Goal: Task Accomplishment & Management: Use online tool/utility

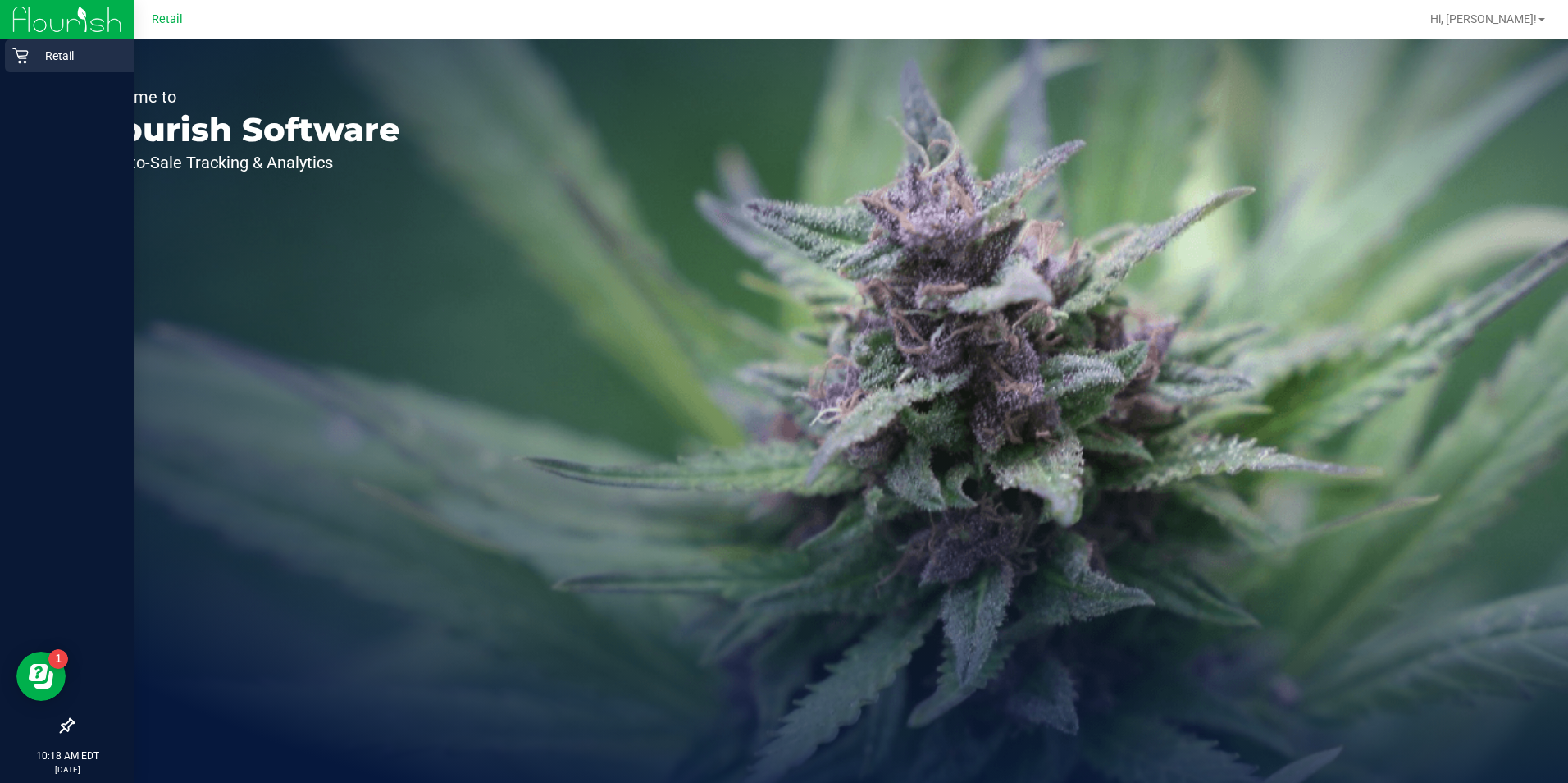
click at [44, 58] on p "Retail" at bounding box center [78, 56] width 98 height 19
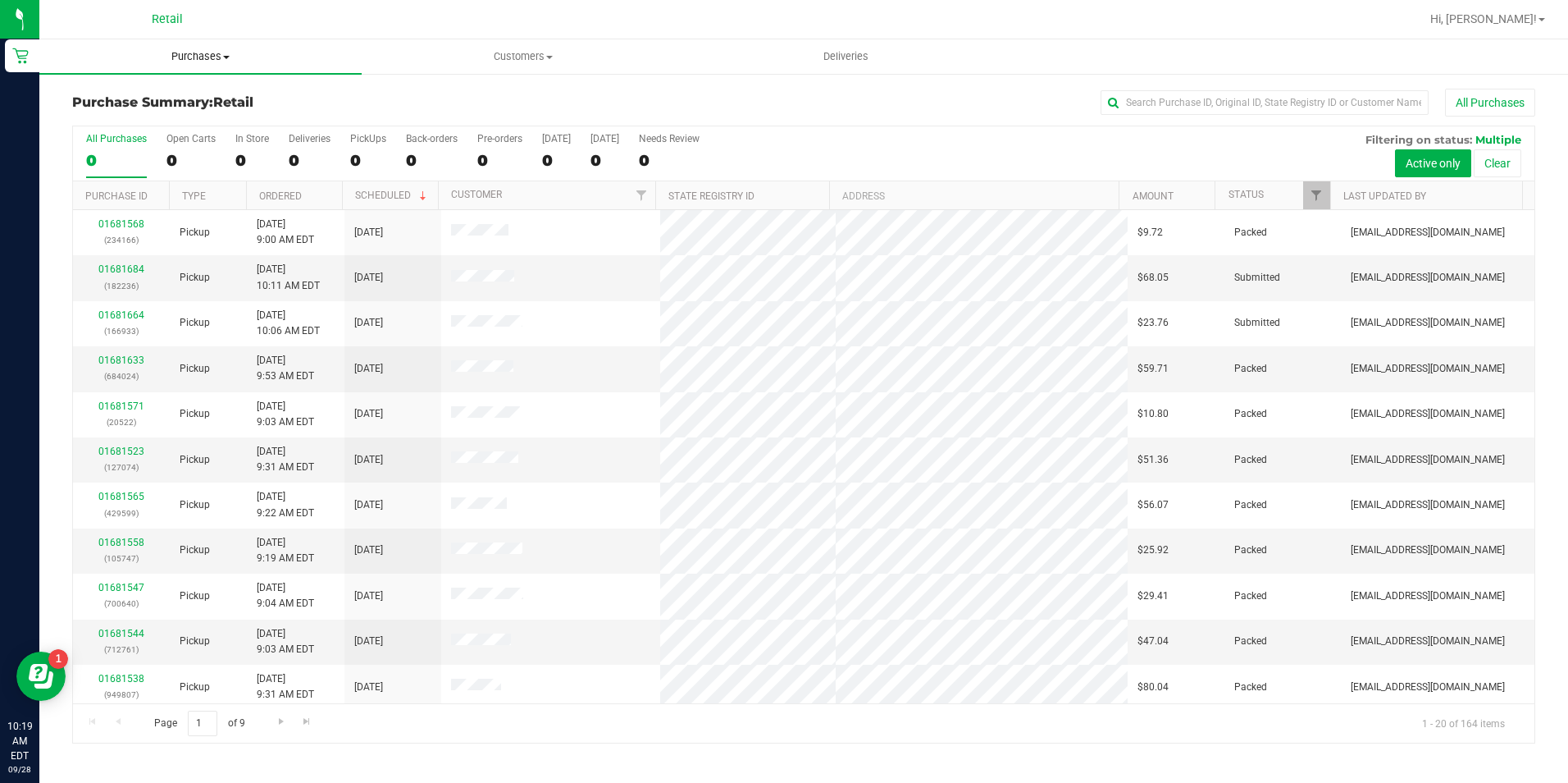
click at [197, 57] on span "Purchases" at bounding box center [200, 57] width 323 height 15
click at [135, 110] on li "Fulfillment" at bounding box center [200, 119] width 323 height 19
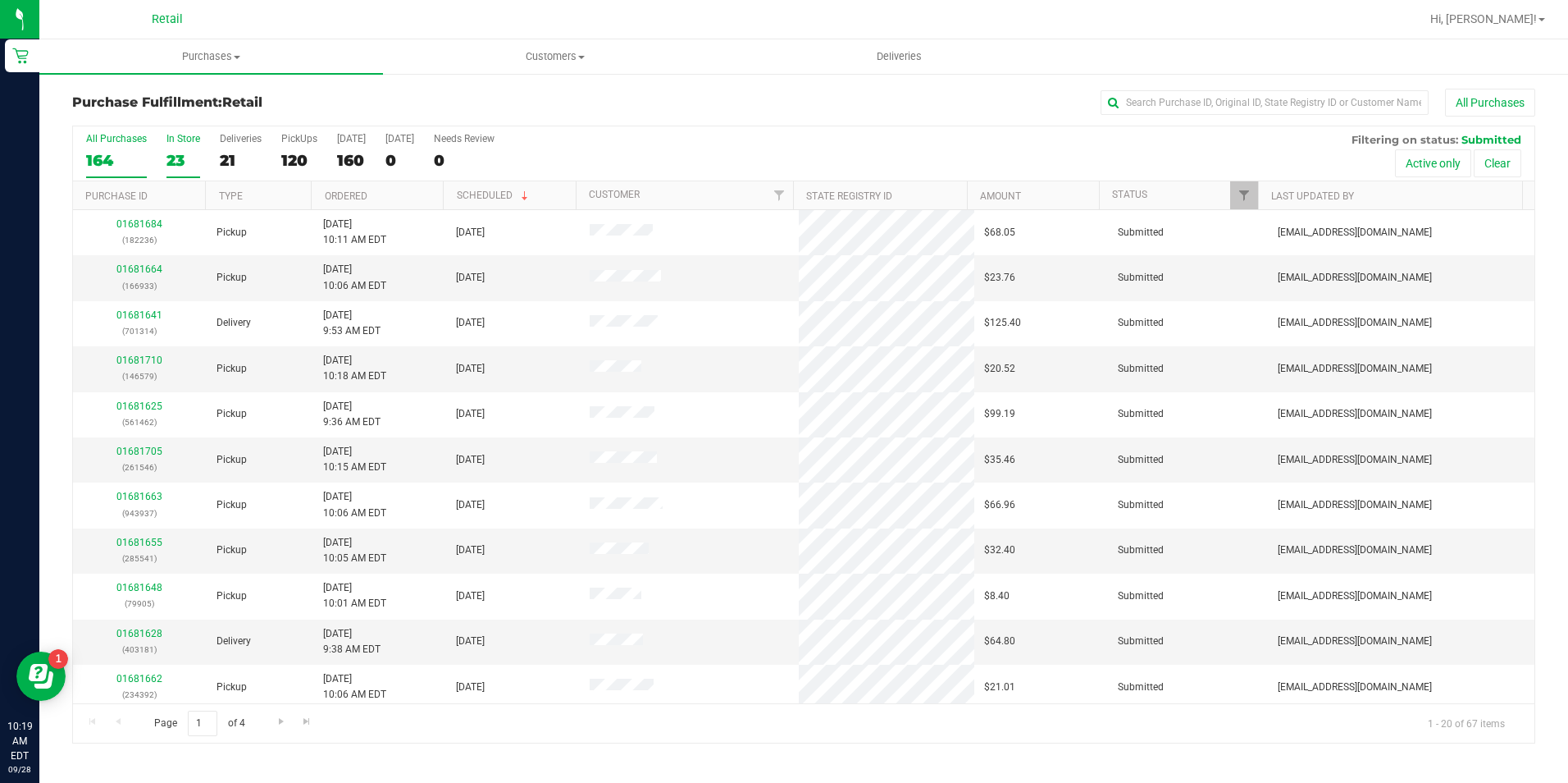
click at [174, 169] on div "23" at bounding box center [184, 160] width 33 height 19
click at [0, 0] on input "In Store 23" at bounding box center [0, 0] width 0 height 0
click at [1189, 107] on input "text" at bounding box center [1265, 102] width 328 height 25
type input "ray"
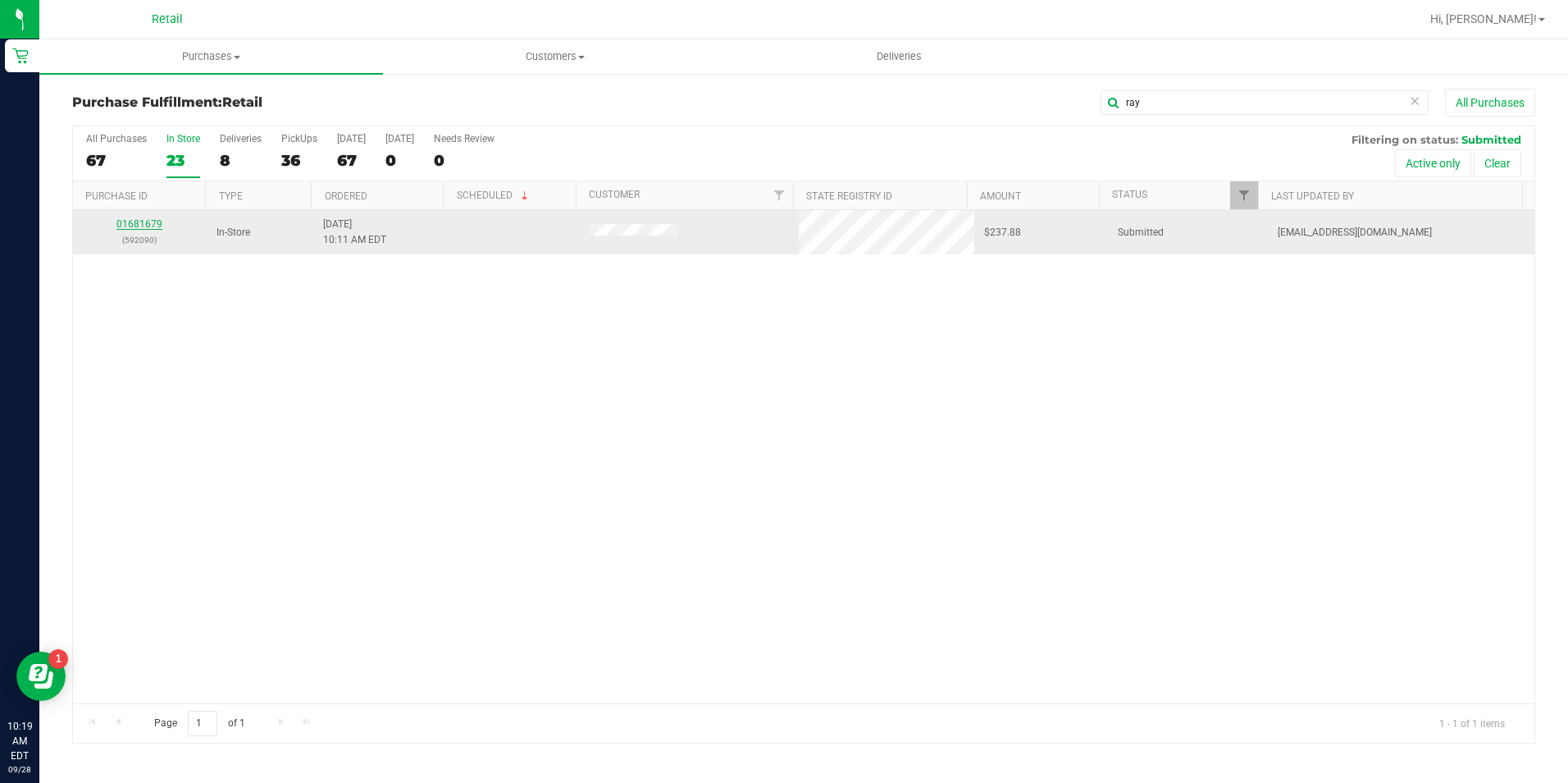
click at [131, 226] on link "01681679" at bounding box center [140, 224] width 46 height 11
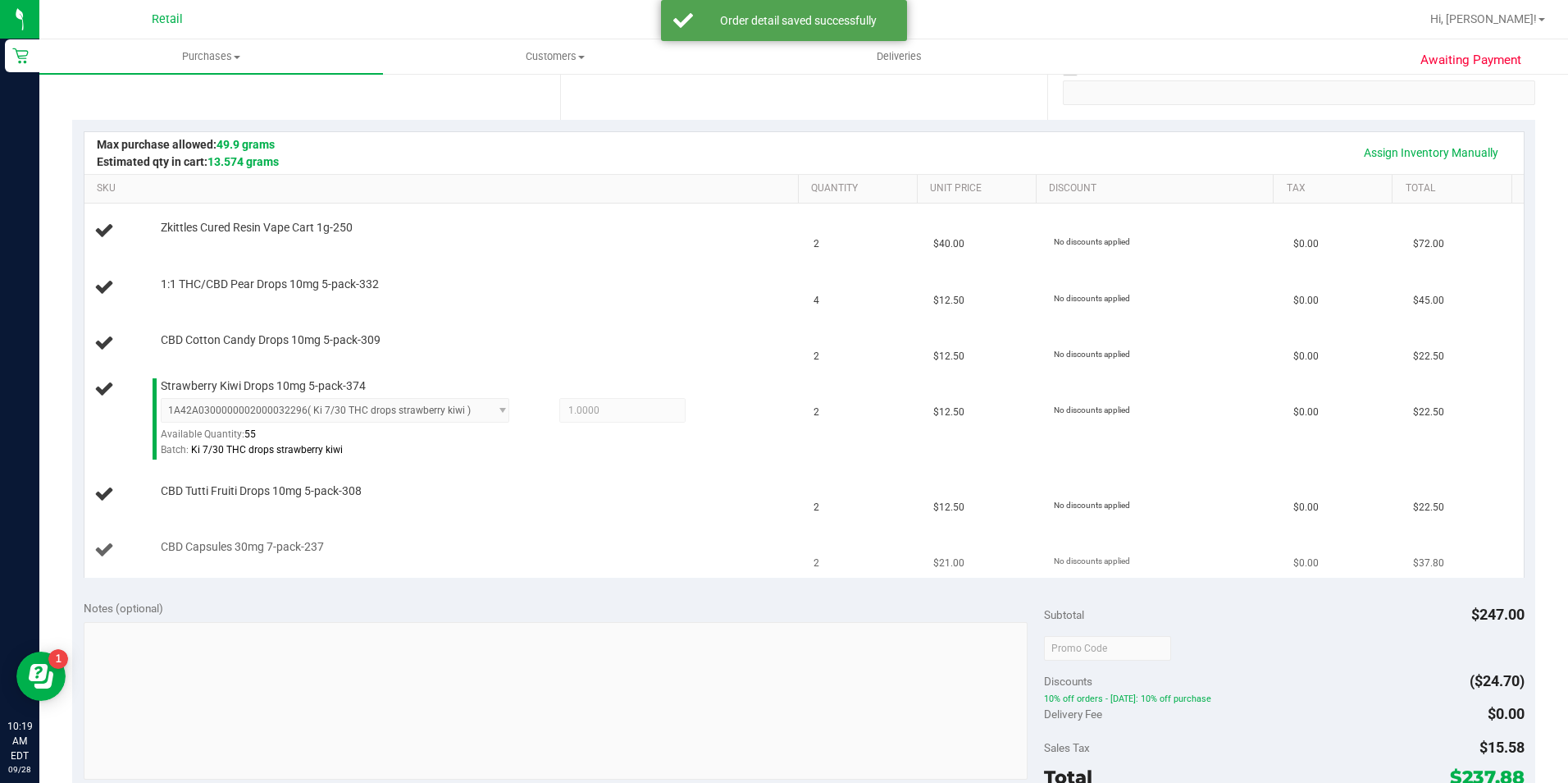
scroll to position [328, 0]
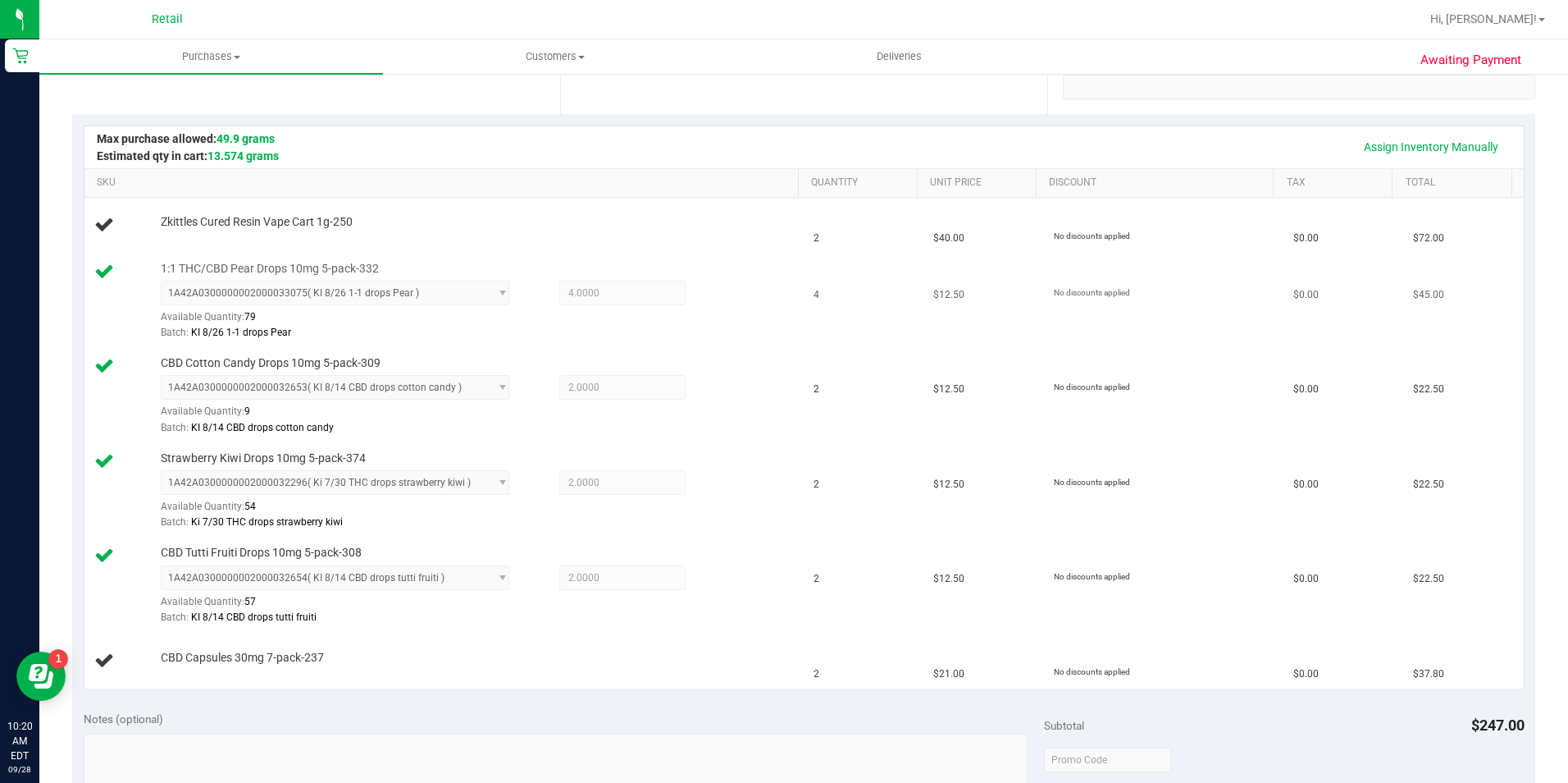
click at [577, 314] on div "1A42A0300000002000033075 ( KI 8/26 1-1 drops Pear ) 1A42A0300000002000033075 Av…" at bounding box center [475, 311] width 630 height 60
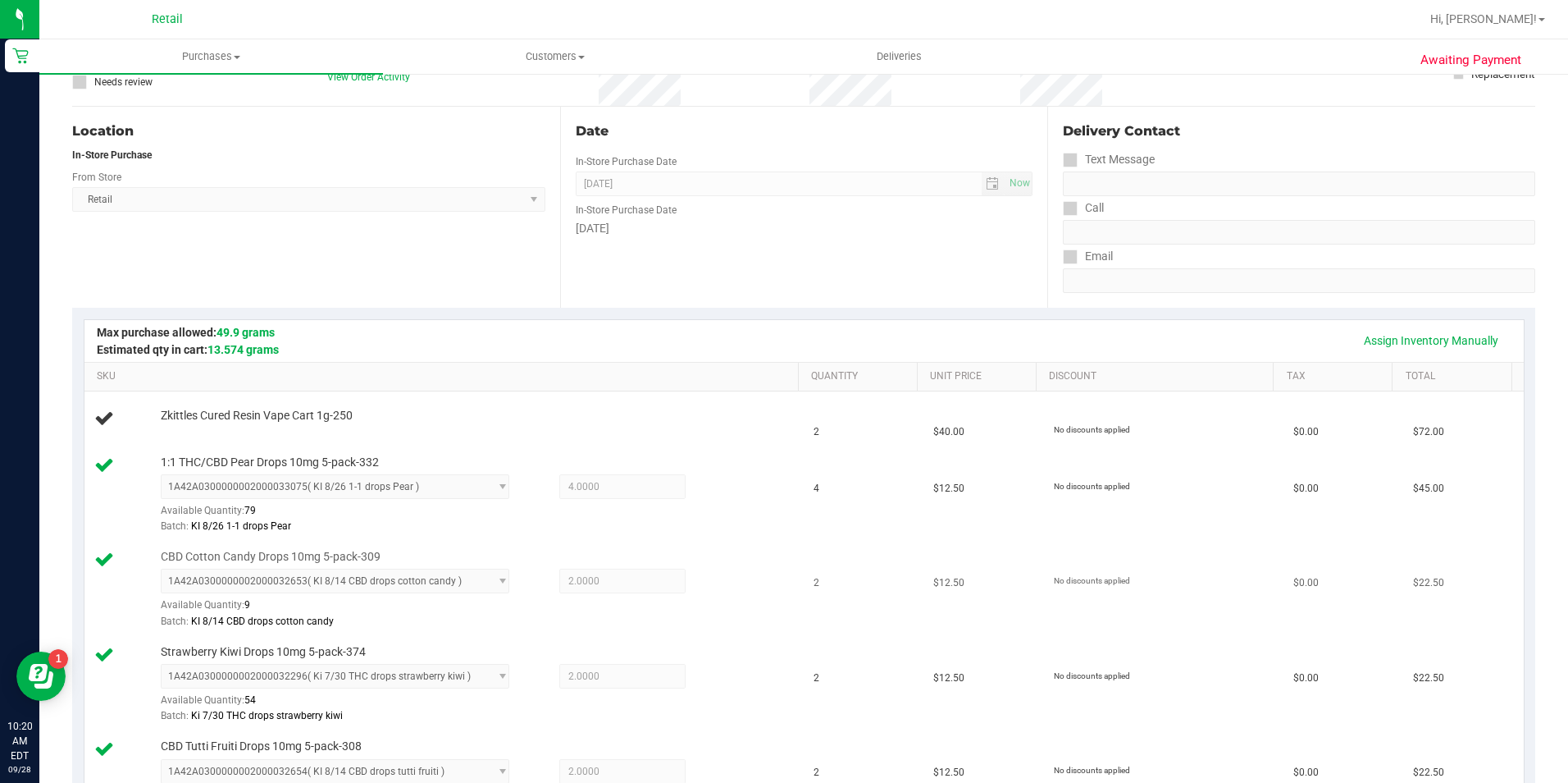
scroll to position [164, 0]
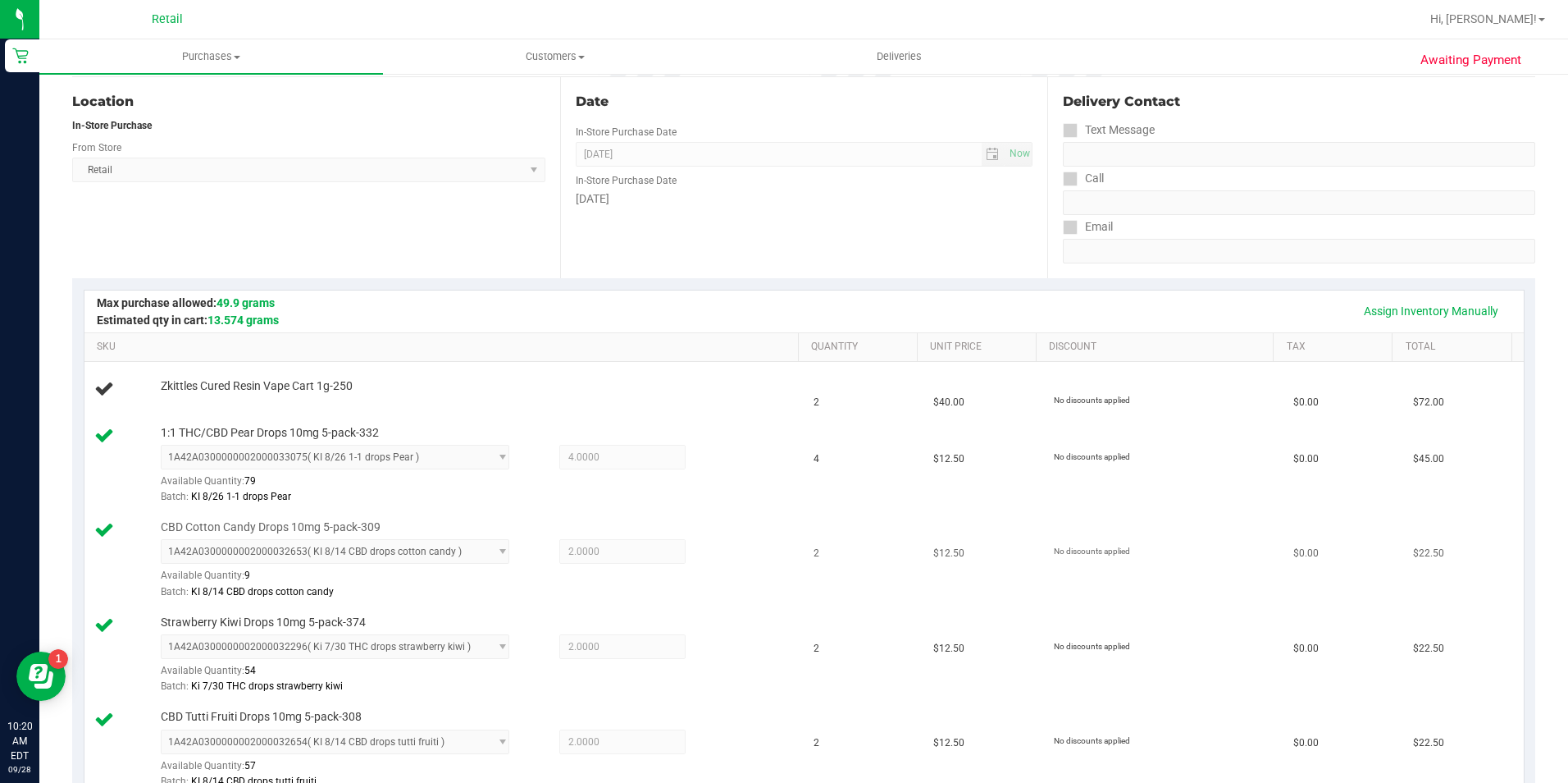
click at [657, 521] on div "CBD Cotton Candy Drops 10mg 5-pack-309 1A42A0300000002000032653 ( KI 8/14 CBD d…" at bounding box center [472, 560] width 638 height 82
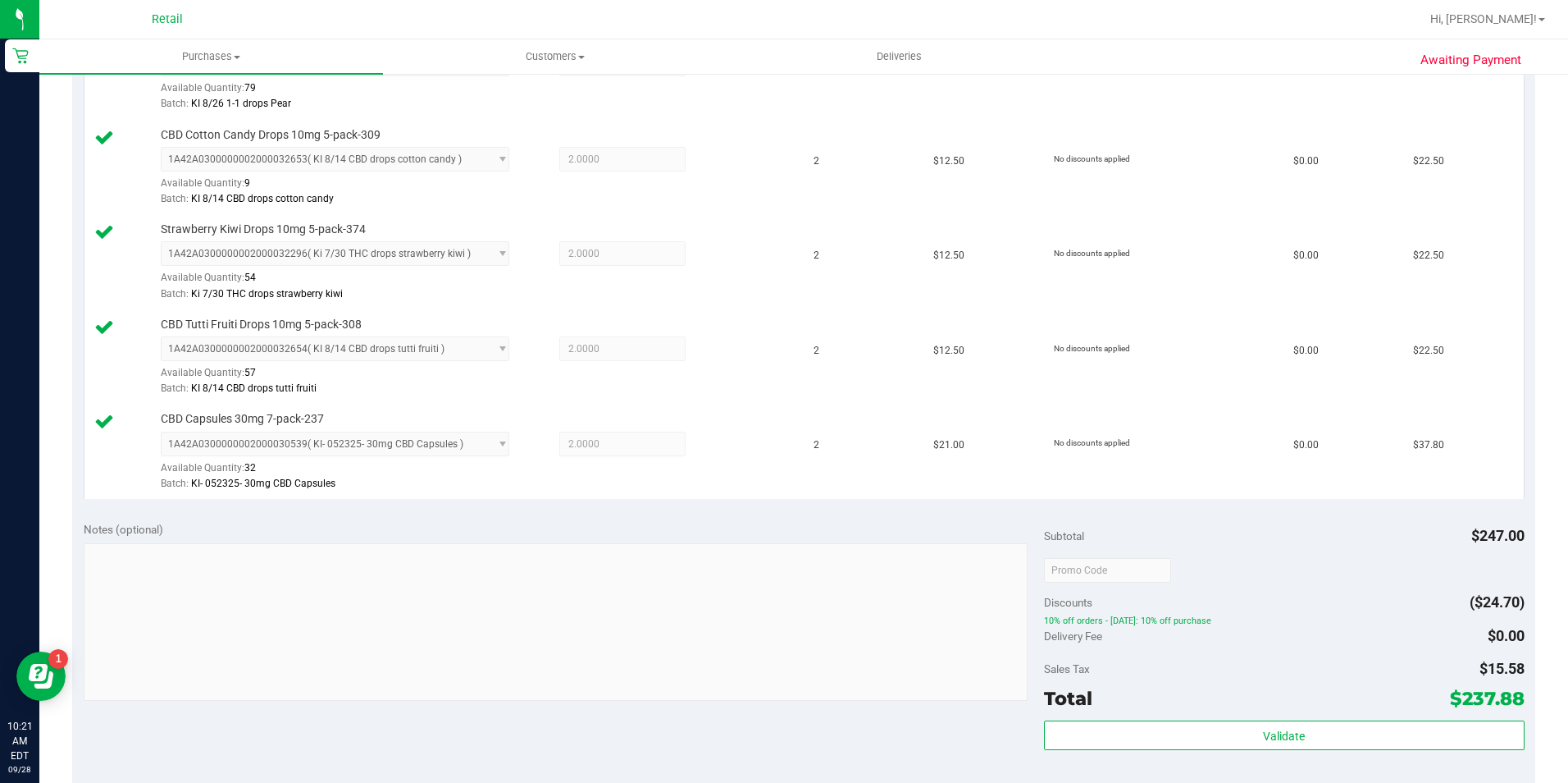
scroll to position [738, 0]
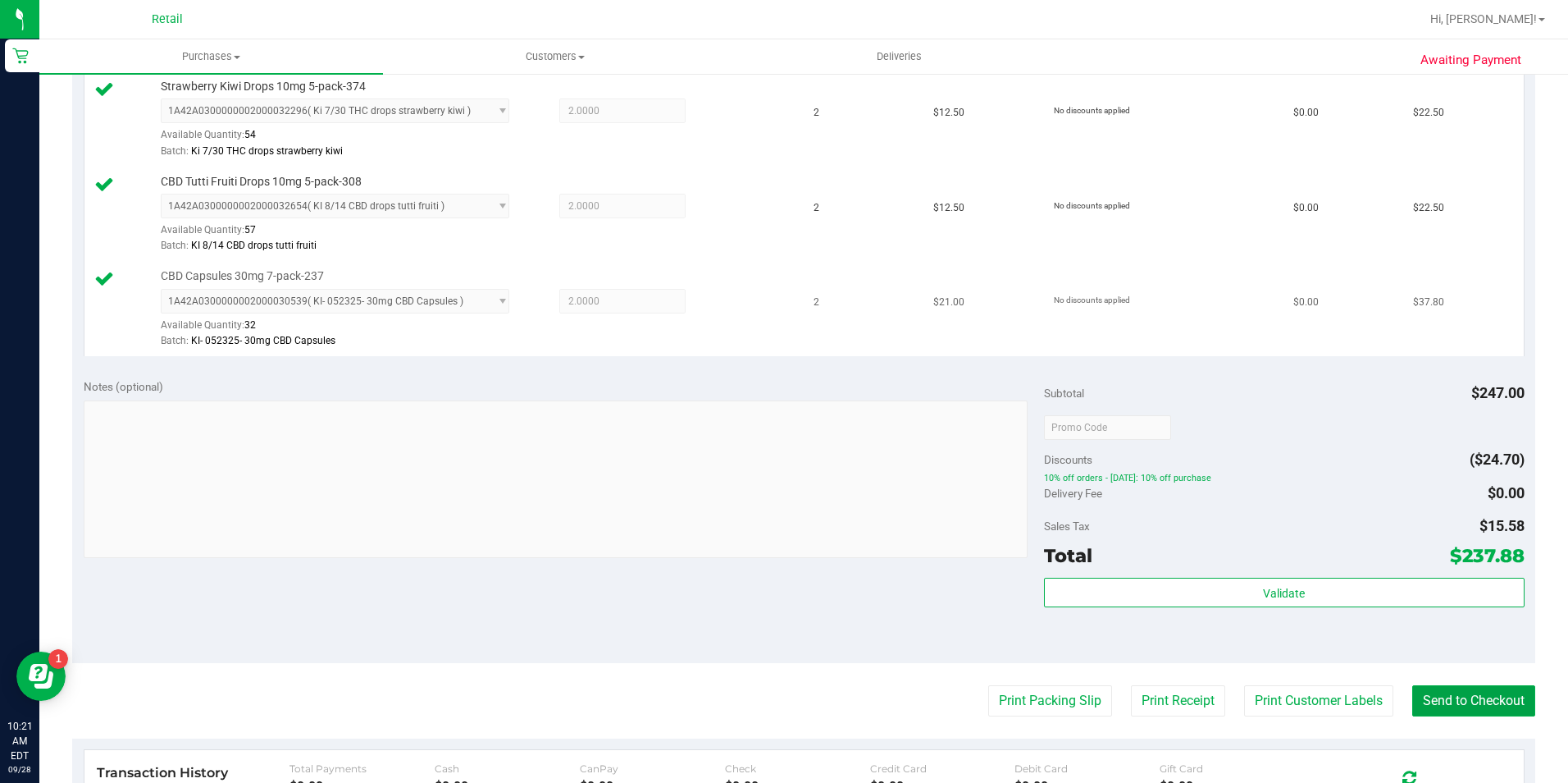
drag, startPoint x: 1443, startPoint y: 693, endPoint x: 568, endPoint y: 281, distance: 967.1
click at [1412, 686] on button "Send to Checkout" at bounding box center [1473, 701] width 123 height 32
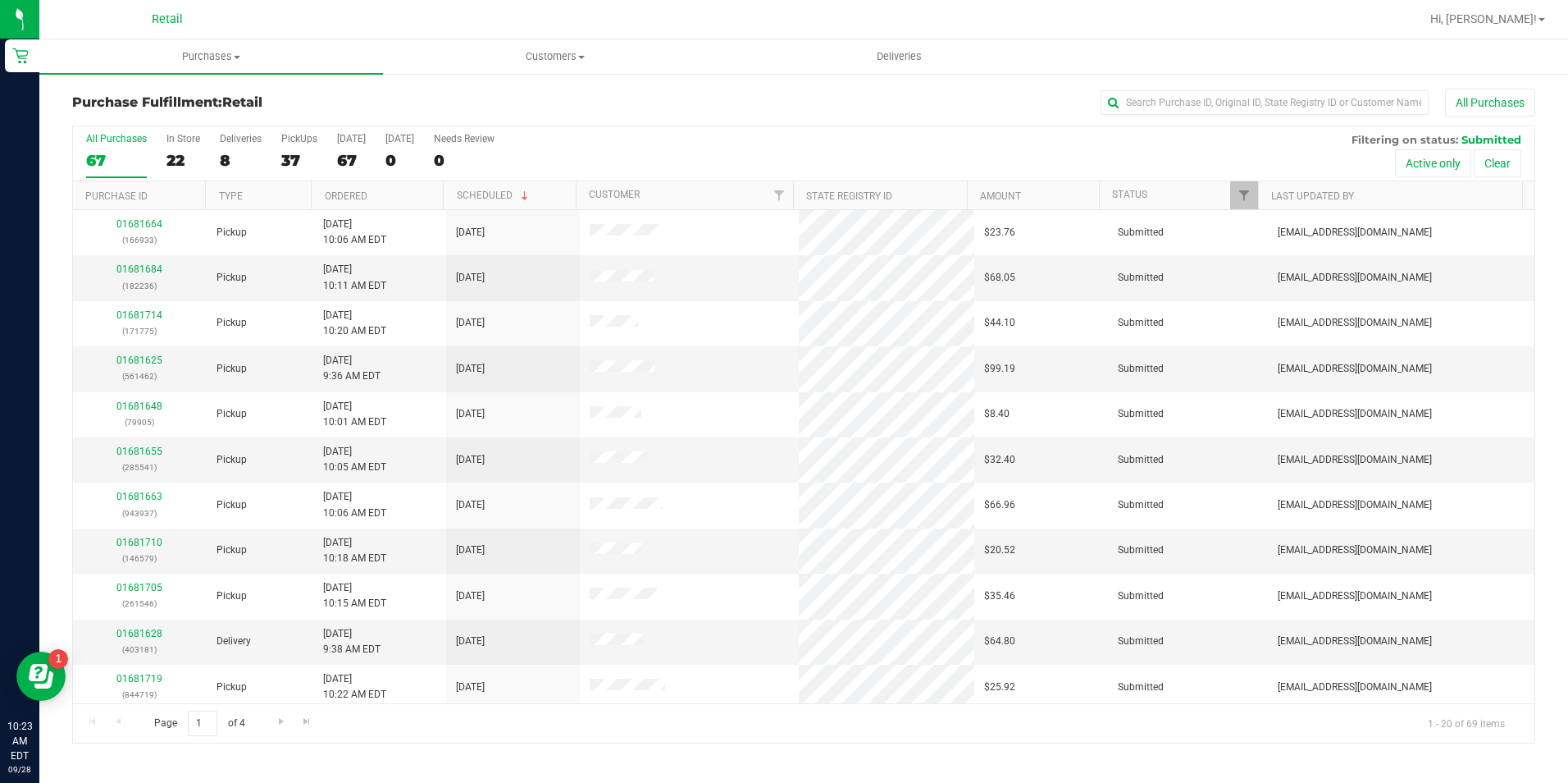
drag, startPoint x: 188, startPoint y: 164, endPoint x: 1158, endPoint y: 145, distance: 970.2
click at [189, 164] on div "22" at bounding box center [184, 160] width 33 height 19
click at [0, 0] on input "In Store 22" at bounding box center [0, 0] width 0 height 0
click at [1185, 103] on input "text" at bounding box center [1265, 102] width 328 height 25
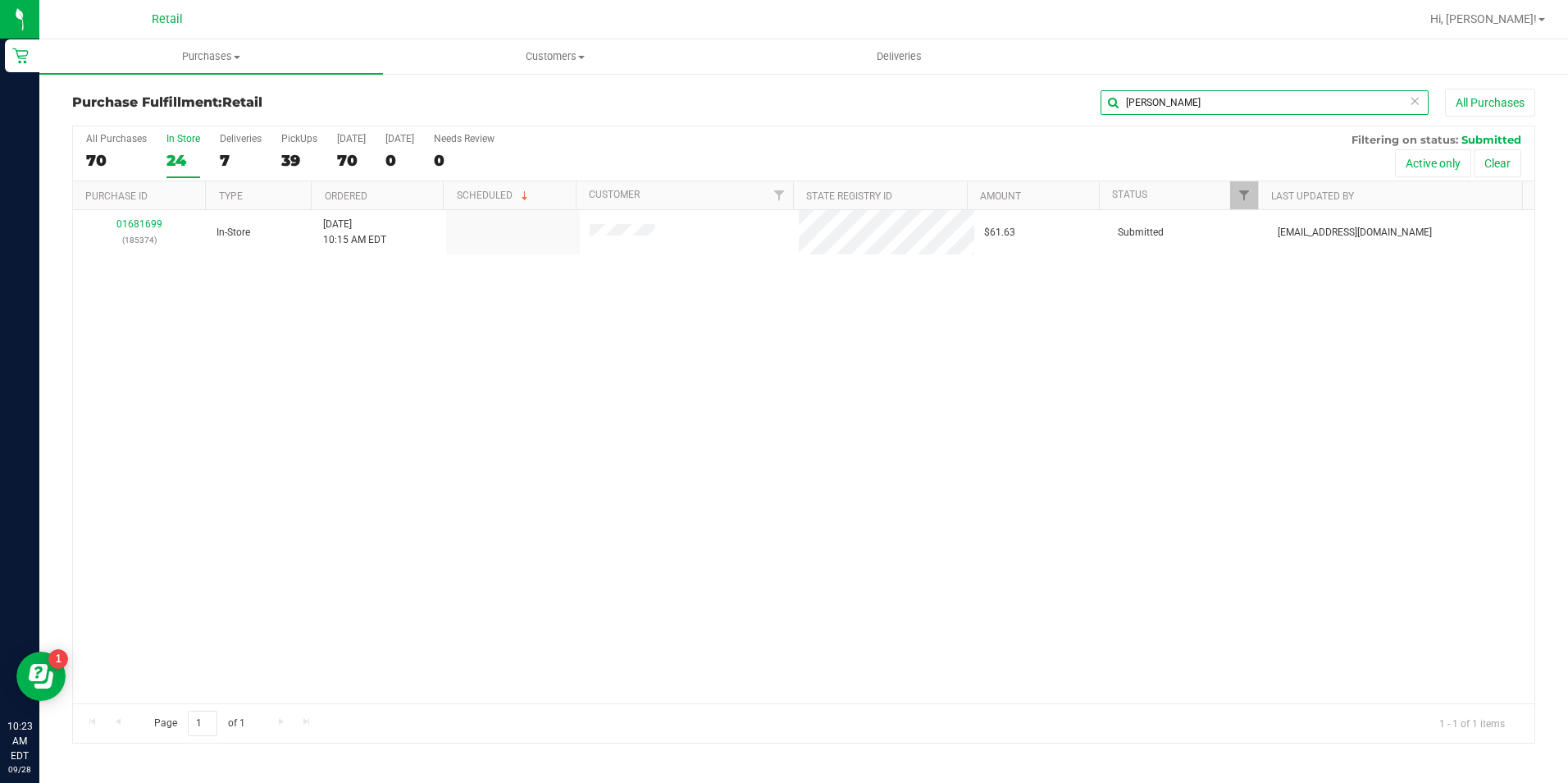
type input "[PERSON_NAME]"
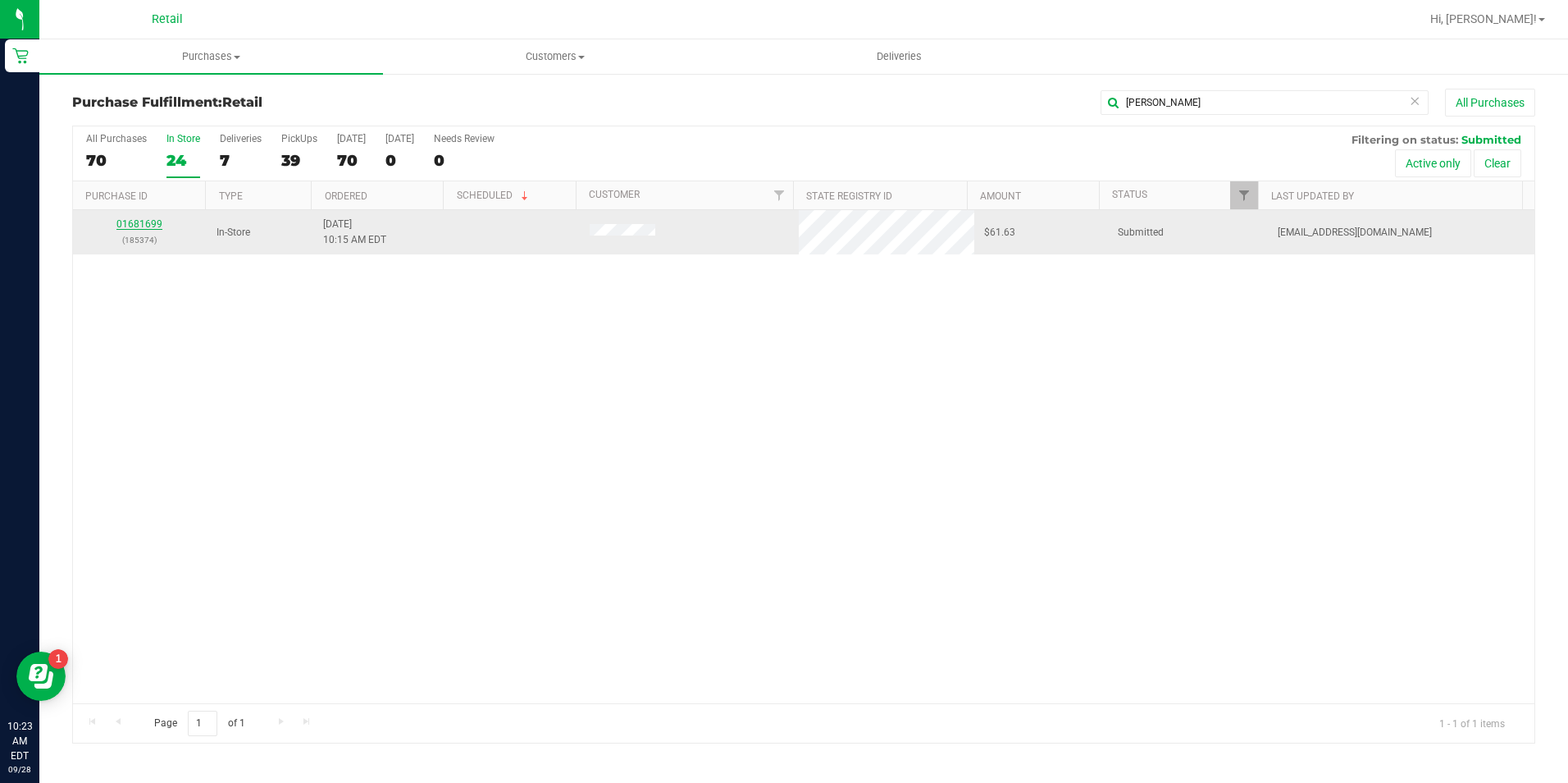
click at [158, 225] on link "01681699" at bounding box center [140, 224] width 46 height 11
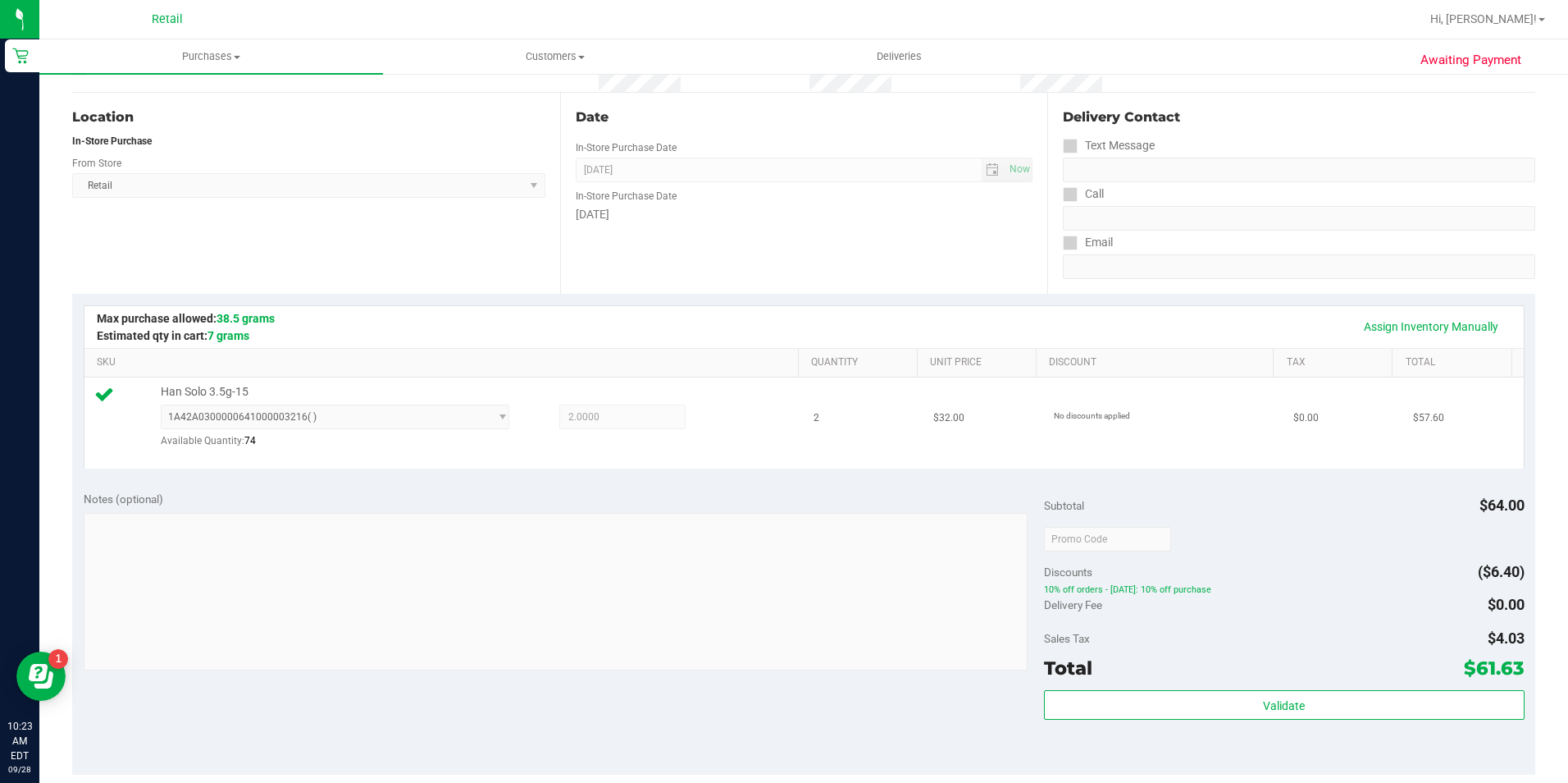
scroll to position [246, 0]
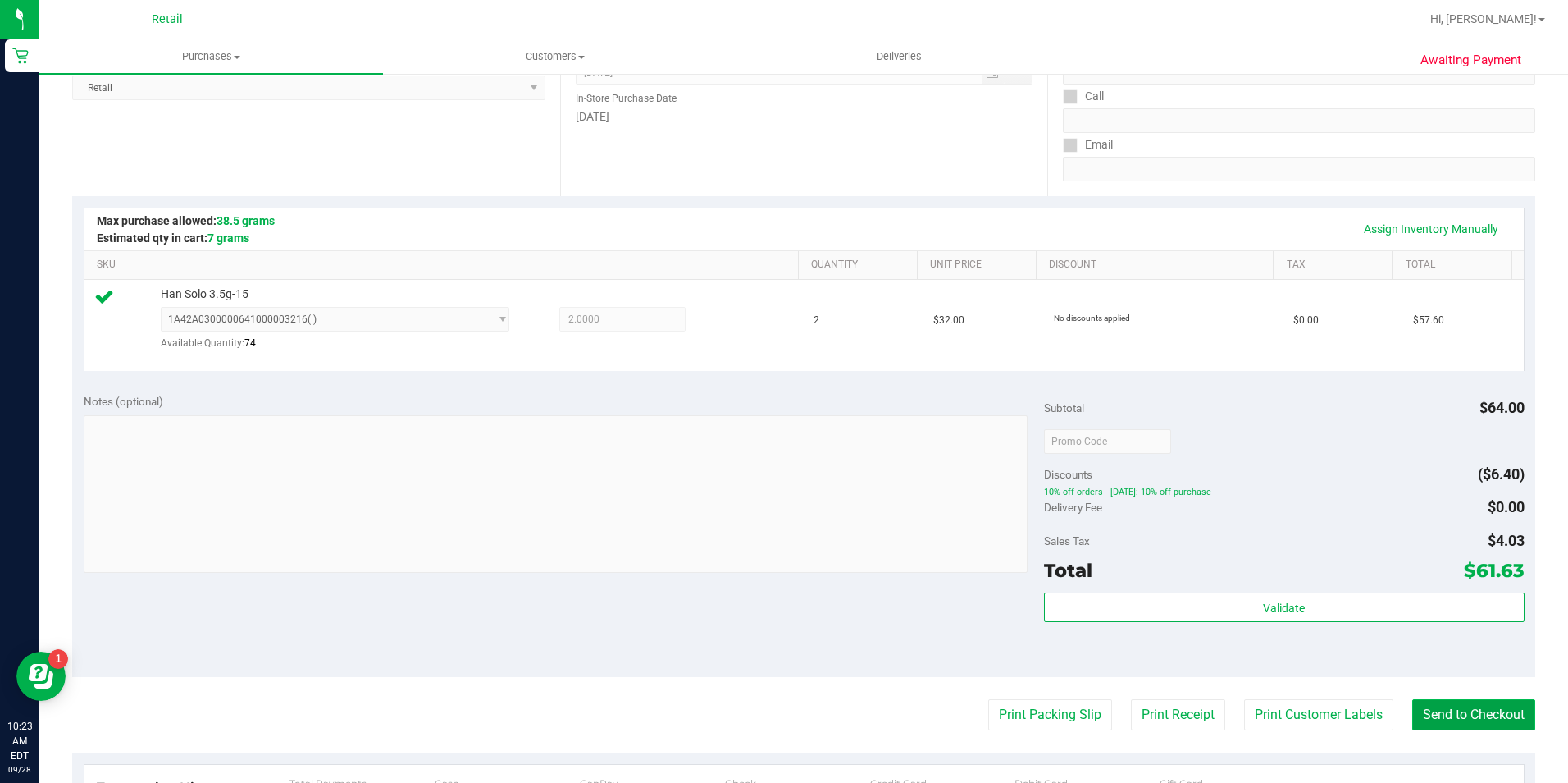
click at [1448, 714] on button "Send to Checkout" at bounding box center [1473, 715] width 123 height 32
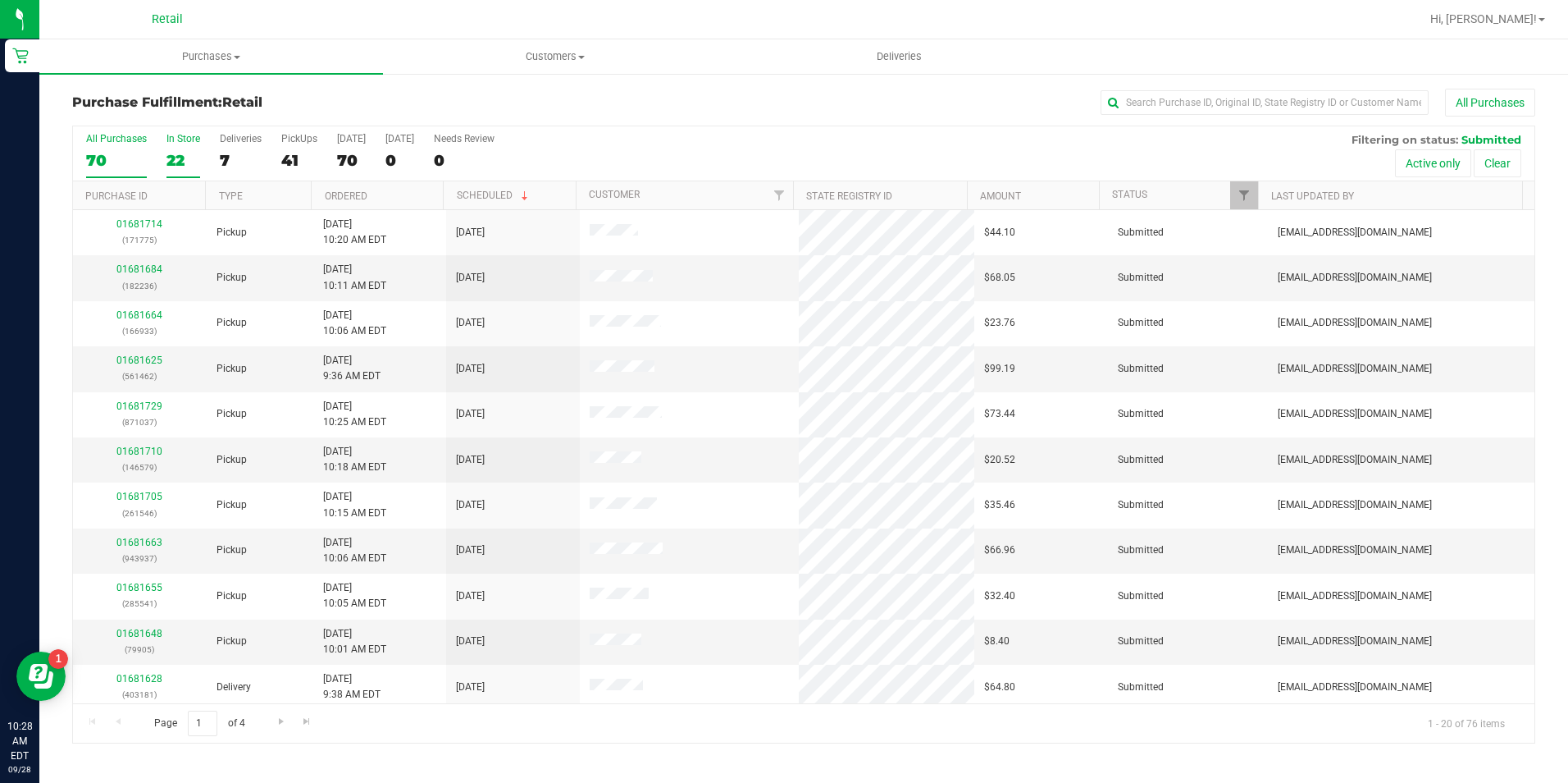
click at [176, 169] on div "22" at bounding box center [184, 160] width 33 height 19
click at [0, 0] on input "In Store 22" at bounding box center [0, 0] width 0 height 0
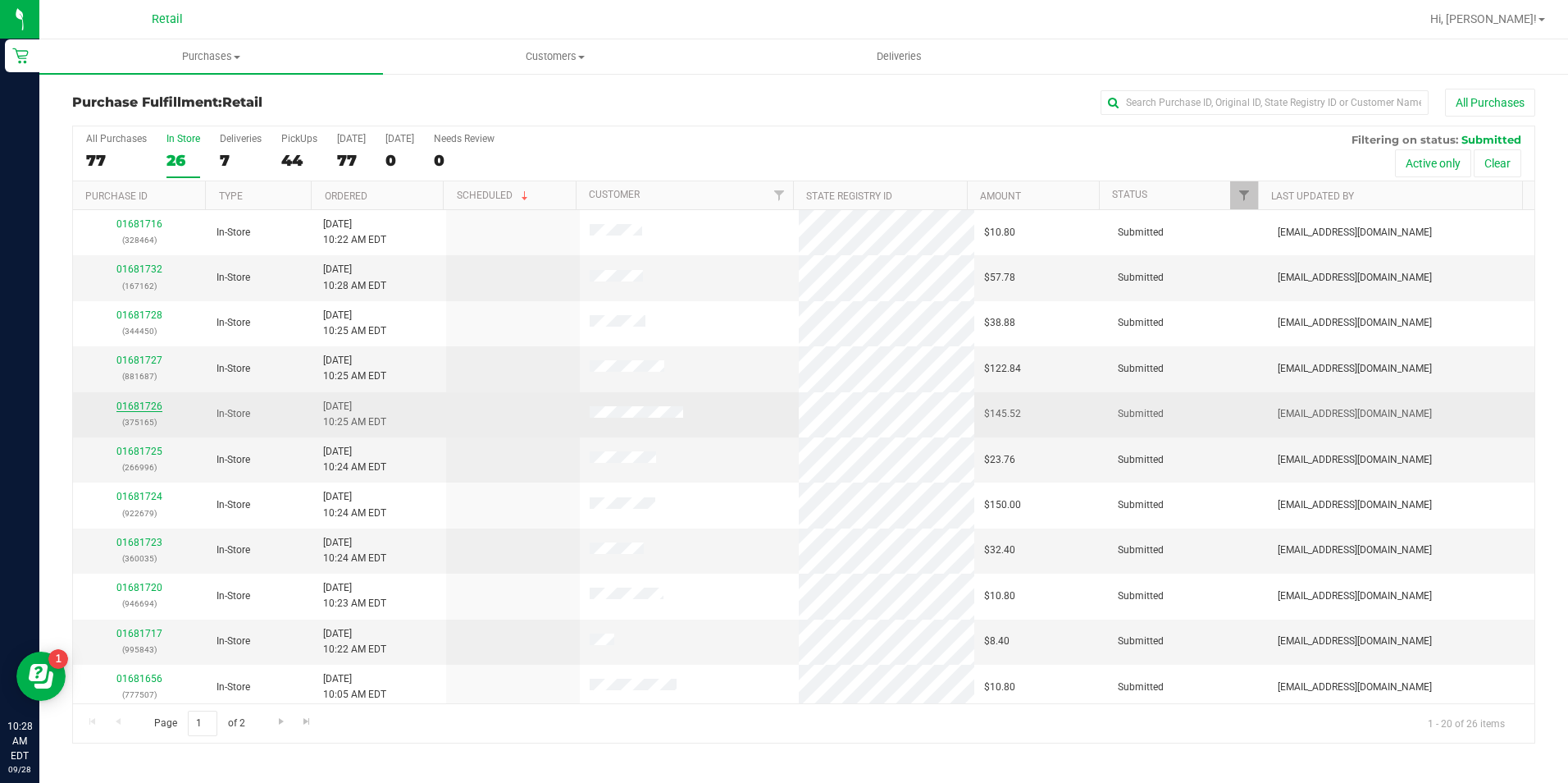
click at [124, 404] on link "01681726" at bounding box center [140, 406] width 46 height 11
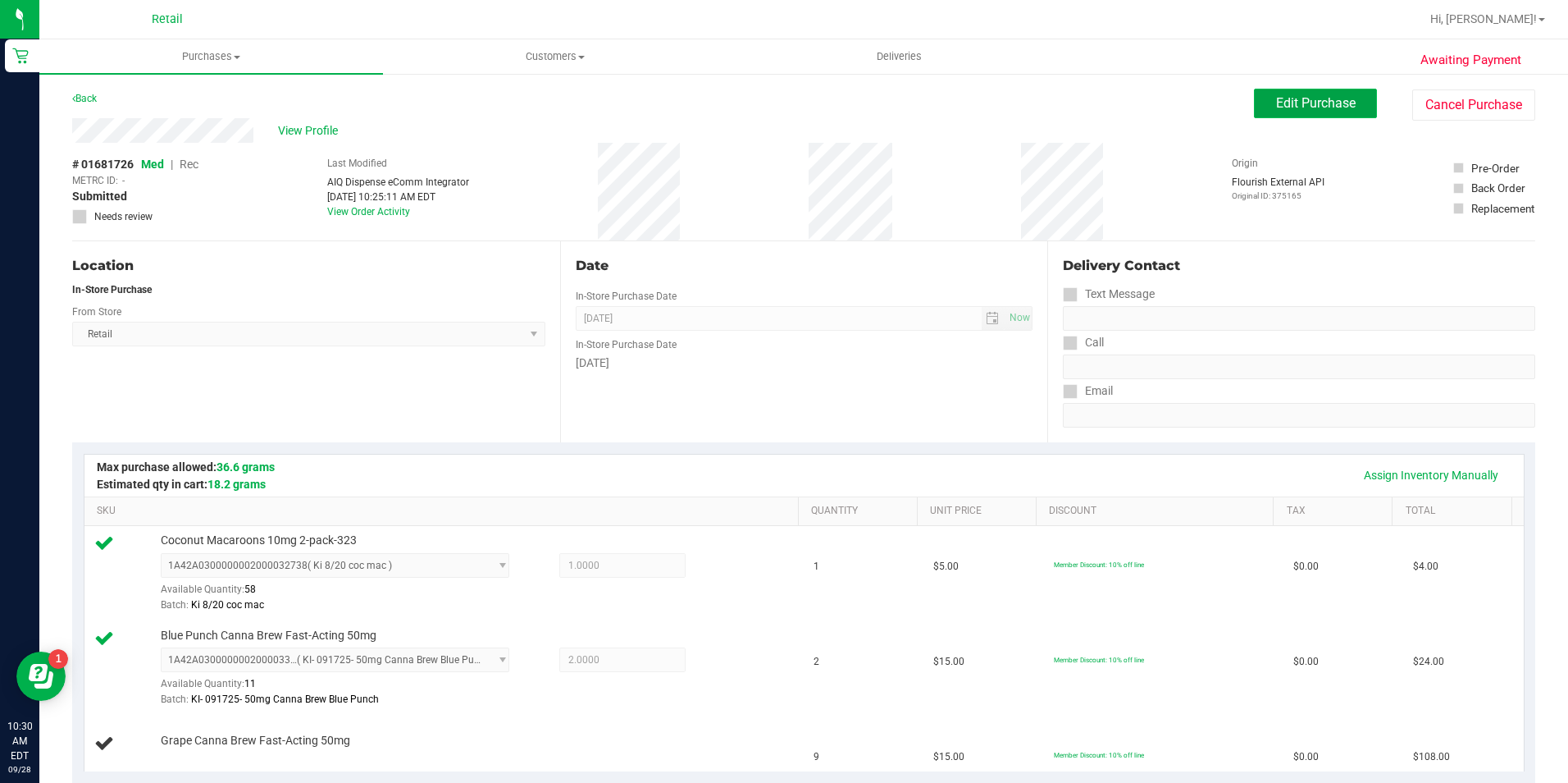
click at [1255, 112] on button "Edit Purchase" at bounding box center [1316, 104] width 123 height 30
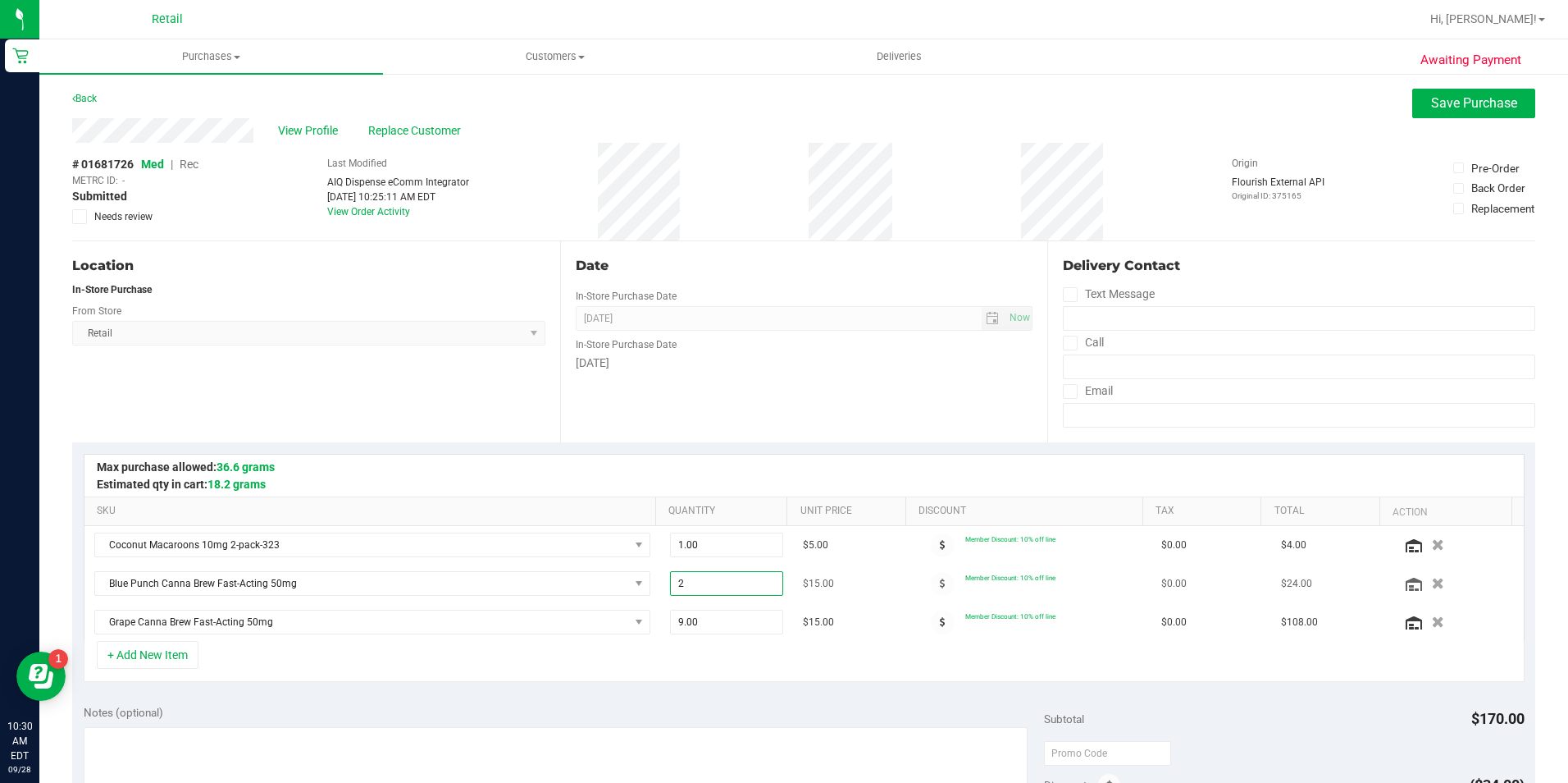
click at [677, 587] on span "2.00 2" at bounding box center [727, 584] width 113 height 25
type input "3"
type input "3.00"
click at [674, 623] on span "9.00 9" at bounding box center [727, 622] width 113 height 25
drag, startPoint x: 675, startPoint y: 623, endPoint x: 656, endPoint y: 630, distance: 20.2
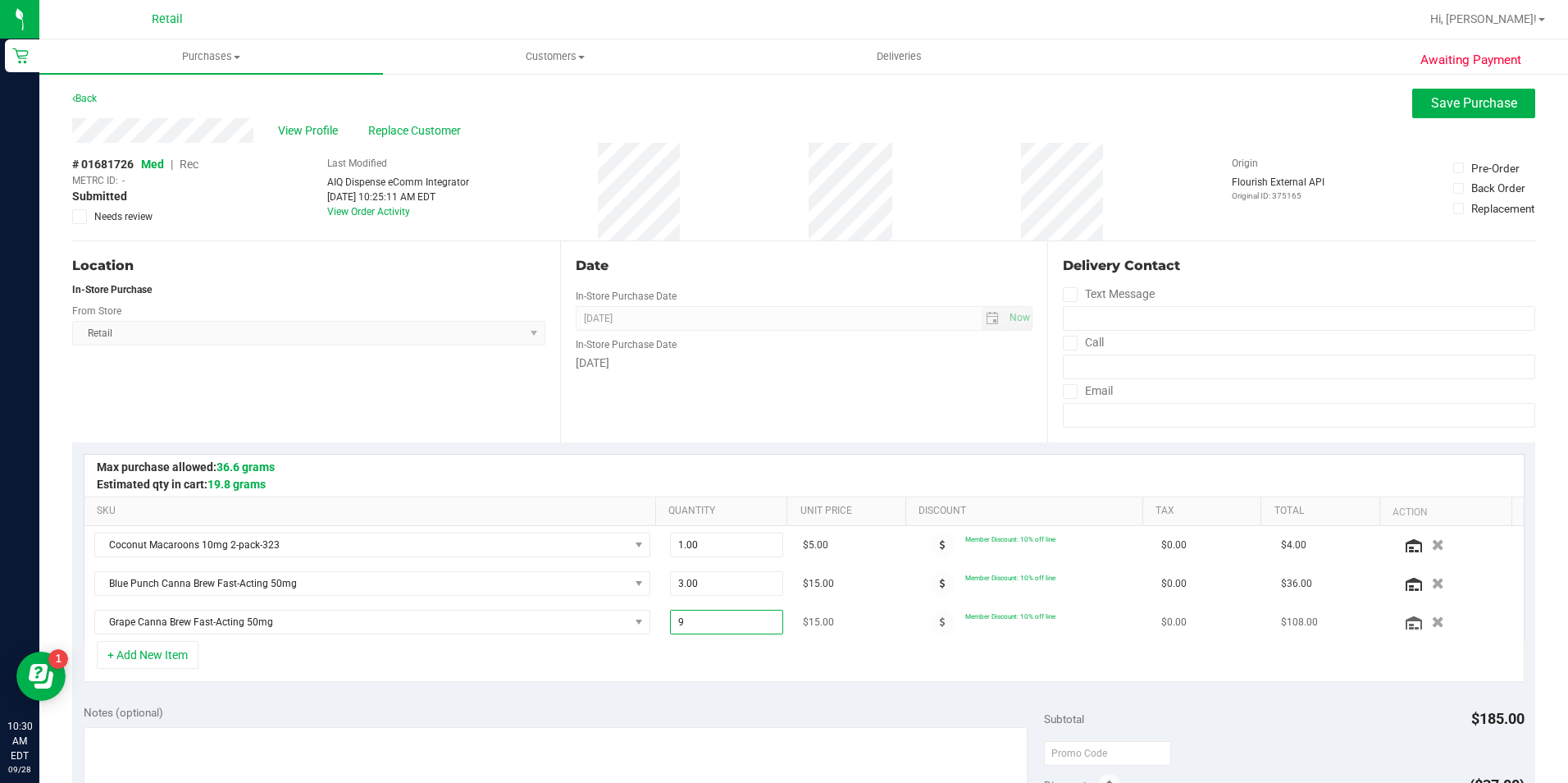
click at [660, 630] on td "9.00 9" at bounding box center [726, 622] width 133 height 38
type input "8"
type input "8.00"
click at [1436, 110] on button "Save Purchase" at bounding box center [1473, 104] width 123 height 30
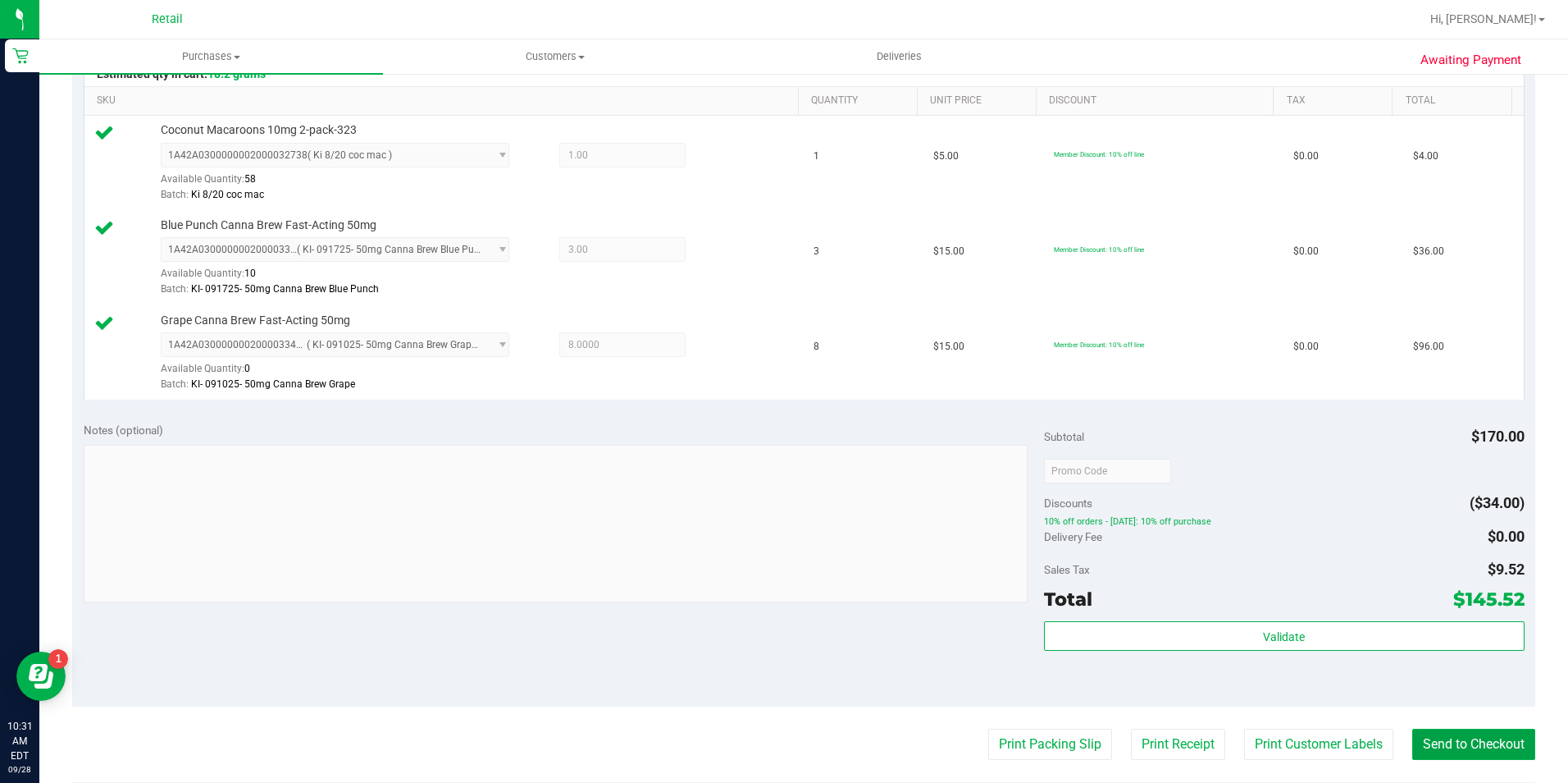
drag, startPoint x: 1458, startPoint y: 741, endPoint x: 1396, endPoint y: 696, distance: 76.6
click at [1458, 741] on button "Send to Checkout" at bounding box center [1473, 745] width 123 height 32
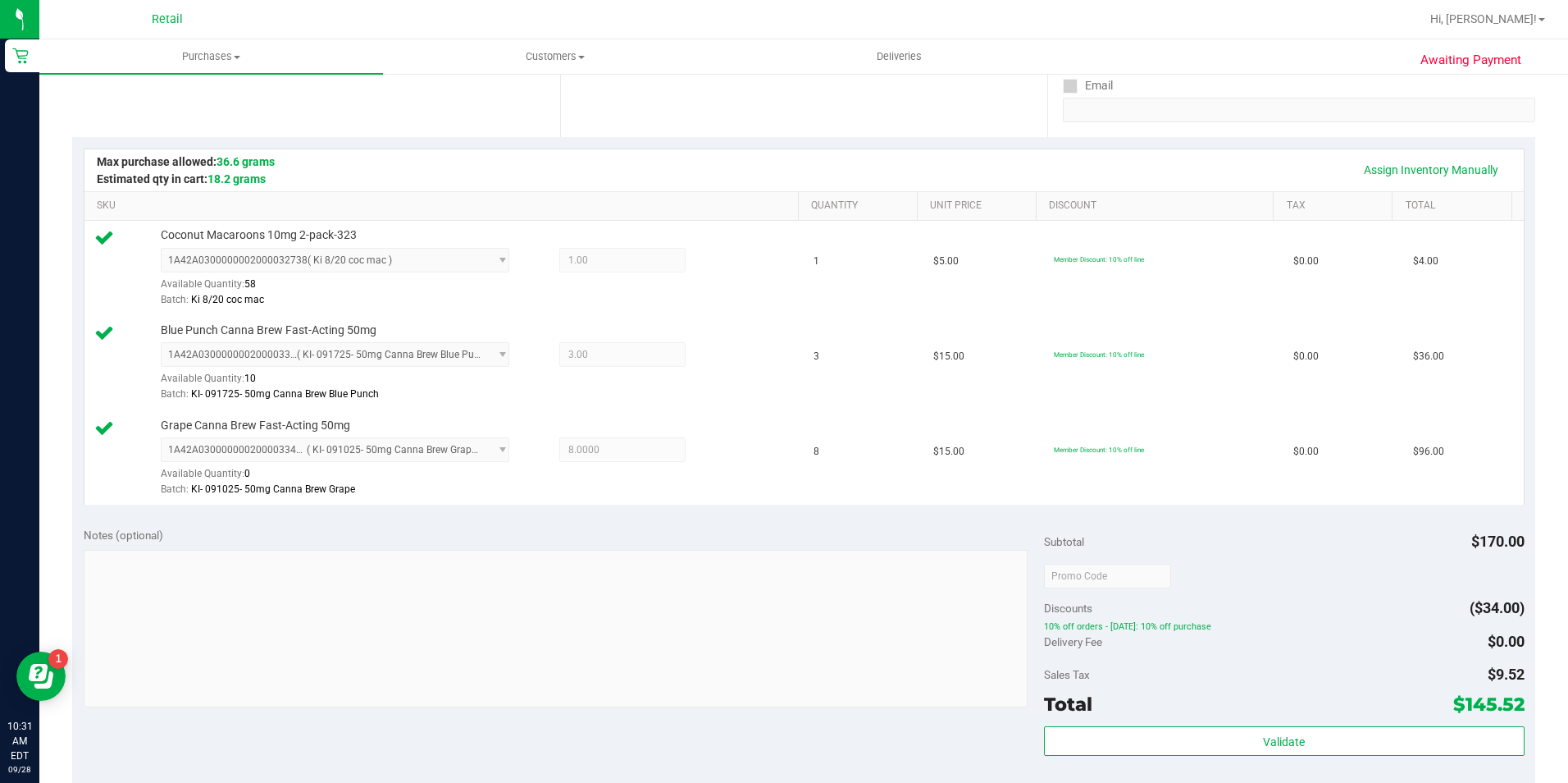
scroll to position [246, 0]
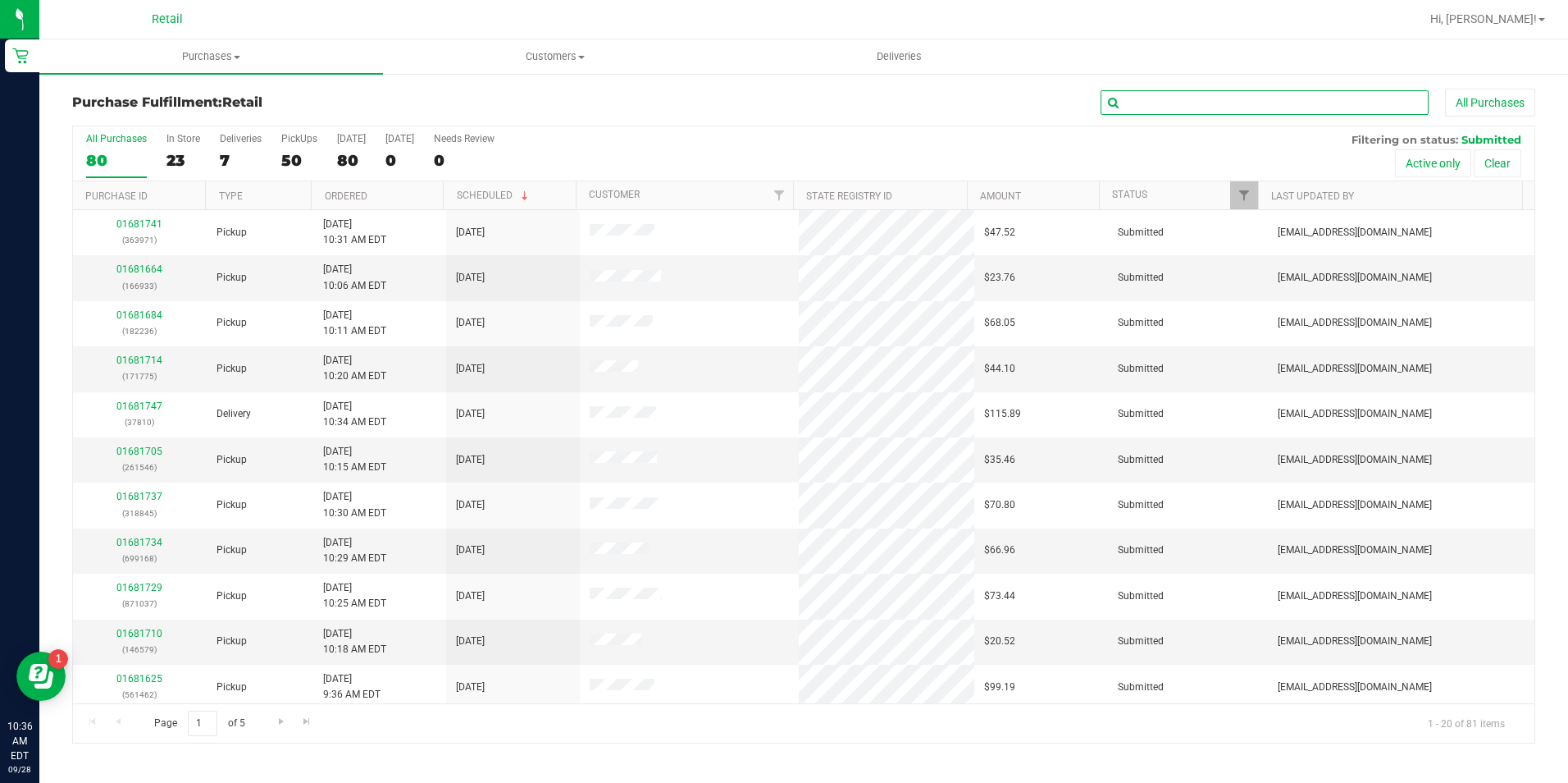
click at [1245, 114] on input "text" at bounding box center [1265, 102] width 328 height 25
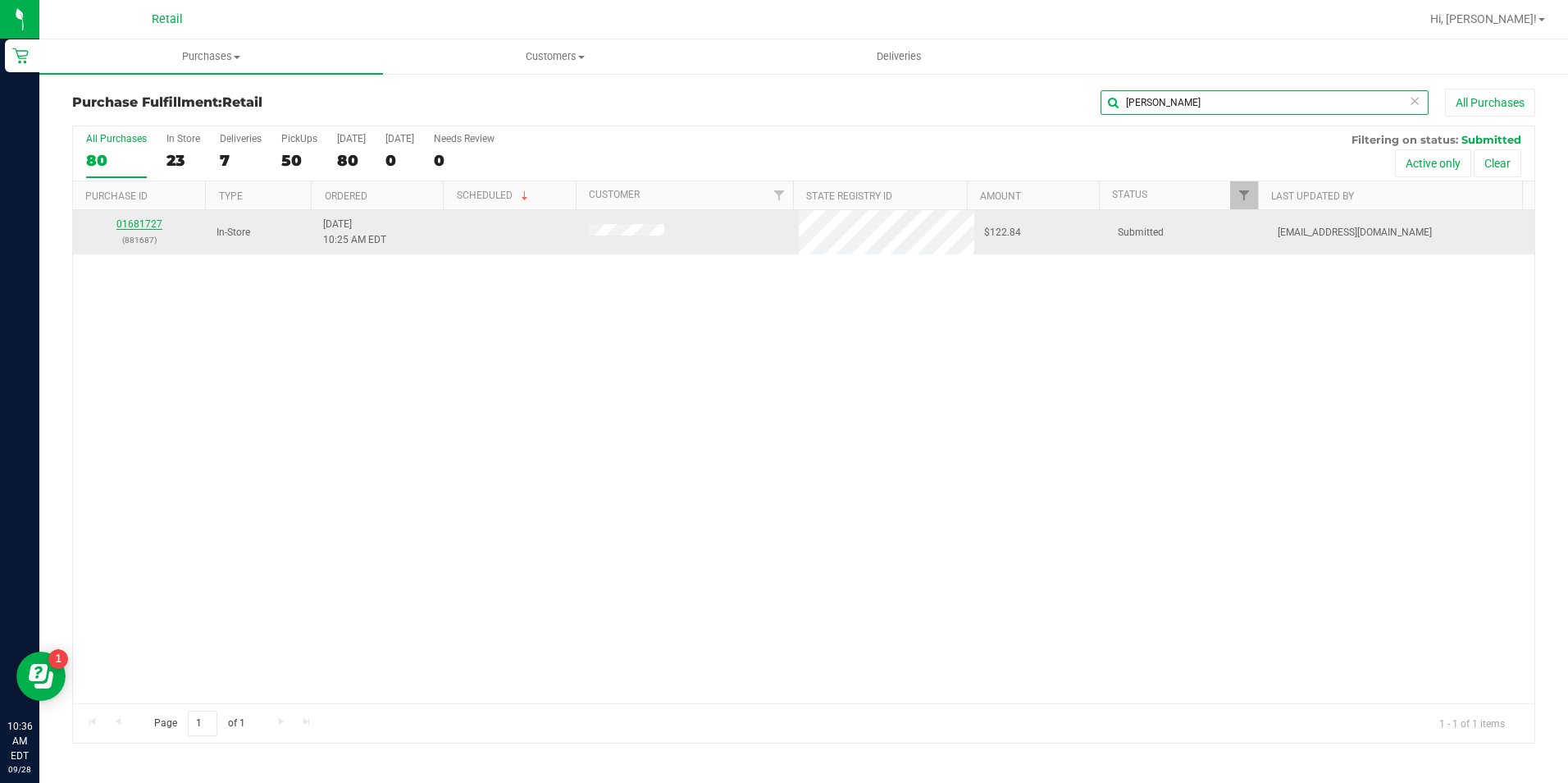
type input "[PERSON_NAME]"
click at [145, 228] on link "01681727" at bounding box center [140, 224] width 46 height 11
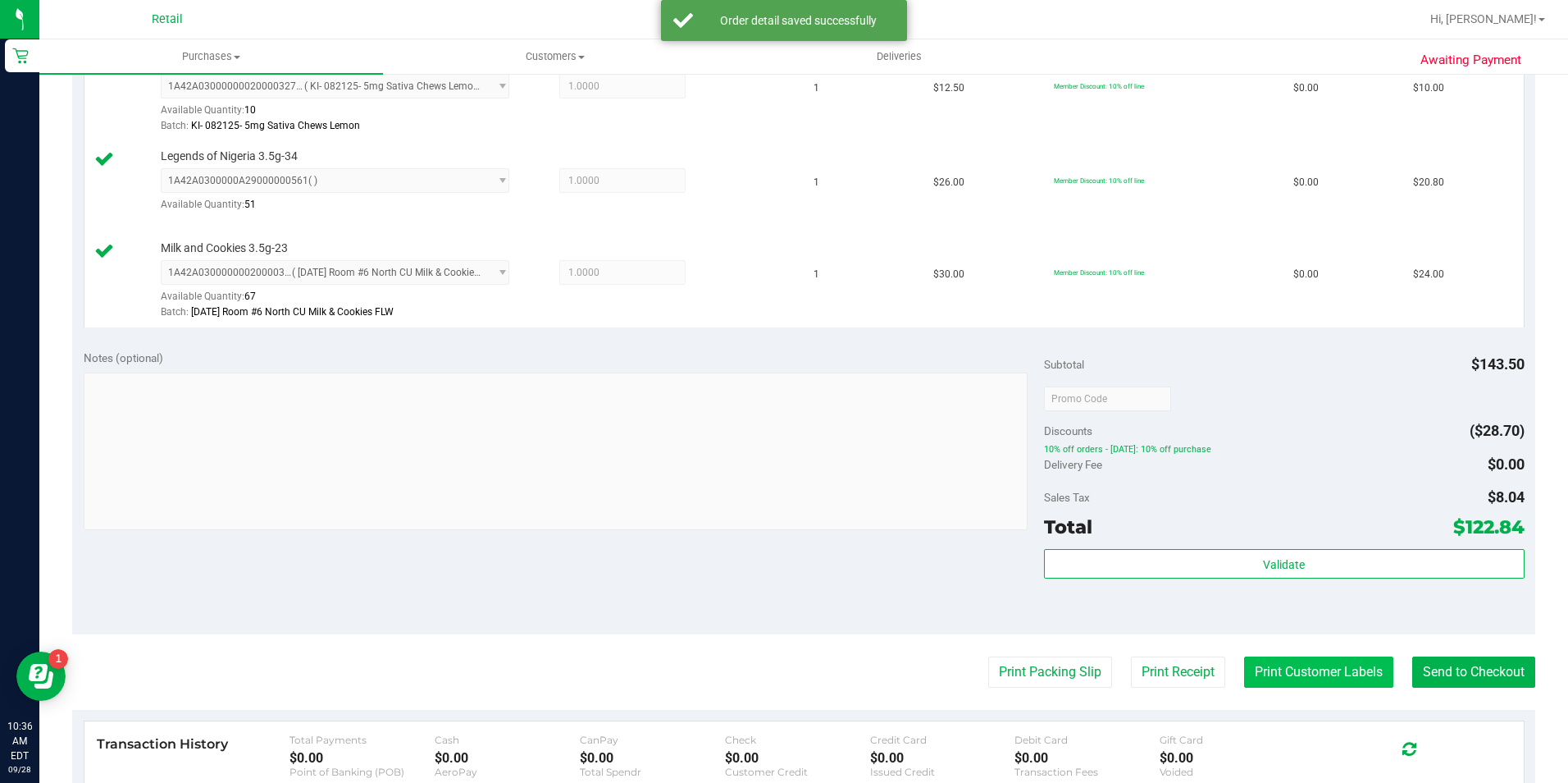
scroll to position [903, 0]
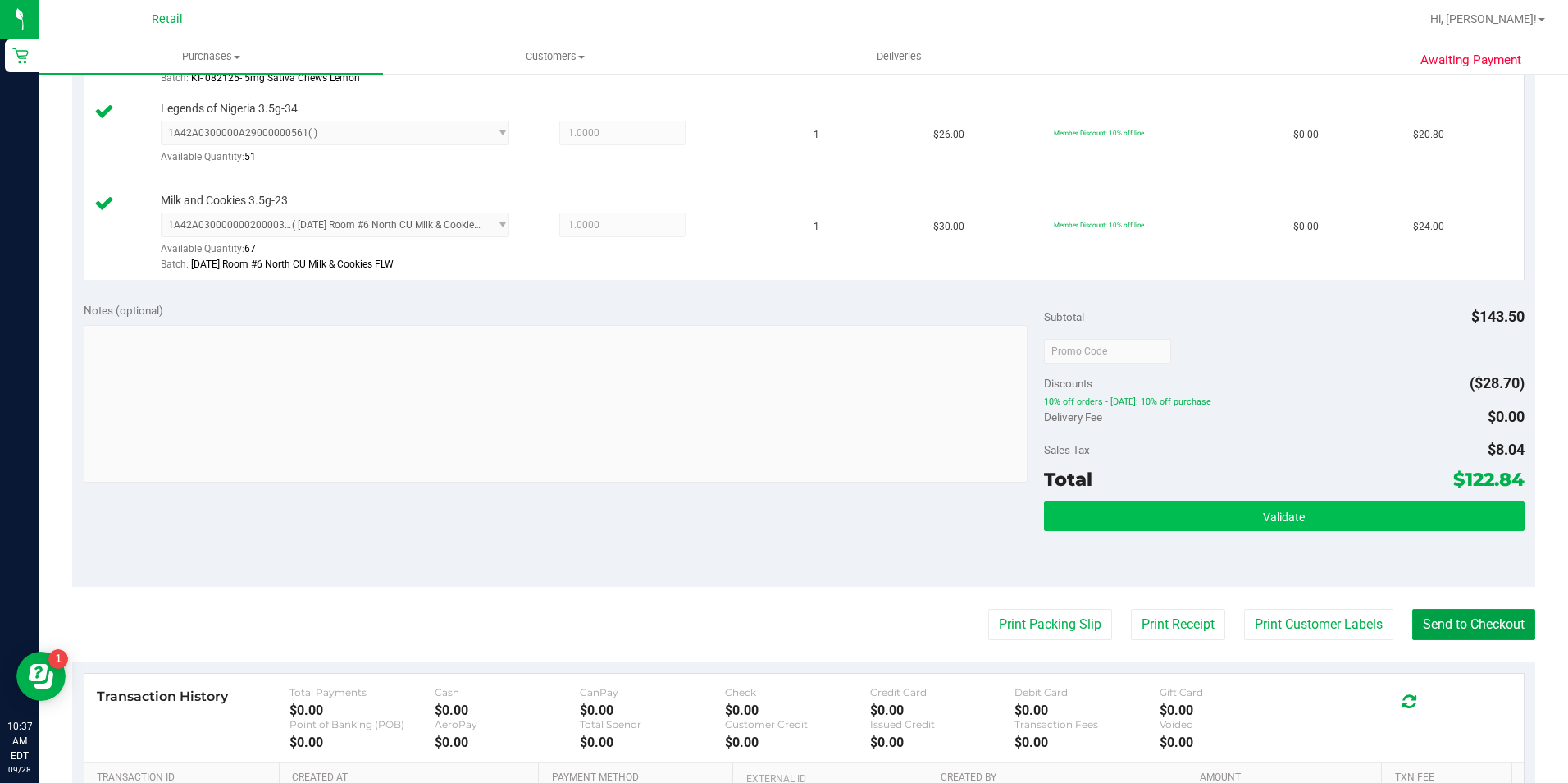
drag, startPoint x: 1481, startPoint y: 619, endPoint x: 1103, endPoint y: 509, distance: 393.7
click at [1481, 618] on button "Send to Checkout" at bounding box center [1473, 624] width 123 height 32
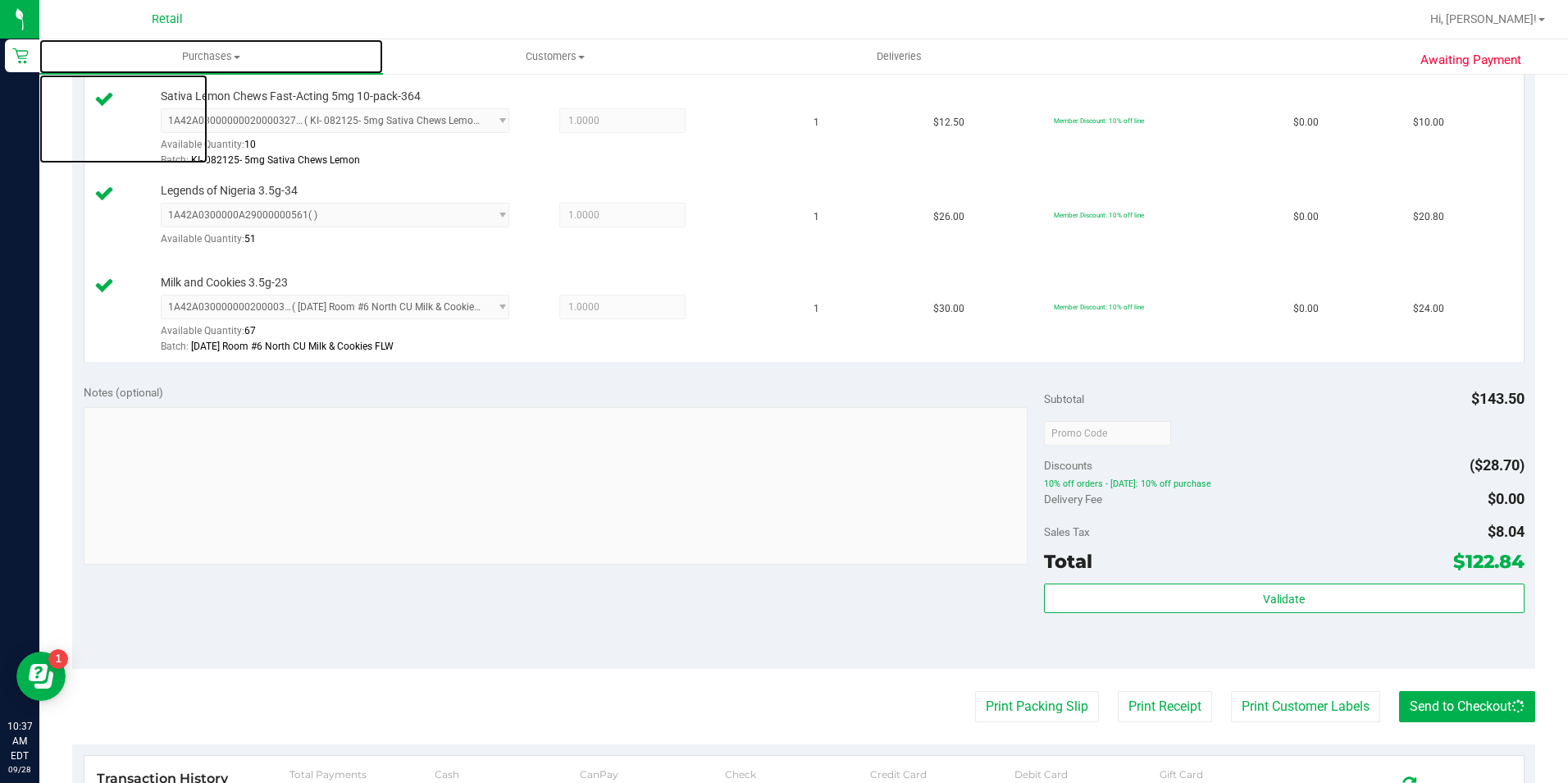
scroll to position [815, 0]
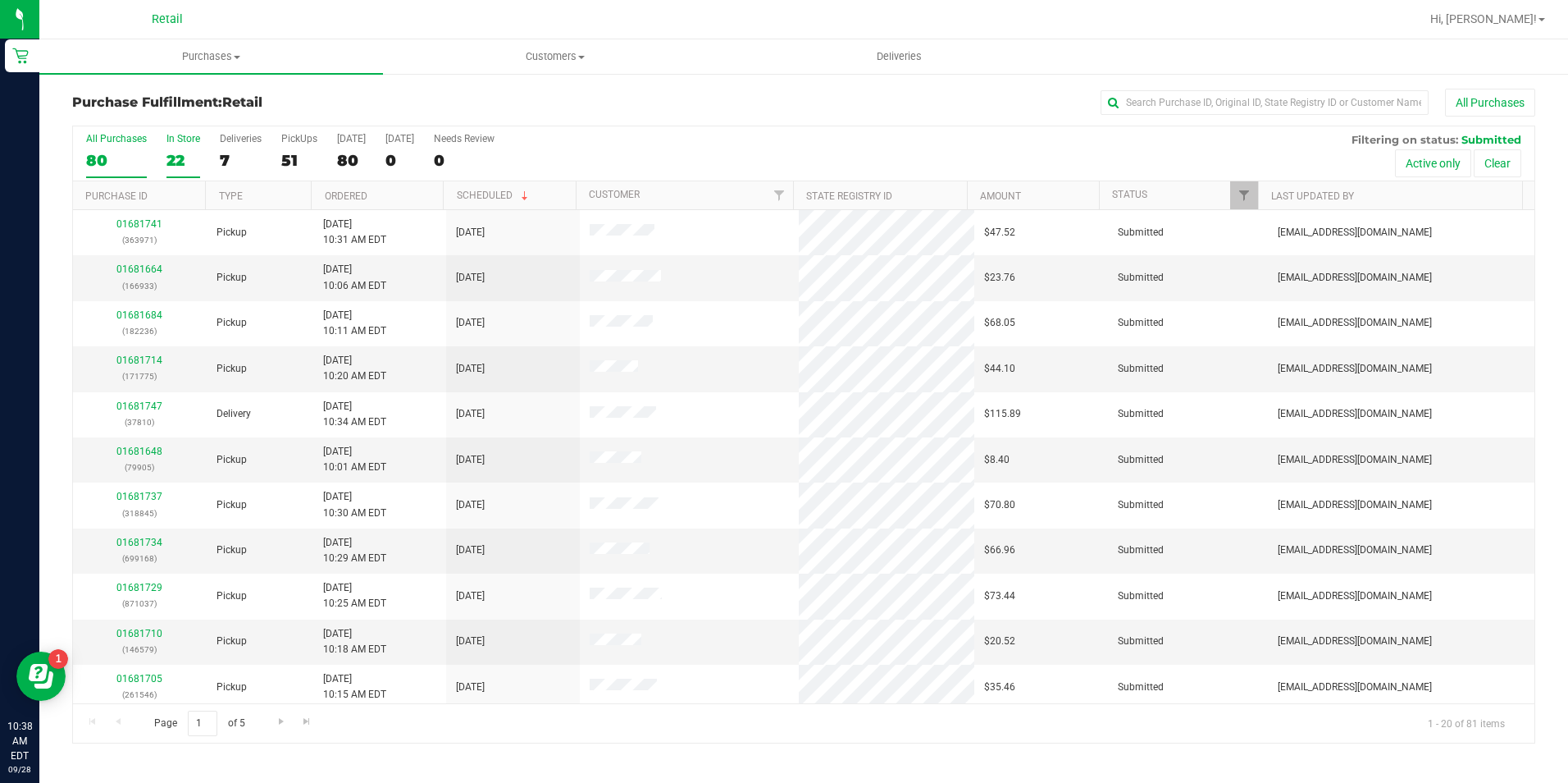
click at [183, 151] on div "22" at bounding box center [184, 160] width 33 height 19
click at [0, 0] on input "In Store 22" at bounding box center [0, 0] width 0 height 0
click at [1171, 107] on input "text" at bounding box center [1265, 102] width 328 height 25
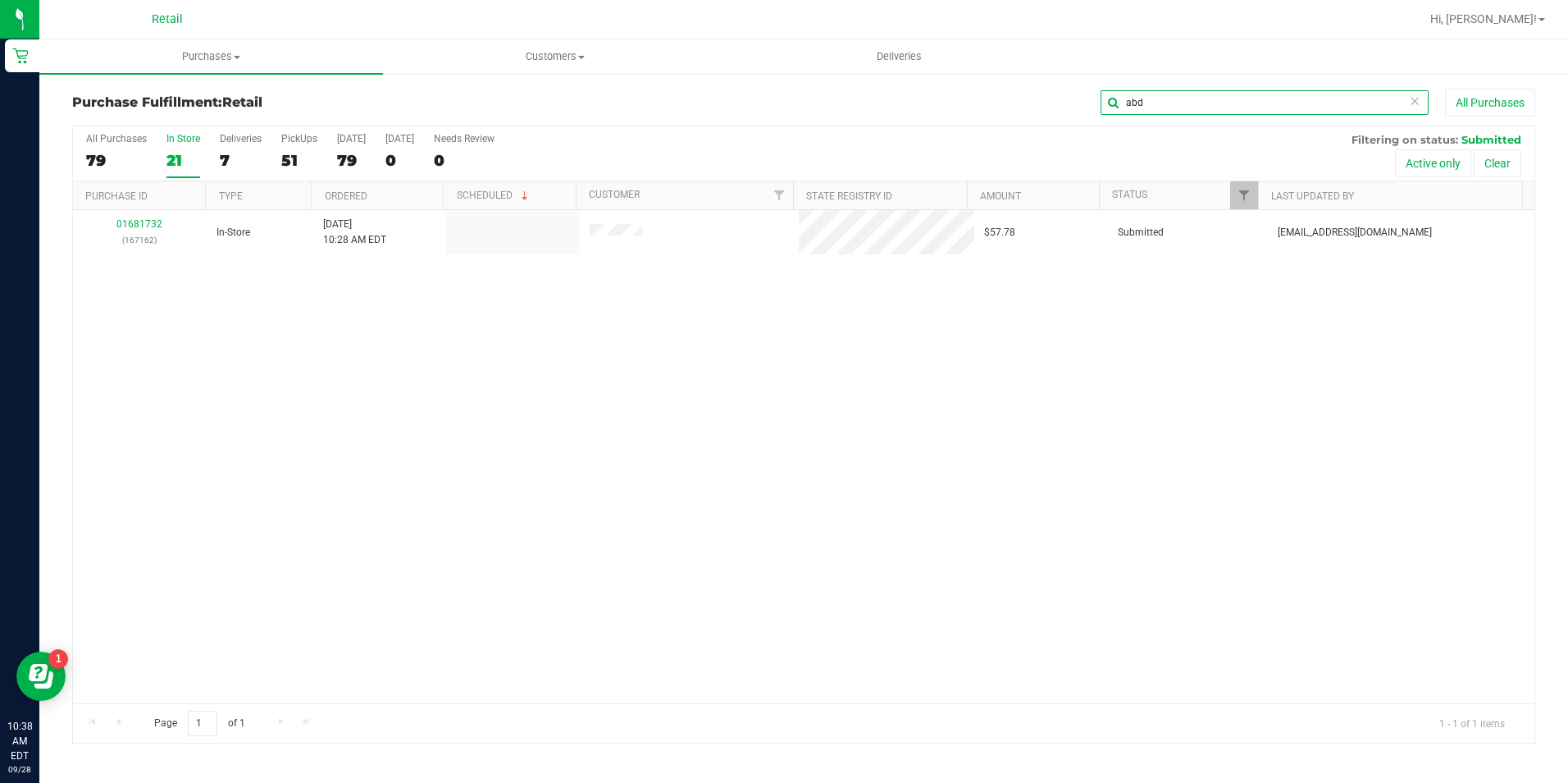
type input "abd"
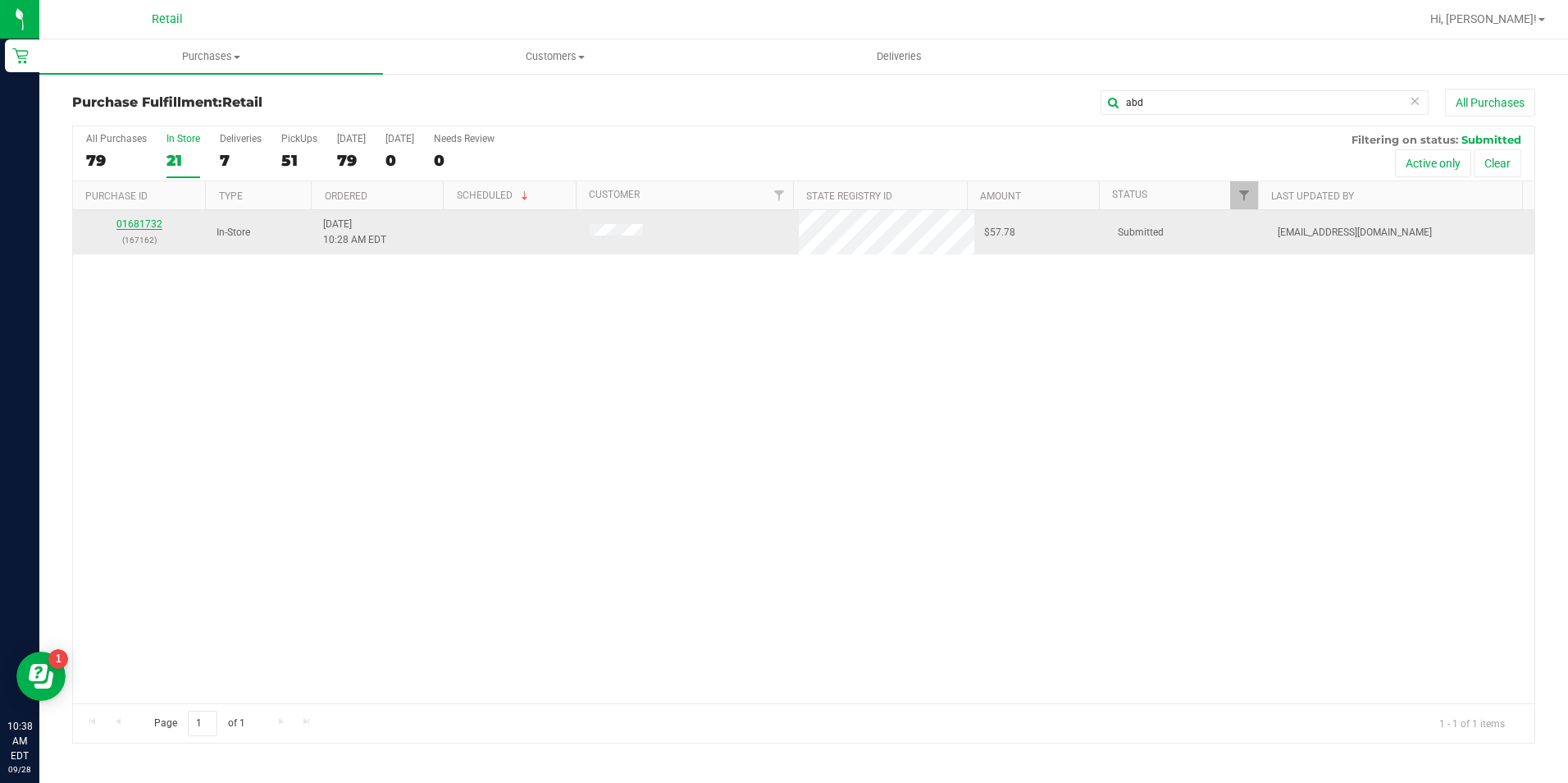
click at [124, 225] on link "01681732" at bounding box center [140, 224] width 46 height 11
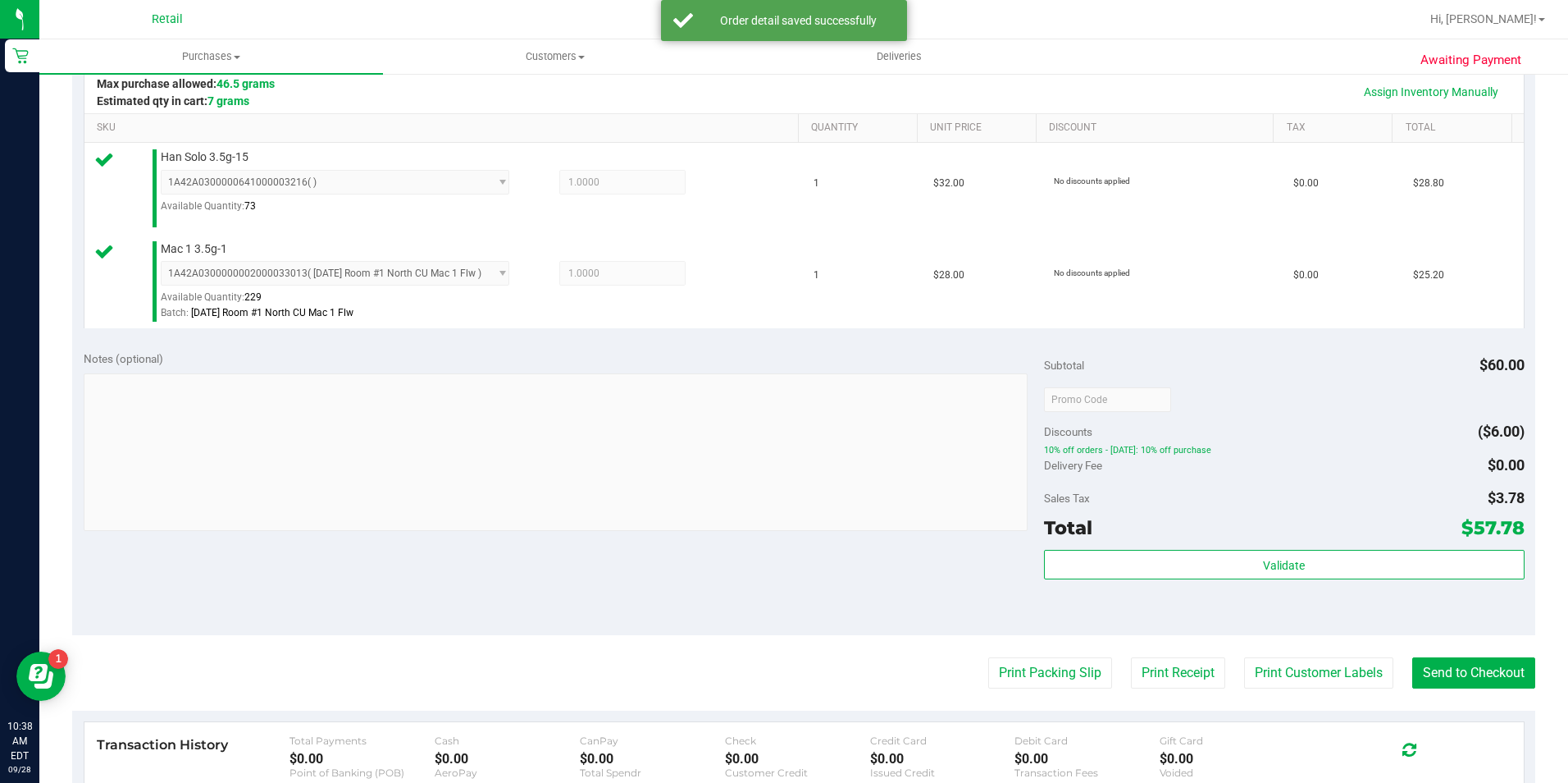
scroll to position [574, 0]
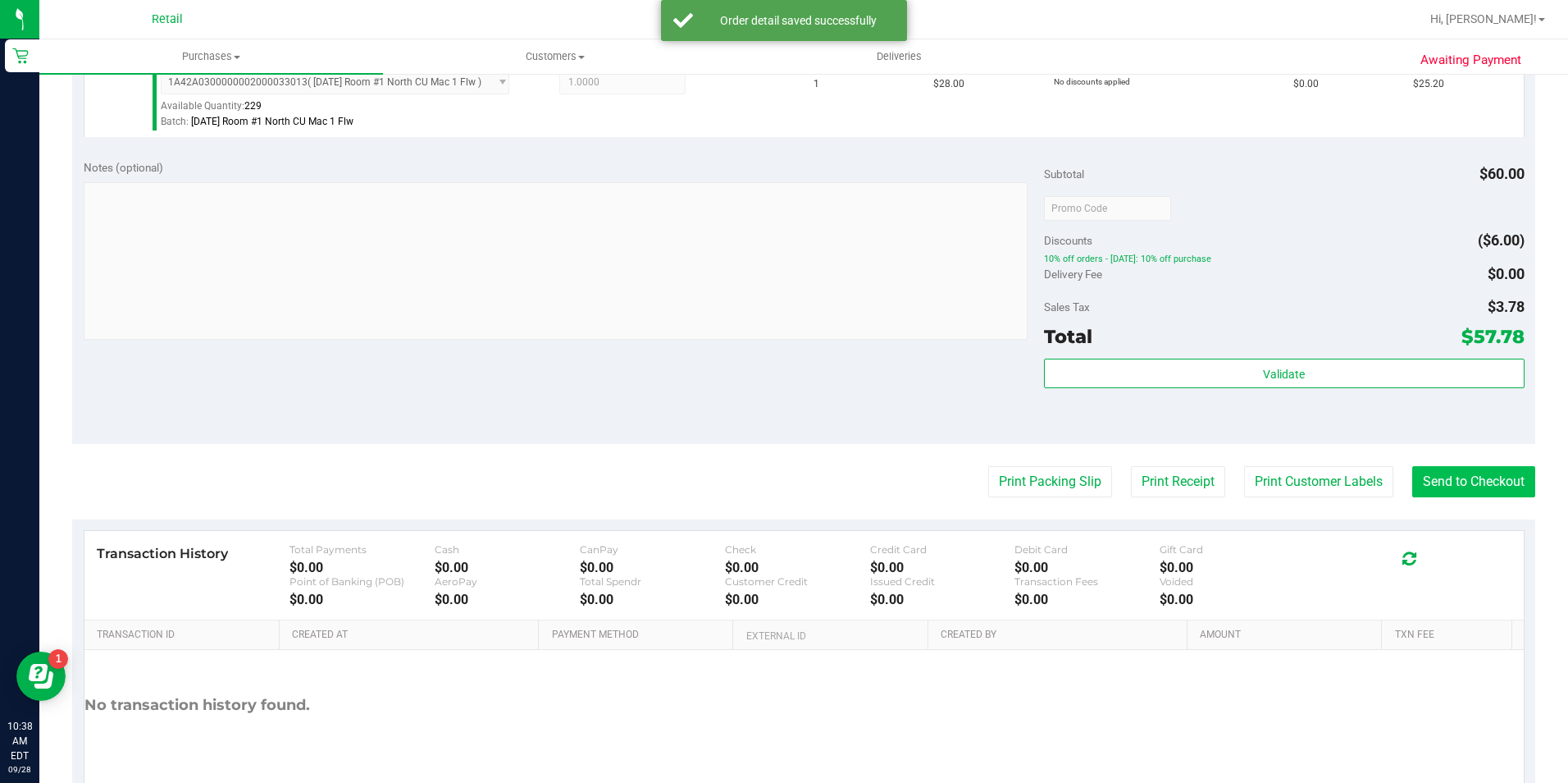
drag, startPoint x: 1463, startPoint y: 449, endPoint x: 1460, endPoint y: 481, distance: 32.1
click at [1460, 461] on purchase-details "Back Edit Purchase Cancel Purchase View Profile # 01681732 Med | Rec METRC ID: …" at bounding box center [804, 170] width 1463 height 1313
click at [1460, 481] on button "Send to Checkout" at bounding box center [1473, 481] width 123 height 32
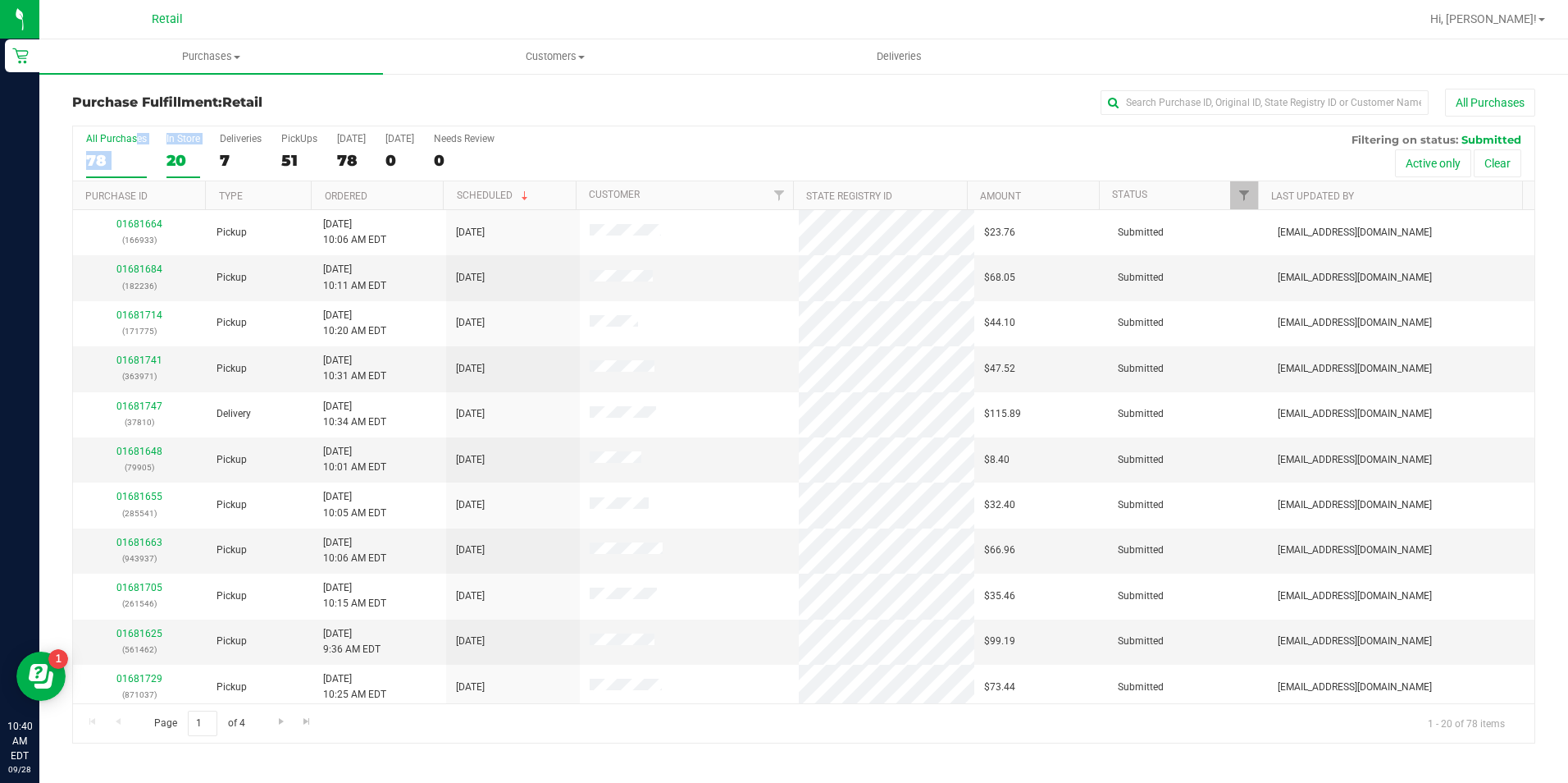
drag, startPoint x: 162, startPoint y: 160, endPoint x: 175, endPoint y: 162, distance: 13.2
click at [175, 162] on div "20" at bounding box center [184, 160] width 33 height 19
click at [1134, 114] on input "text" at bounding box center [1265, 102] width 328 height 25
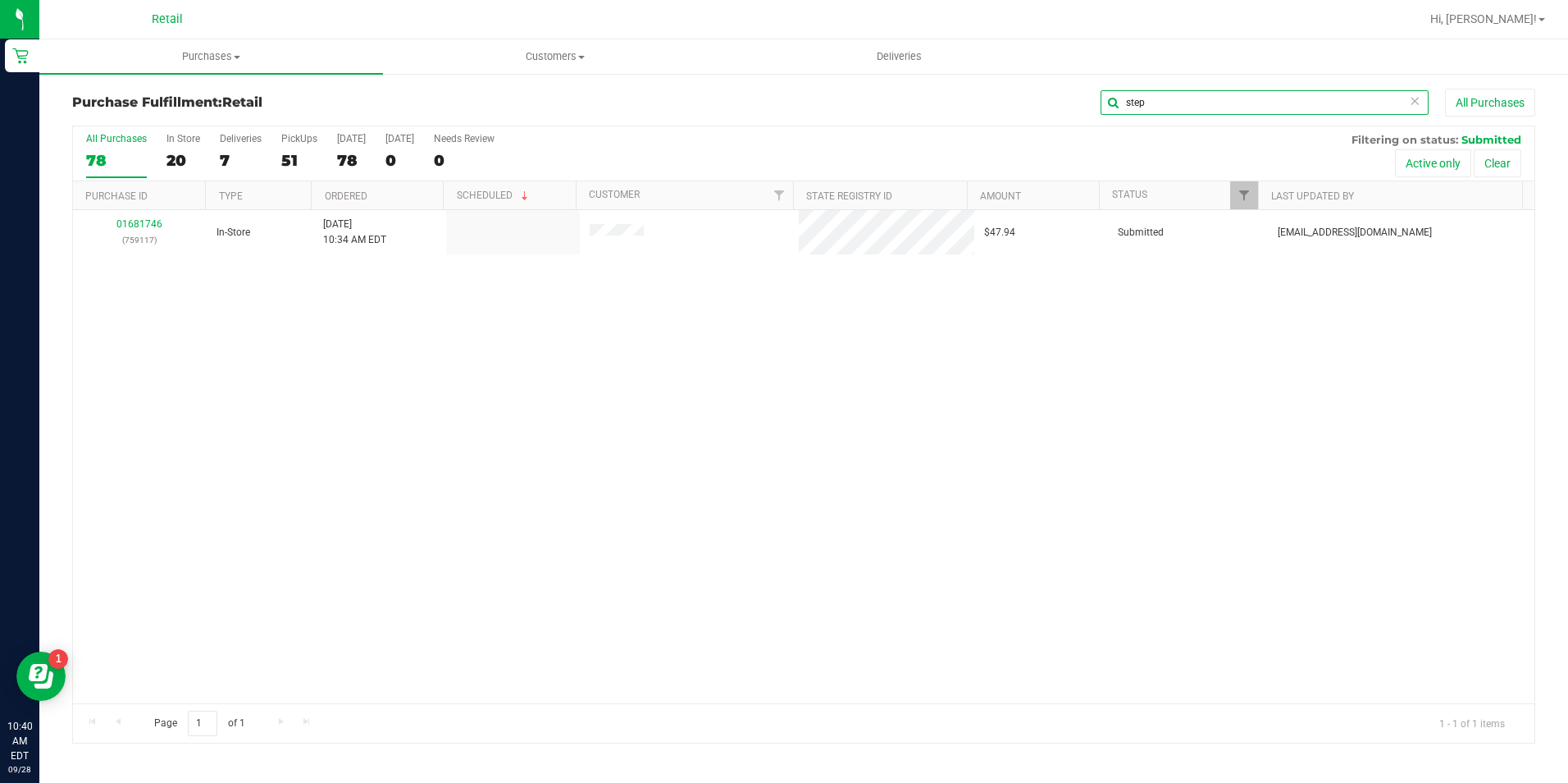
type input "step"
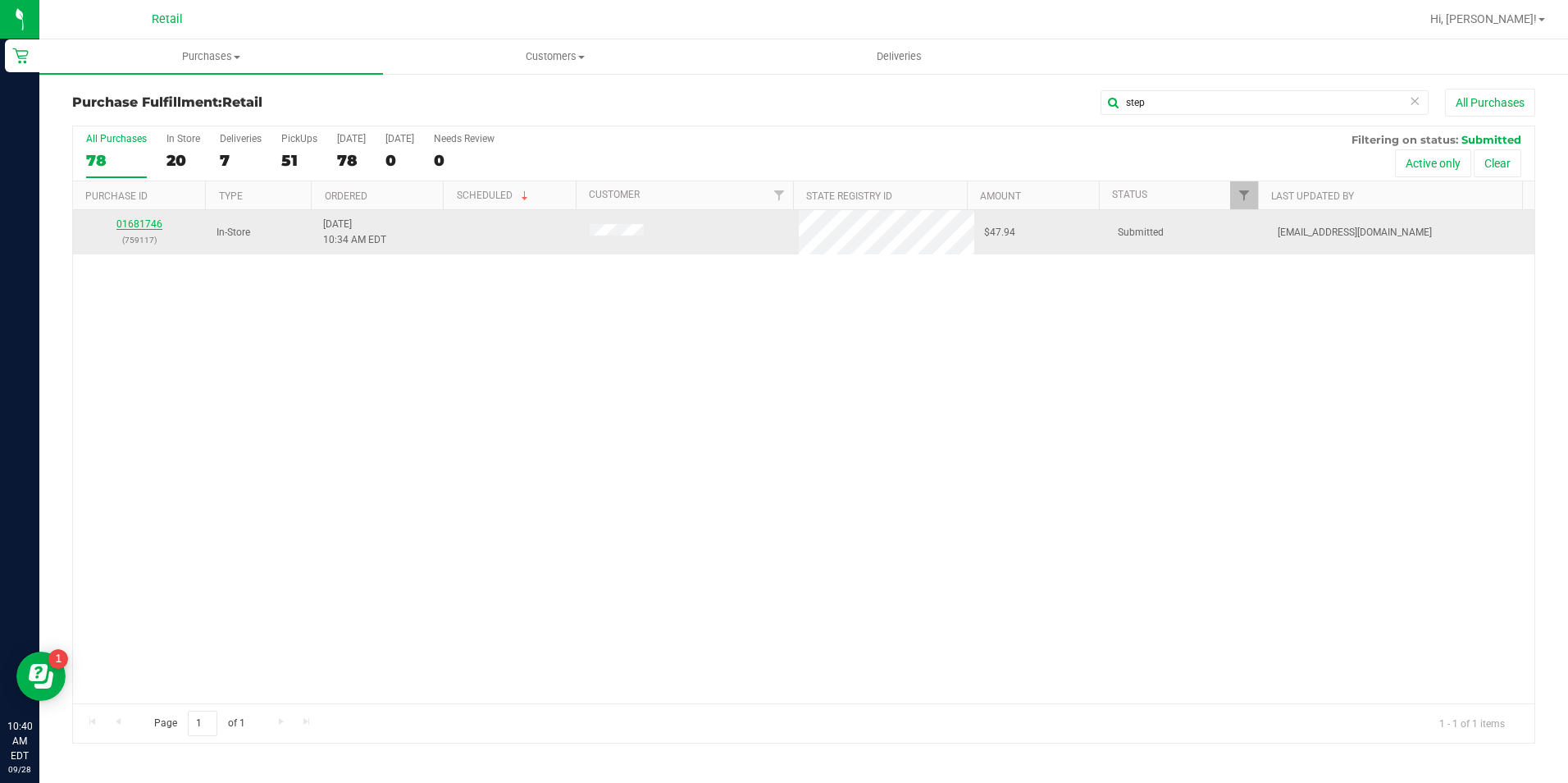
click at [130, 218] on link "01681746" at bounding box center [140, 224] width 46 height 11
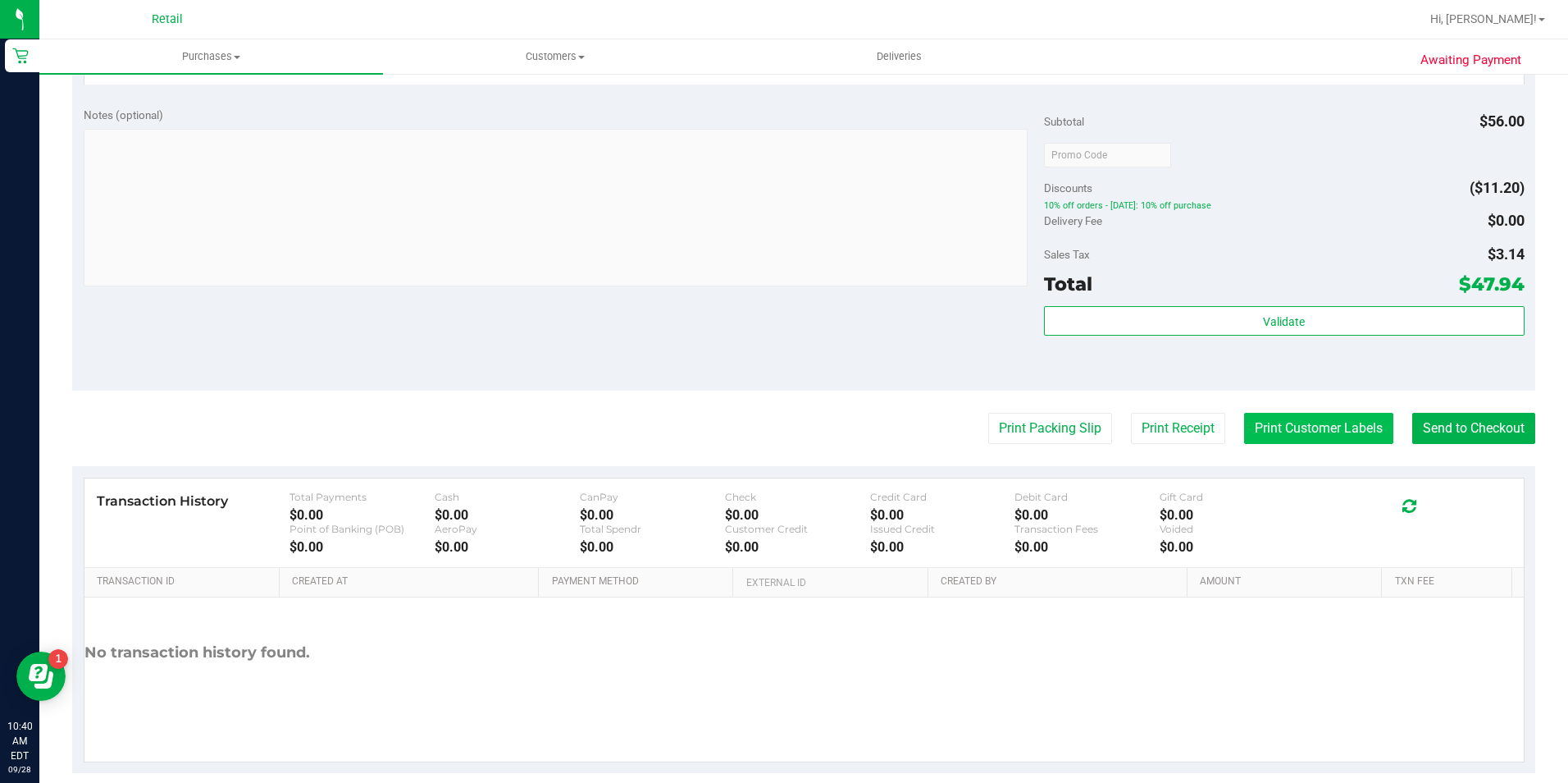
scroll to position [558, 0]
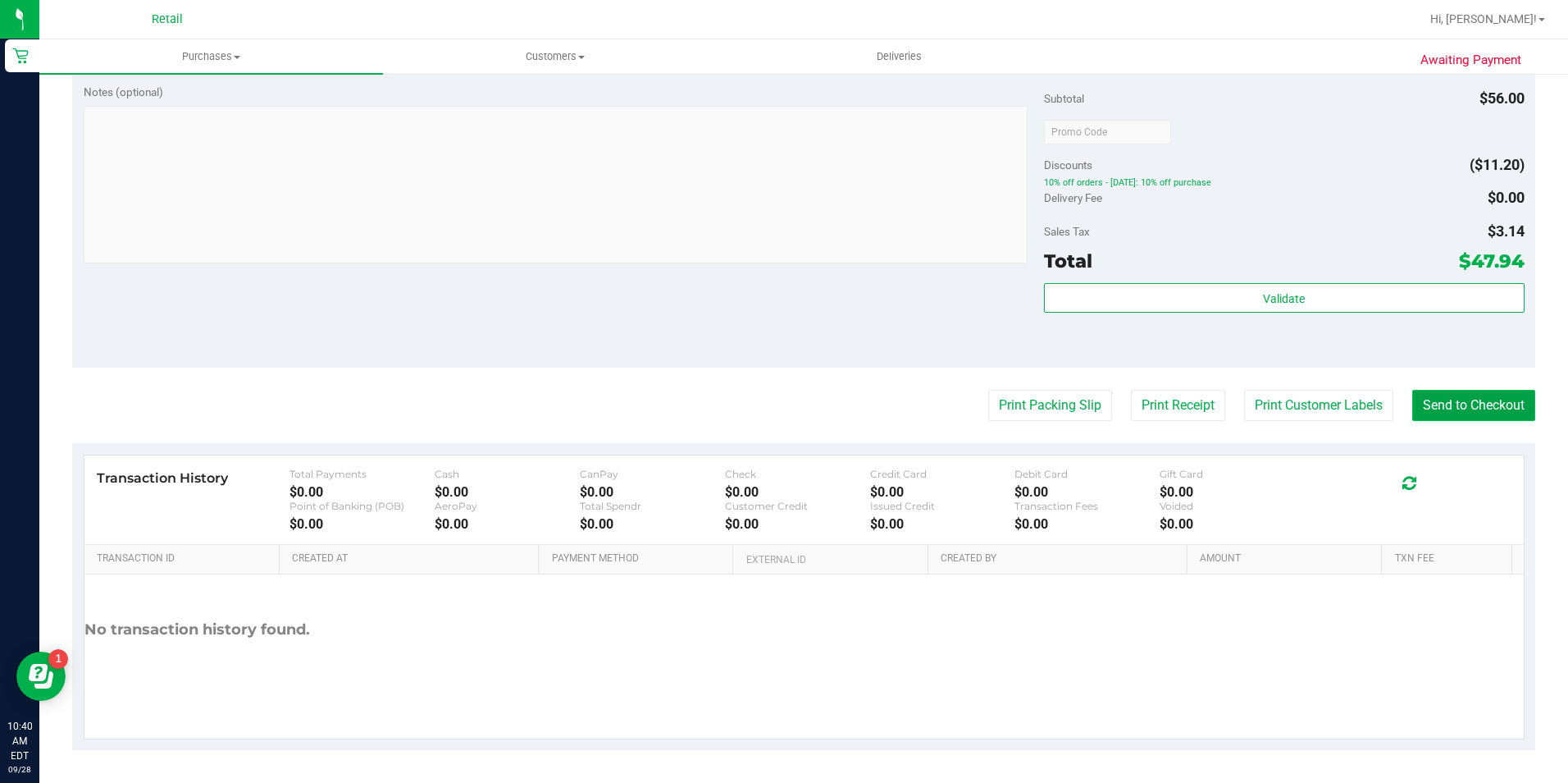
click at [1447, 414] on button "Send to Checkout" at bounding box center [1473, 405] width 123 height 32
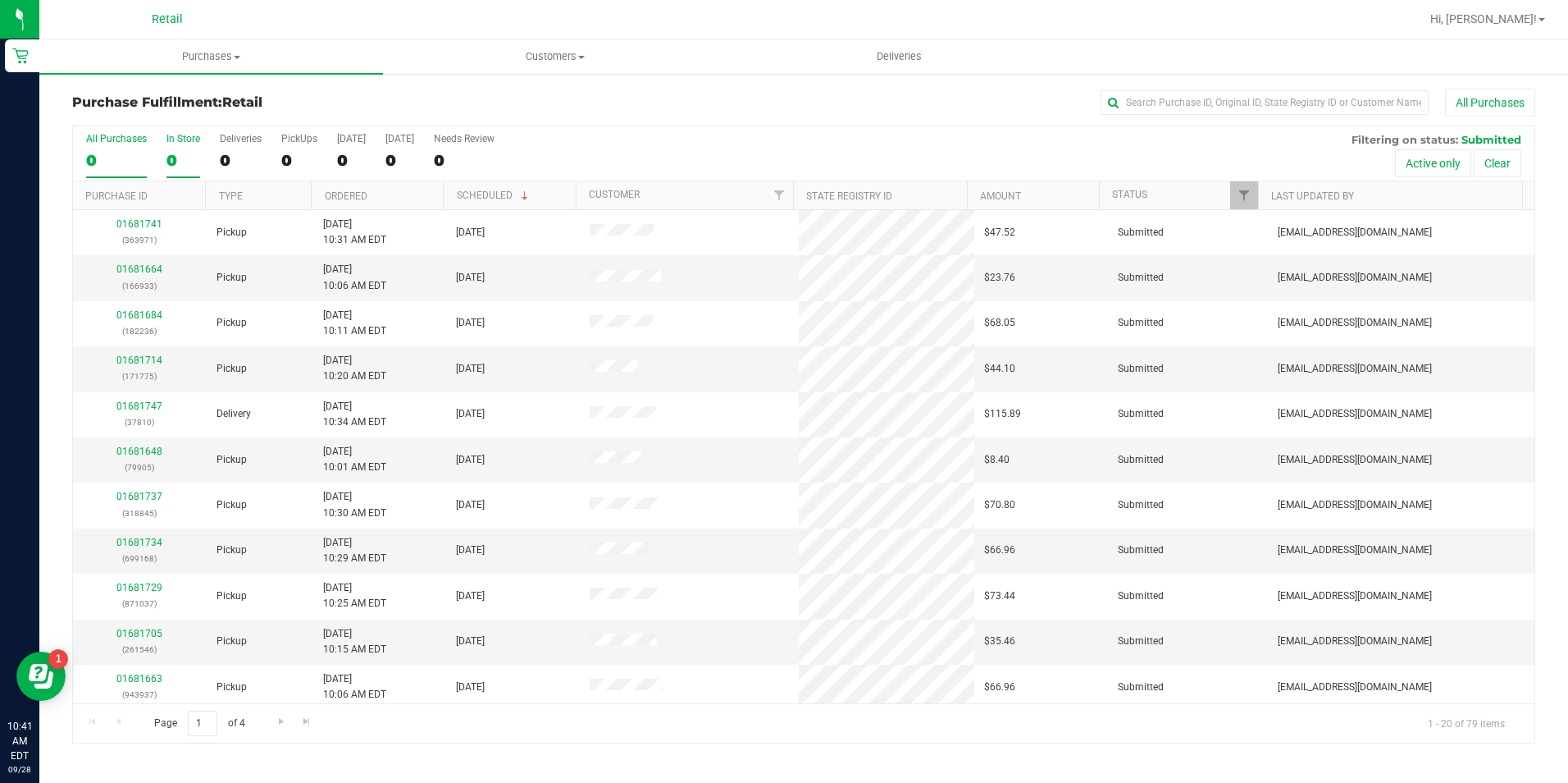
click at [176, 160] on div "0" at bounding box center [184, 160] width 33 height 19
click at [1245, 114] on input "text" at bounding box center [1265, 102] width 328 height 25
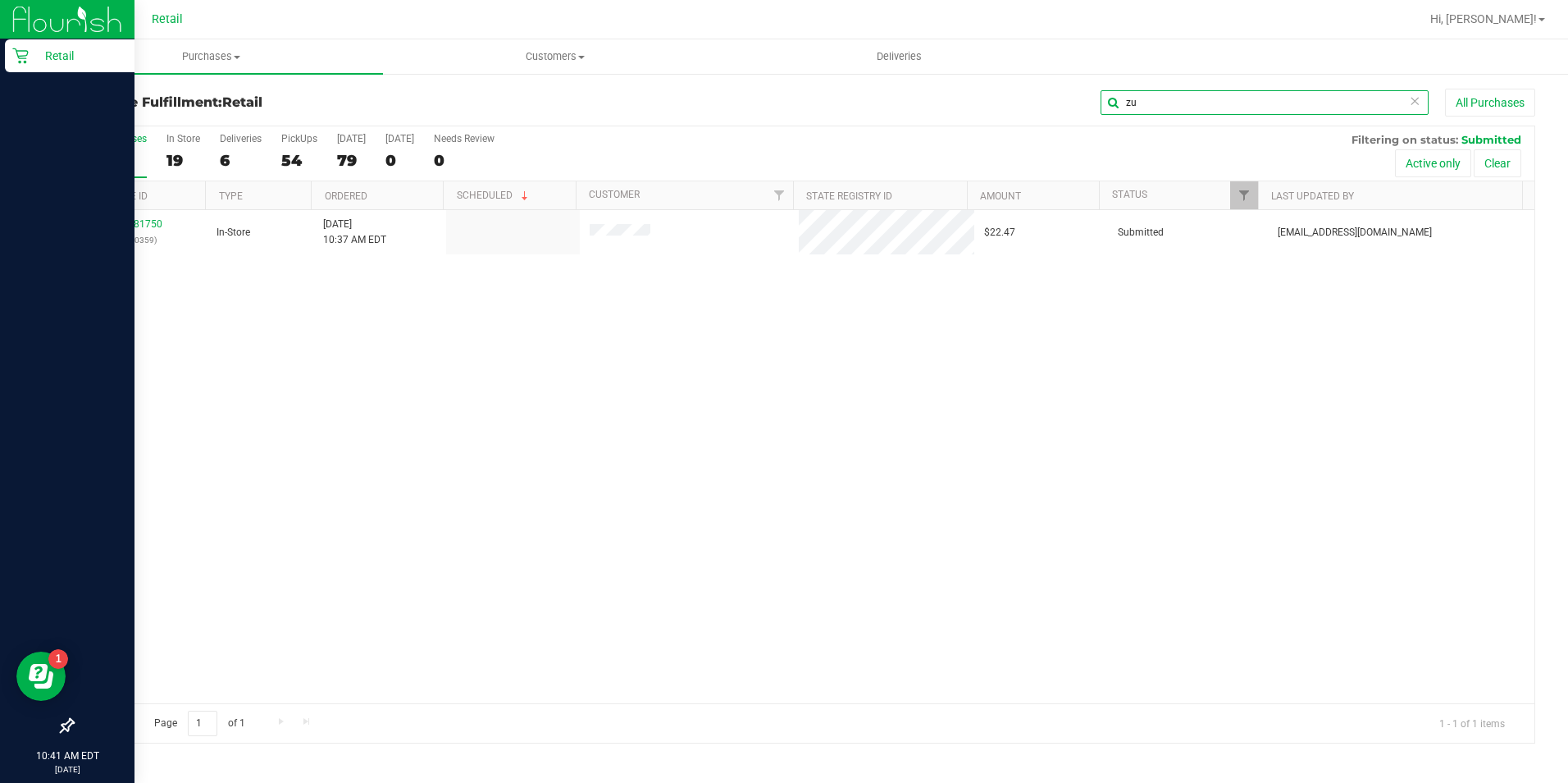
type input "zu"
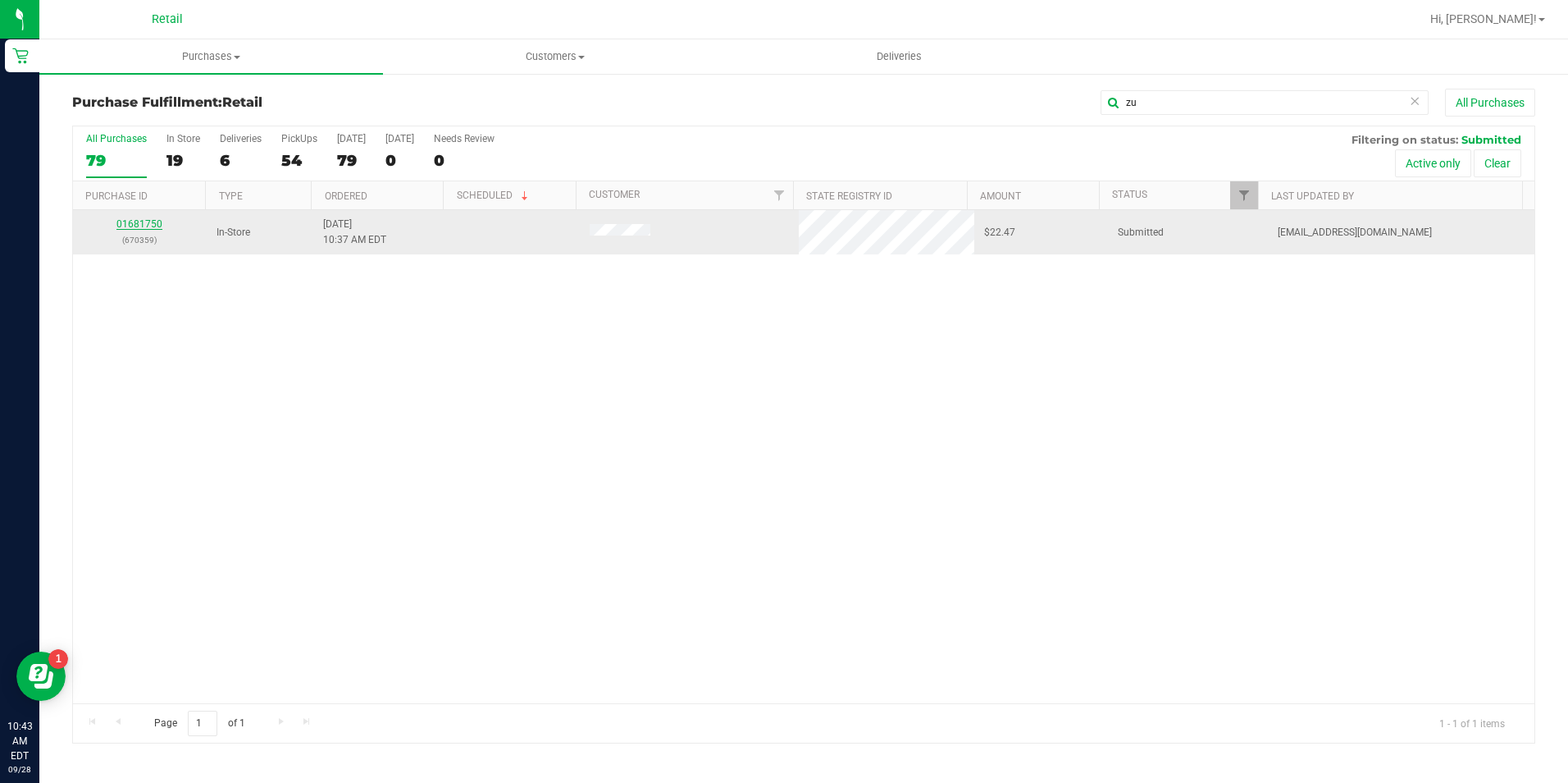
click at [130, 222] on link "01681750" at bounding box center [140, 224] width 46 height 11
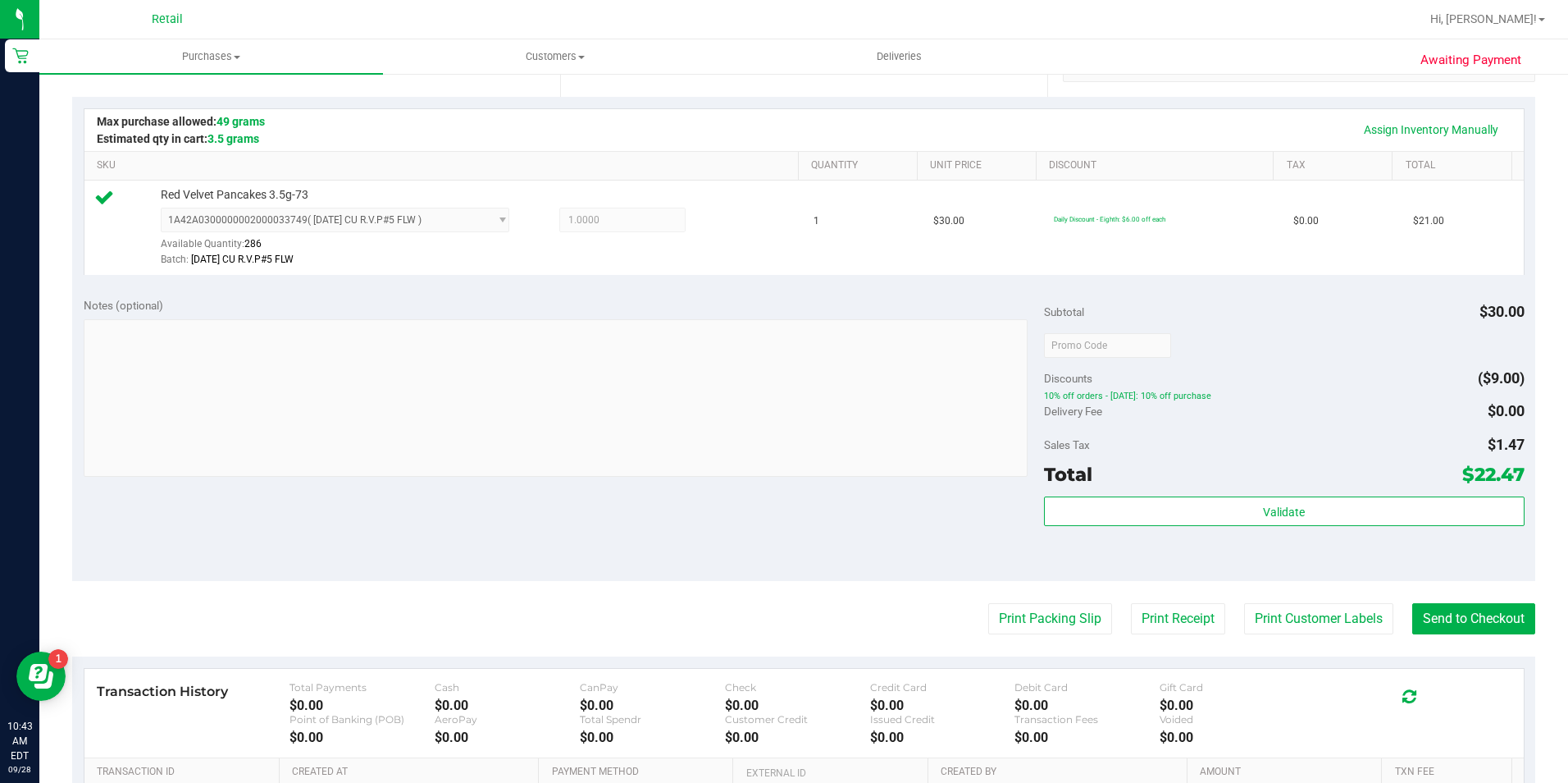
scroll to position [493, 0]
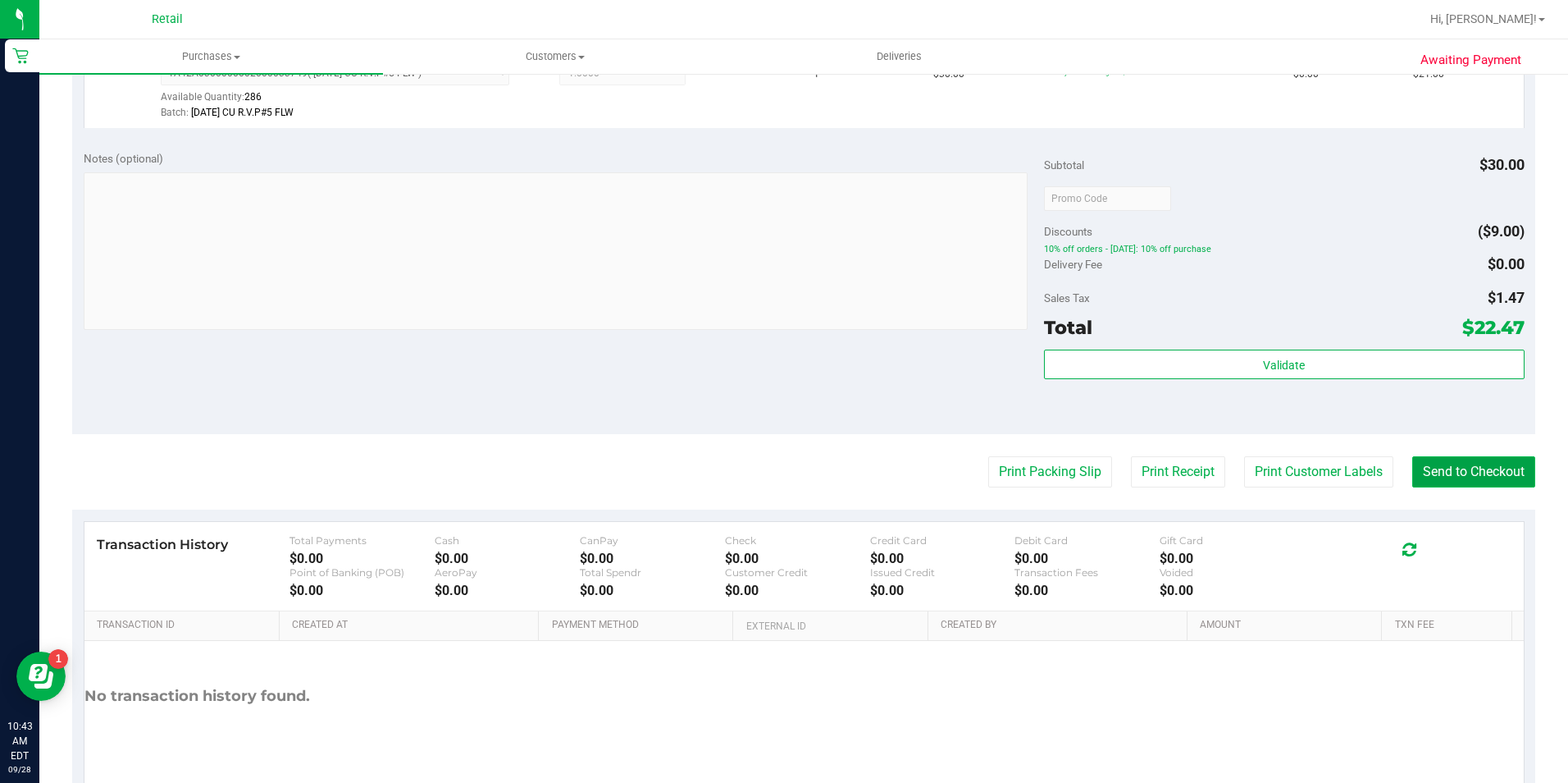
click at [1439, 473] on button "Send to Checkout" at bounding box center [1473, 472] width 123 height 32
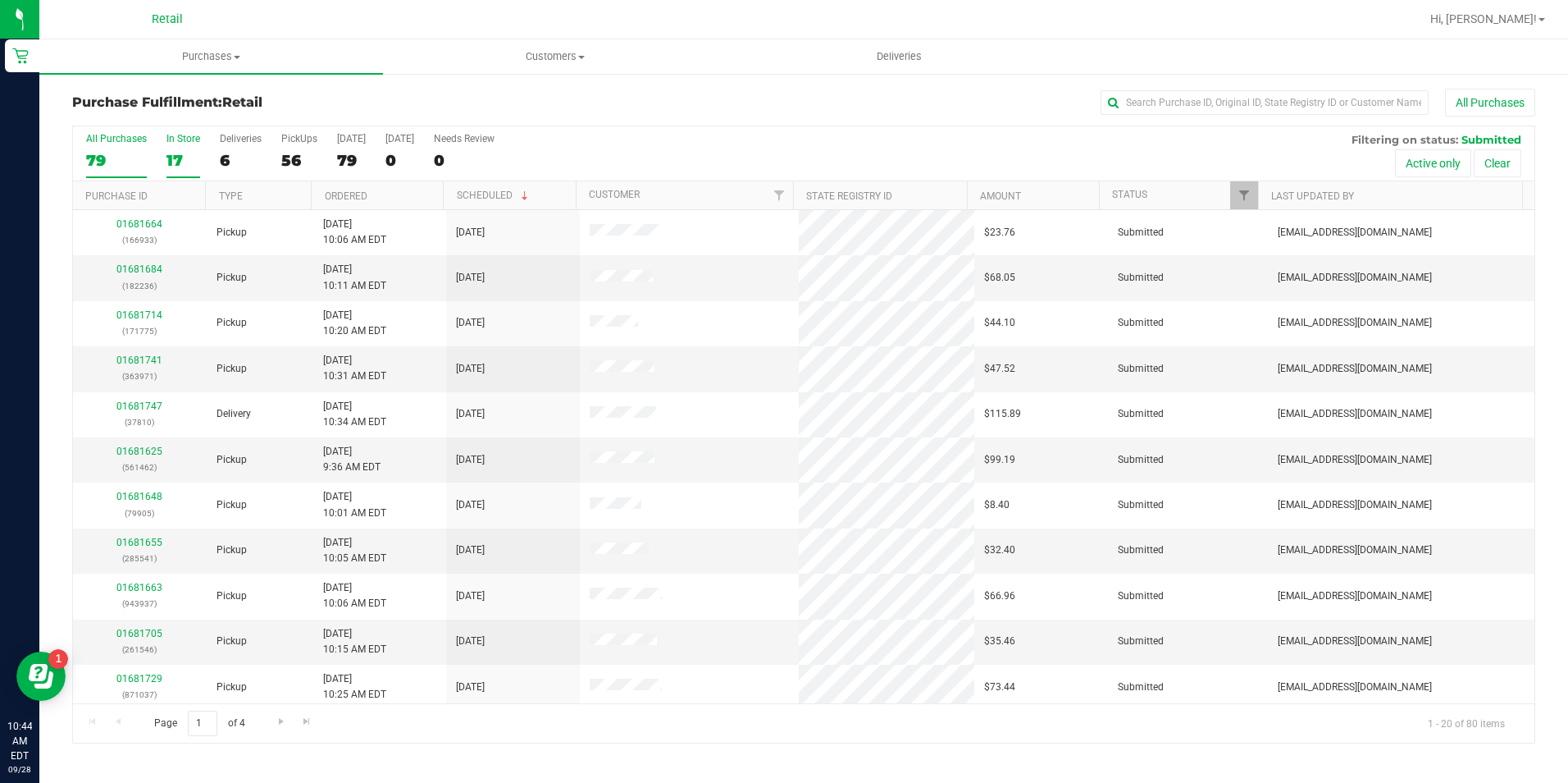
click at [164, 156] on div "All Purchases 79 In Store 17 Deliveries 6 PickUps 56 [DATE] 79 [DATE] 0 Needs R…" at bounding box center [804, 153] width 1461 height 55
click at [167, 157] on div "17" at bounding box center [184, 160] width 33 height 19
click at [0, 0] on input "In Store 17" at bounding box center [0, 0] width 0 height 0
click at [1126, 96] on input "text" at bounding box center [1265, 102] width 328 height 25
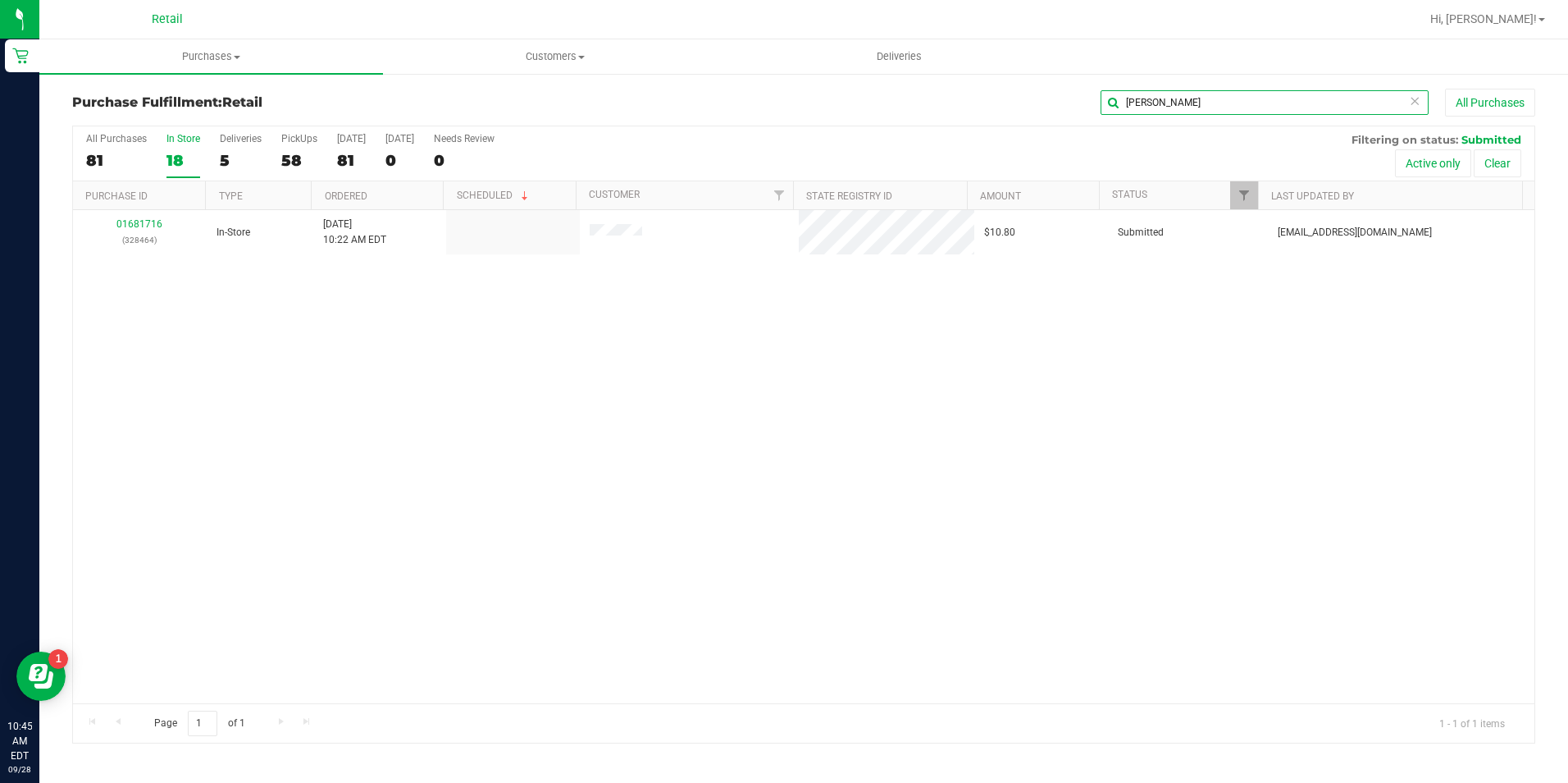
type input "[PERSON_NAME]"
click at [132, 218] on link "01681716" at bounding box center [140, 224] width 46 height 11
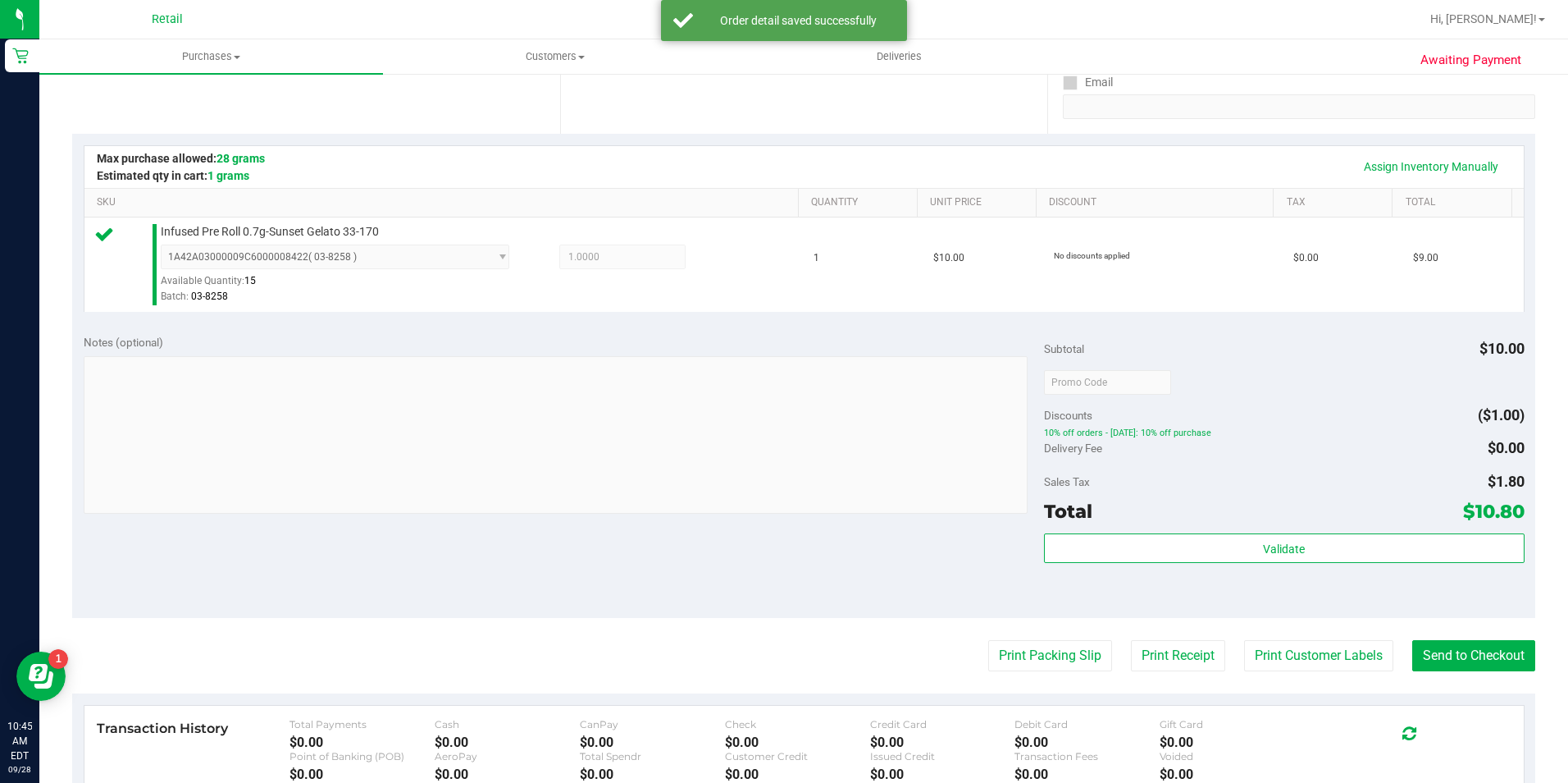
scroll to position [328, 0]
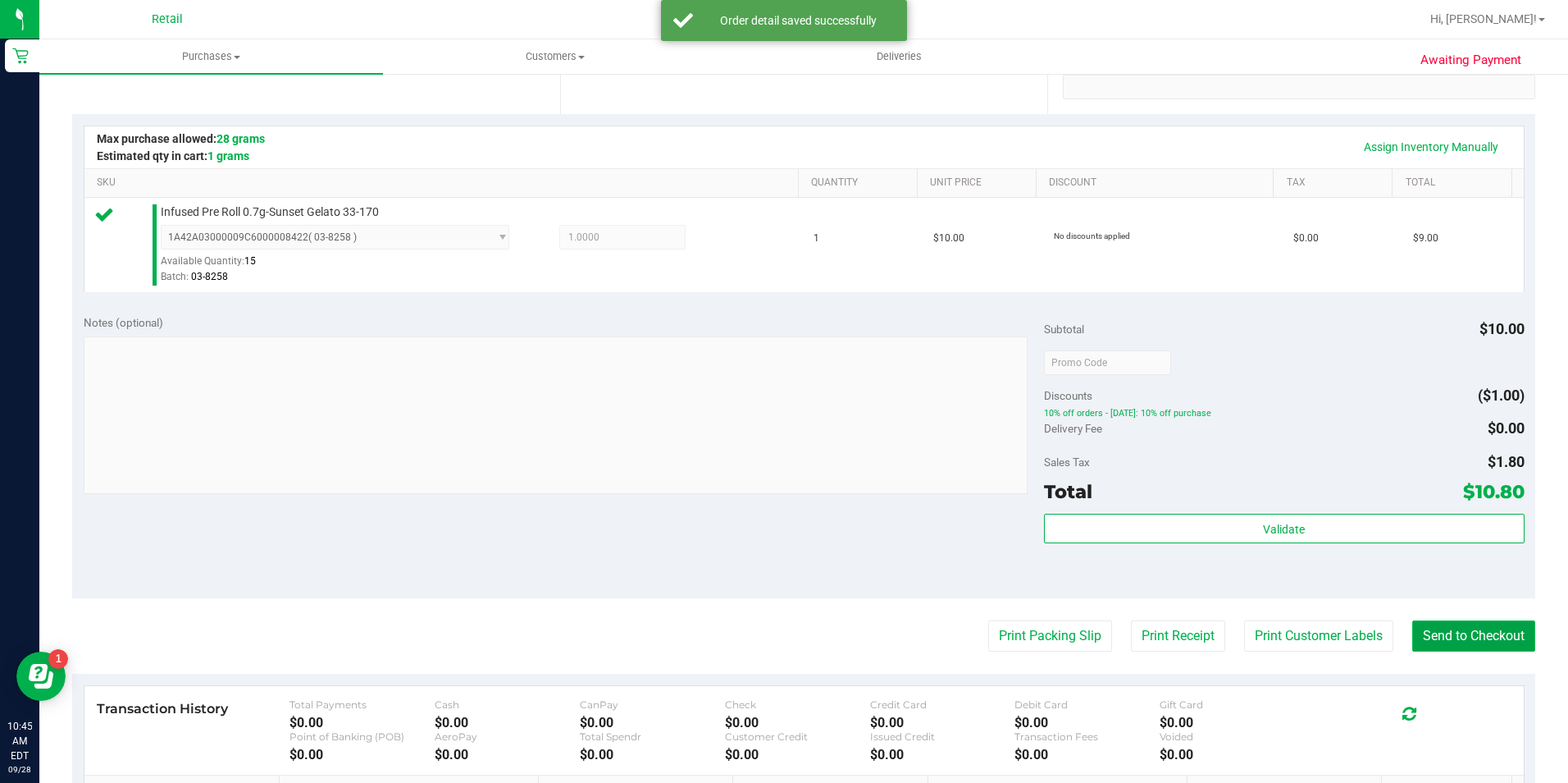
click at [1447, 623] on button "Send to Checkout" at bounding box center [1473, 636] width 123 height 32
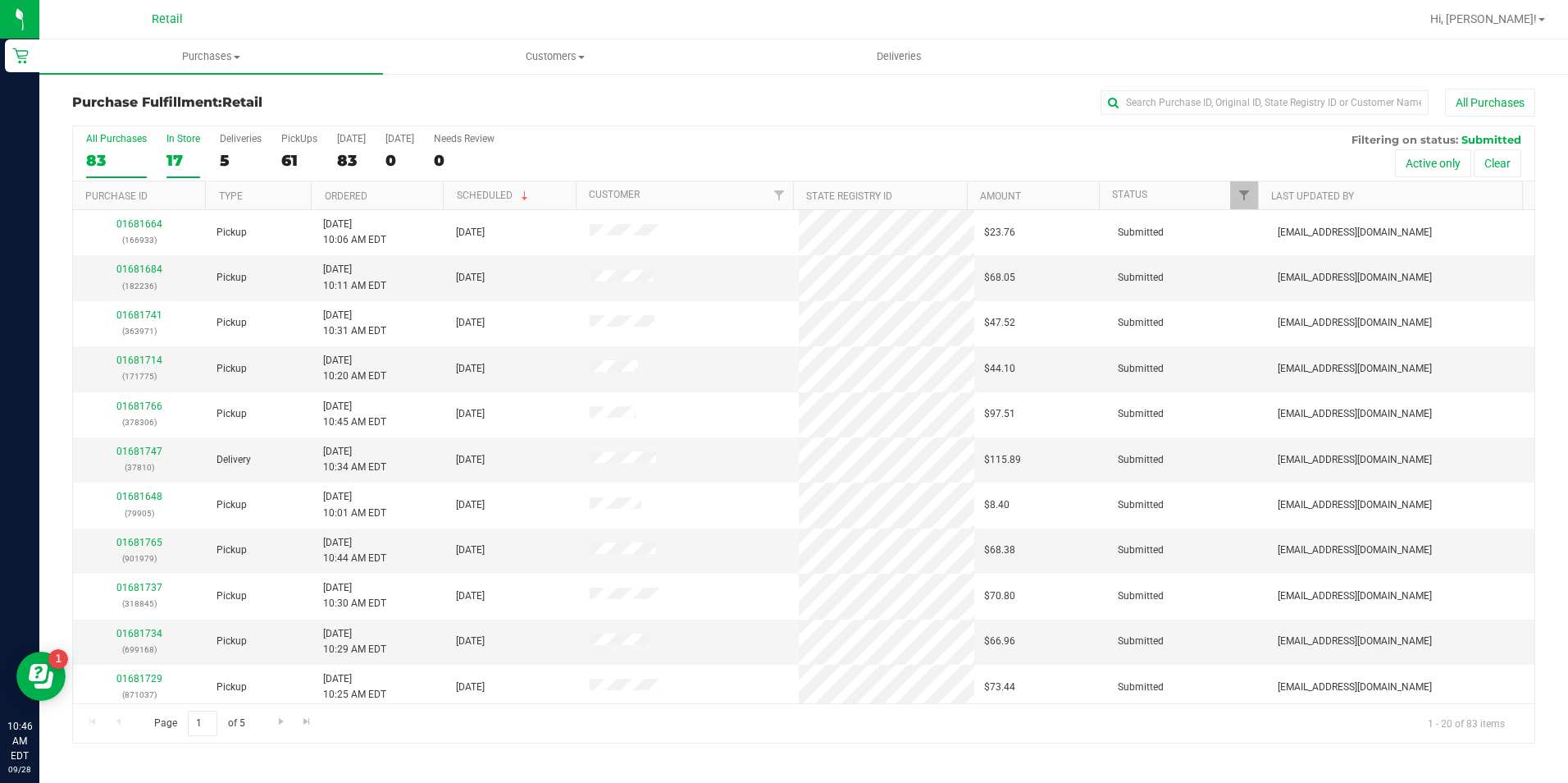
click at [172, 168] on div "17" at bounding box center [184, 160] width 33 height 19
click at [0, 0] on input "In Store 17" at bounding box center [0, 0] width 0 height 0
click at [1149, 96] on input "text" at bounding box center [1265, 102] width 328 height 25
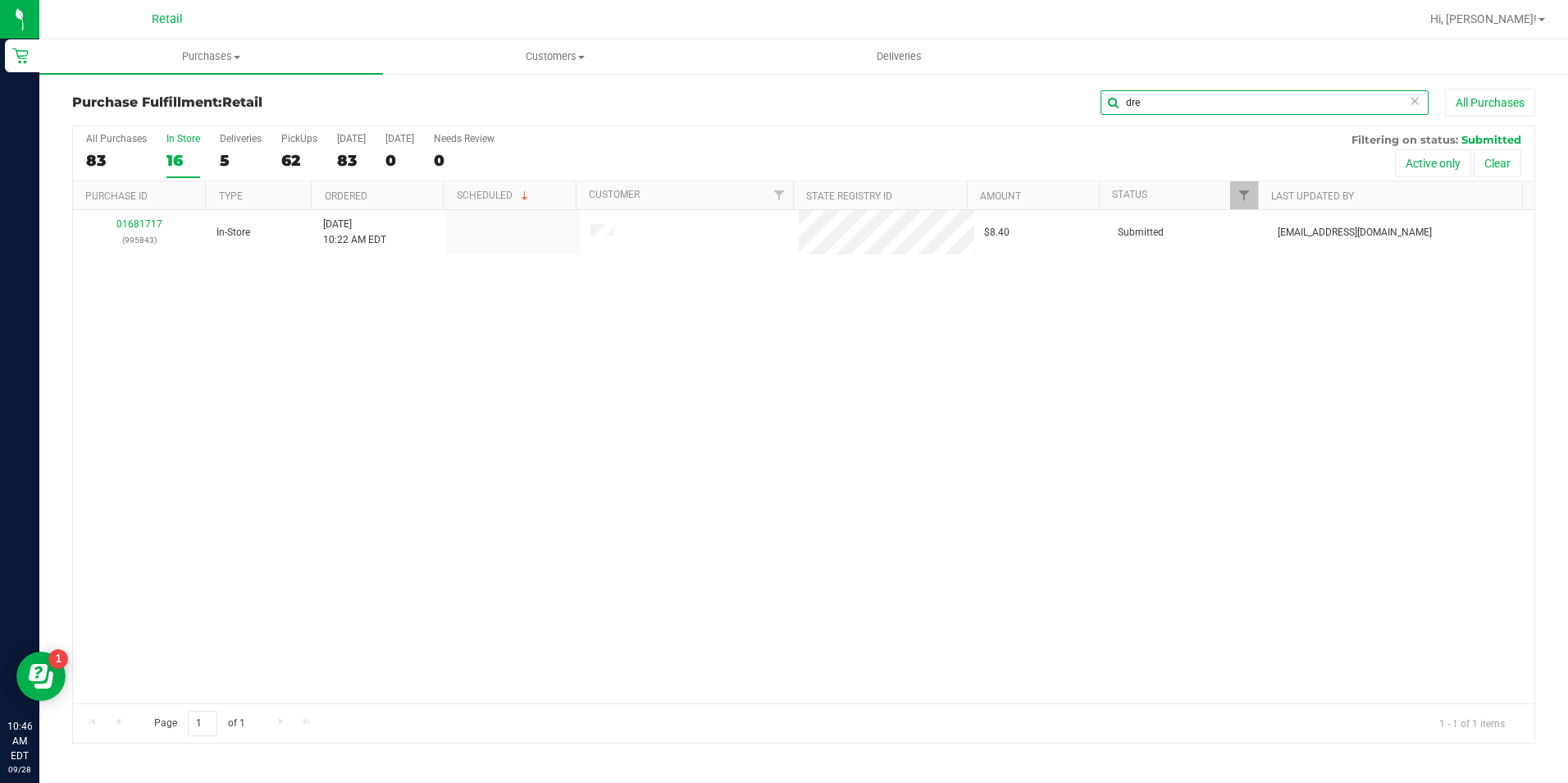
type input "dre"
click at [140, 219] on link "01681717" at bounding box center [140, 224] width 46 height 11
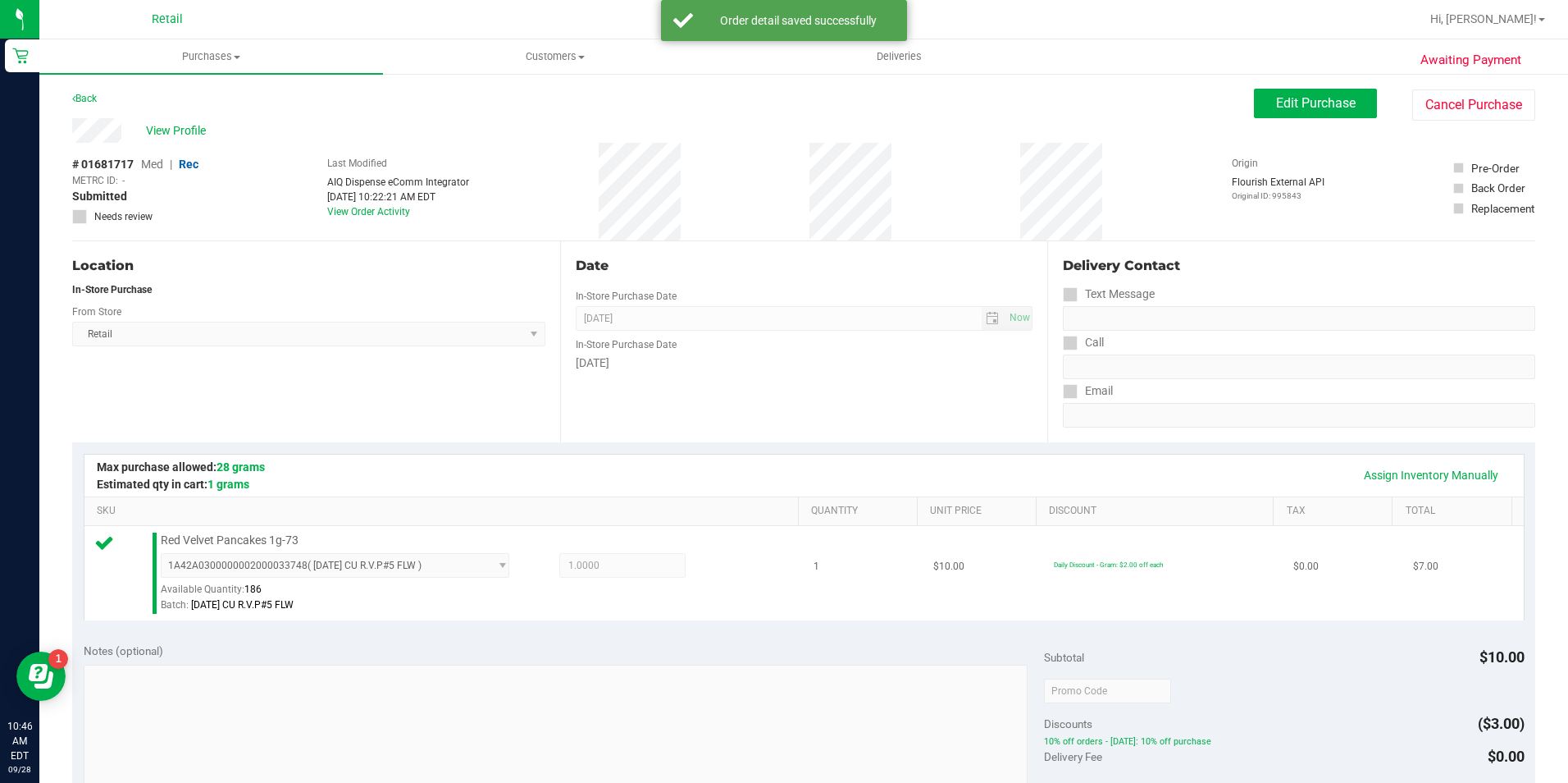
scroll to position [246, 0]
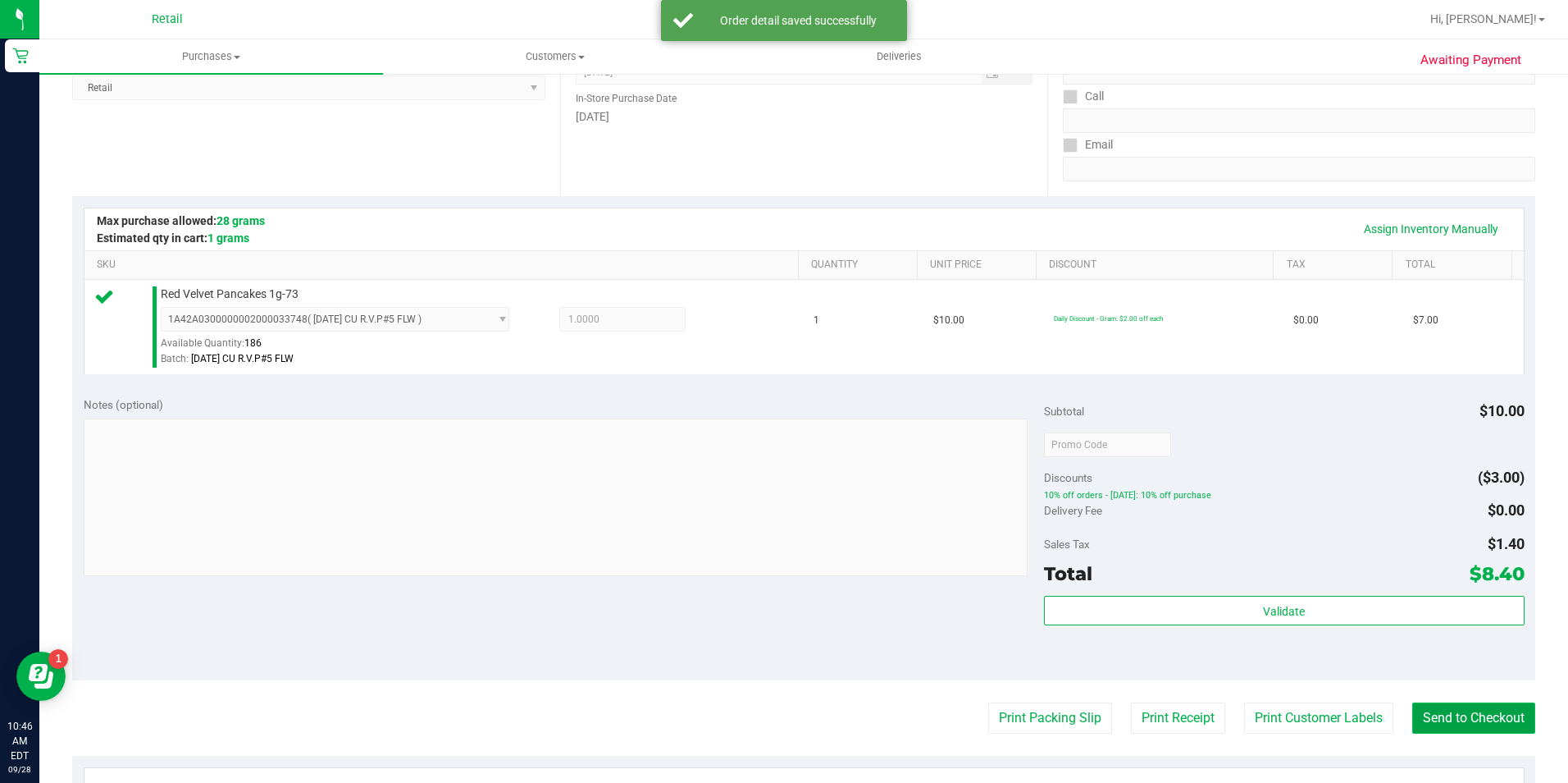
click at [1412, 710] on button "Send to Checkout" at bounding box center [1473, 718] width 123 height 32
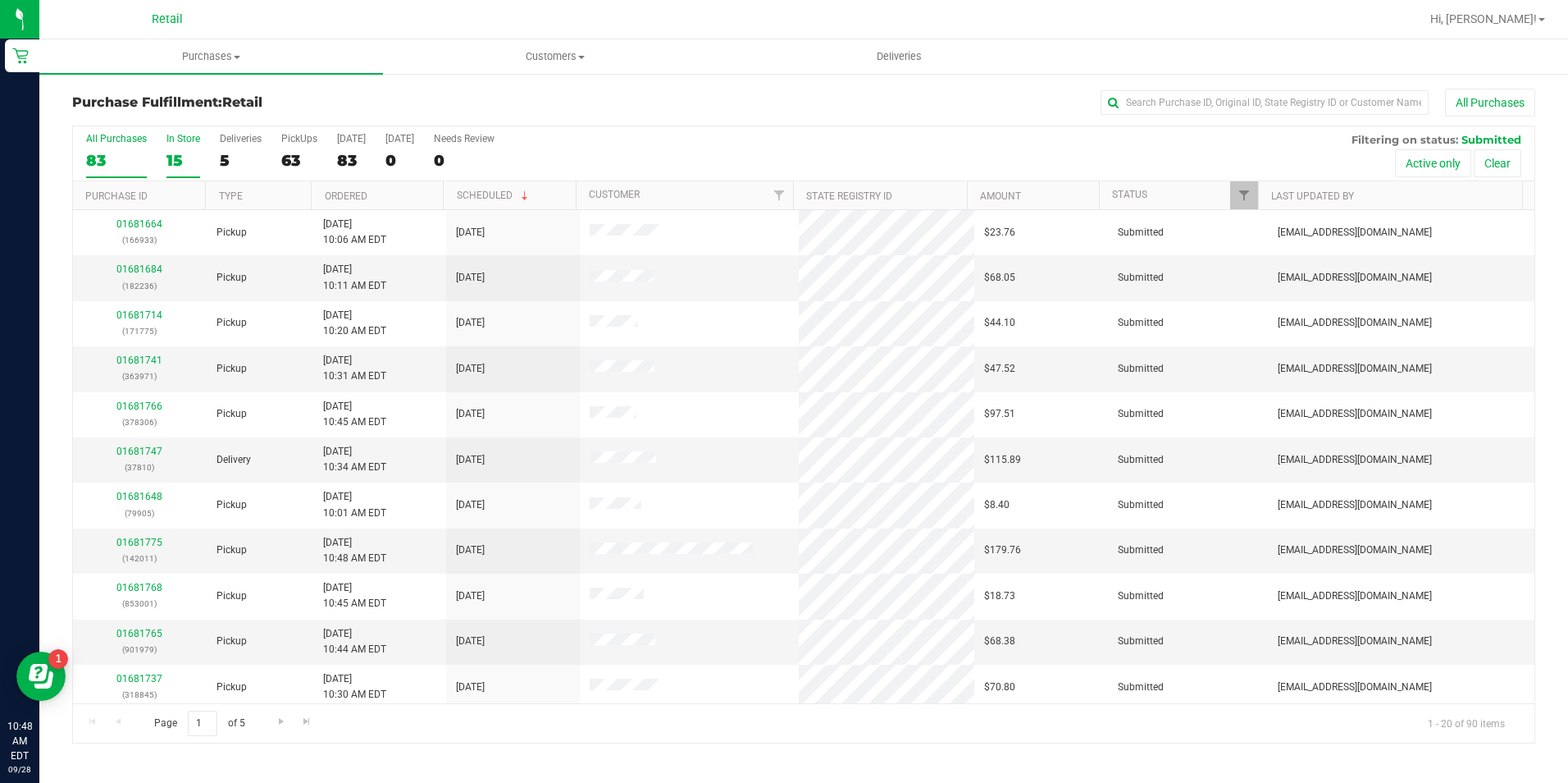
click at [181, 166] on div "15" at bounding box center [184, 160] width 33 height 19
click at [0, 0] on input "In Store 15" at bounding box center [0, 0] width 0 height 0
click at [1137, 90] on input "text" at bounding box center [1265, 102] width 328 height 25
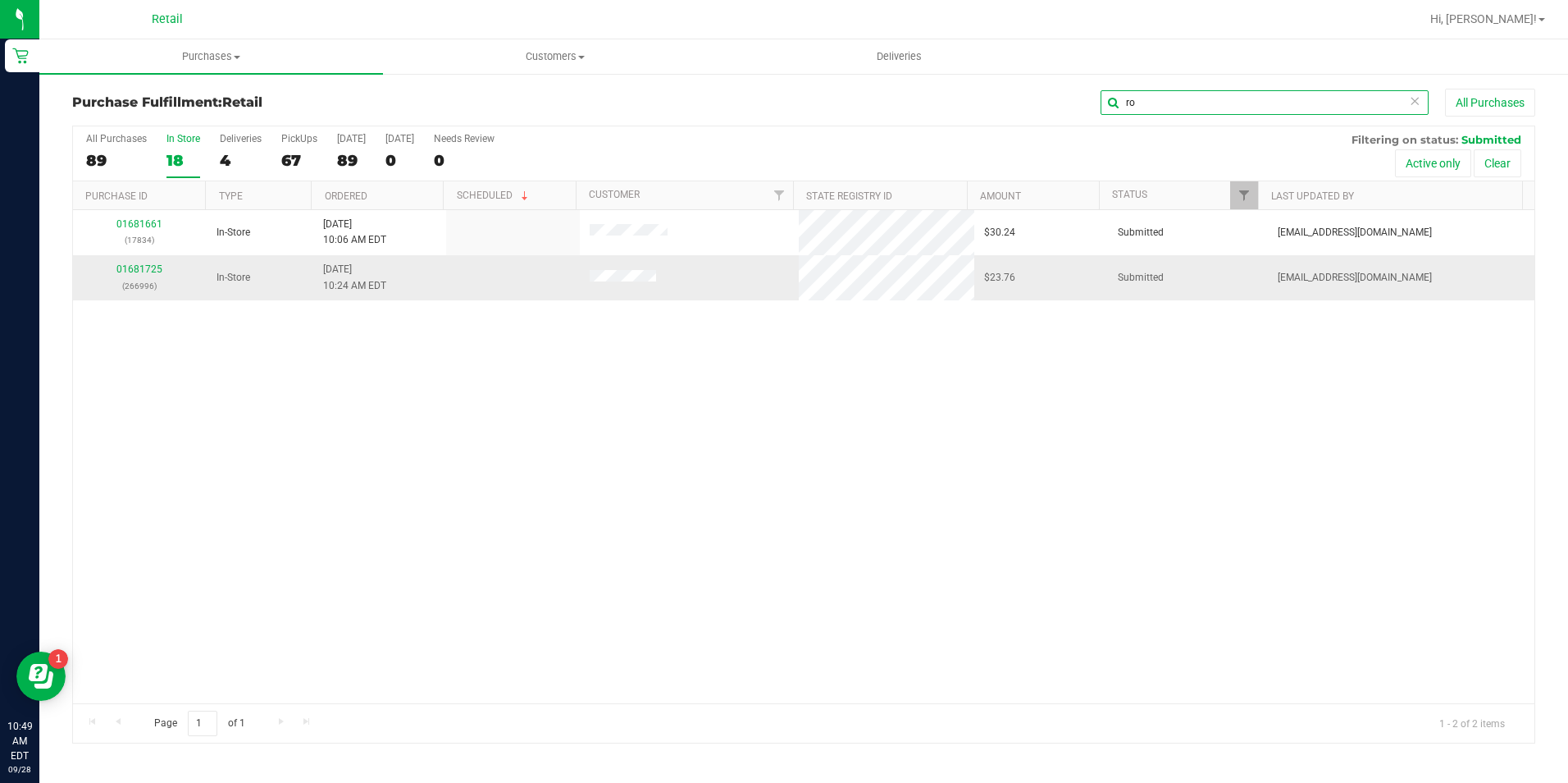
type input "ro"
drag, startPoint x: 142, startPoint y: 262, endPoint x: 136, endPoint y: 275, distance: 14.3
click at [142, 266] on div "01681725 (266996)" at bounding box center [139, 277] width 114 height 32
click at [136, 275] on div "01681725 (266996)" at bounding box center [139, 277] width 114 height 32
click at [136, 274] on link "01681725" at bounding box center [140, 269] width 46 height 11
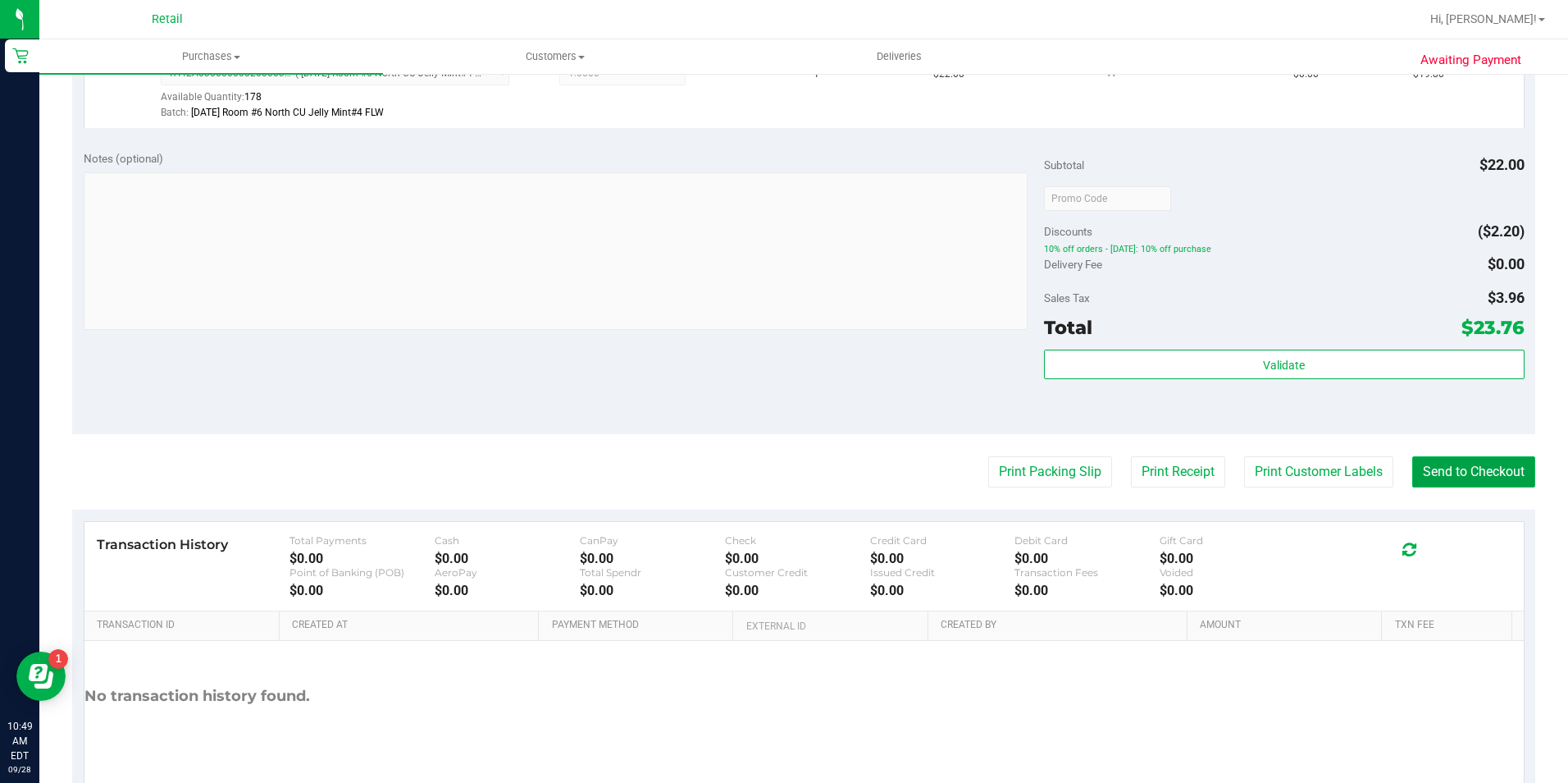
click at [1423, 478] on button "Send to Checkout" at bounding box center [1473, 472] width 123 height 32
drag, startPoint x: 451, startPoint y: 149, endPoint x: 174, endPoint y: 77, distance: 286.2
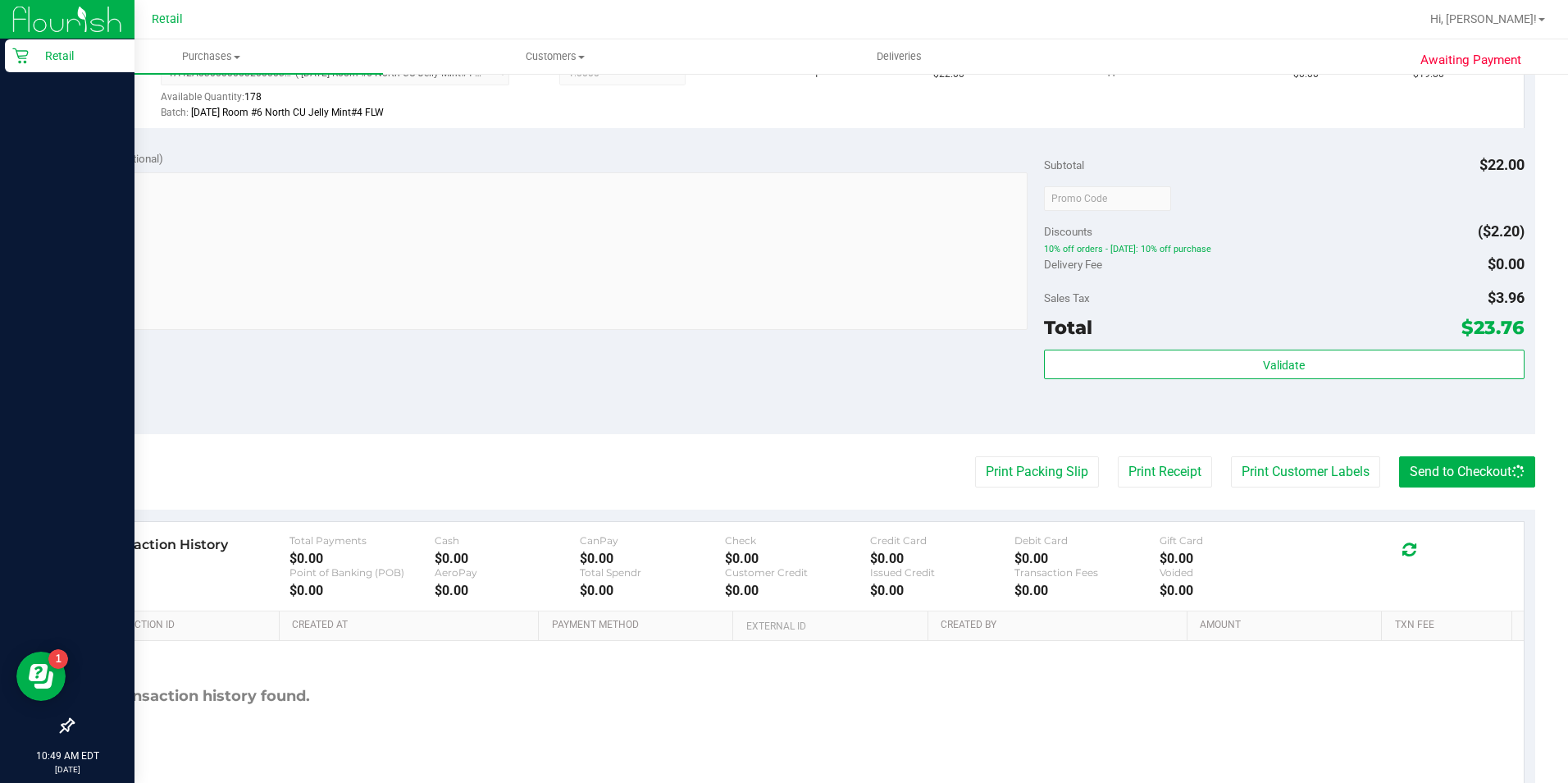
scroll to position [491, 0]
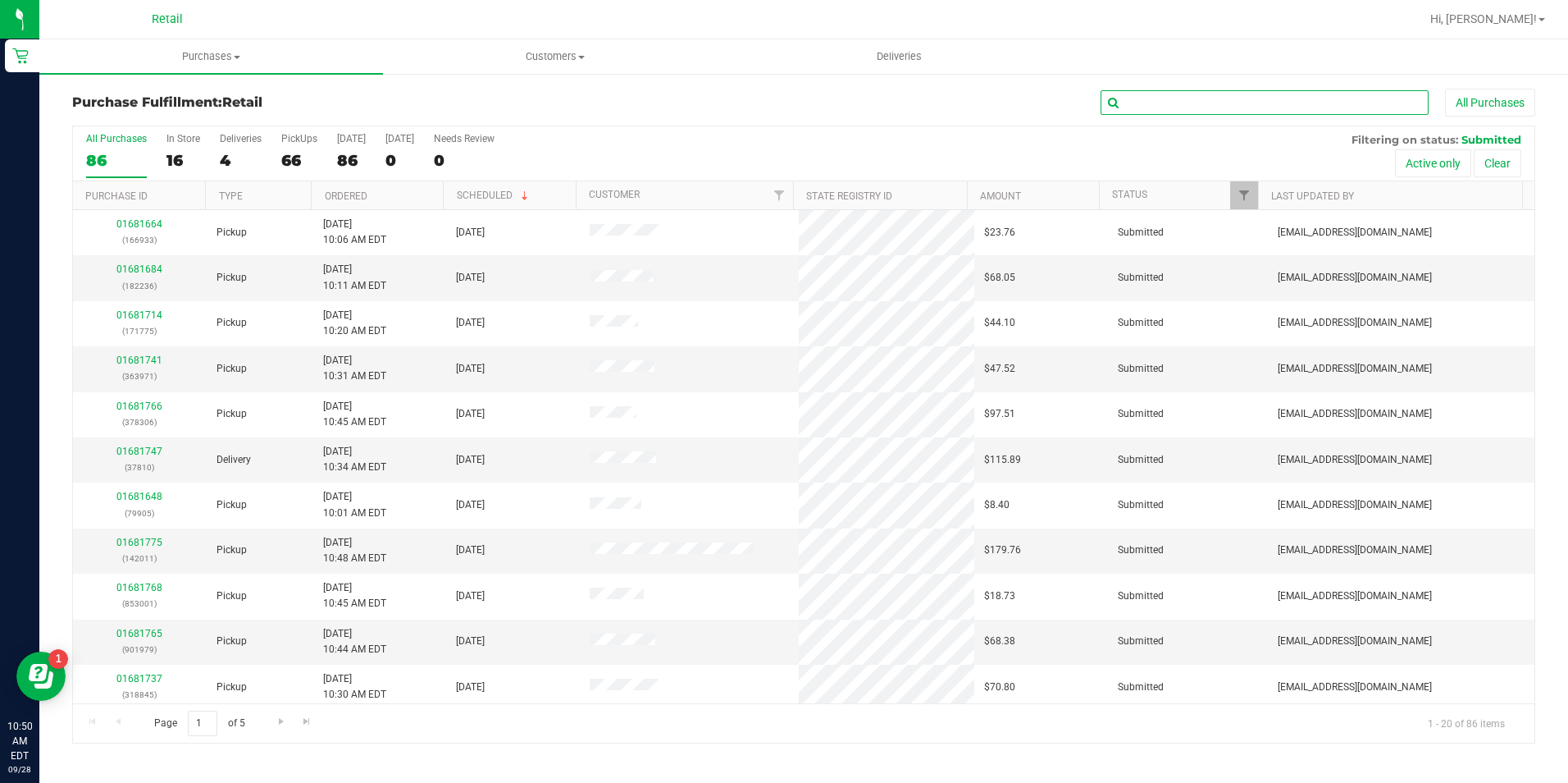
click at [1141, 105] on input "text" at bounding box center [1265, 102] width 328 height 25
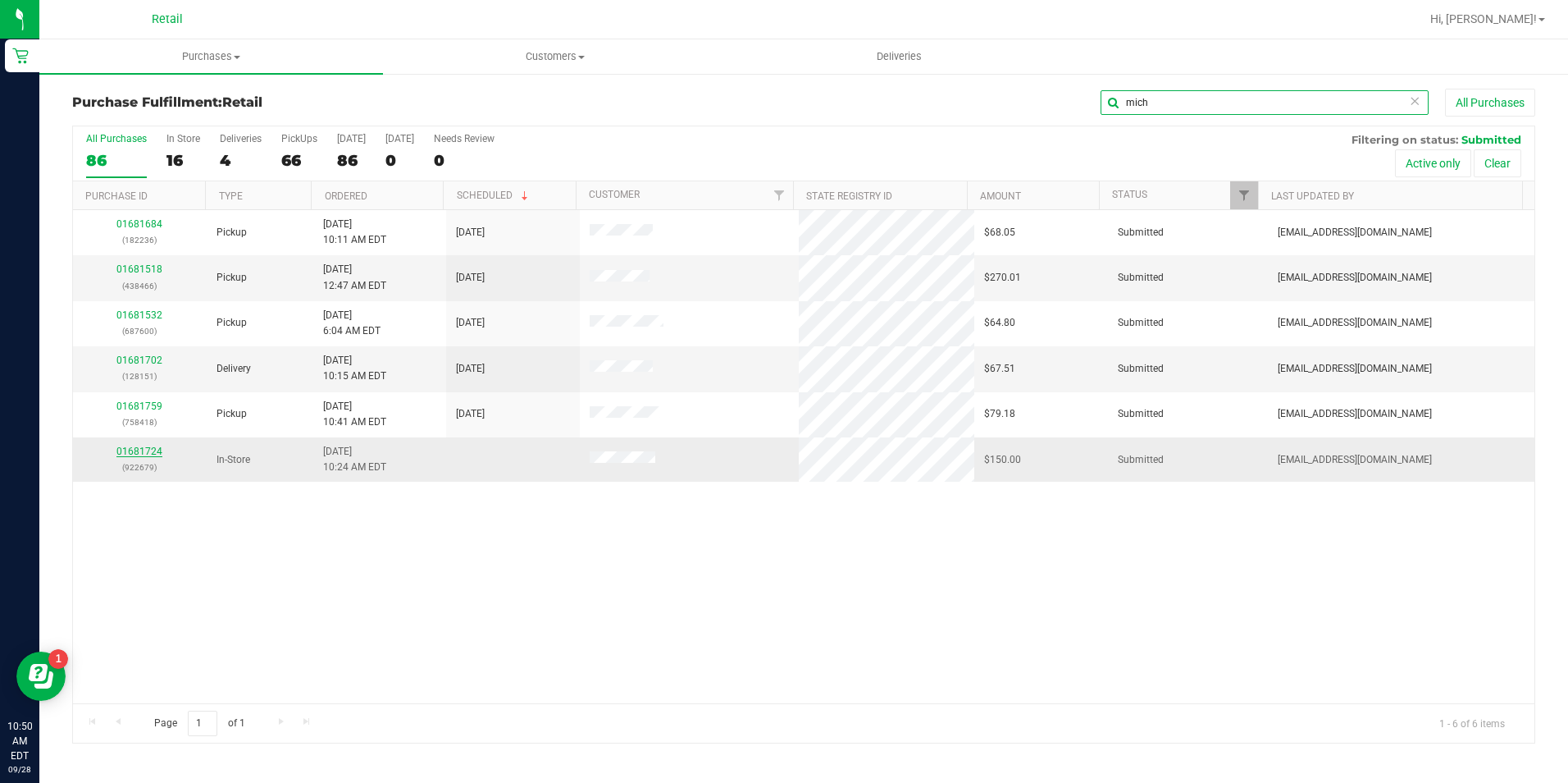
type input "mich"
click at [139, 456] on link "01681724" at bounding box center [140, 451] width 46 height 11
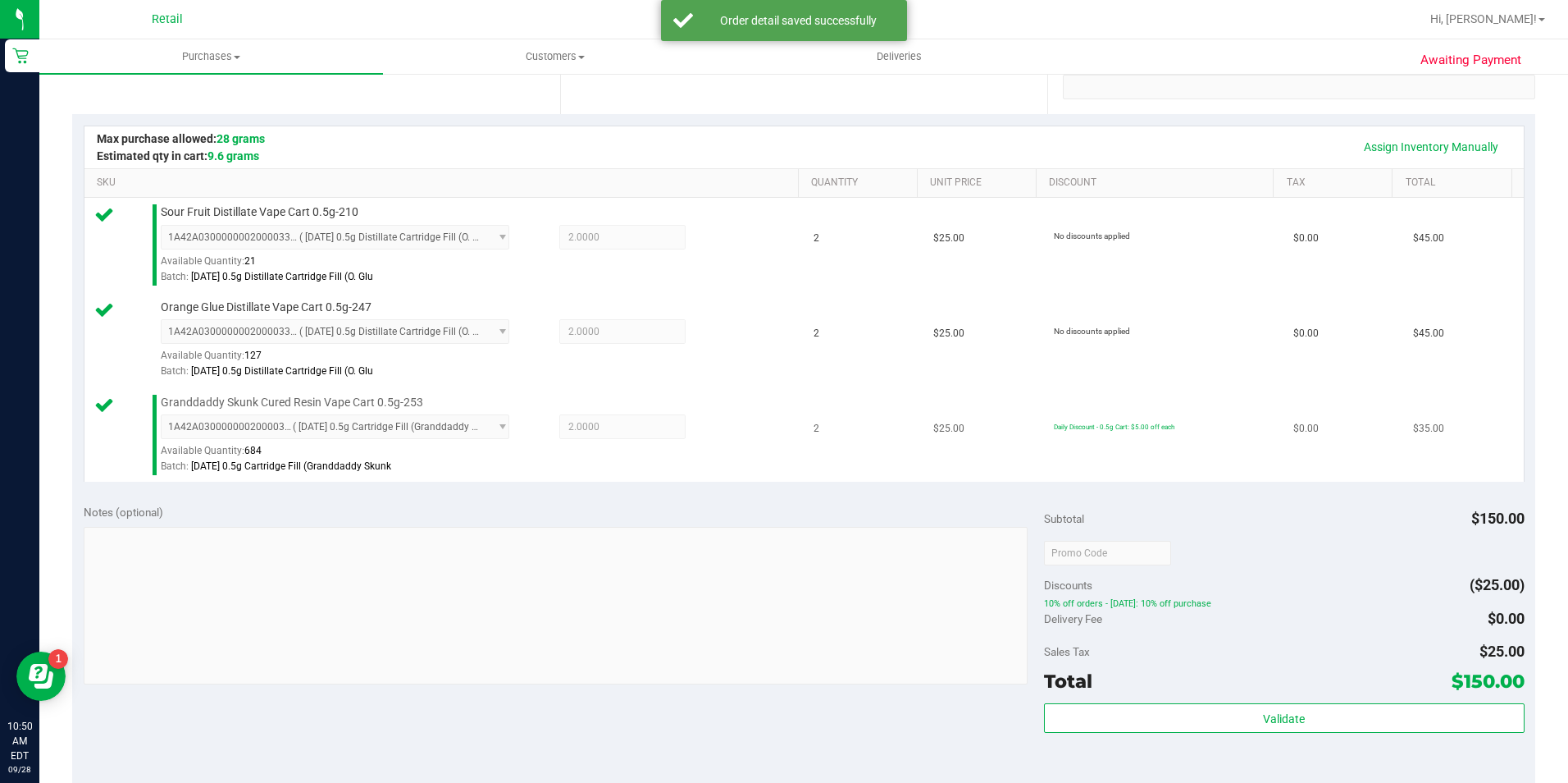
drag, startPoint x: 1174, startPoint y: 358, endPoint x: 1239, endPoint y: 438, distance: 103.1
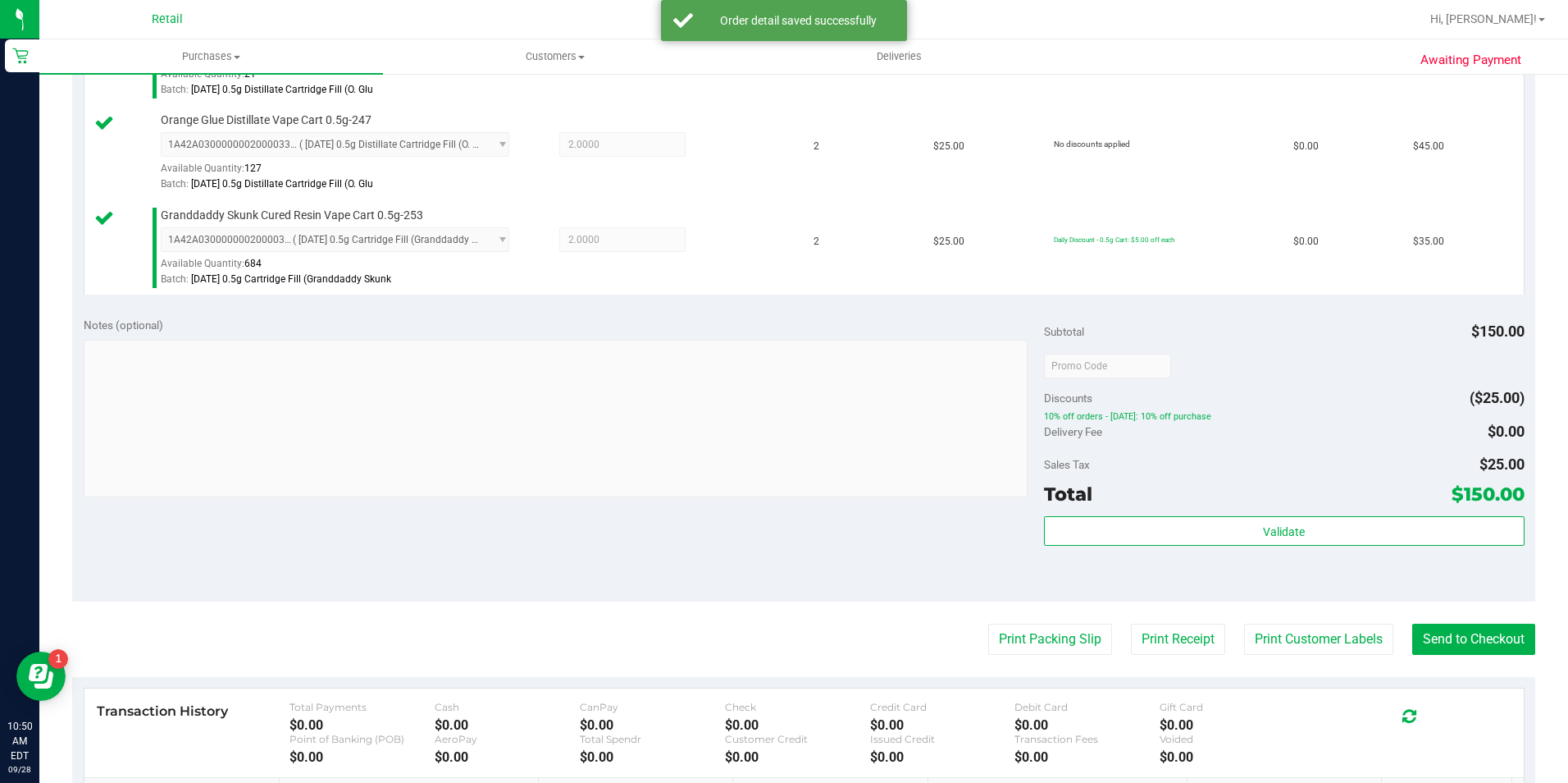
scroll to position [750, 0]
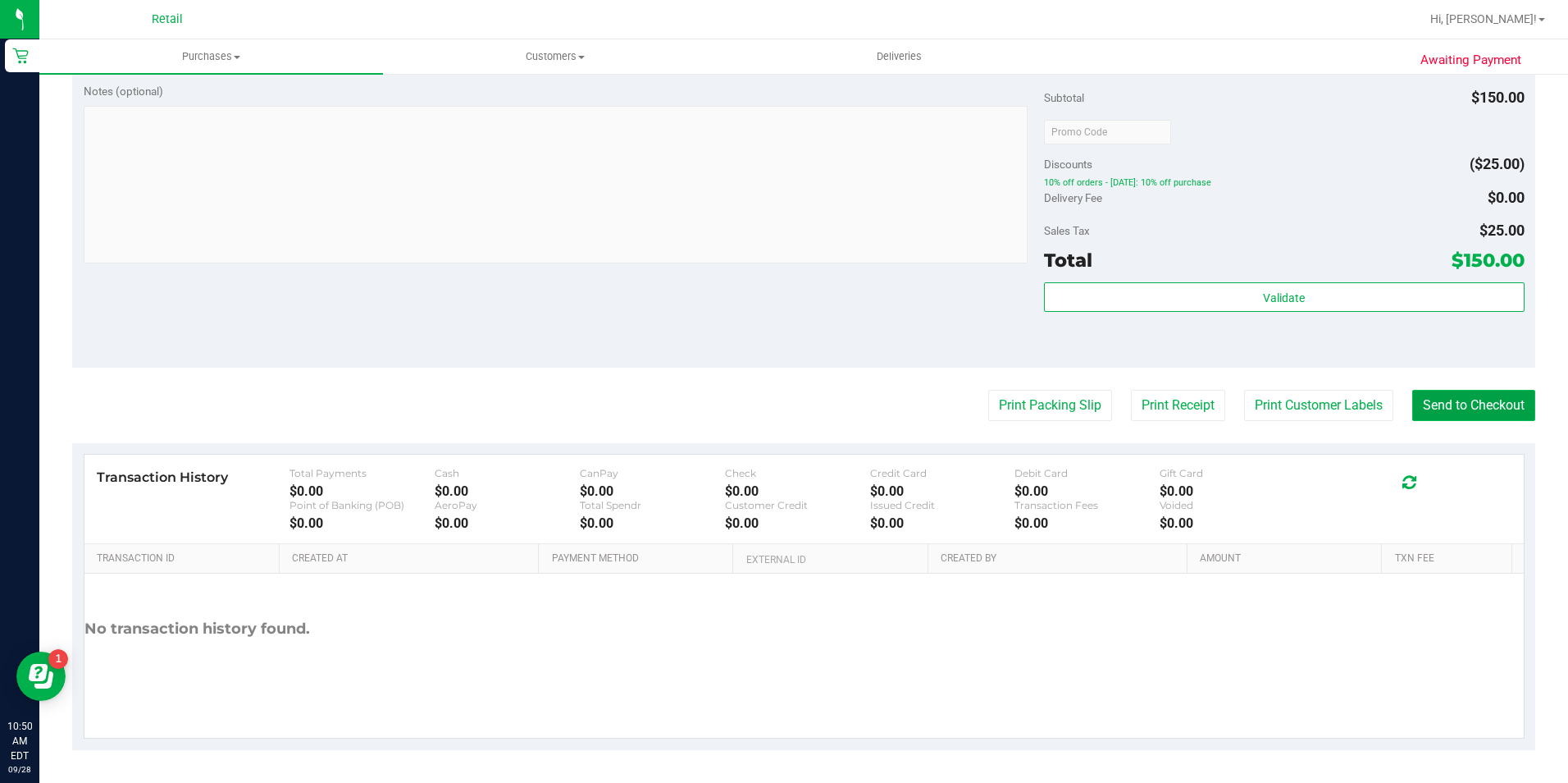
drag, startPoint x: 1437, startPoint y: 401, endPoint x: 1426, endPoint y: 399, distance: 11.2
click at [1437, 401] on button "Send to Checkout" at bounding box center [1473, 405] width 123 height 32
drag, startPoint x: 725, startPoint y: 316, endPoint x: 426, endPoint y: 307, distance: 299.1
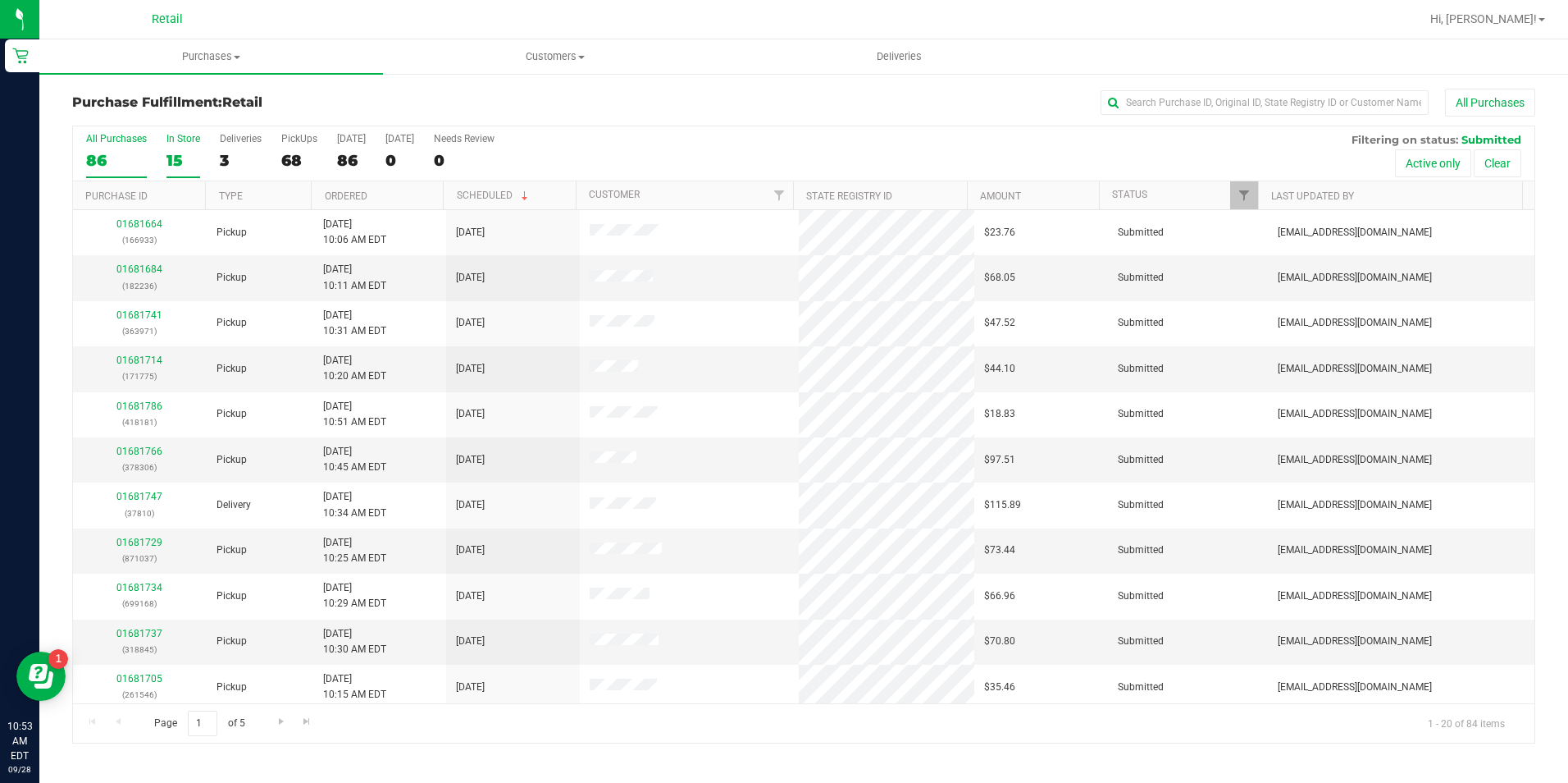
click at [184, 151] on div "15" at bounding box center [184, 160] width 33 height 19
click at [0, 0] on input "In Store 15" at bounding box center [0, 0] width 0 height 0
click at [1163, 101] on input "text" at bounding box center [1265, 102] width 328 height 25
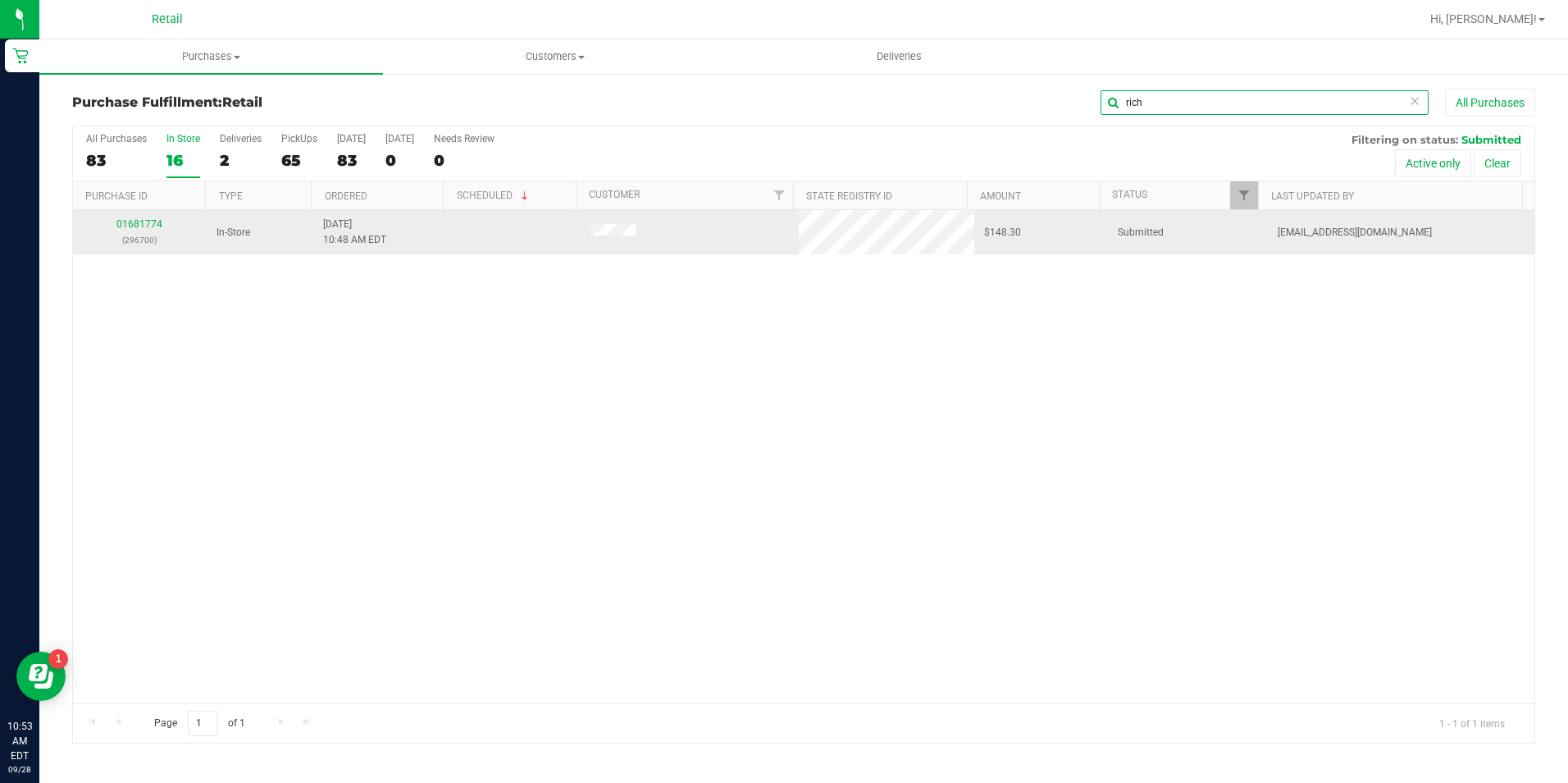
type input "rich"
click at [153, 221] on div "01681774 (296700)" at bounding box center [139, 233] width 114 height 32
click at [150, 226] on link "01681774" at bounding box center [140, 224] width 46 height 11
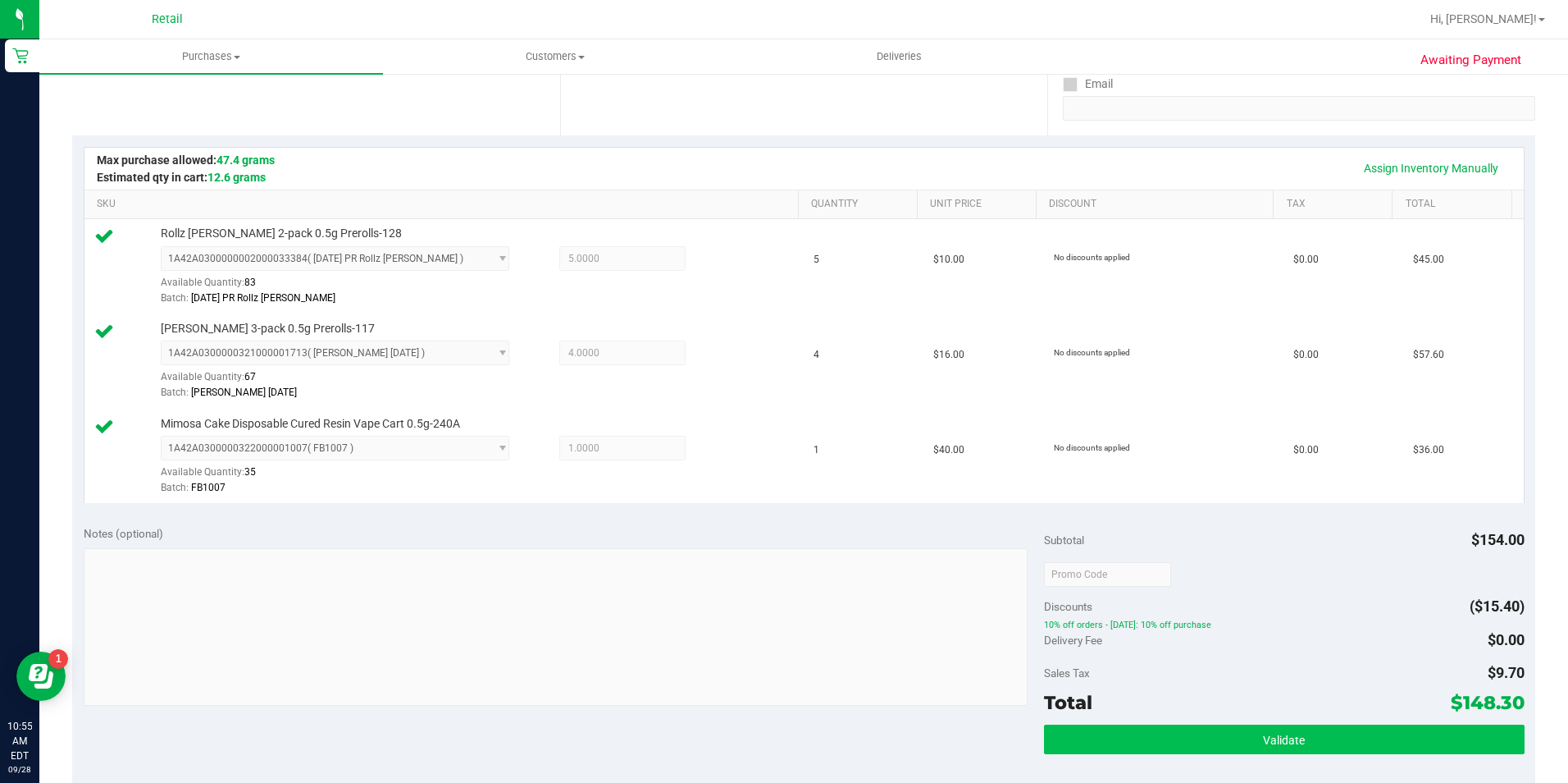
scroll to position [328, 0]
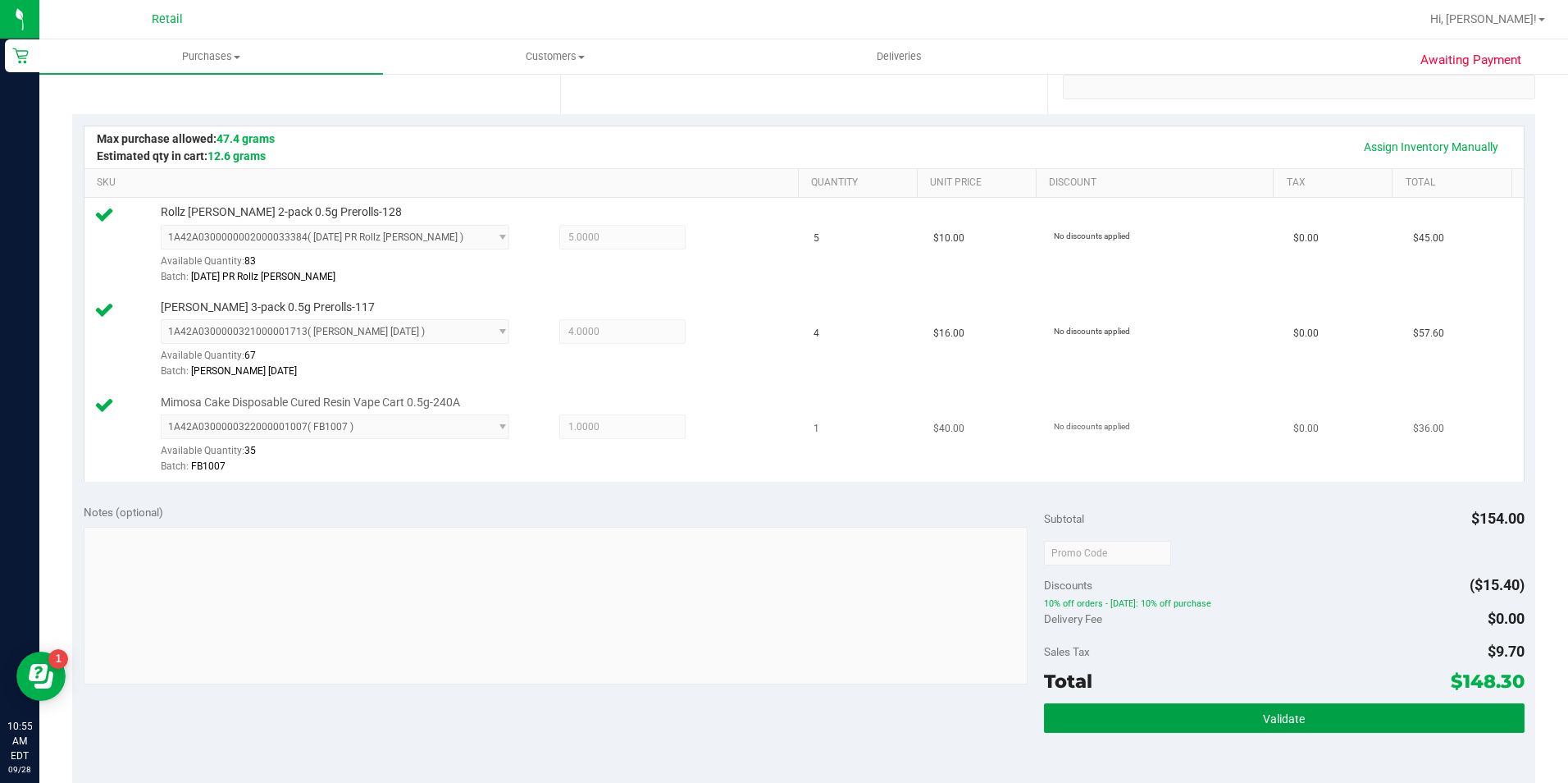
drag, startPoint x: 1441, startPoint y: 712, endPoint x: 1344, endPoint y: 388, distance: 338.2
click at [1197, 313] on purchase-details "Back Edit Purchase Cancel Purchase View Profile # 01681774 Med | Rec METRC ID: …" at bounding box center [804, 466] width 1463 height 1411
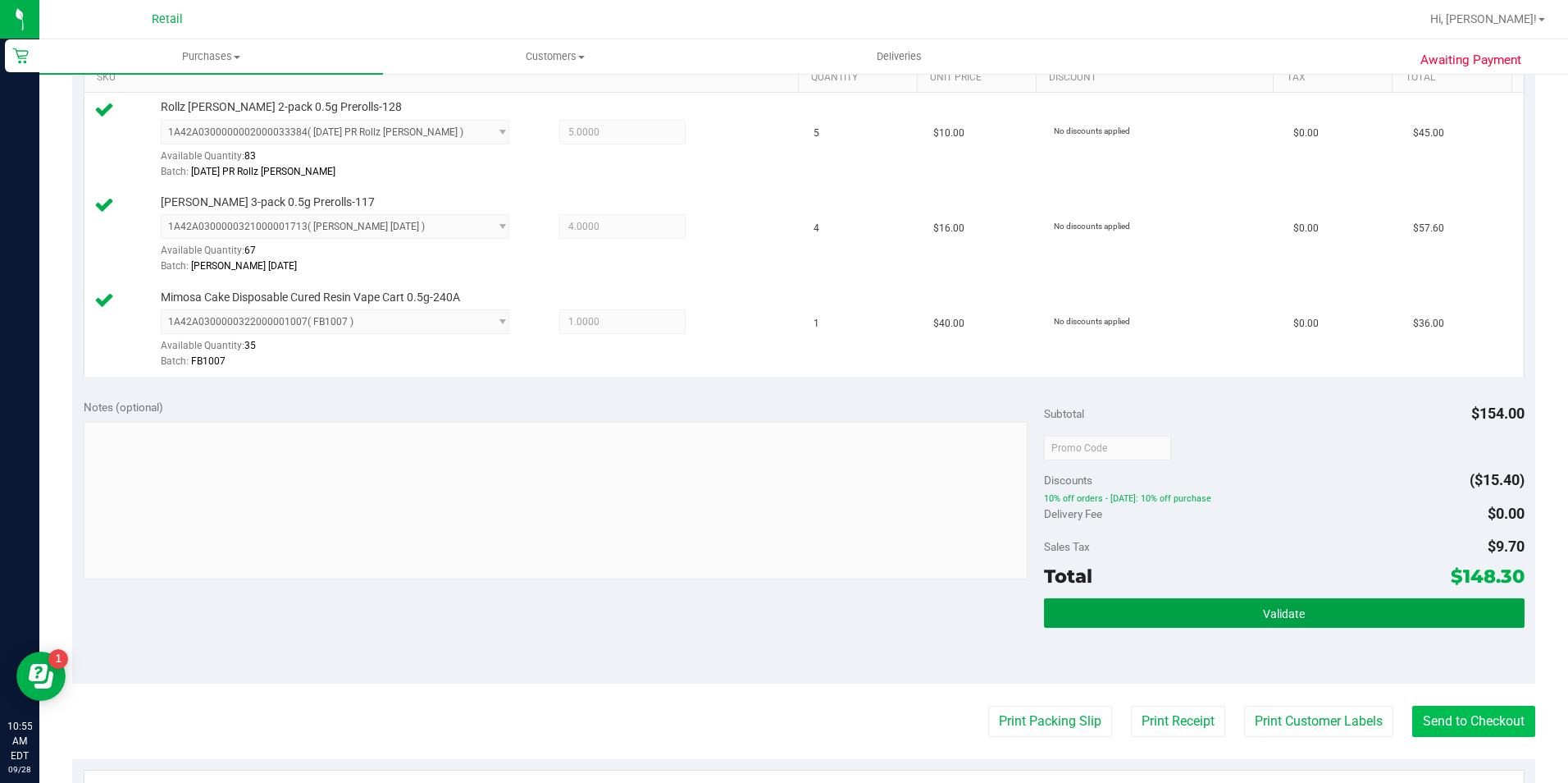
scroll to position [493, 0]
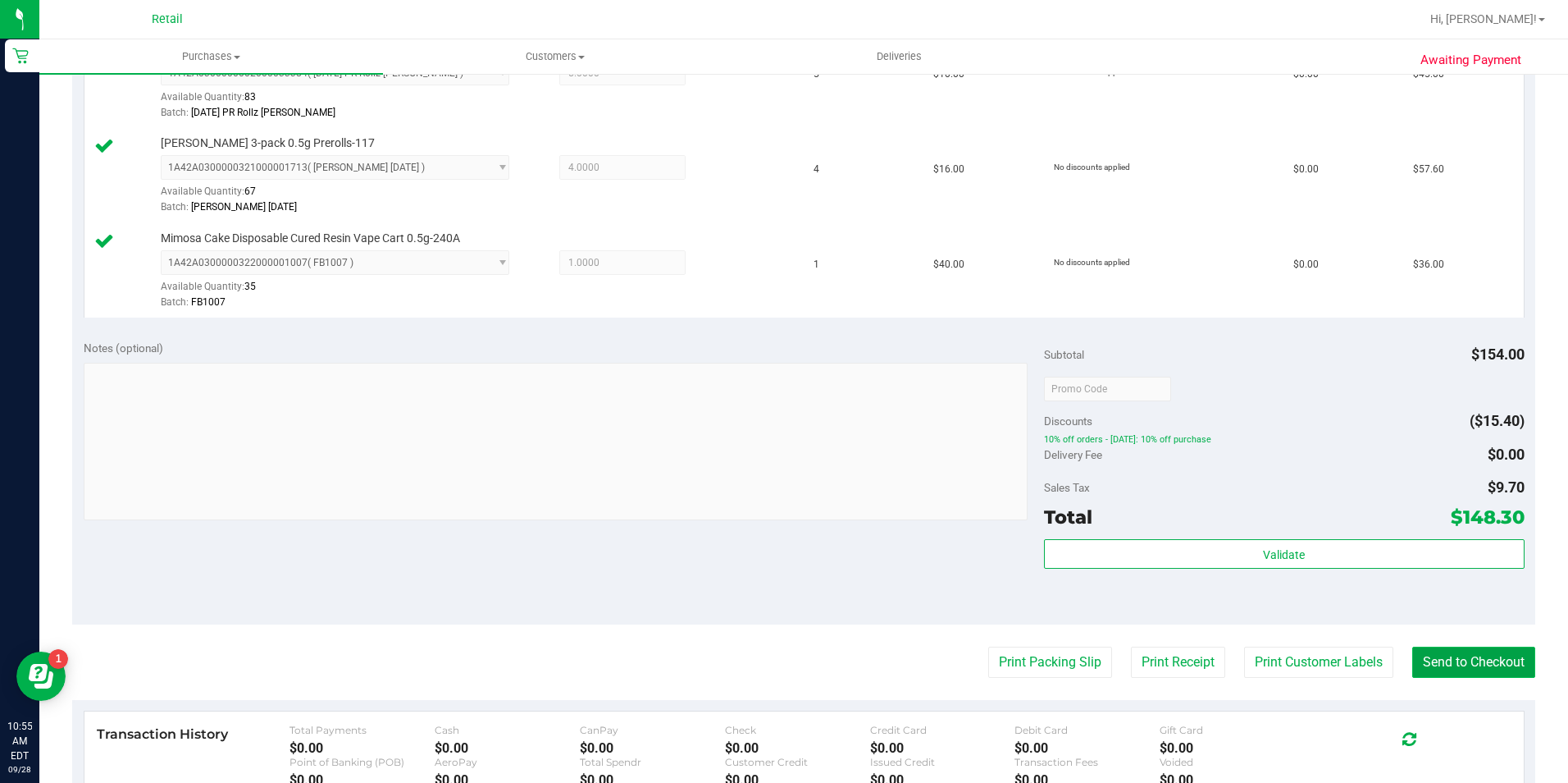
click at [1454, 661] on button "Send to Checkout" at bounding box center [1473, 662] width 123 height 32
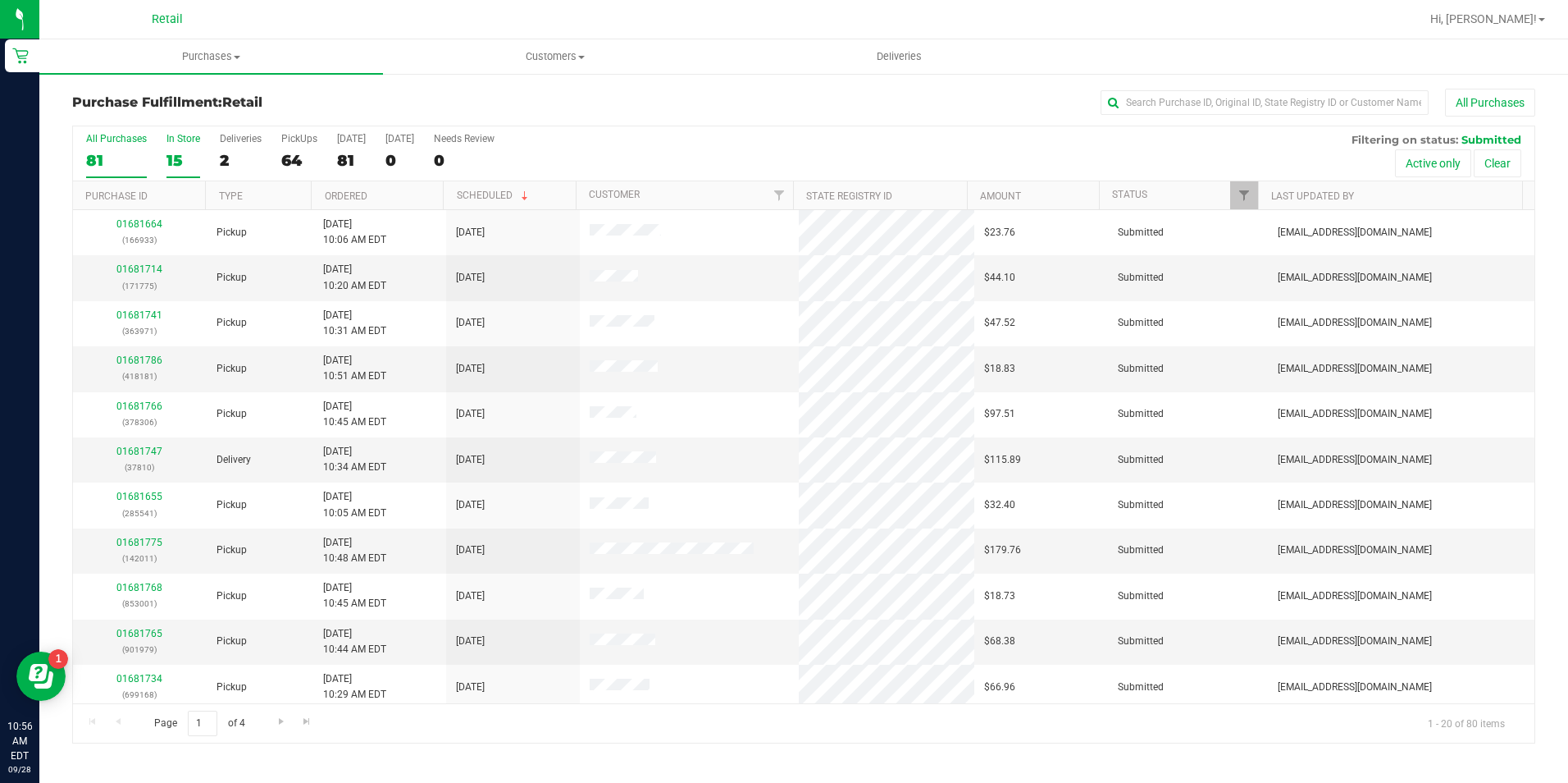
click at [193, 157] on div "15" at bounding box center [184, 160] width 33 height 19
click at [0, 0] on input "In Store 15" at bounding box center [0, 0] width 0 height 0
click at [1155, 94] on input "text" at bounding box center [1265, 102] width 328 height 25
click at [1163, 102] on input "text" at bounding box center [1265, 102] width 328 height 25
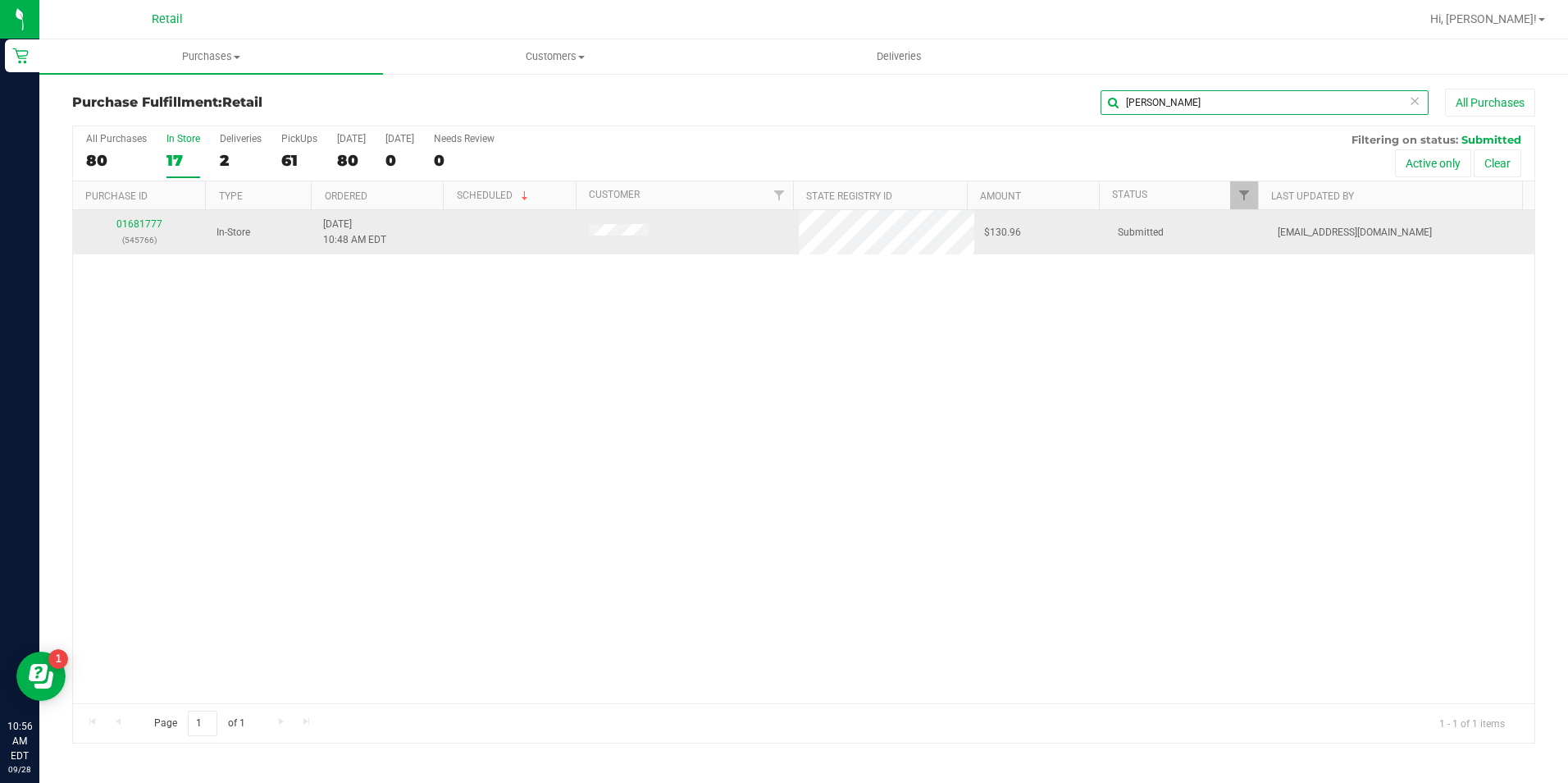
type input "[PERSON_NAME]"
click at [118, 225] on div "01681777 (545766)" at bounding box center [139, 233] width 114 height 32
click at [118, 225] on link "01681777" at bounding box center [140, 224] width 46 height 11
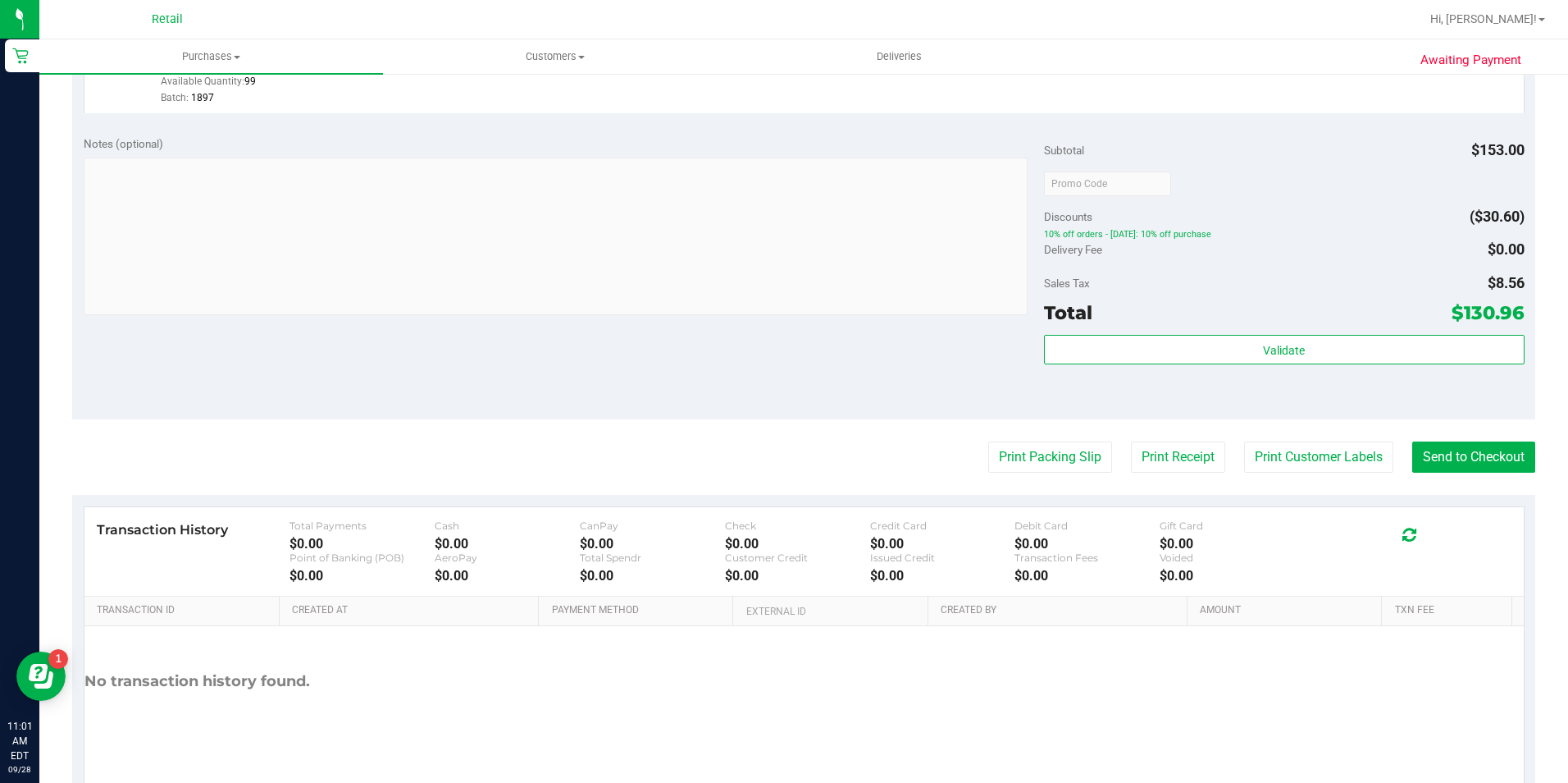
scroll to position [1067, 0]
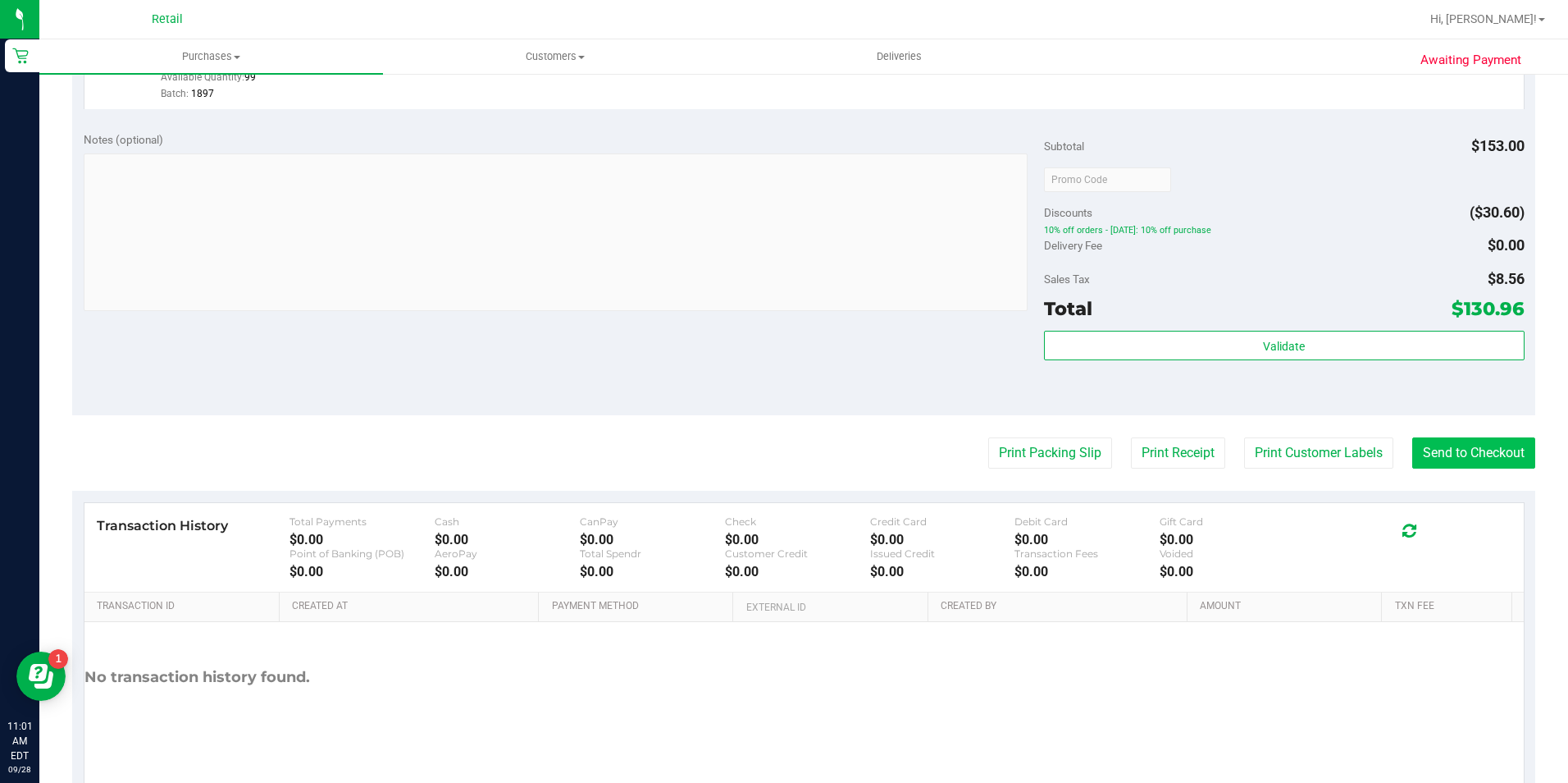
drag, startPoint x: 1473, startPoint y: 428, endPoint x: 1447, endPoint y: 462, distance: 42.8
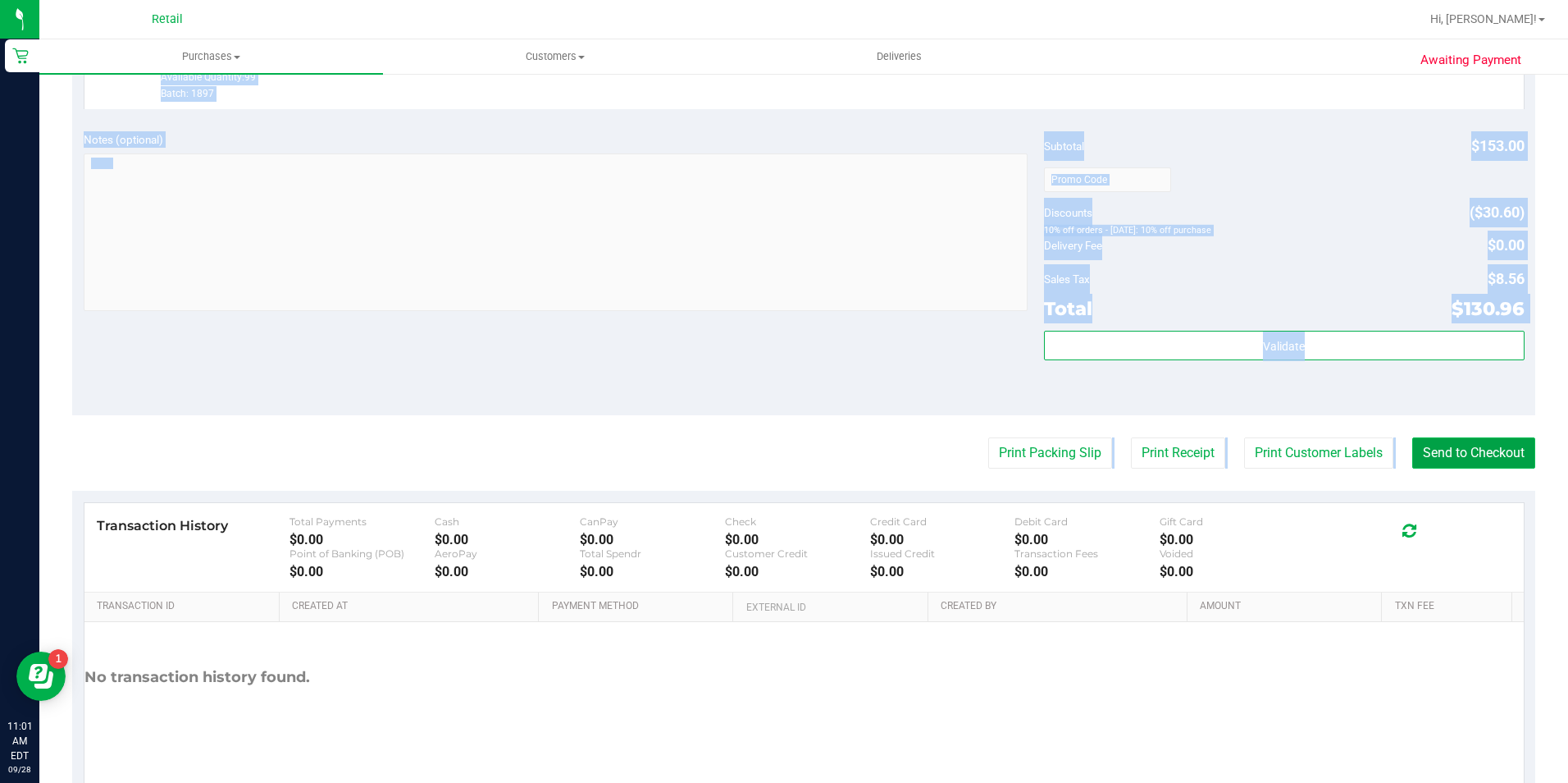
click at [1447, 462] on button "Send to Checkout" at bounding box center [1473, 454] width 123 height 32
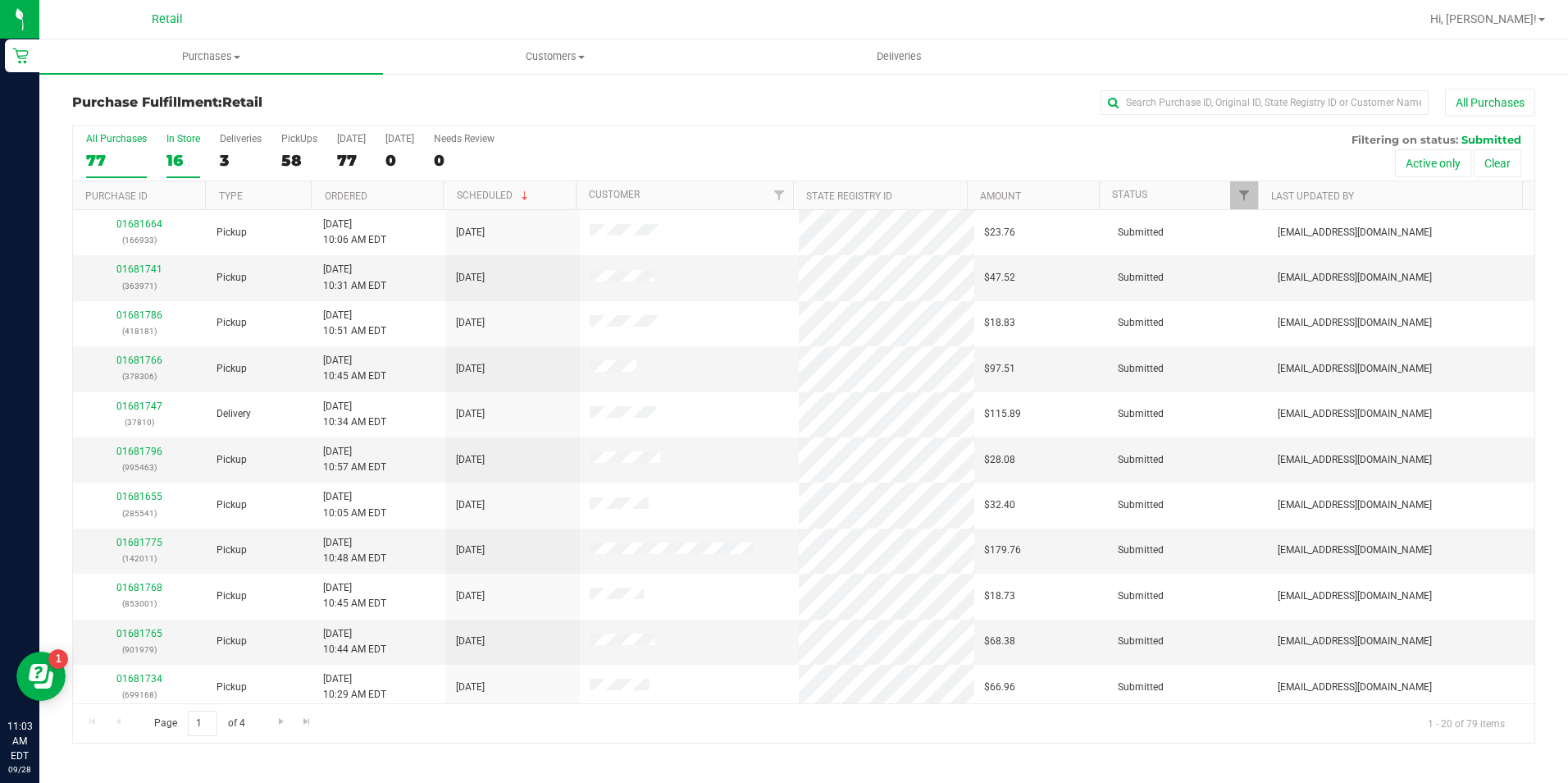
click at [176, 153] on div "16" at bounding box center [184, 160] width 33 height 19
click at [1170, 96] on input "text" at bounding box center [1265, 102] width 328 height 25
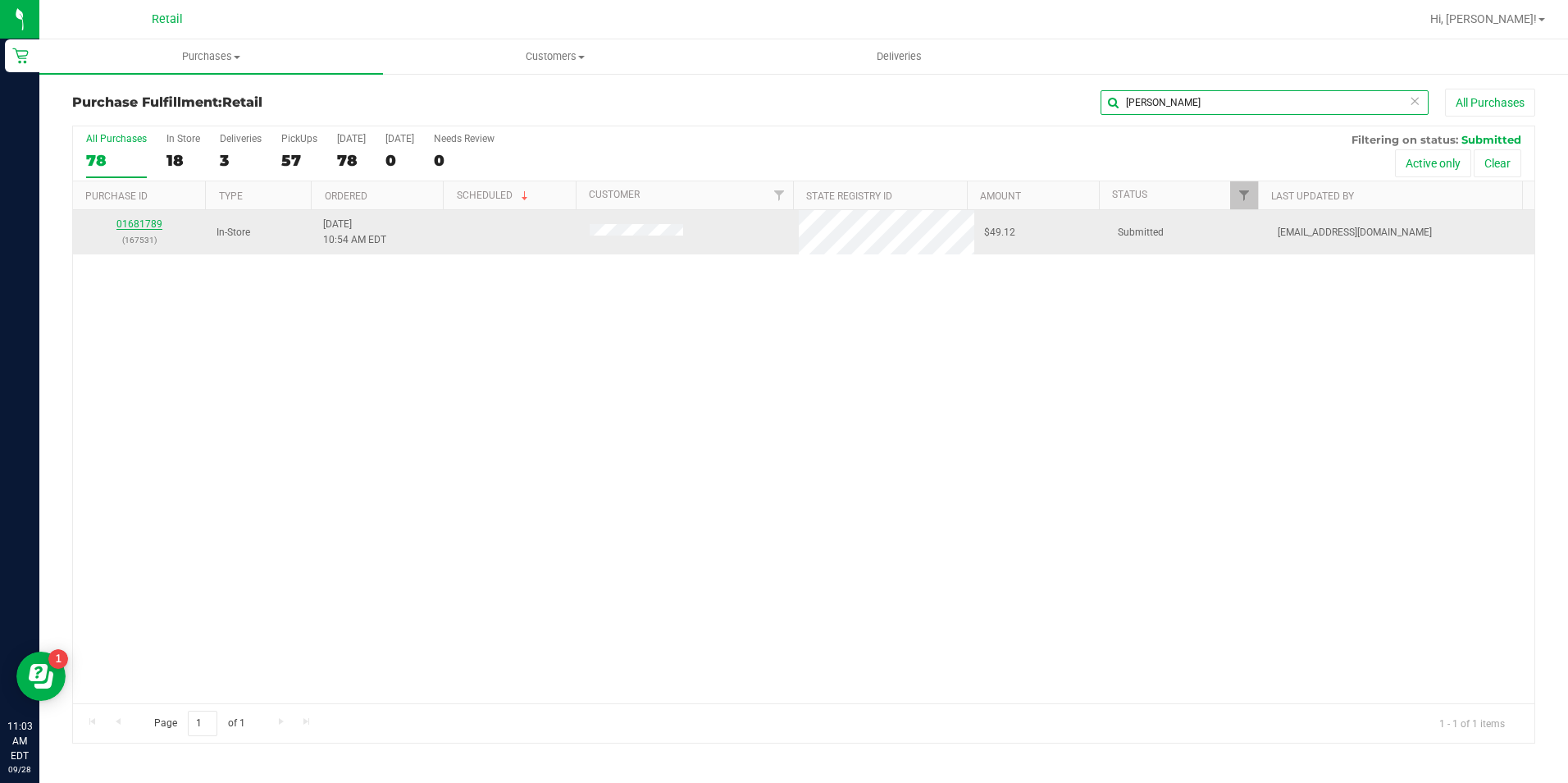
type input "[PERSON_NAME]"
click at [132, 222] on link "01681789" at bounding box center [140, 224] width 46 height 11
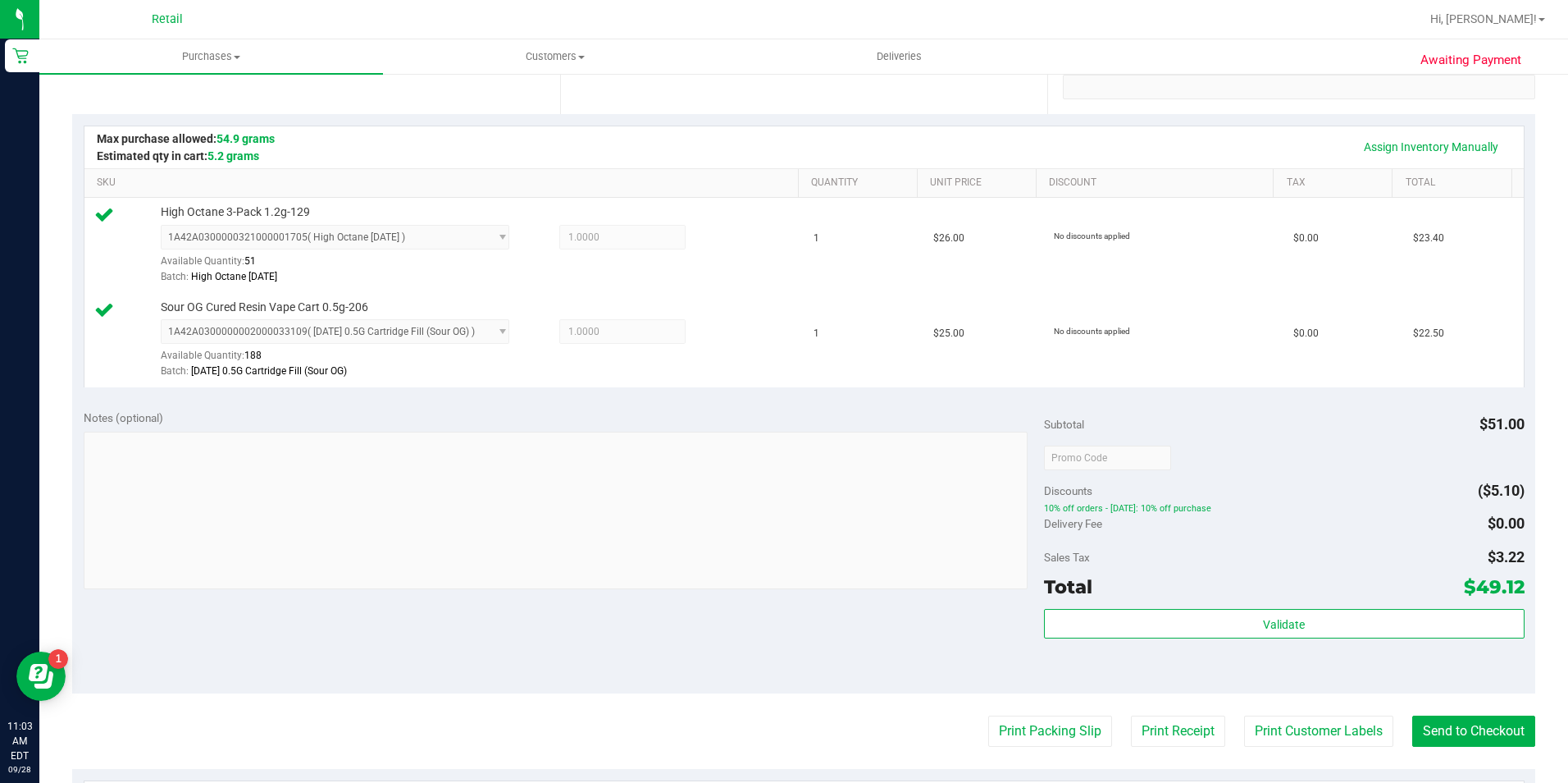
scroll to position [488, 0]
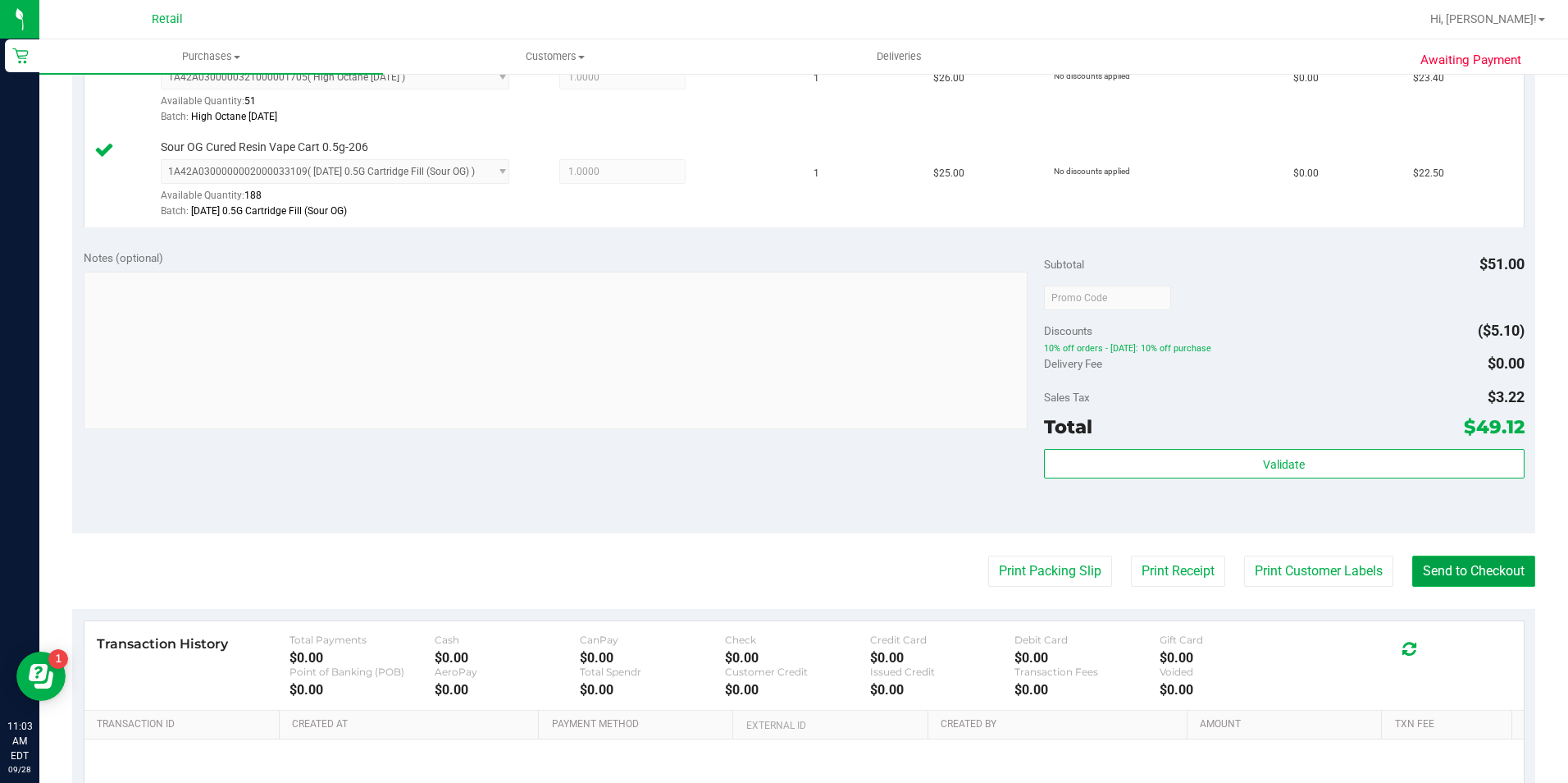
click at [1423, 582] on button "Send to Checkout" at bounding box center [1473, 571] width 123 height 32
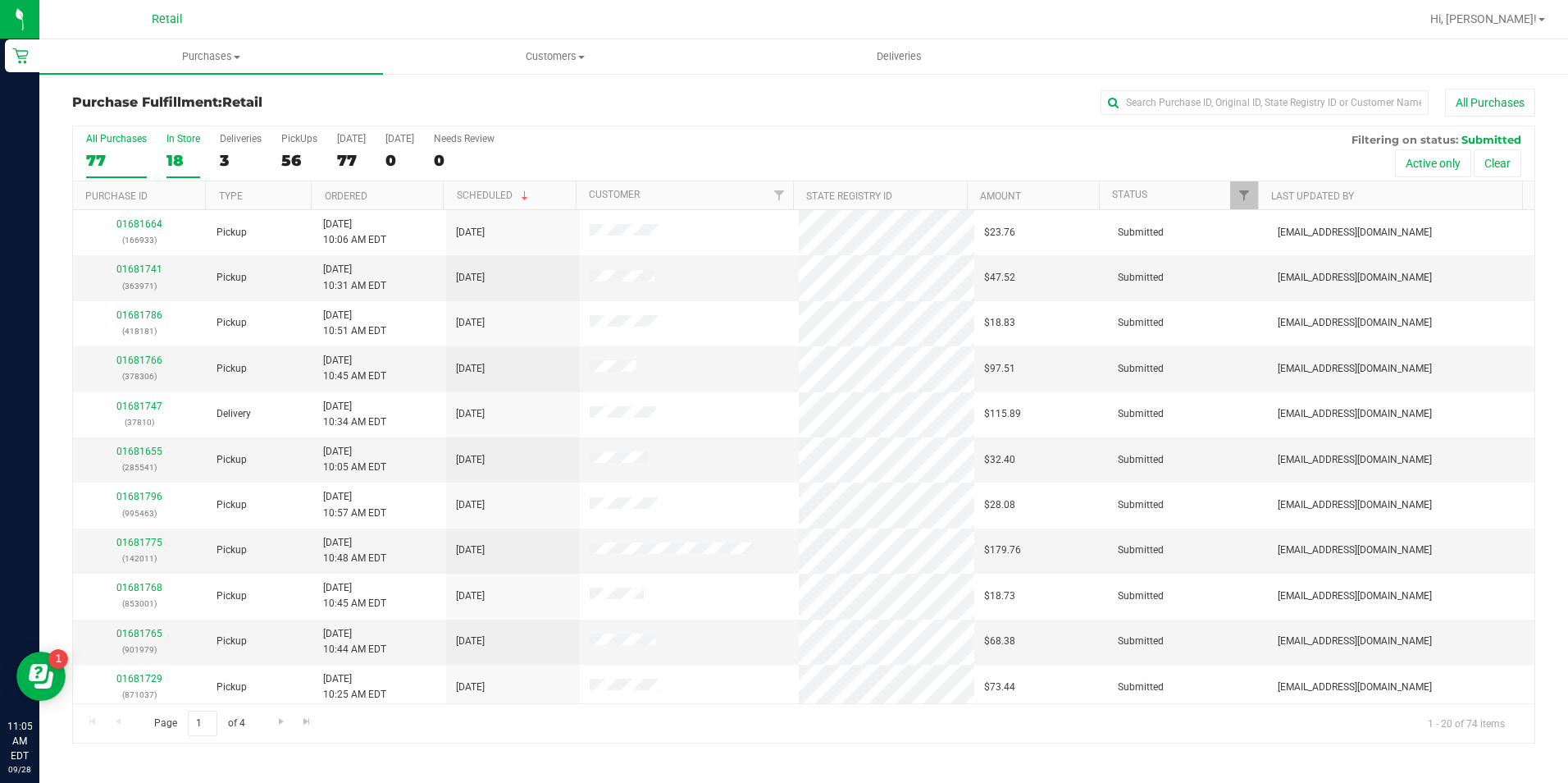
click at [184, 160] on div "18" at bounding box center [184, 160] width 33 height 19
click at [0, 0] on input "In Store 18" at bounding box center [0, 0] width 0 height 0
click at [1179, 109] on input "text" at bounding box center [1265, 102] width 328 height 25
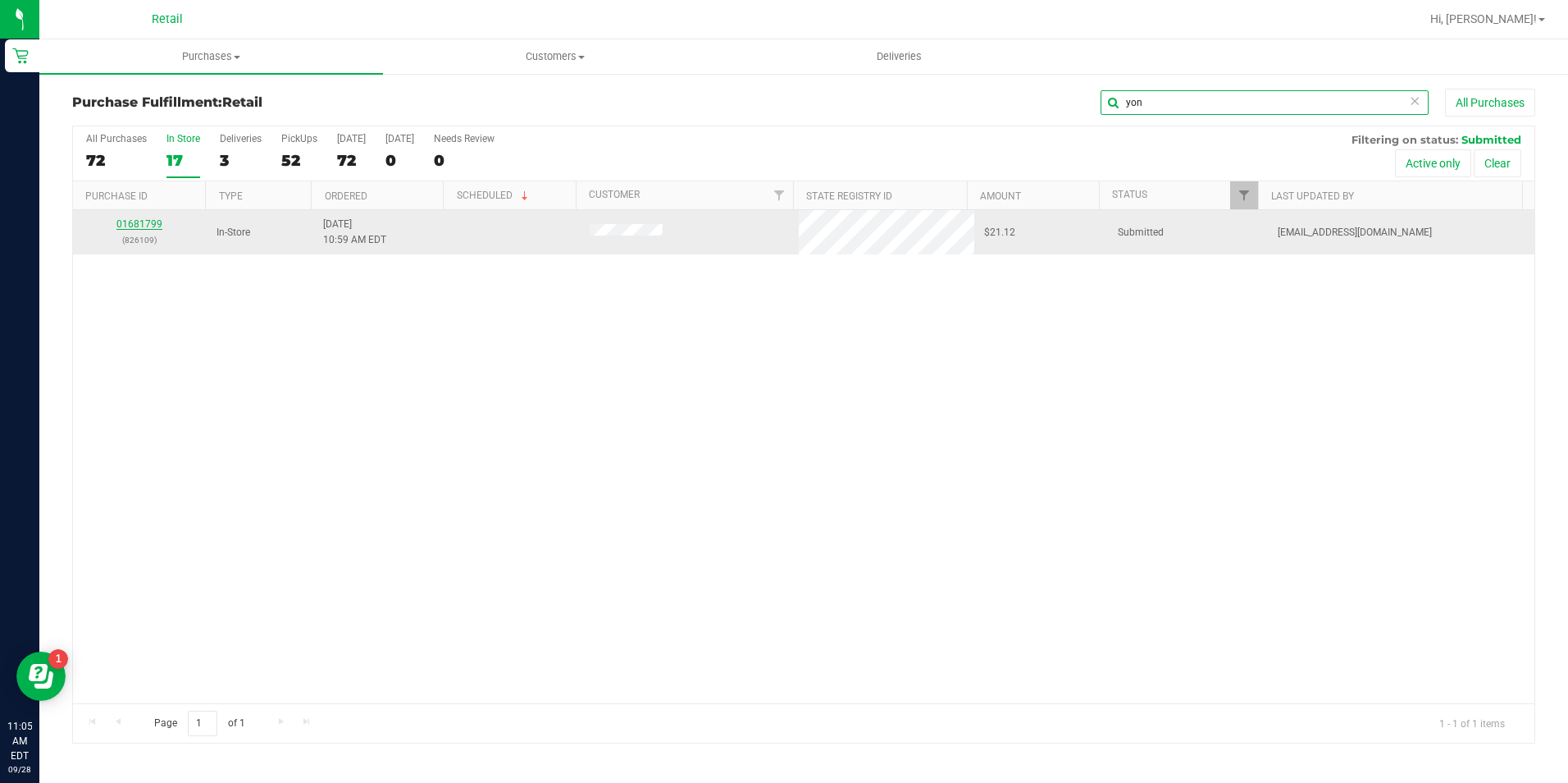
type input "yon"
click at [141, 227] on link "01681799" at bounding box center [140, 224] width 46 height 11
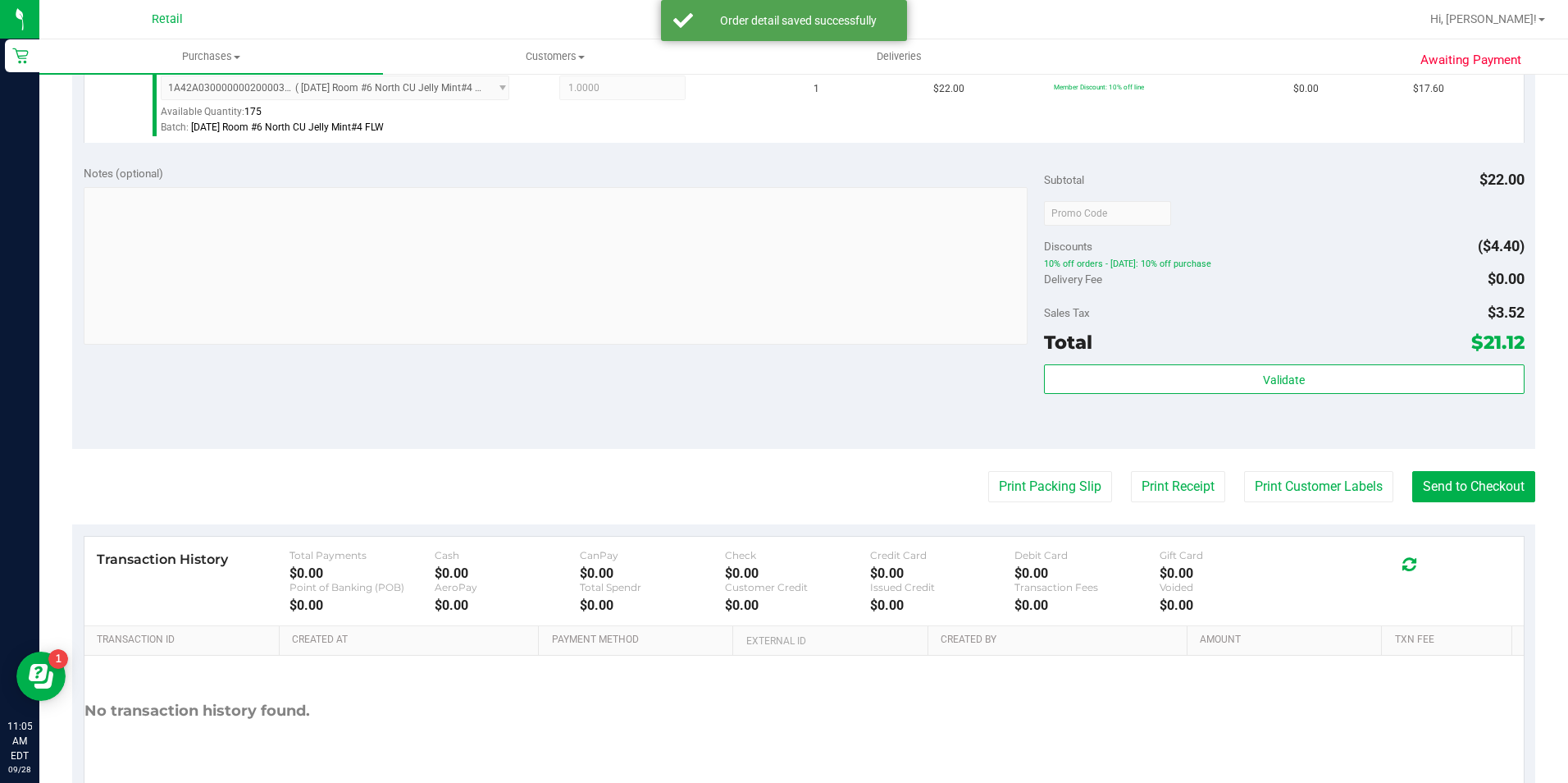
scroll to position [558, 0]
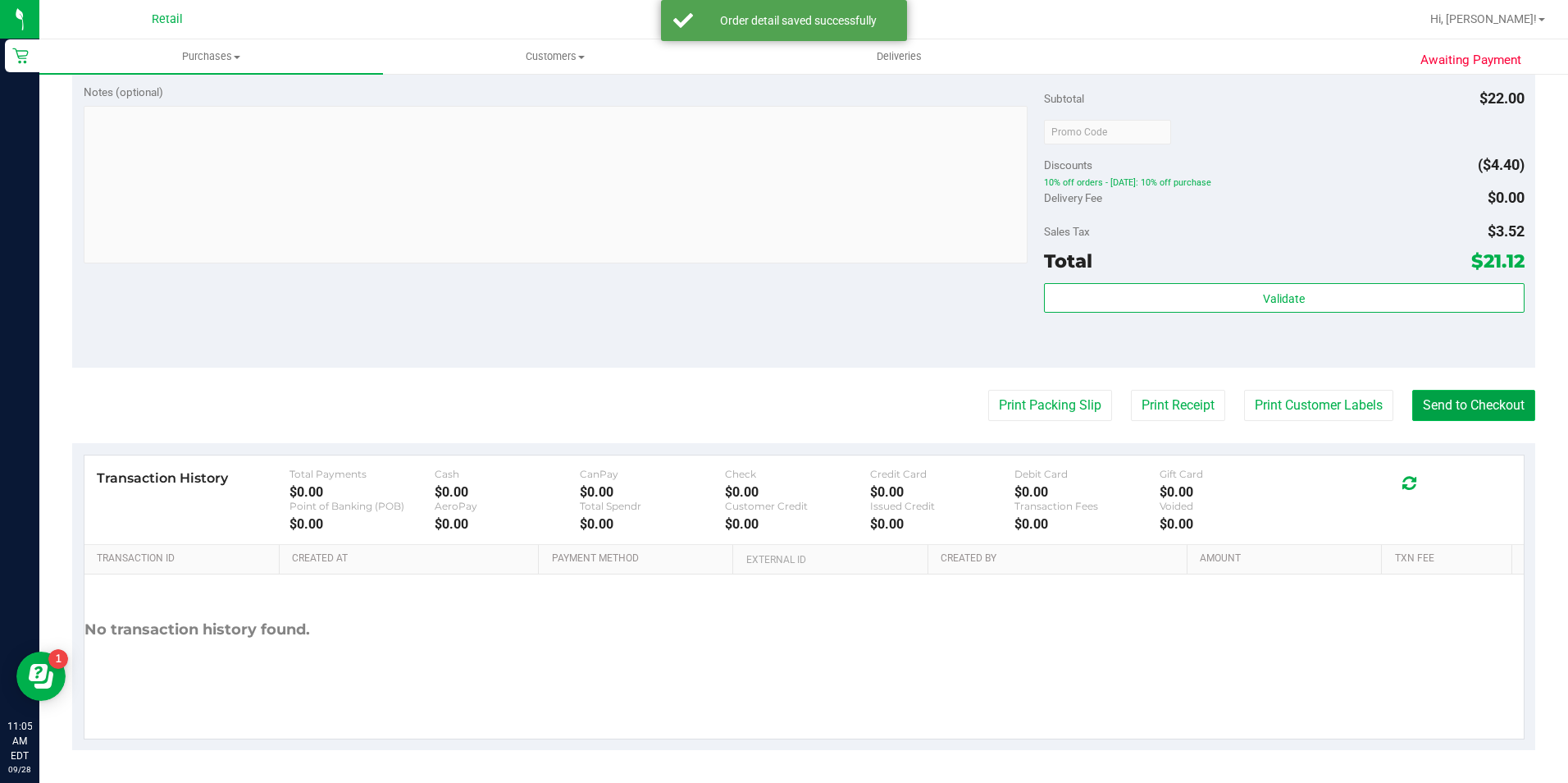
click at [1489, 391] on button "Send to Checkout" at bounding box center [1473, 405] width 123 height 32
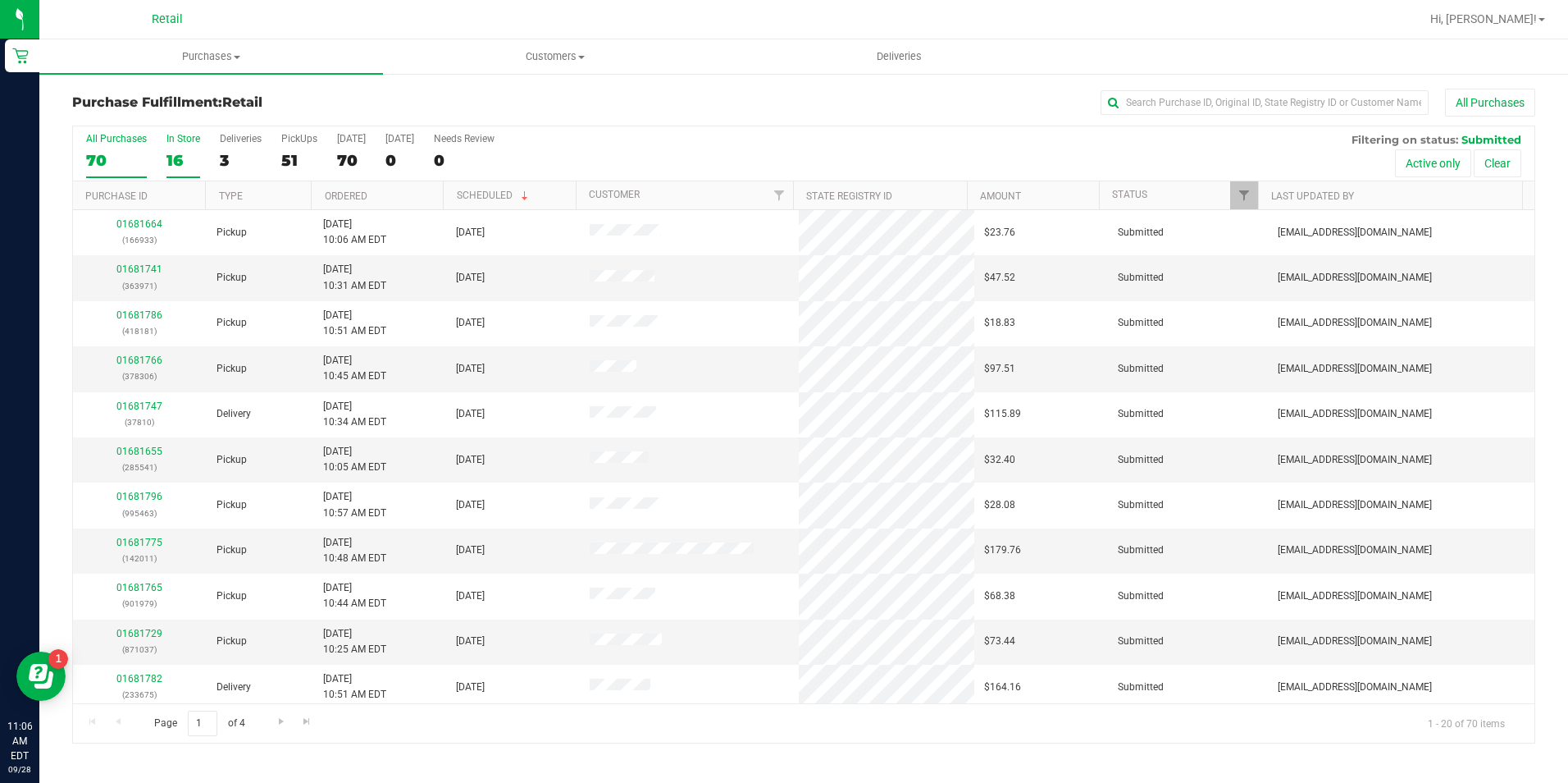
click at [170, 167] on div "16" at bounding box center [184, 160] width 33 height 19
click at [0, 0] on input "In Store 16" at bounding box center [0, 0] width 0 height 0
click at [1154, 103] on input "text" at bounding box center [1265, 102] width 328 height 25
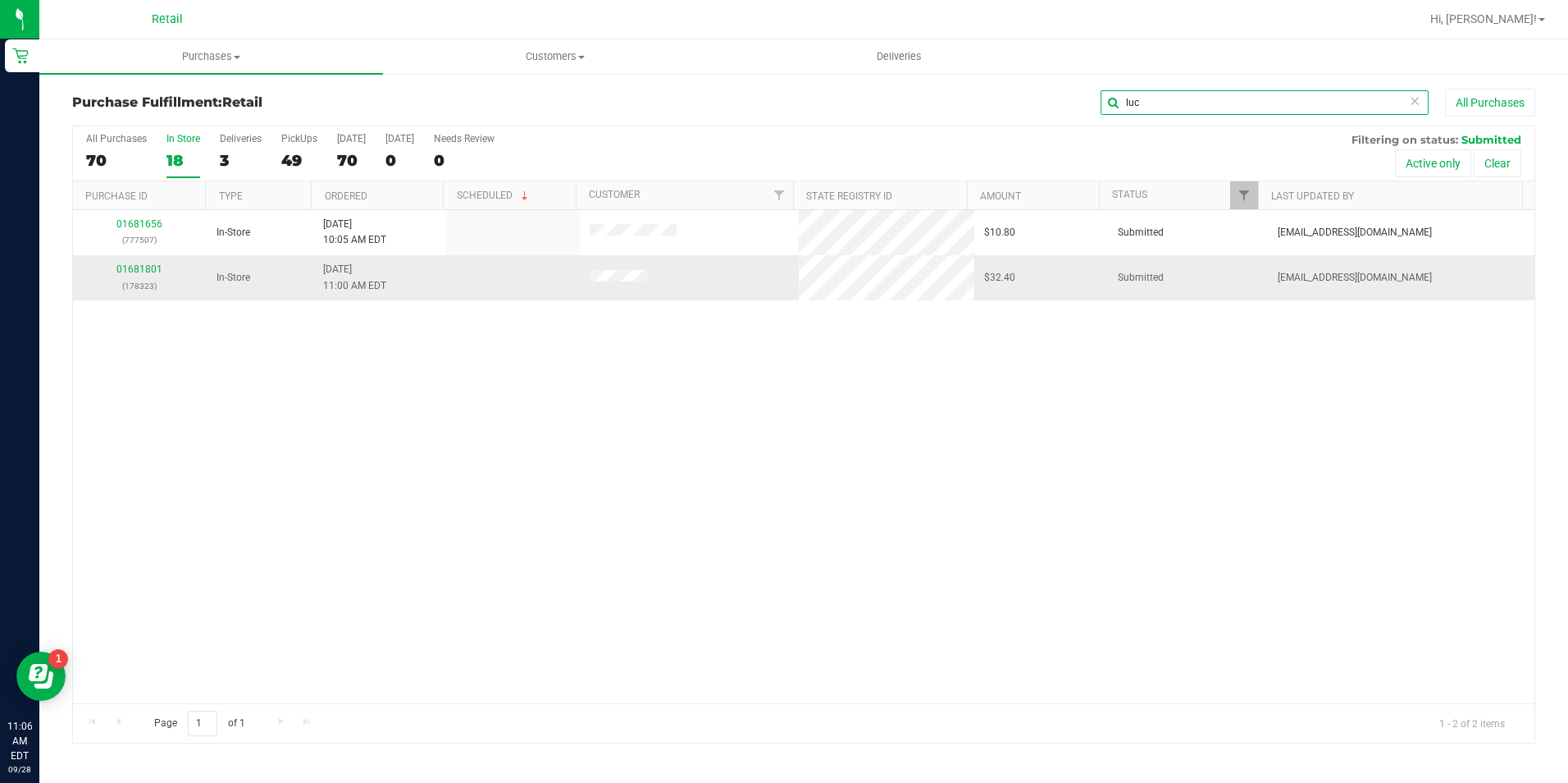
type input "luc"
click at [130, 275] on div "01681801 (178323)" at bounding box center [139, 277] width 114 height 32
click at [128, 276] on div "01681801 (178323)" at bounding box center [139, 277] width 114 height 32
click at [131, 273] on link "01681801" at bounding box center [140, 269] width 46 height 11
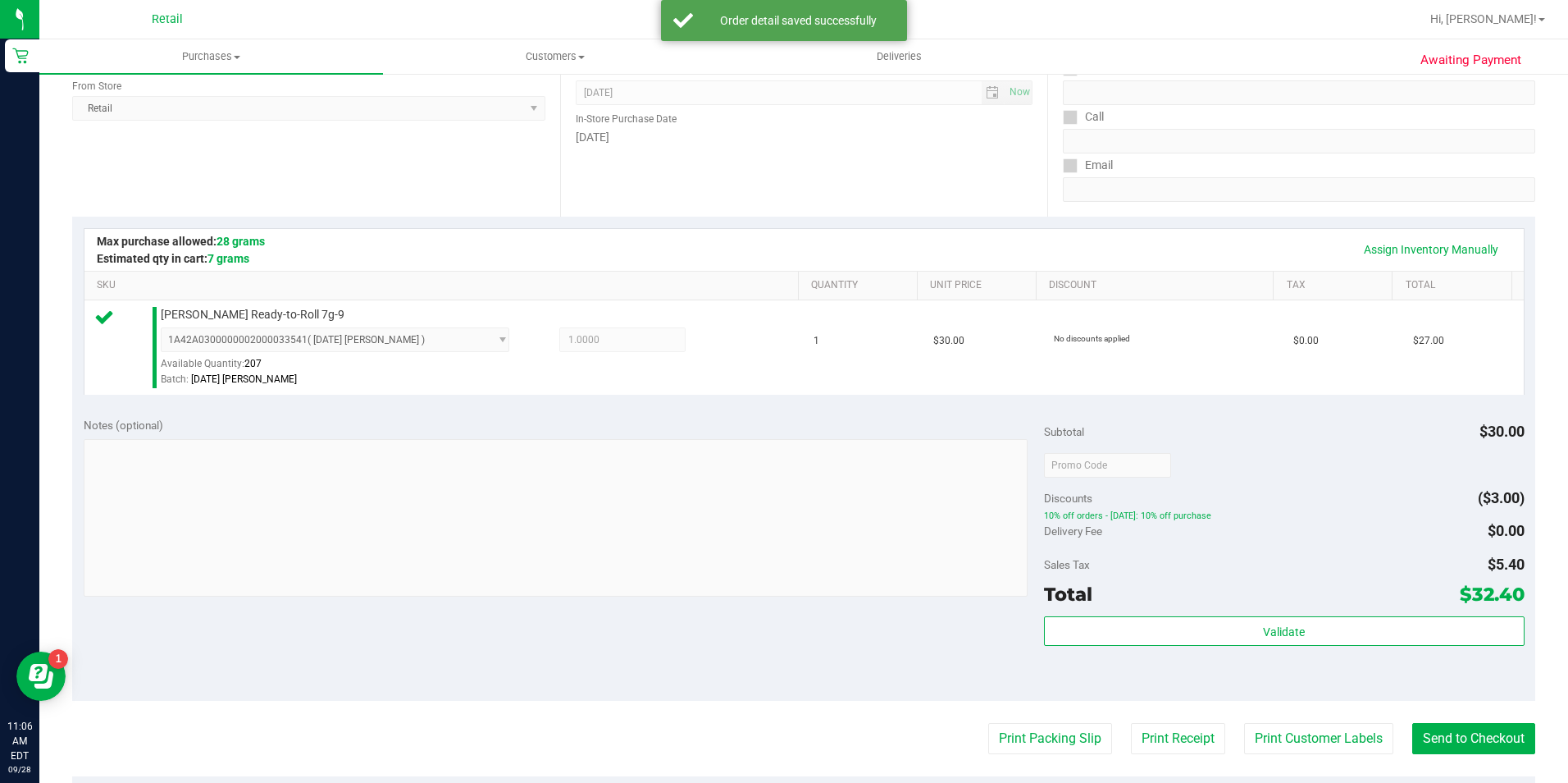
scroll to position [328, 0]
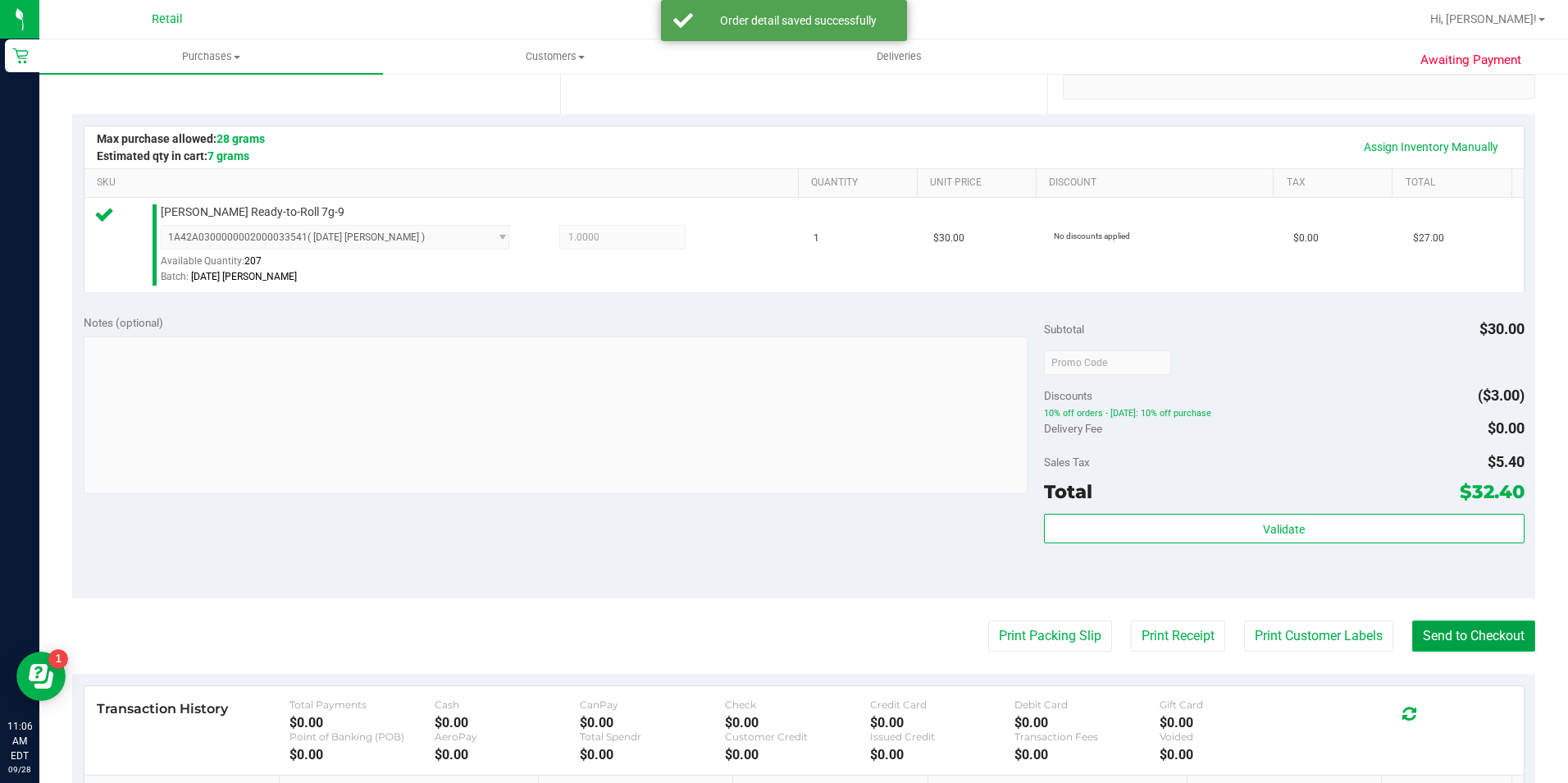
click at [1449, 643] on button "Send to Checkout" at bounding box center [1473, 636] width 123 height 32
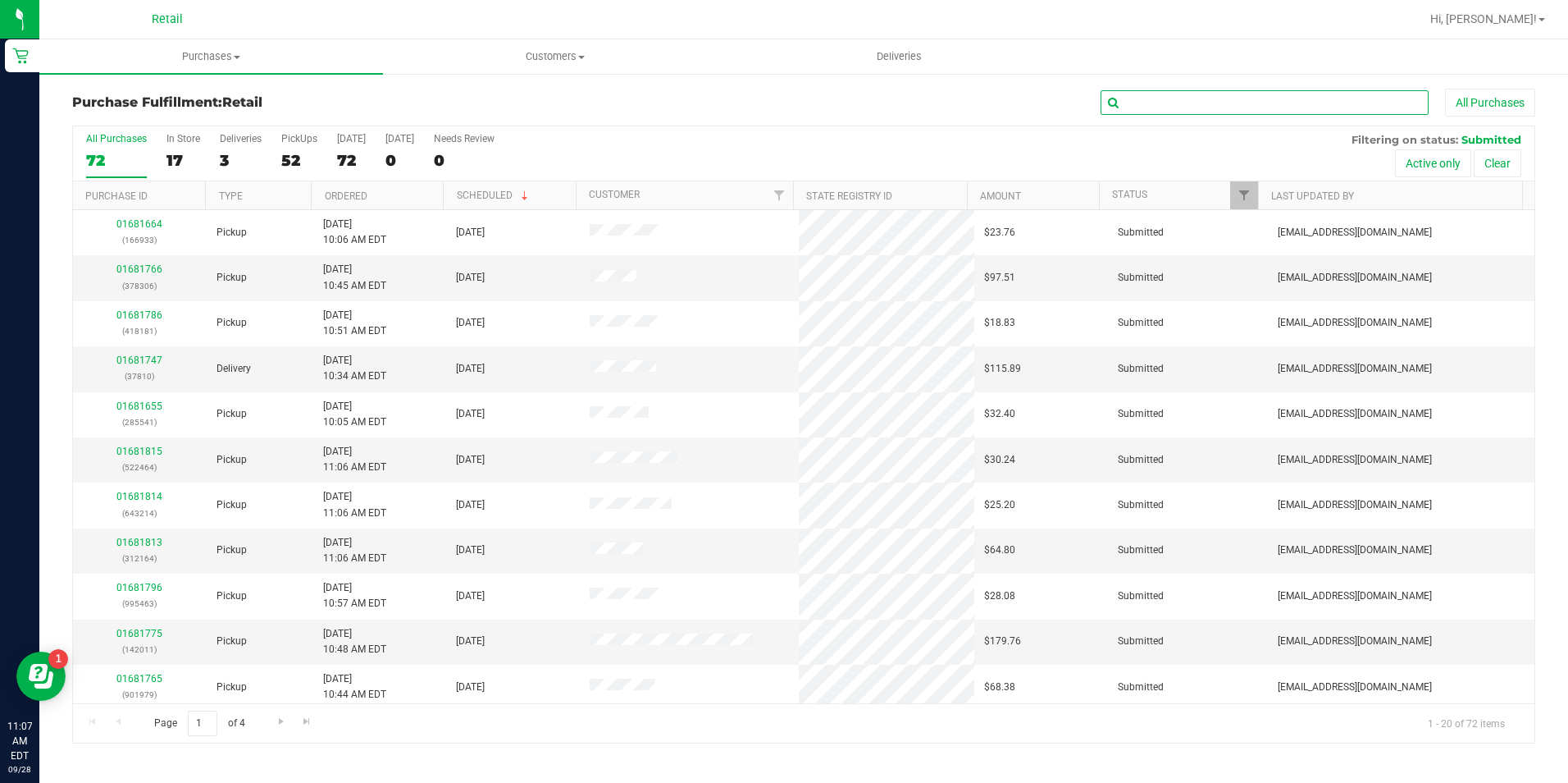
click at [1216, 107] on input "text" at bounding box center [1265, 102] width 328 height 25
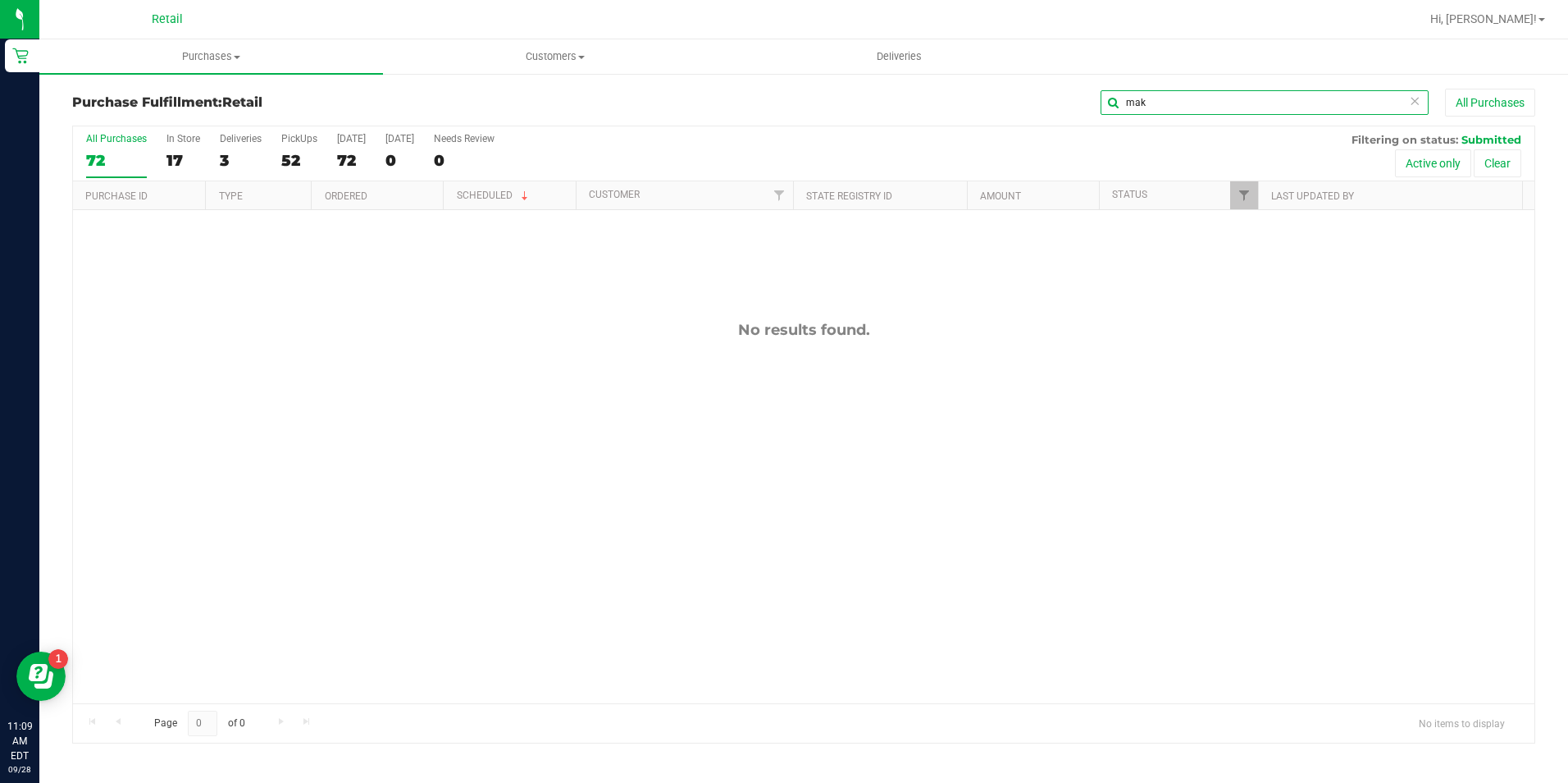
type input "mak"
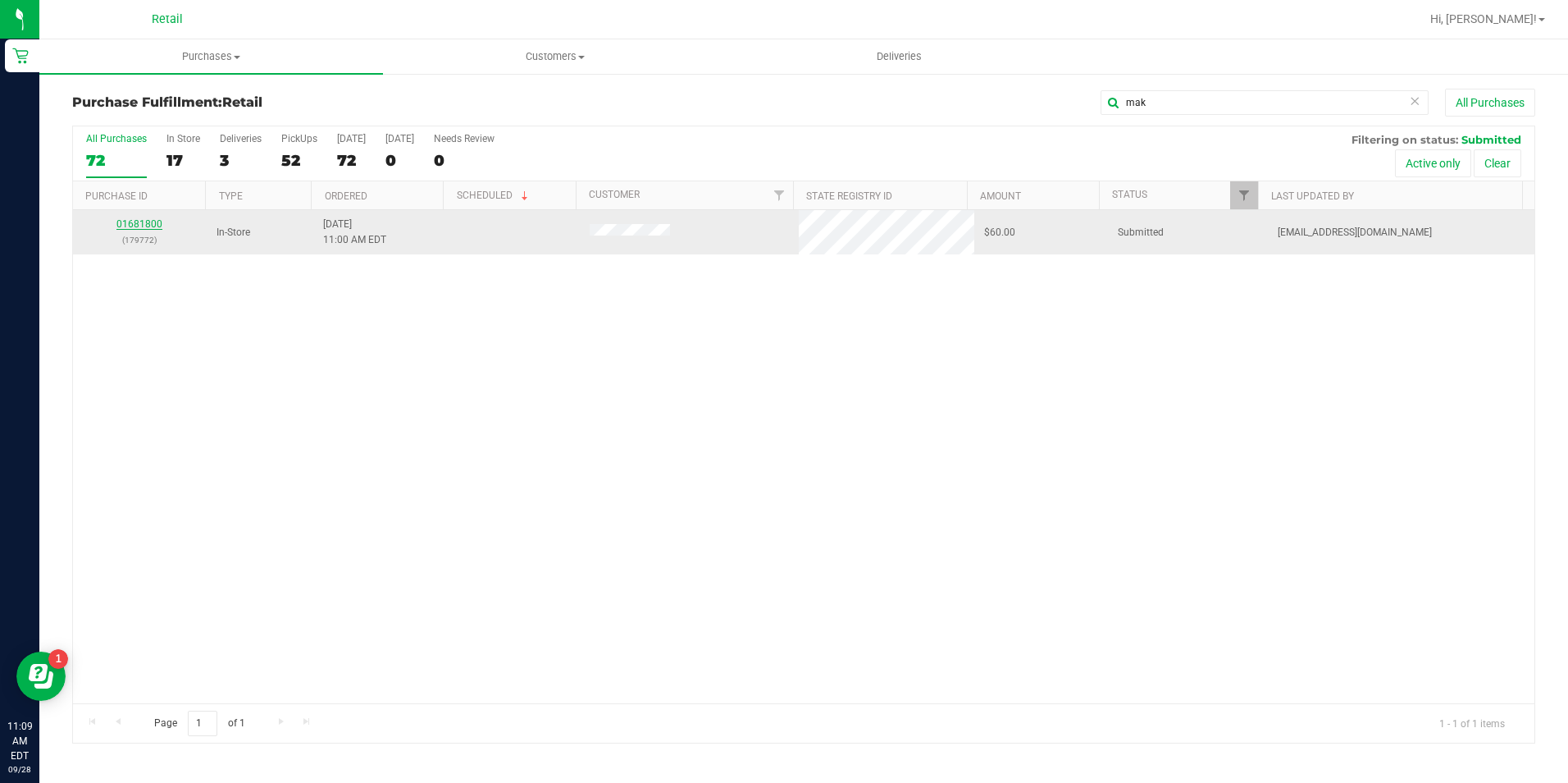
click at [139, 227] on link "01681800" at bounding box center [140, 224] width 46 height 11
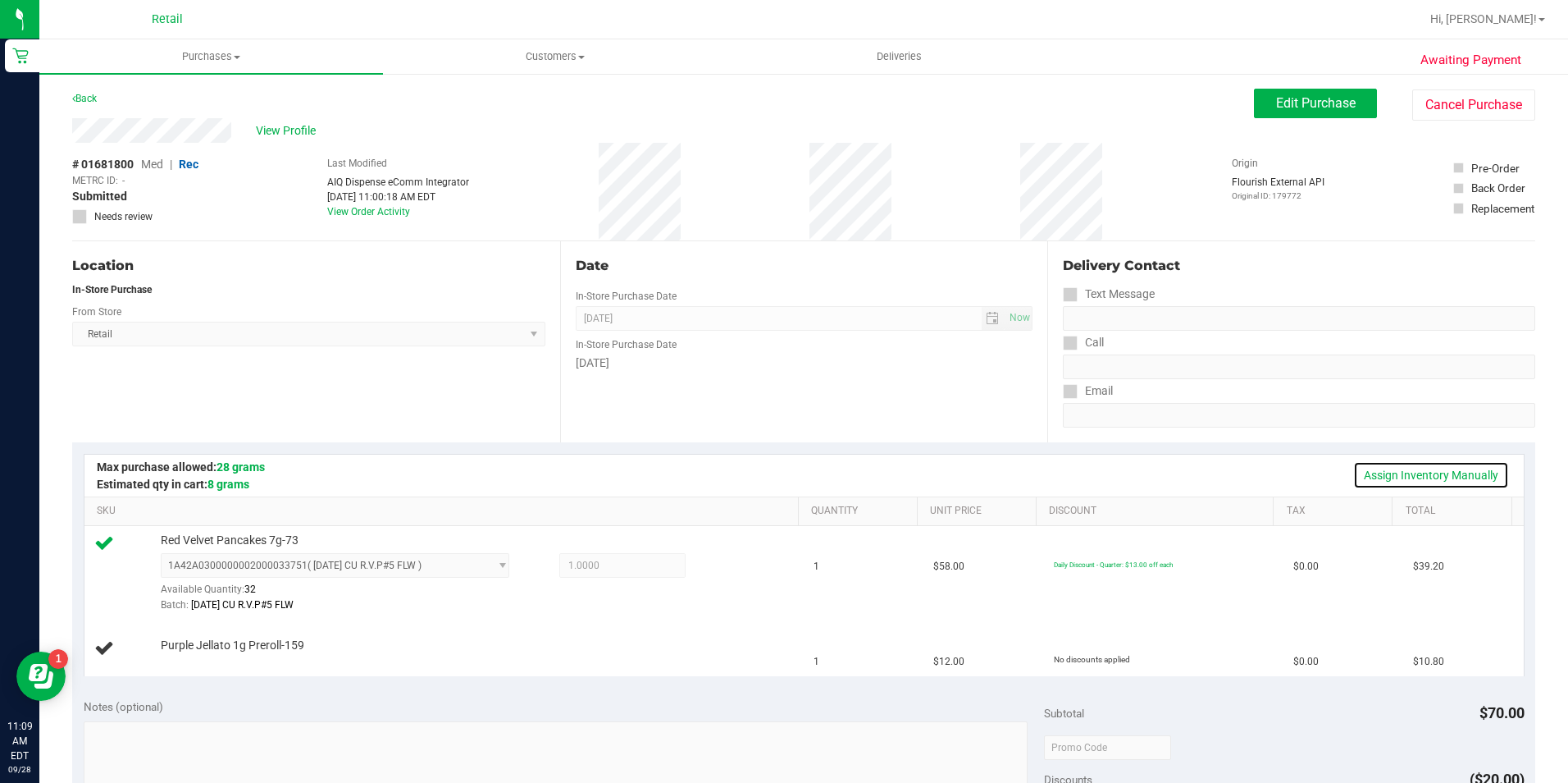
click at [1394, 477] on link "Assign Inventory Manually" at bounding box center [1432, 475] width 156 height 28
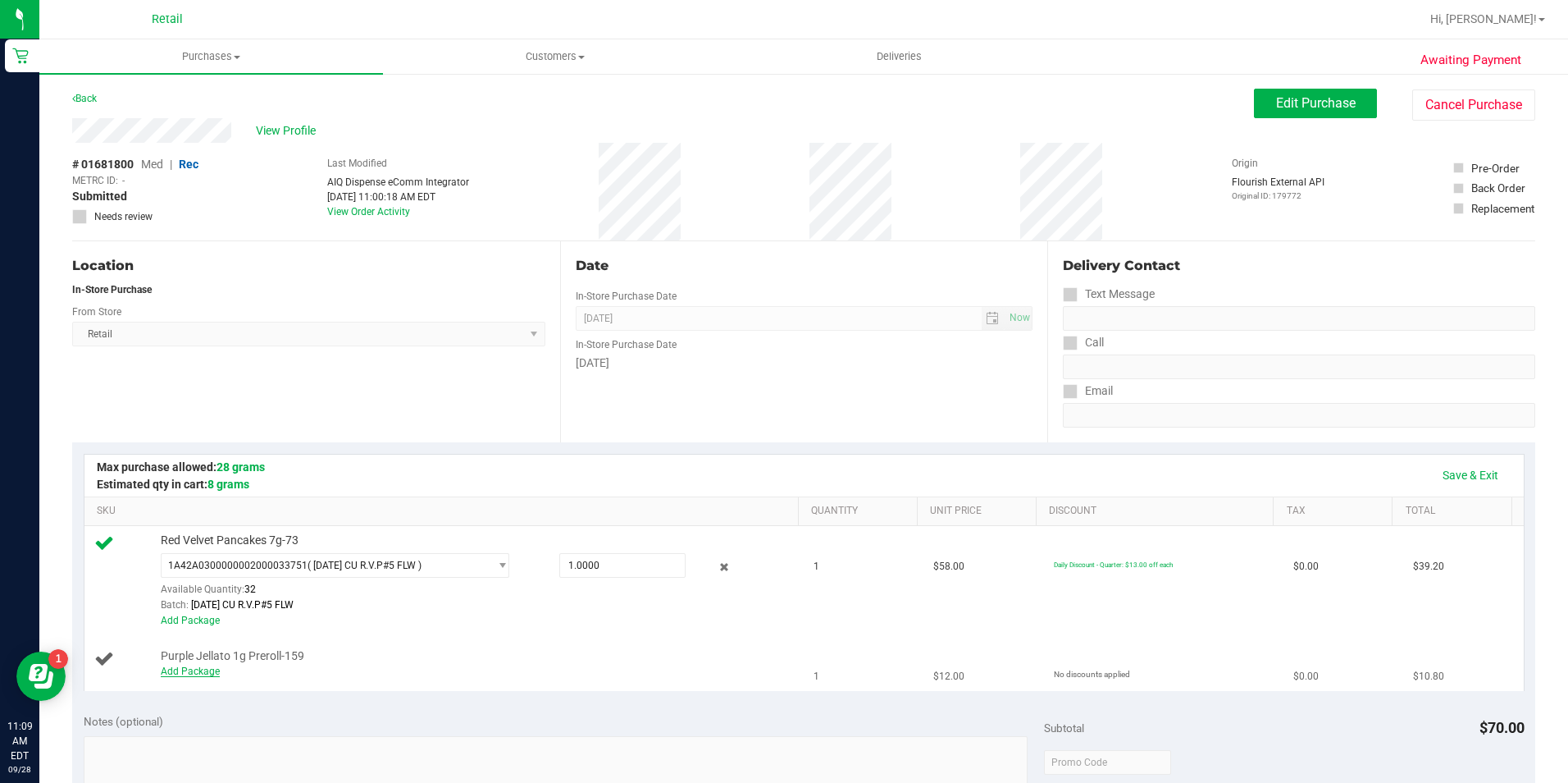
click at [194, 667] on link "Add Package" at bounding box center [190, 671] width 59 height 11
click at [281, 665] on span "Select Package" at bounding box center [325, 660] width 327 height 23
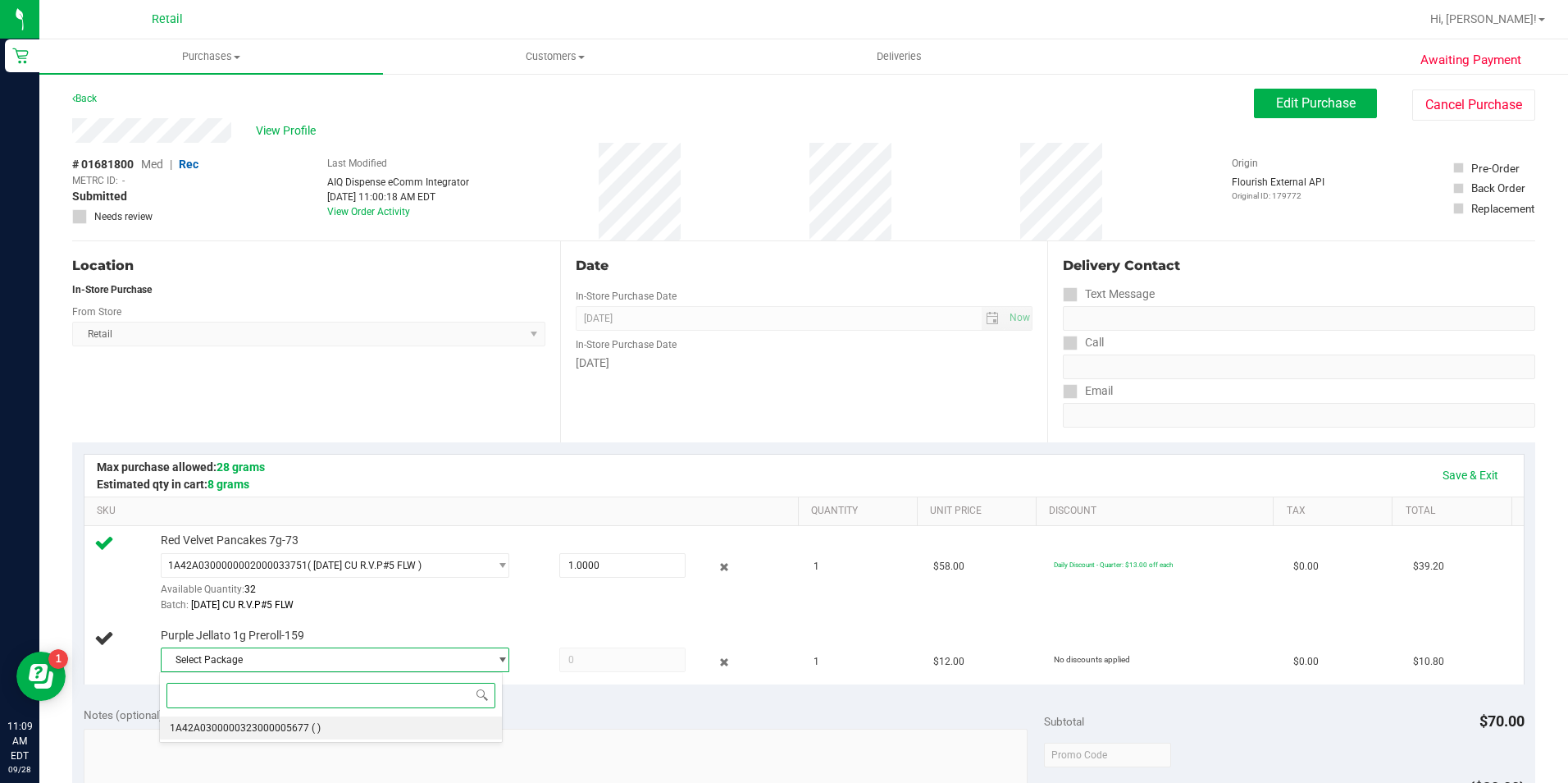
click at [273, 726] on span "1A42A0300000323000005677" at bounding box center [239, 727] width 139 height 11
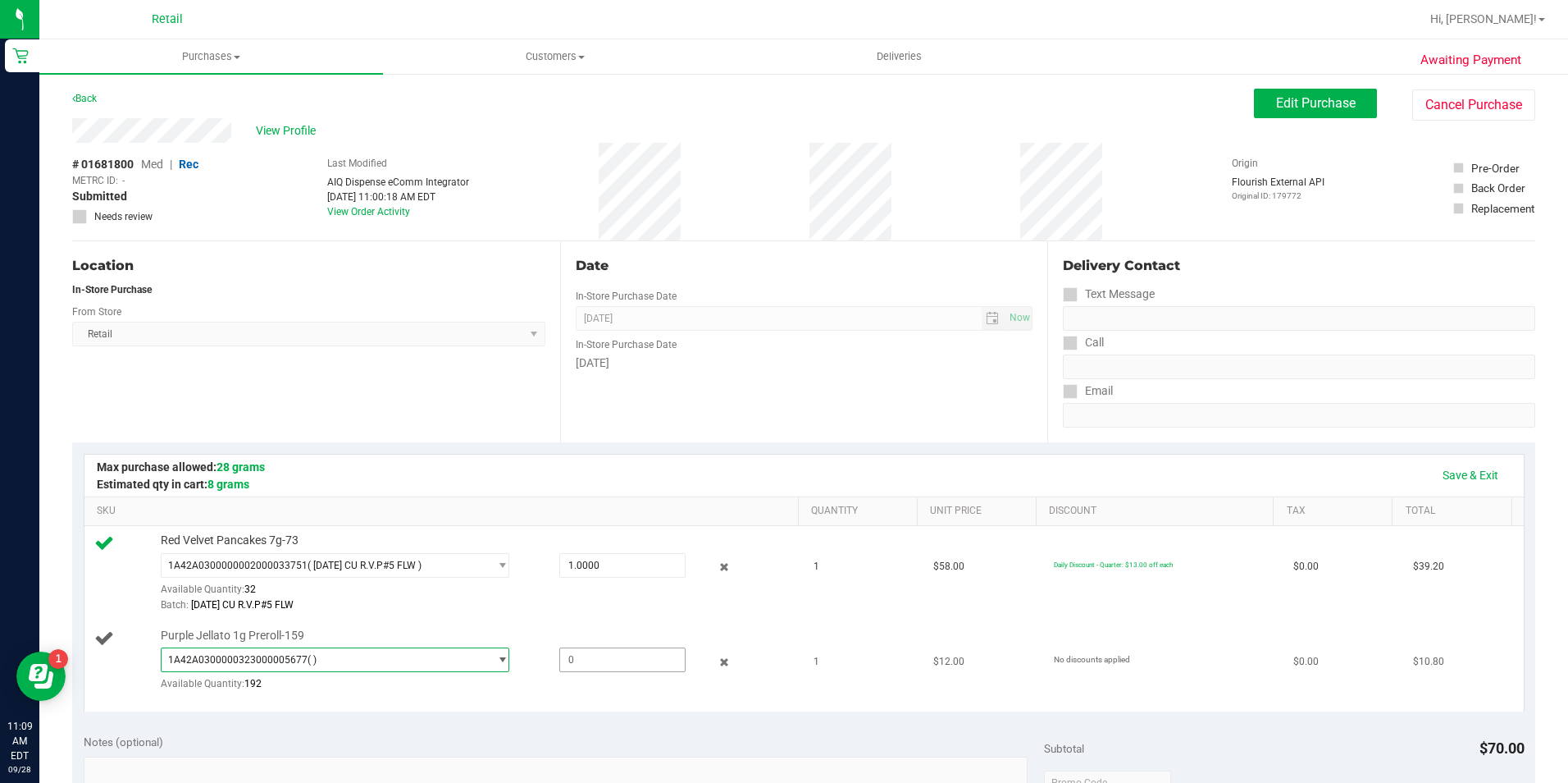
click at [590, 652] on span at bounding box center [622, 660] width 126 height 25
type input "1"
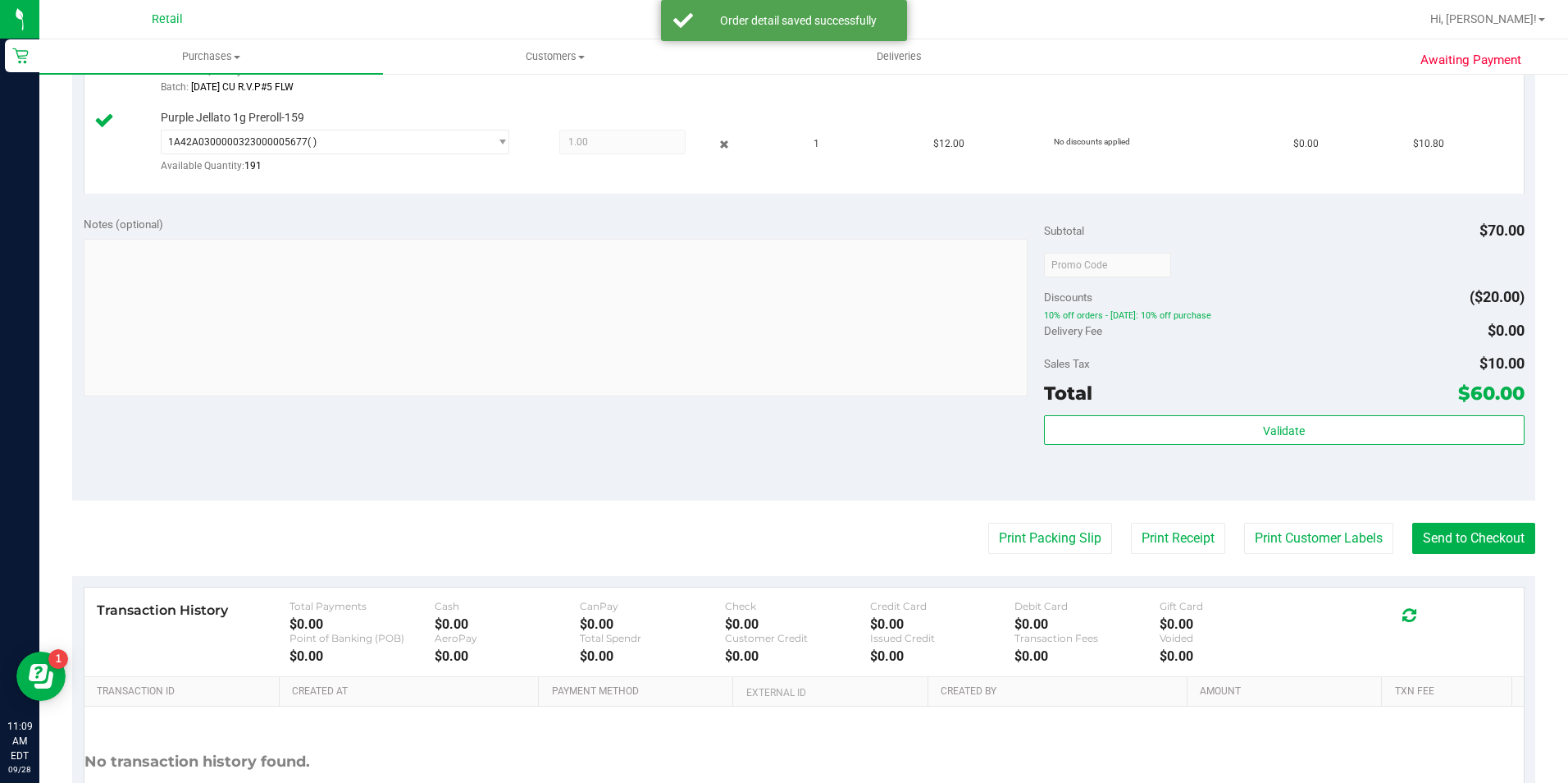
scroll to position [569, 0]
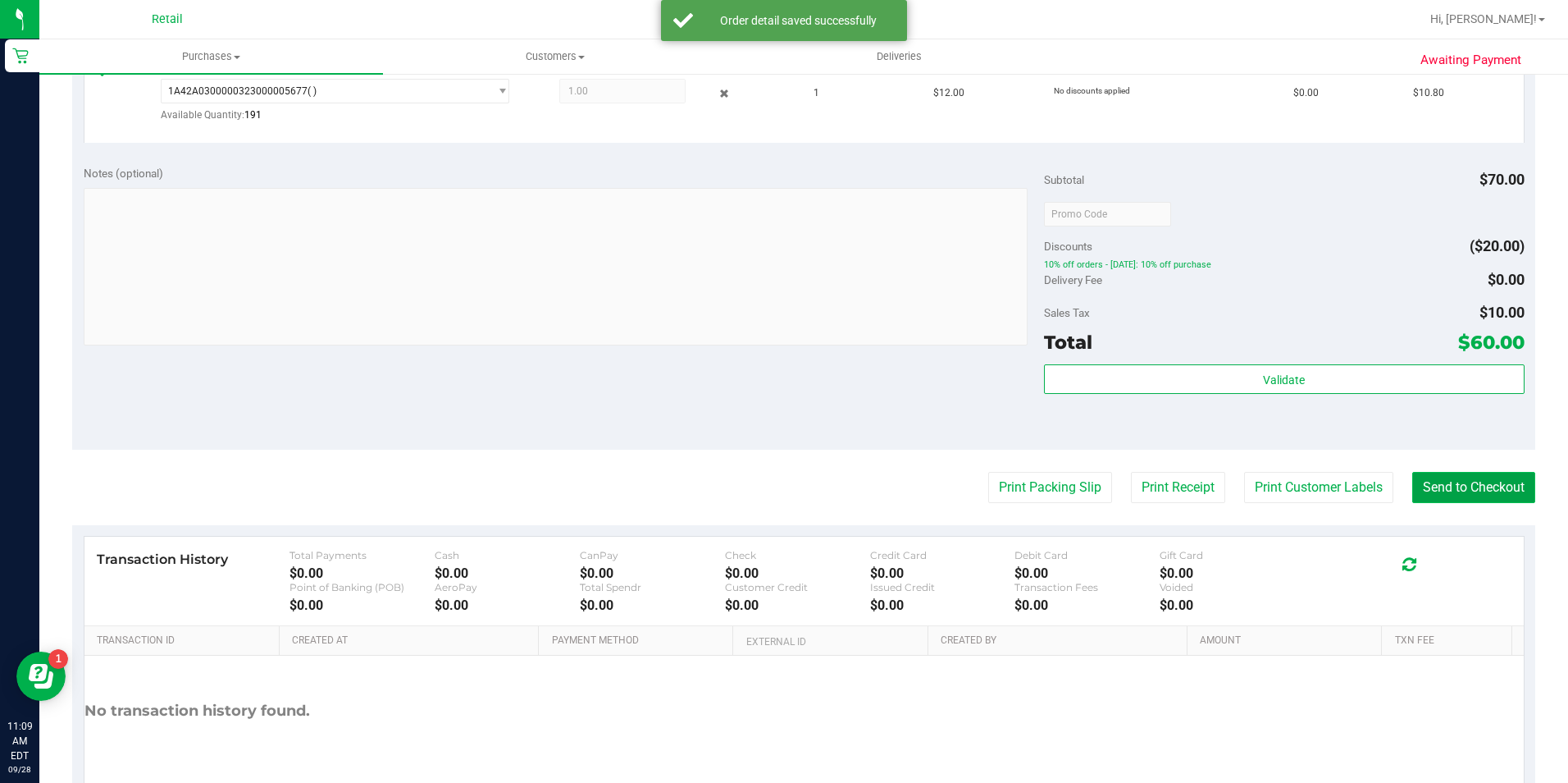
click at [1429, 483] on button "Send to Checkout" at bounding box center [1473, 488] width 123 height 32
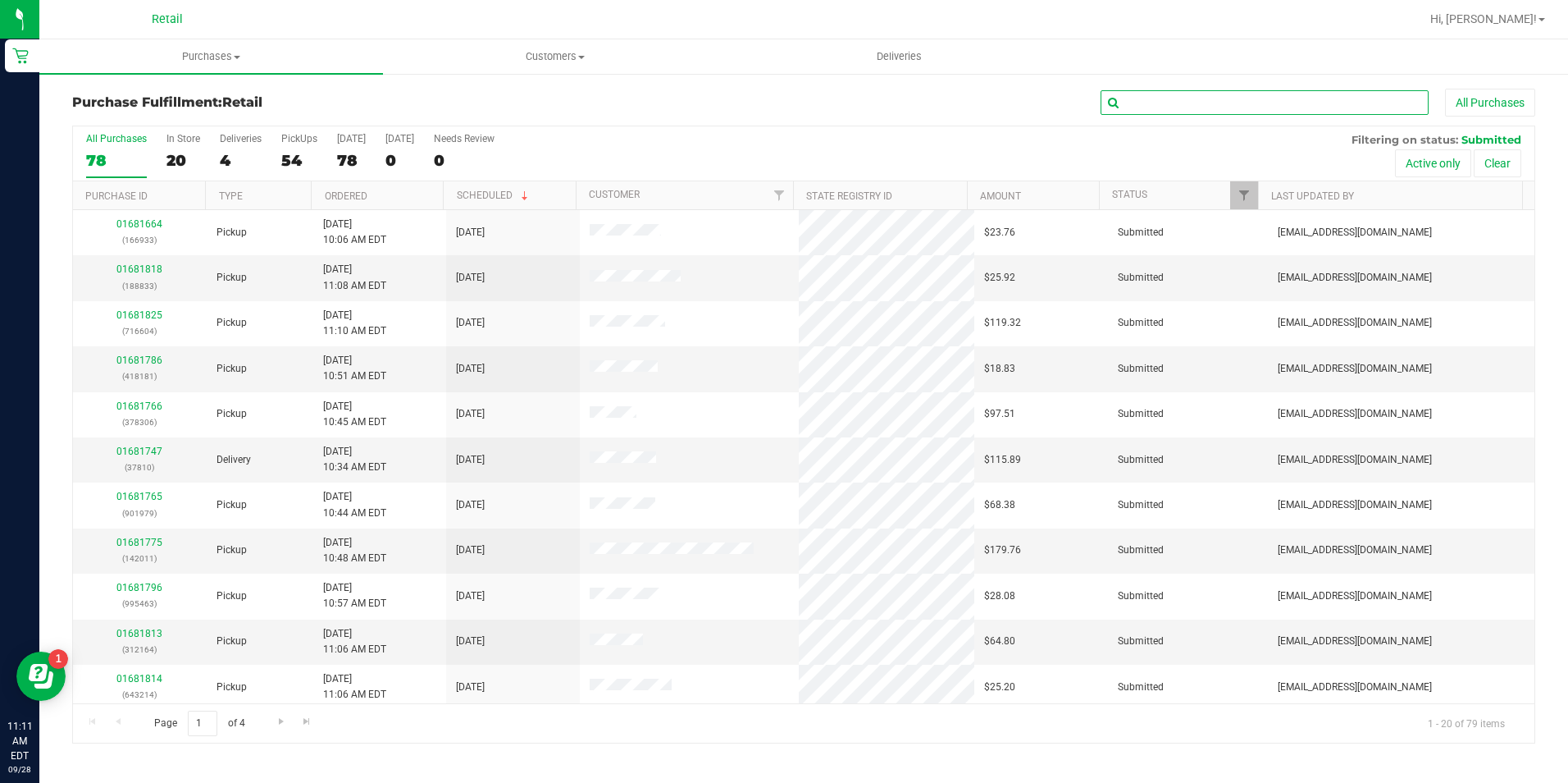
click at [1171, 93] on input "text" at bounding box center [1265, 102] width 328 height 25
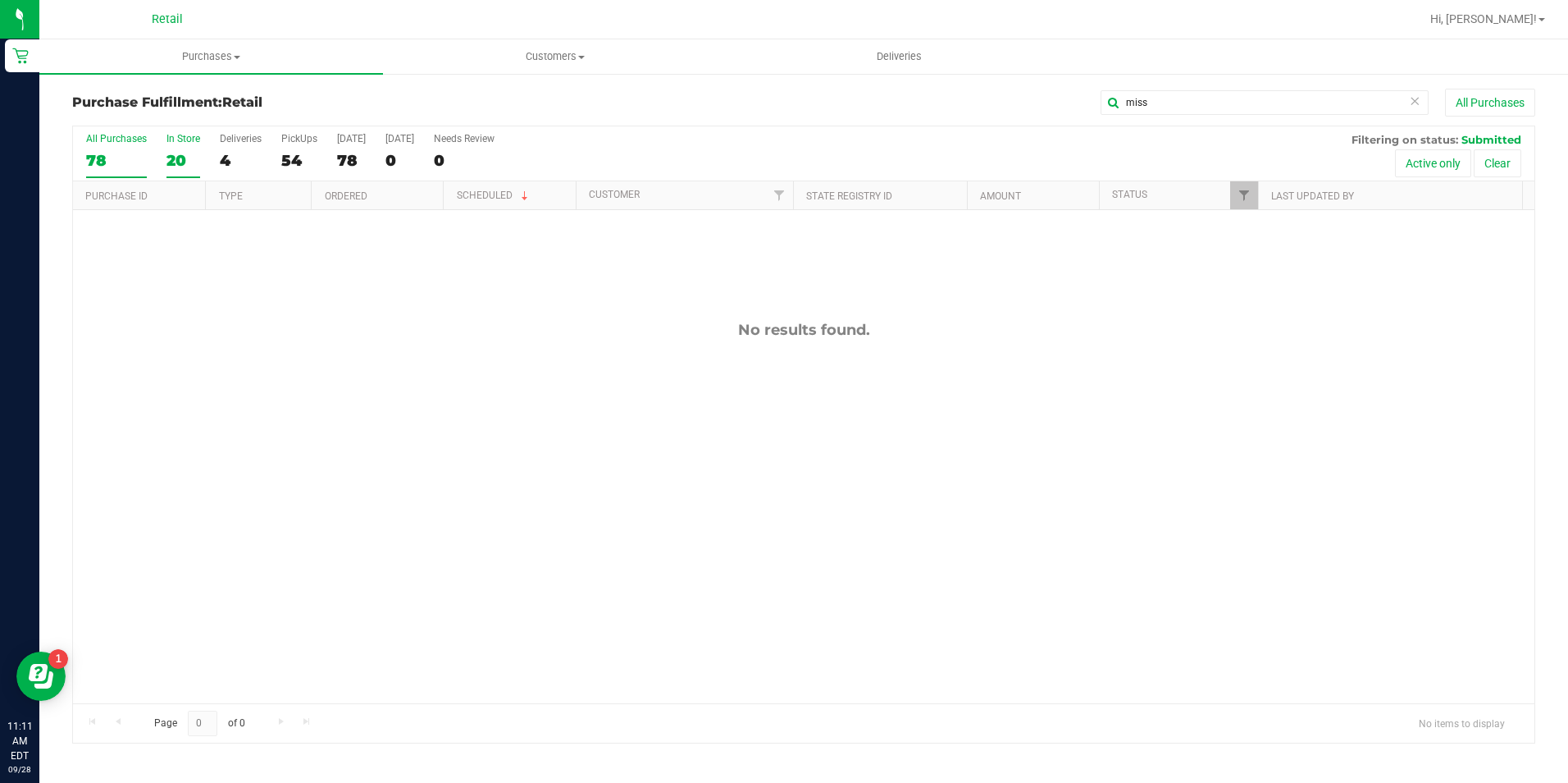
click at [179, 146] on label "In Store 20" at bounding box center [184, 155] width 33 height 45
click at [0, 0] on input "In Store 20" at bounding box center [0, 0] width 0 height 0
click at [176, 154] on div "20" at bounding box center [184, 160] width 33 height 19
click at [0, 0] on input "In Store 20" at bounding box center [0, 0] width 0 height 0
drag, startPoint x: 1169, startPoint y: 109, endPoint x: 974, endPoint y: 109, distance: 195.0
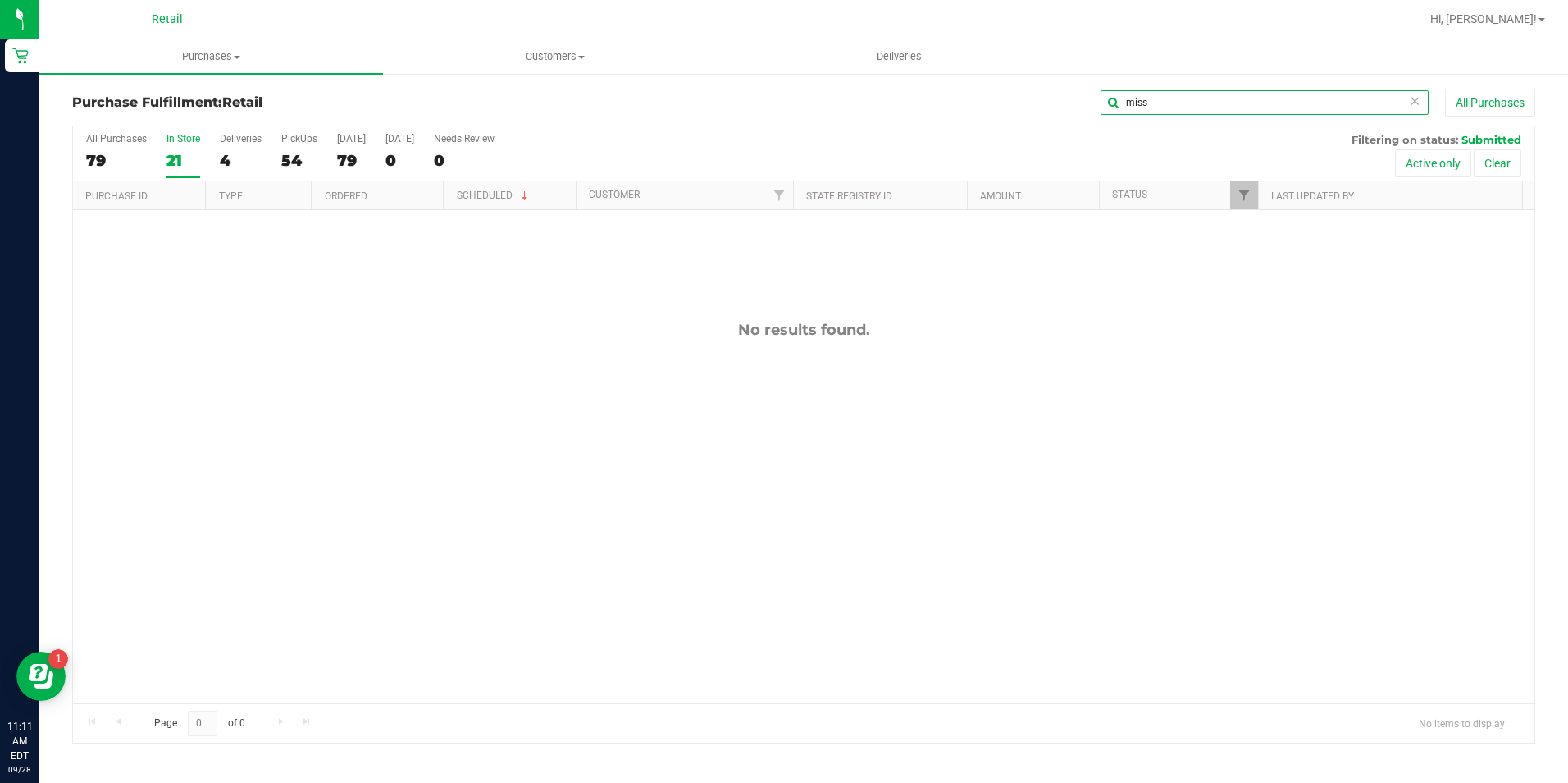
click at [974, 109] on div "miss All Purchases" at bounding box center [1048, 103] width 975 height 28
type input "="
click at [170, 160] on div "21" at bounding box center [184, 160] width 33 height 19
click at [0, 0] on input "In Store 21" at bounding box center [0, 0] width 0 height 0
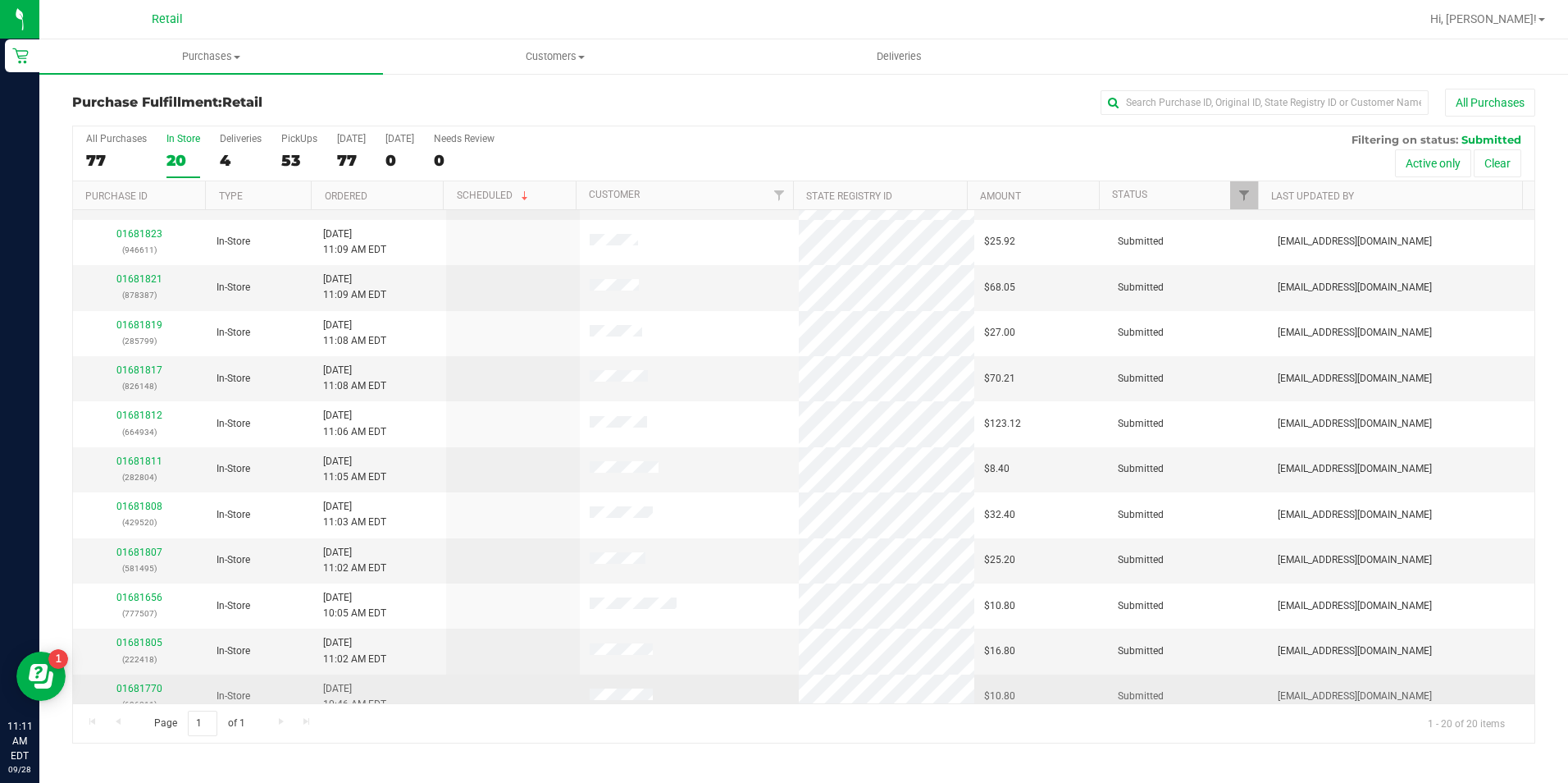
scroll to position [410, 0]
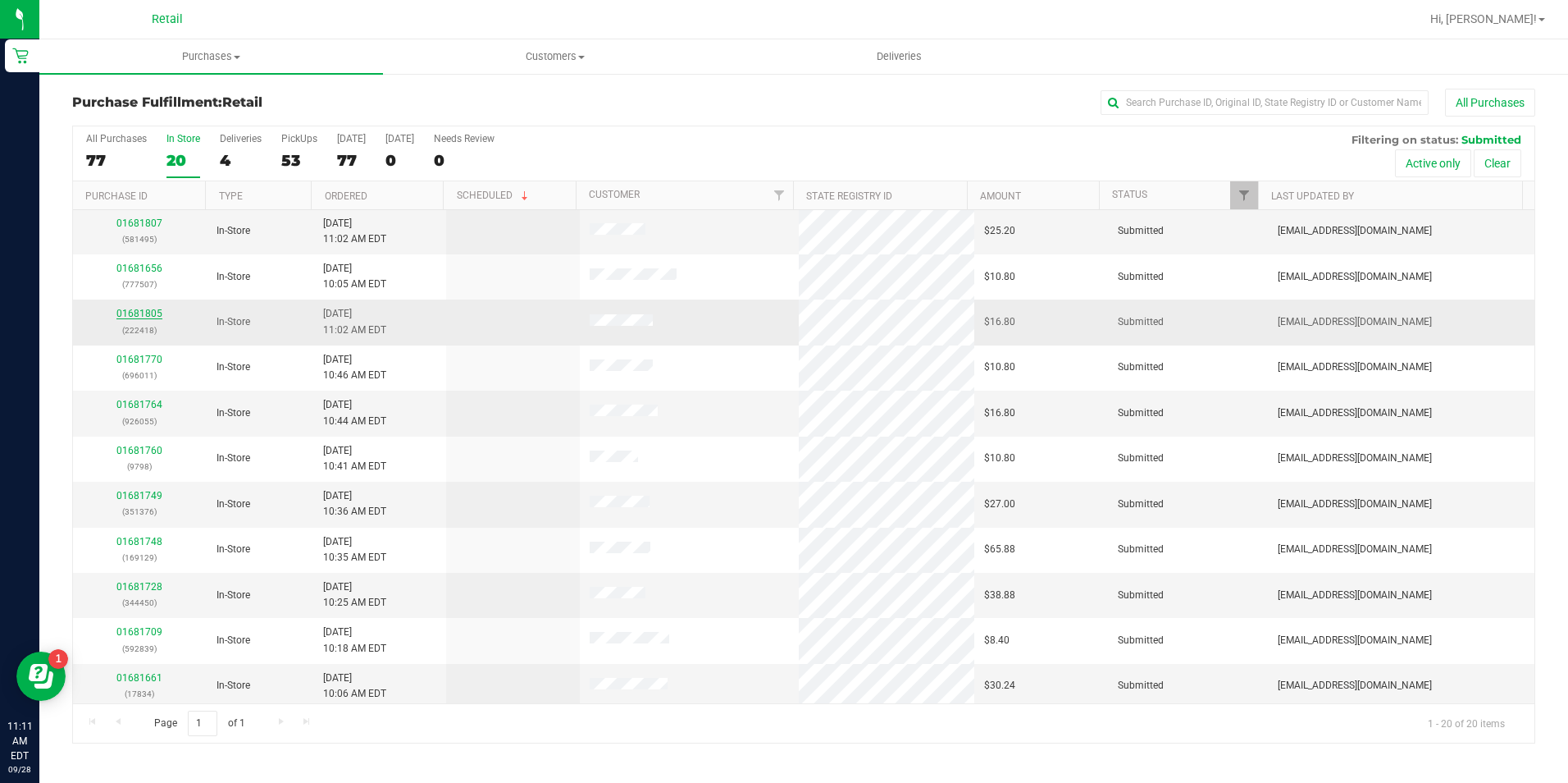
click at [133, 312] on link "01681805" at bounding box center [140, 314] width 46 height 11
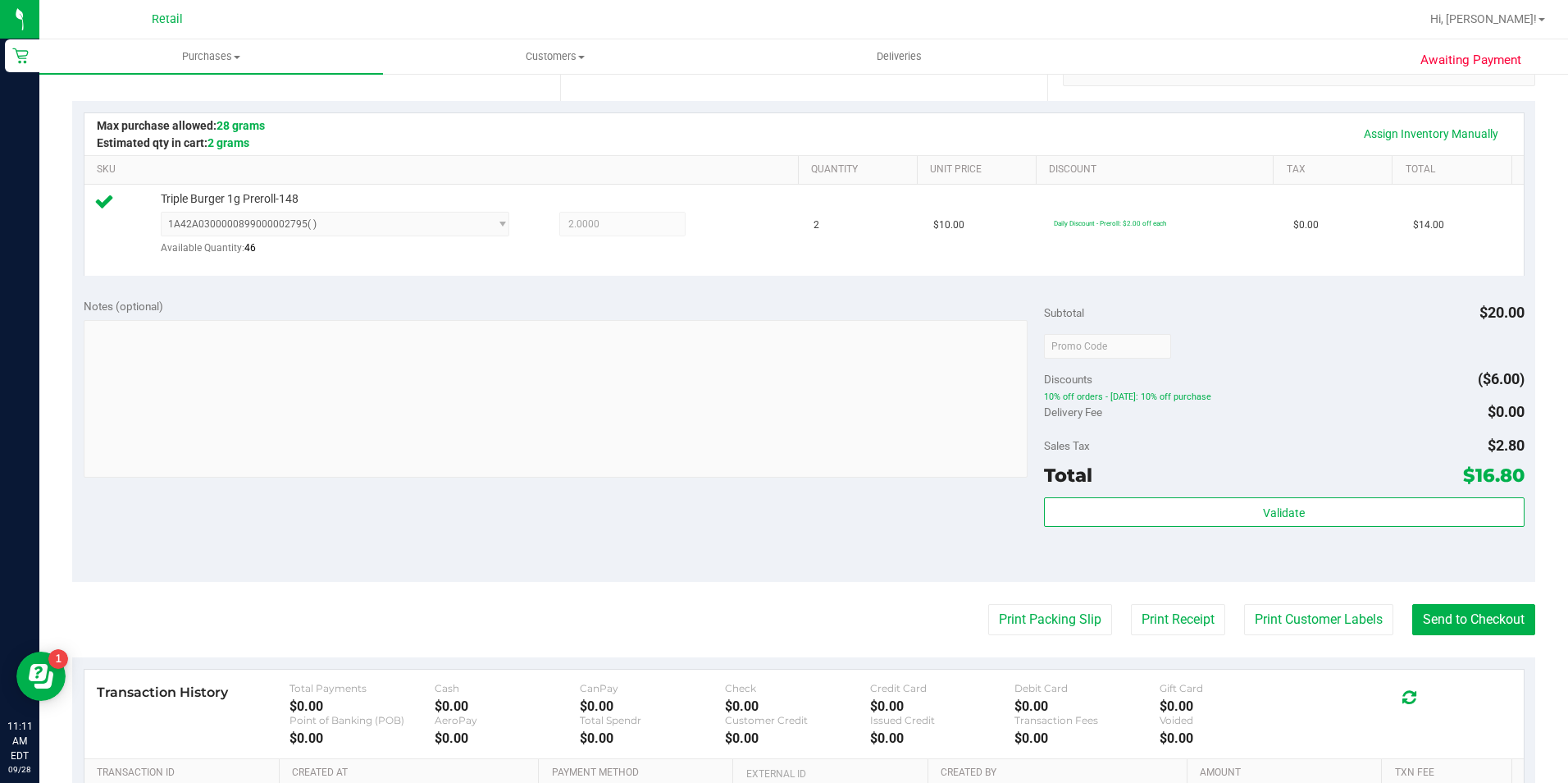
scroll to position [493, 0]
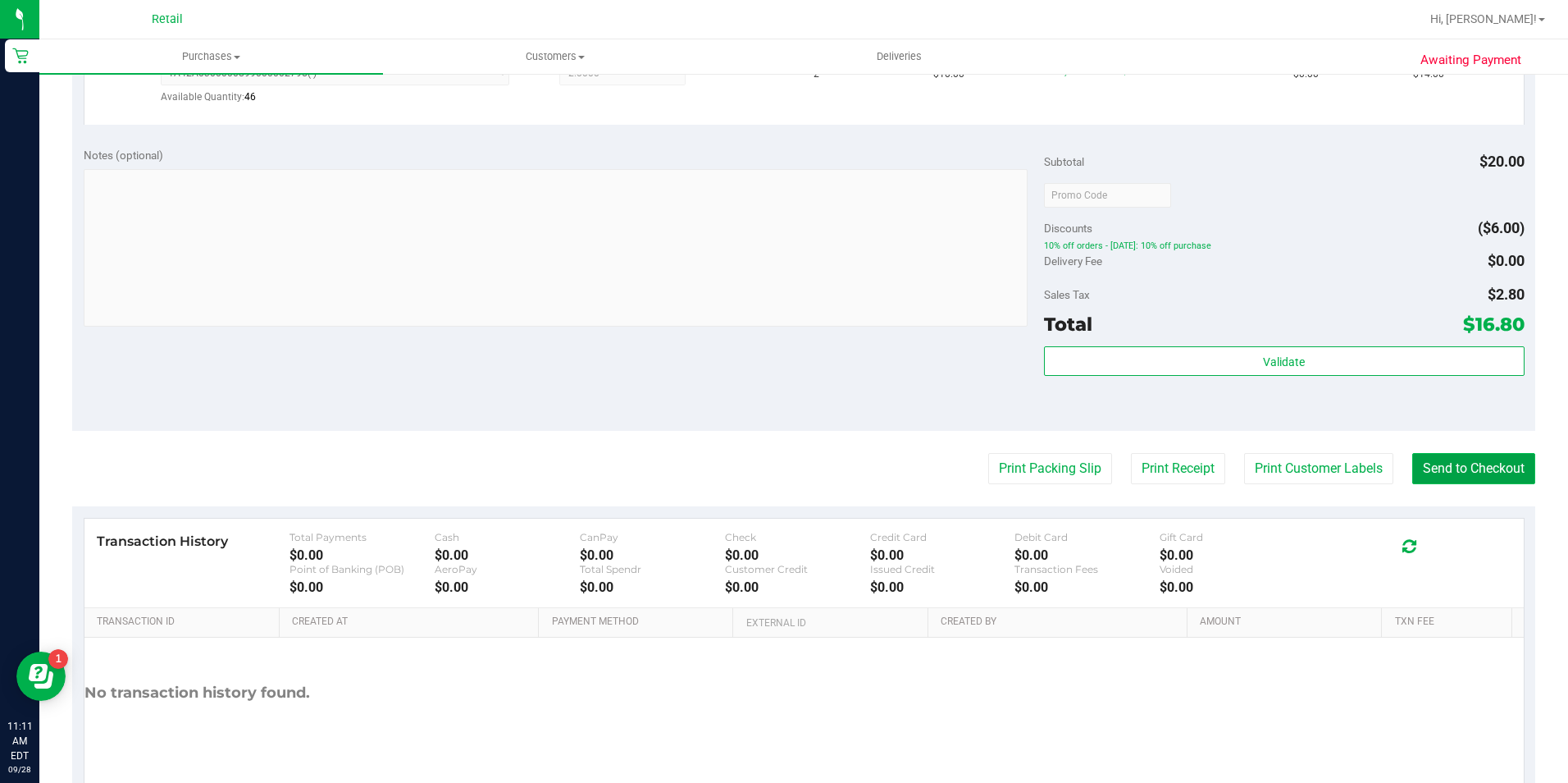
click at [1462, 469] on button "Send to Checkout" at bounding box center [1473, 469] width 123 height 32
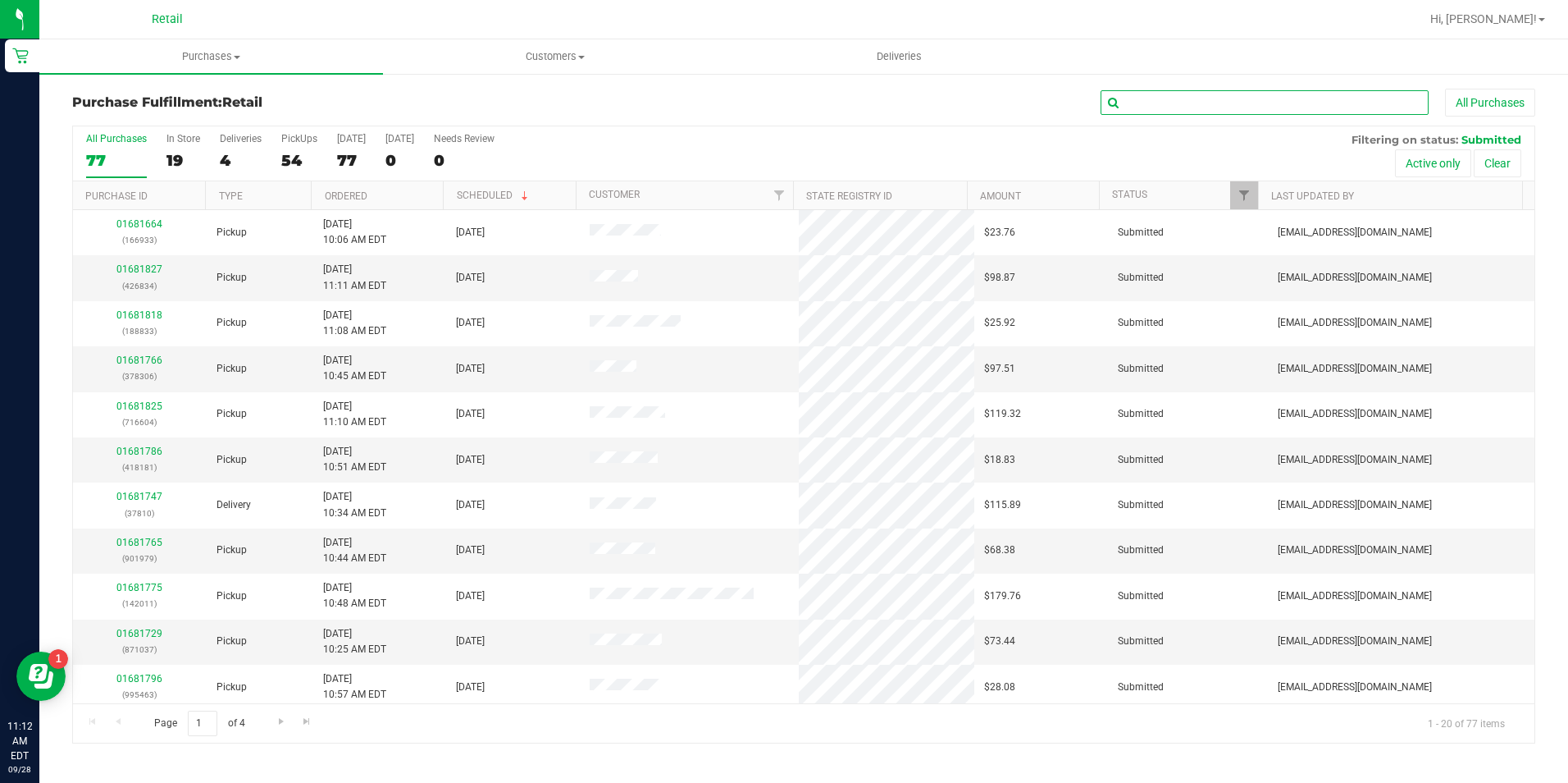
click at [1192, 91] on input "text" at bounding box center [1265, 102] width 328 height 25
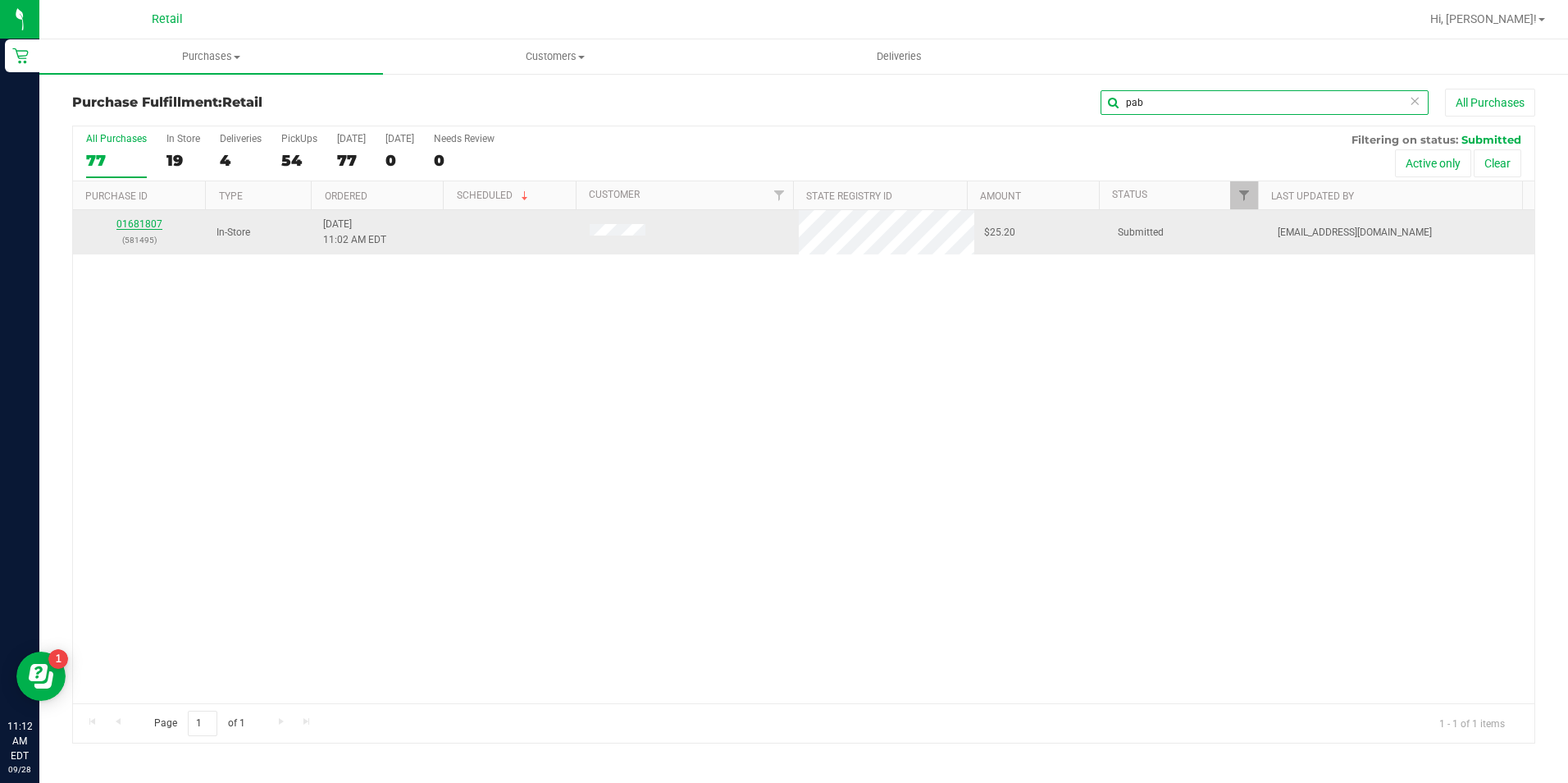
type input "pab"
click at [148, 221] on link "01681807" at bounding box center [140, 224] width 46 height 11
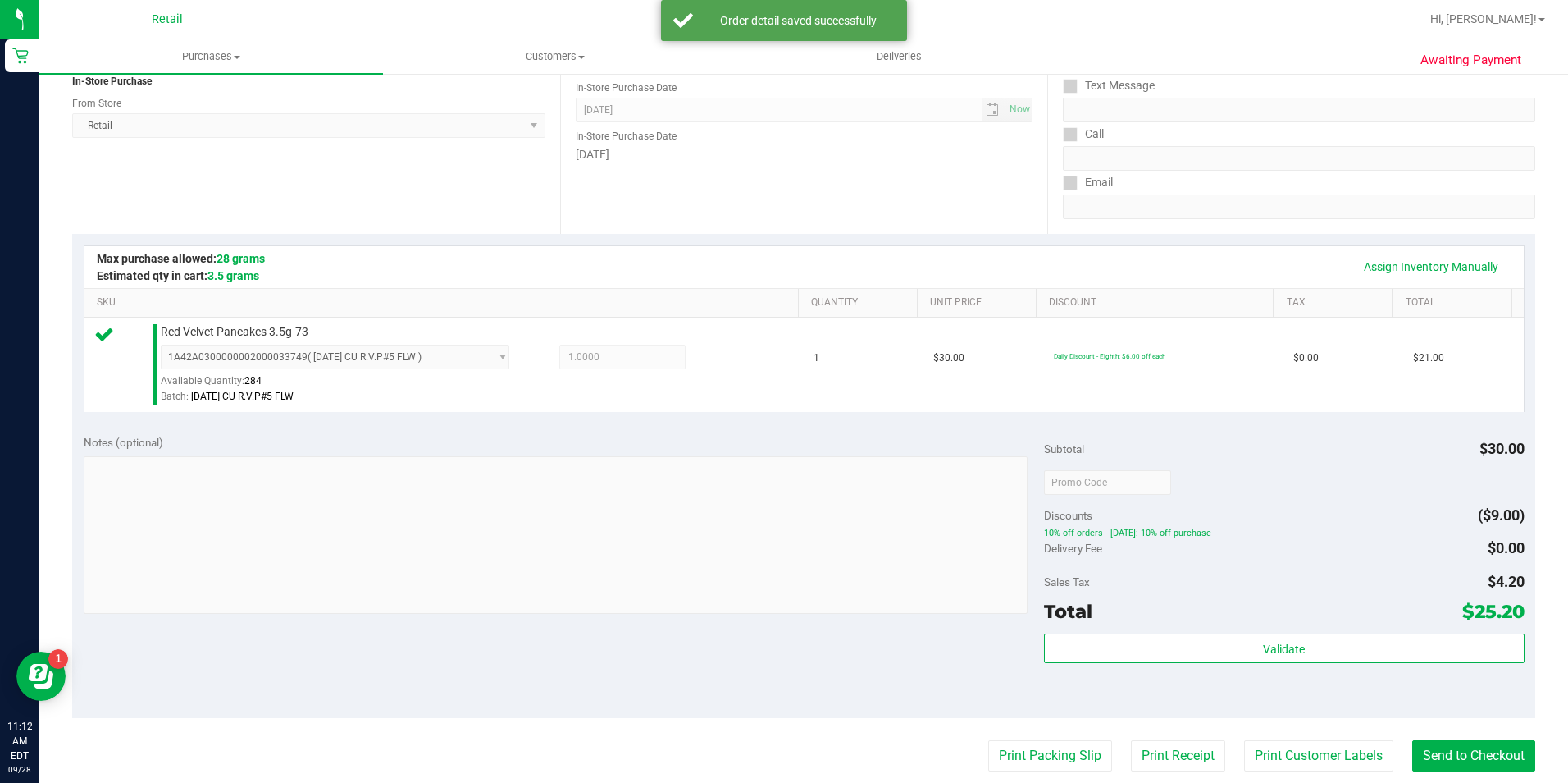
scroll to position [410, 0]
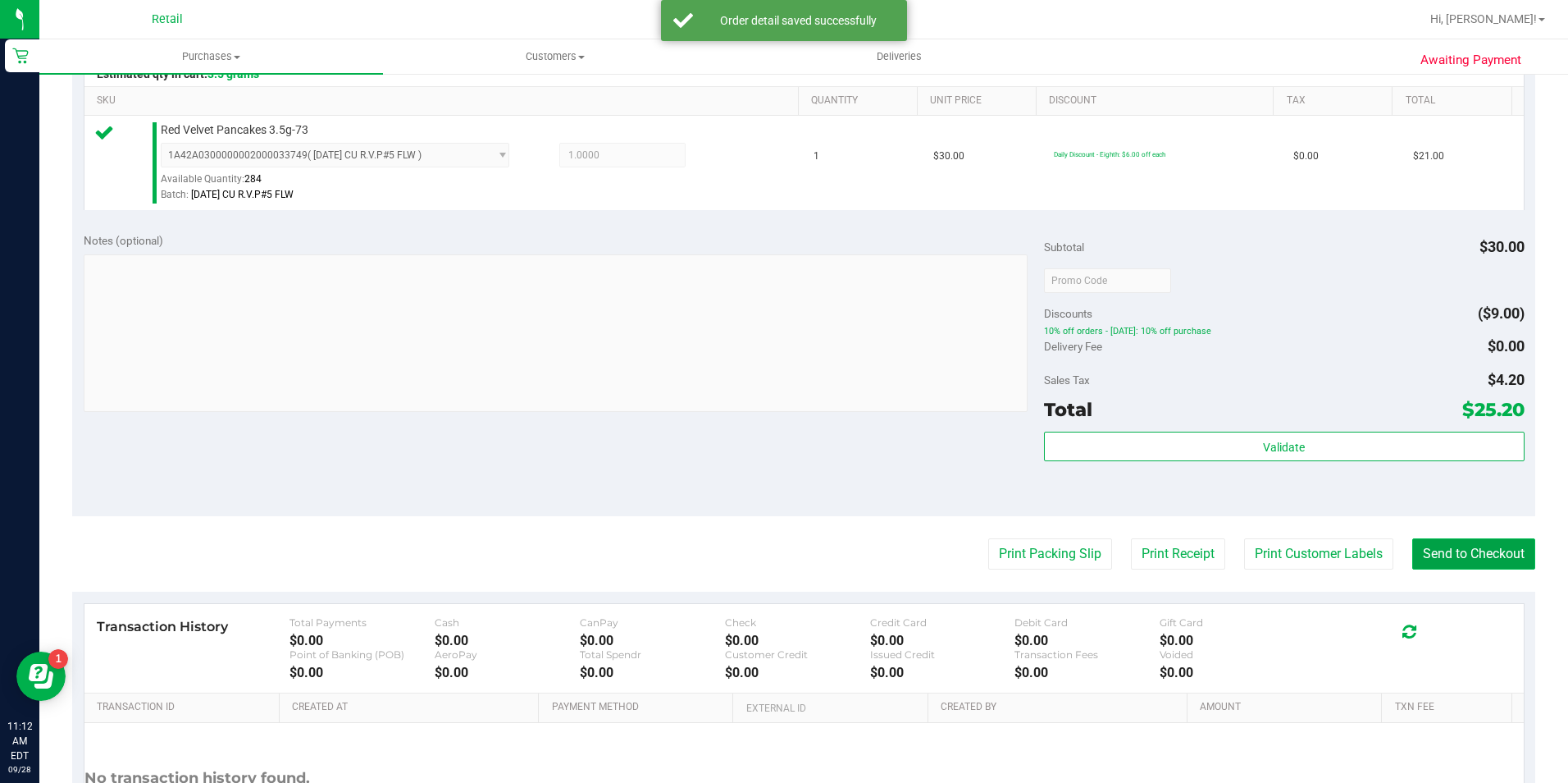
click at [1462, 563] on button "Send to Checkout" at bounding box center [1473, 554] width 123 height 32
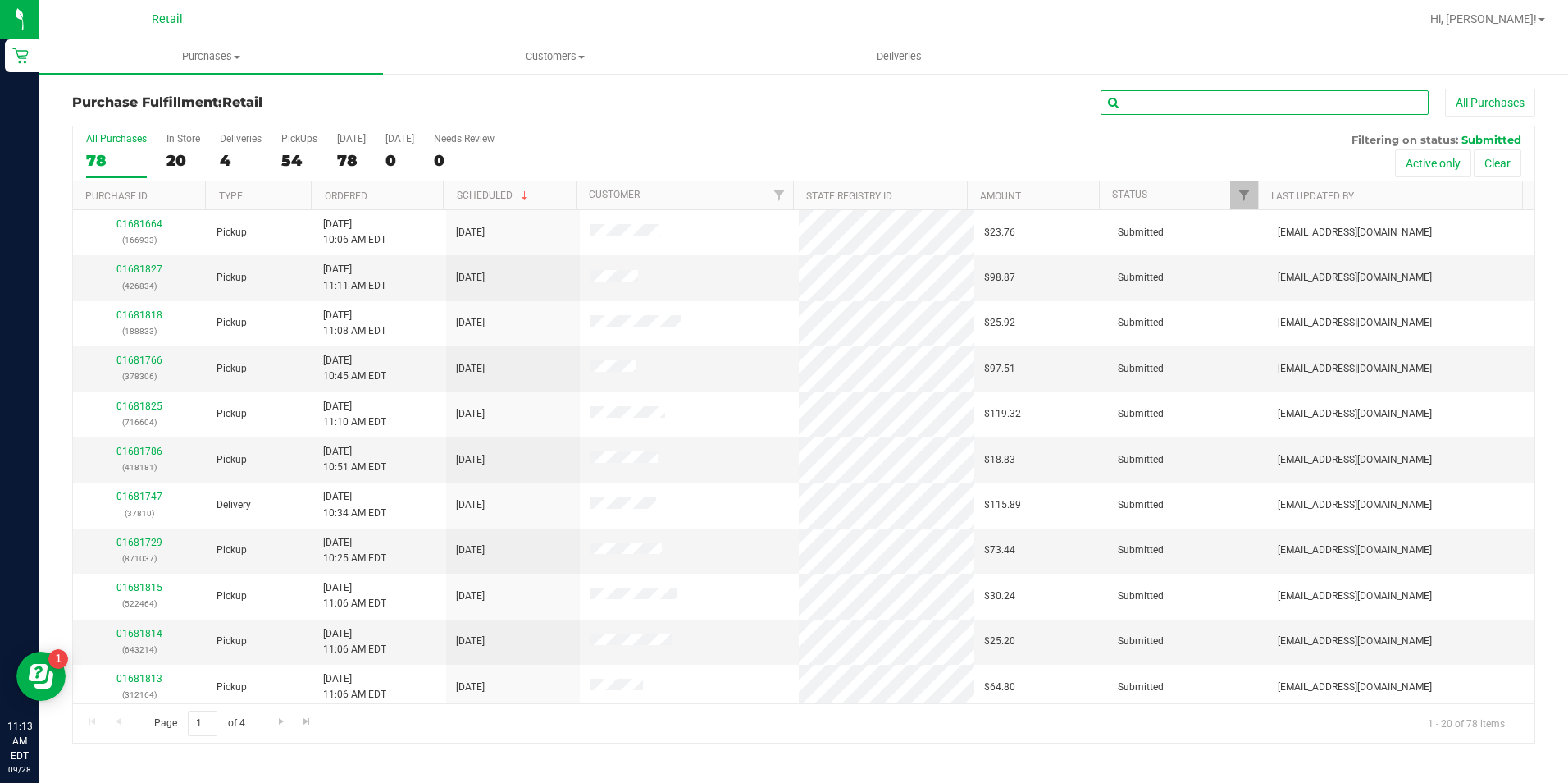
drag, startPoint x: 1190, startPoint y: 106, endPoint x: 1185, endPoint y: 139, distance: 33.4
click at [1187, 106] on input "text" at bounding box center [1265, 102] width 328 height 25
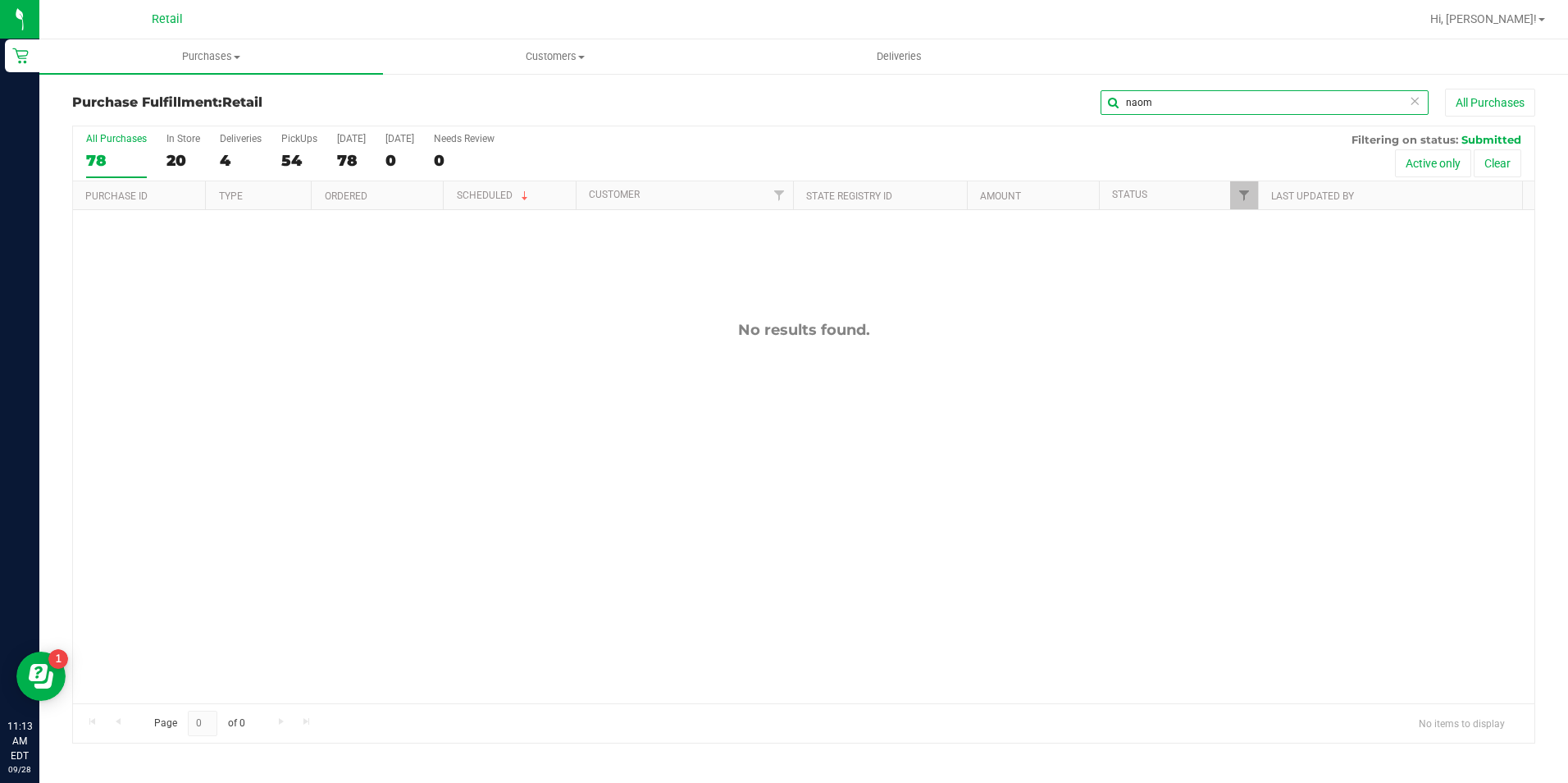
type input "naom"
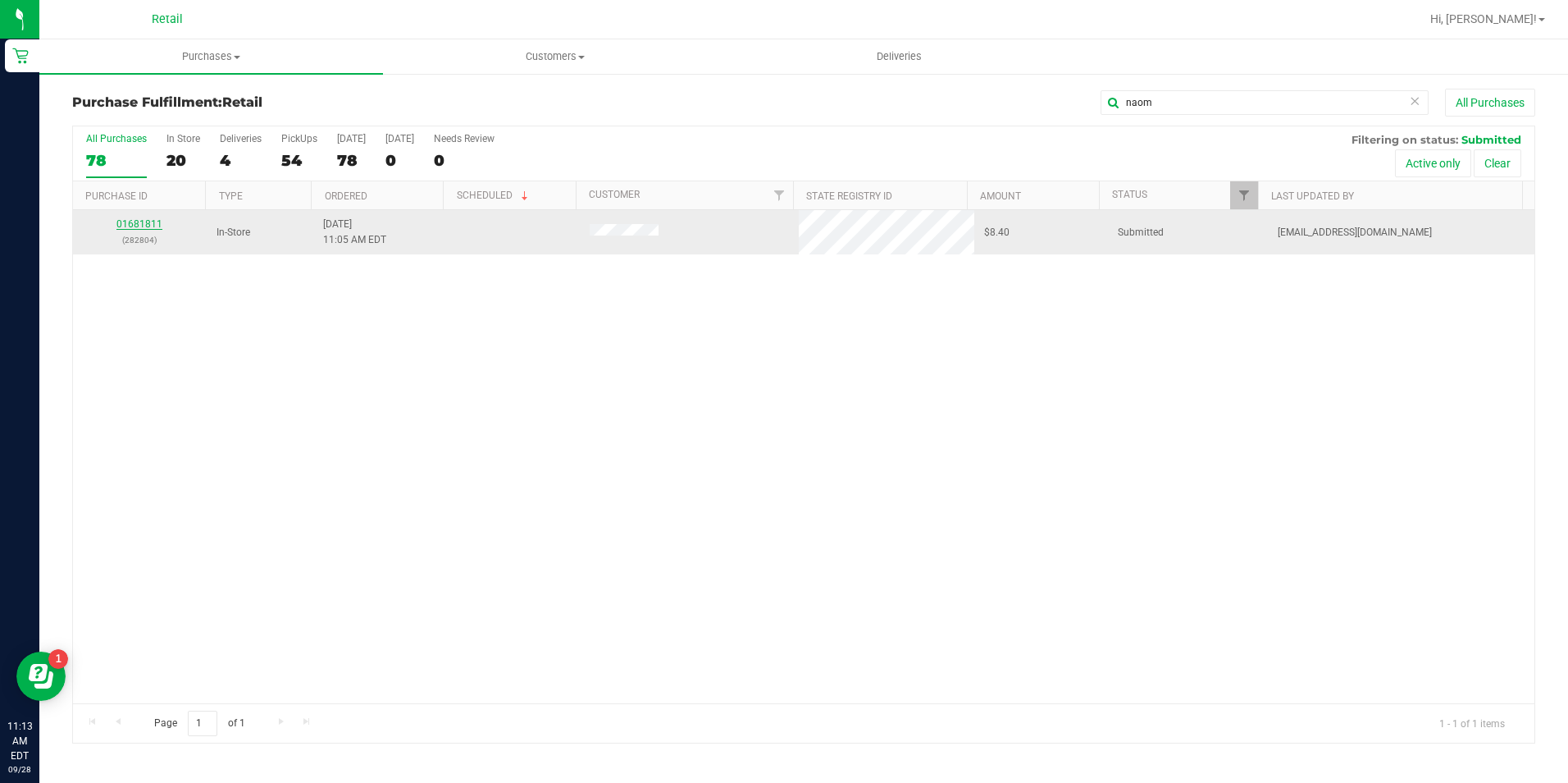
click at [124, 223] on link "01681811" at bounding box center [140, 224] width 46 height 11
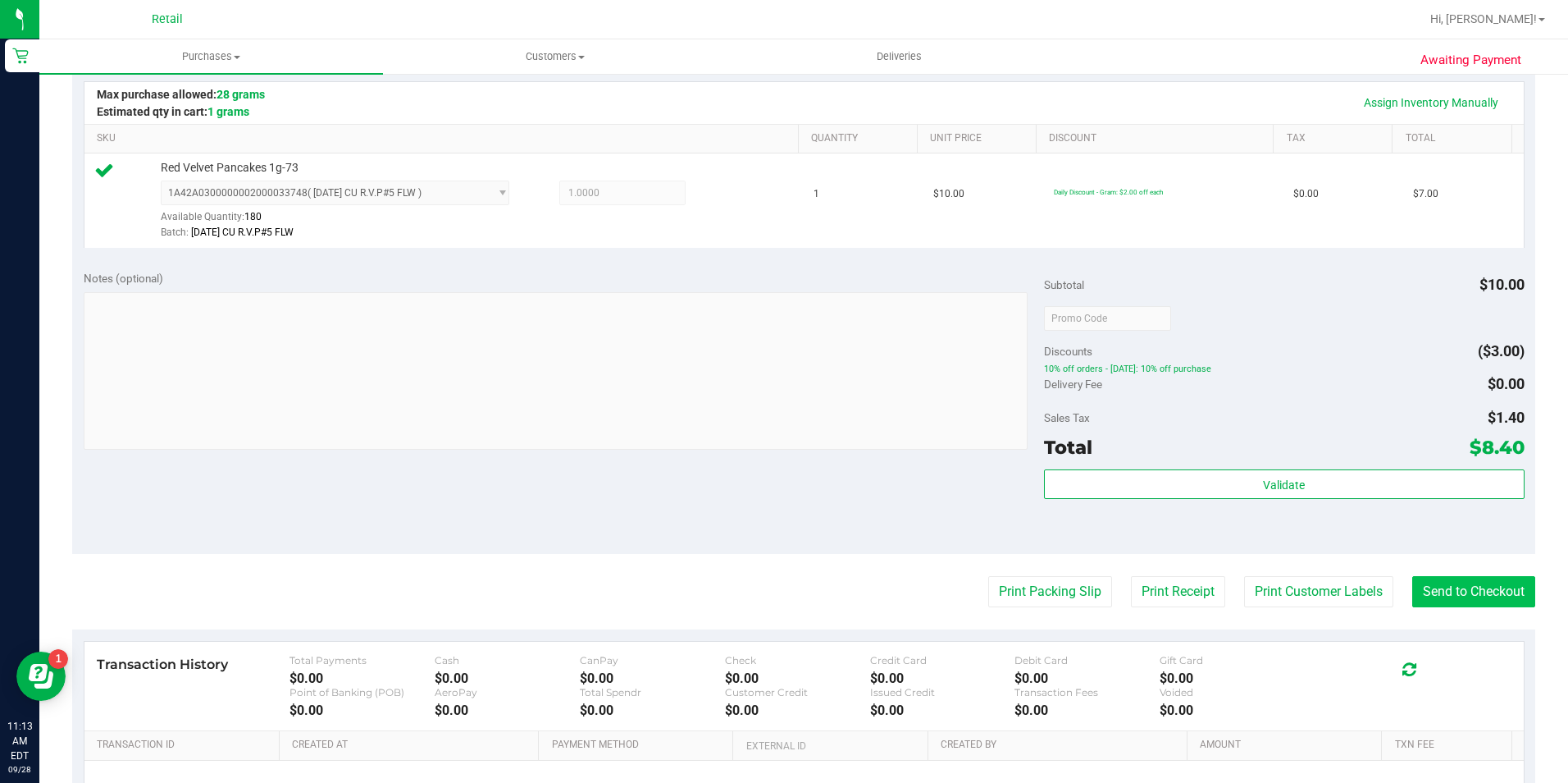
scroll to position [410, 0]
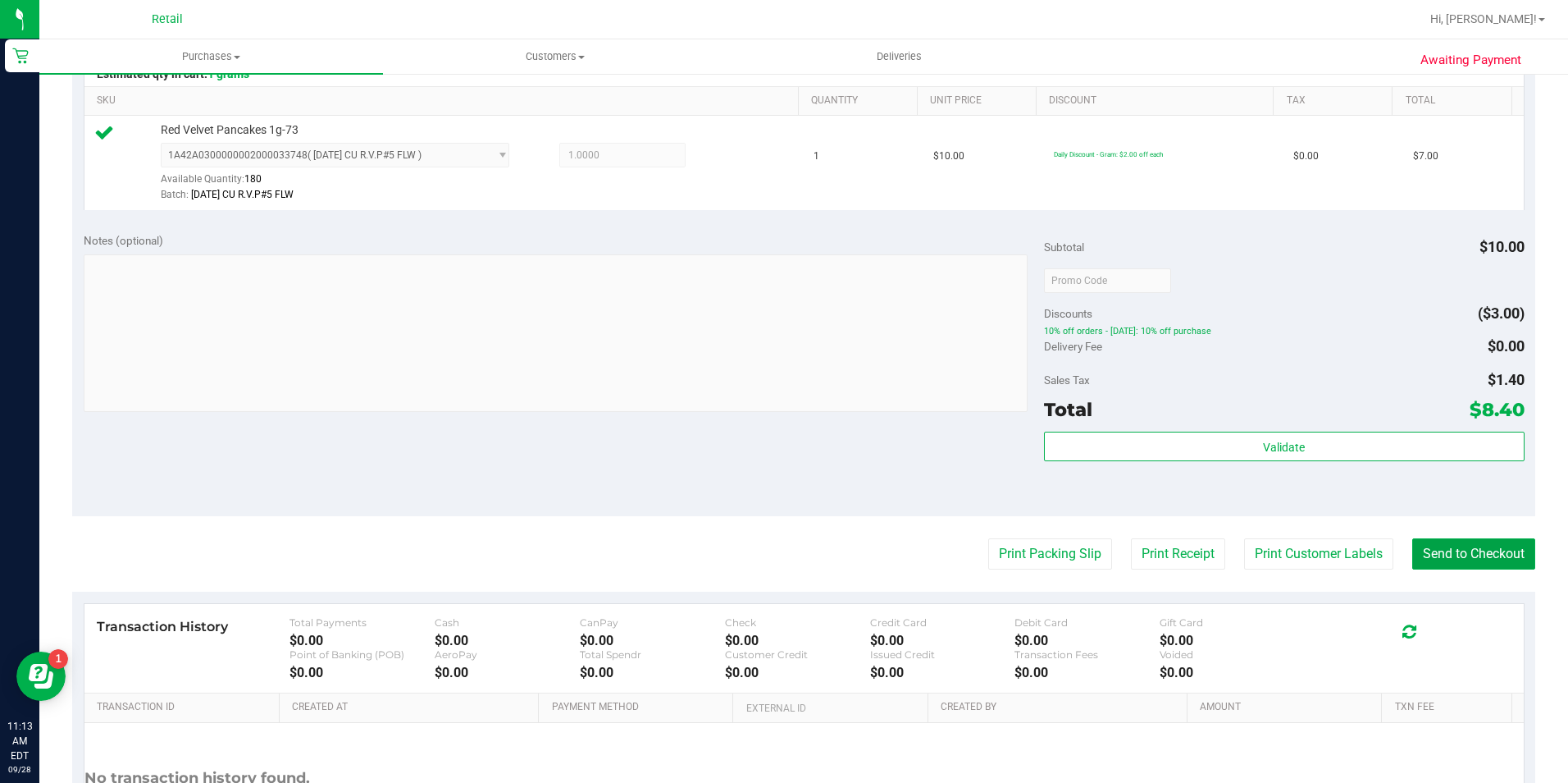
drag, startPoint x: 1447, startPoint y: 547, endPoint x: 1412, endPoint y: 523, distance: 42.4
click at [1447, 546] on button "Send to Checkout" at bounding box center [1473, 554] width 123 height 32
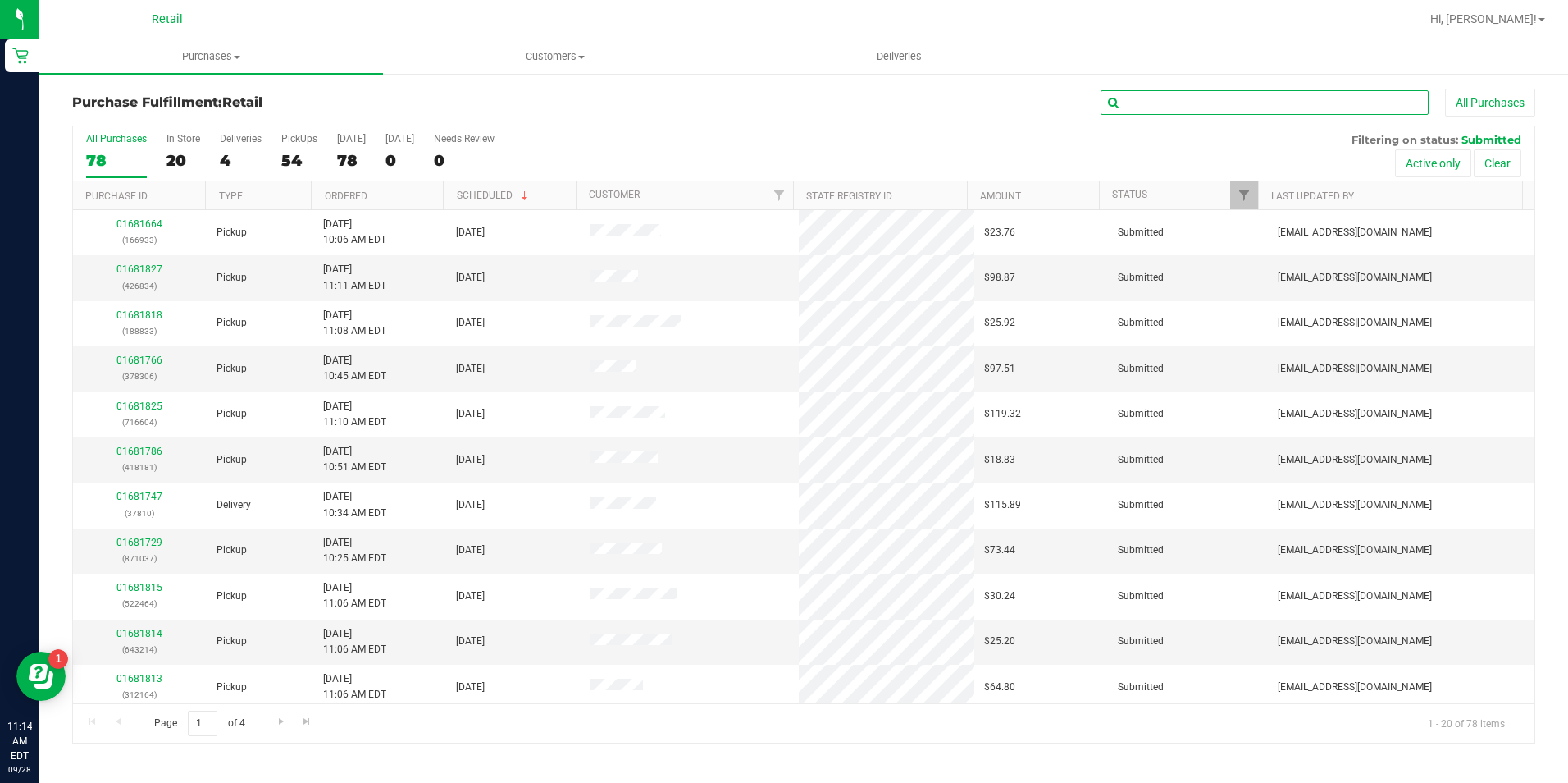
click at [1269, 109] on input "text" at bounding box center [1265, 102] width 328 height 25
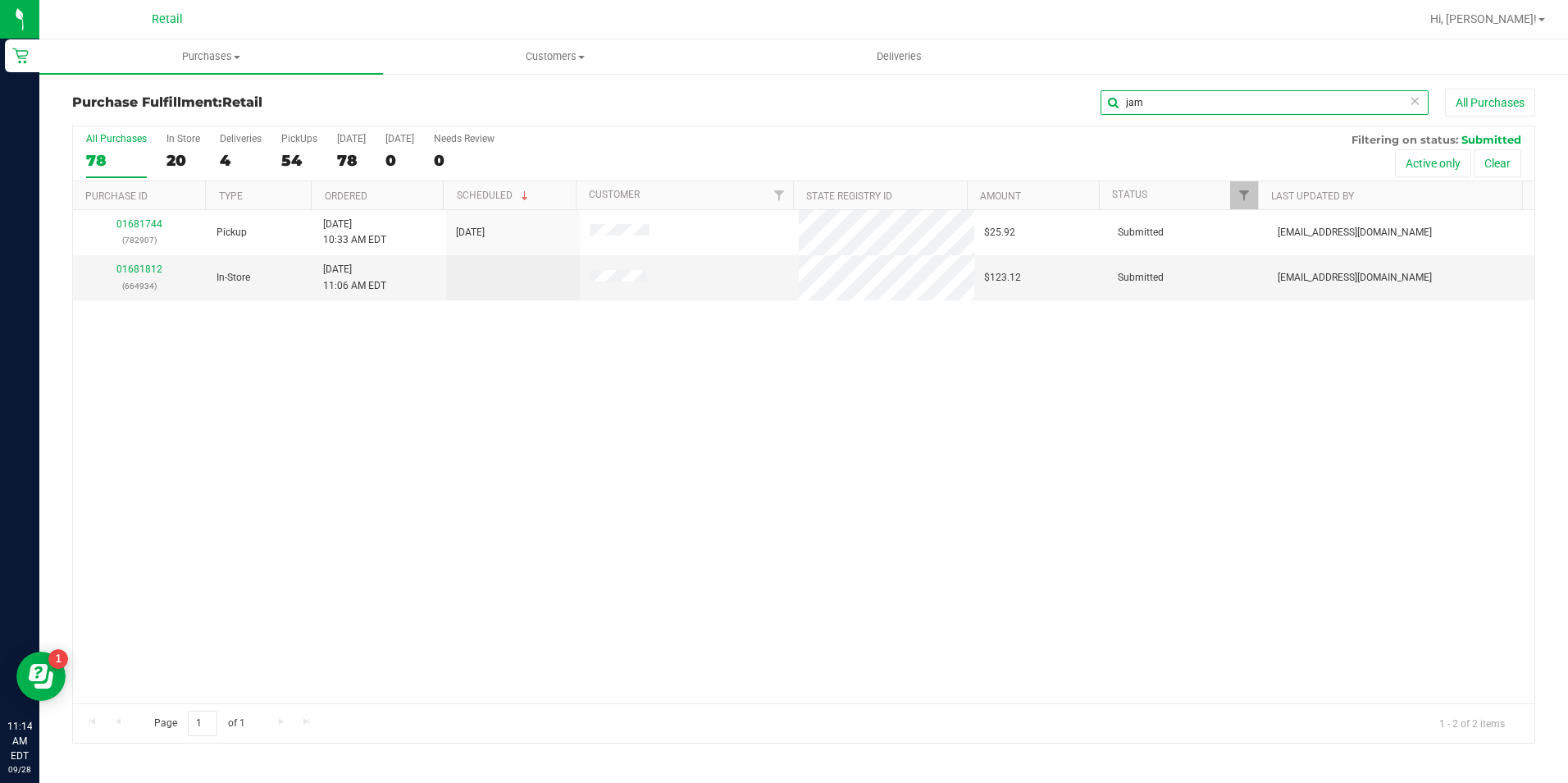
type input "jam"
click at [147, 225] on link "01681744" at bounding box center [140, 224] width 46 height 11
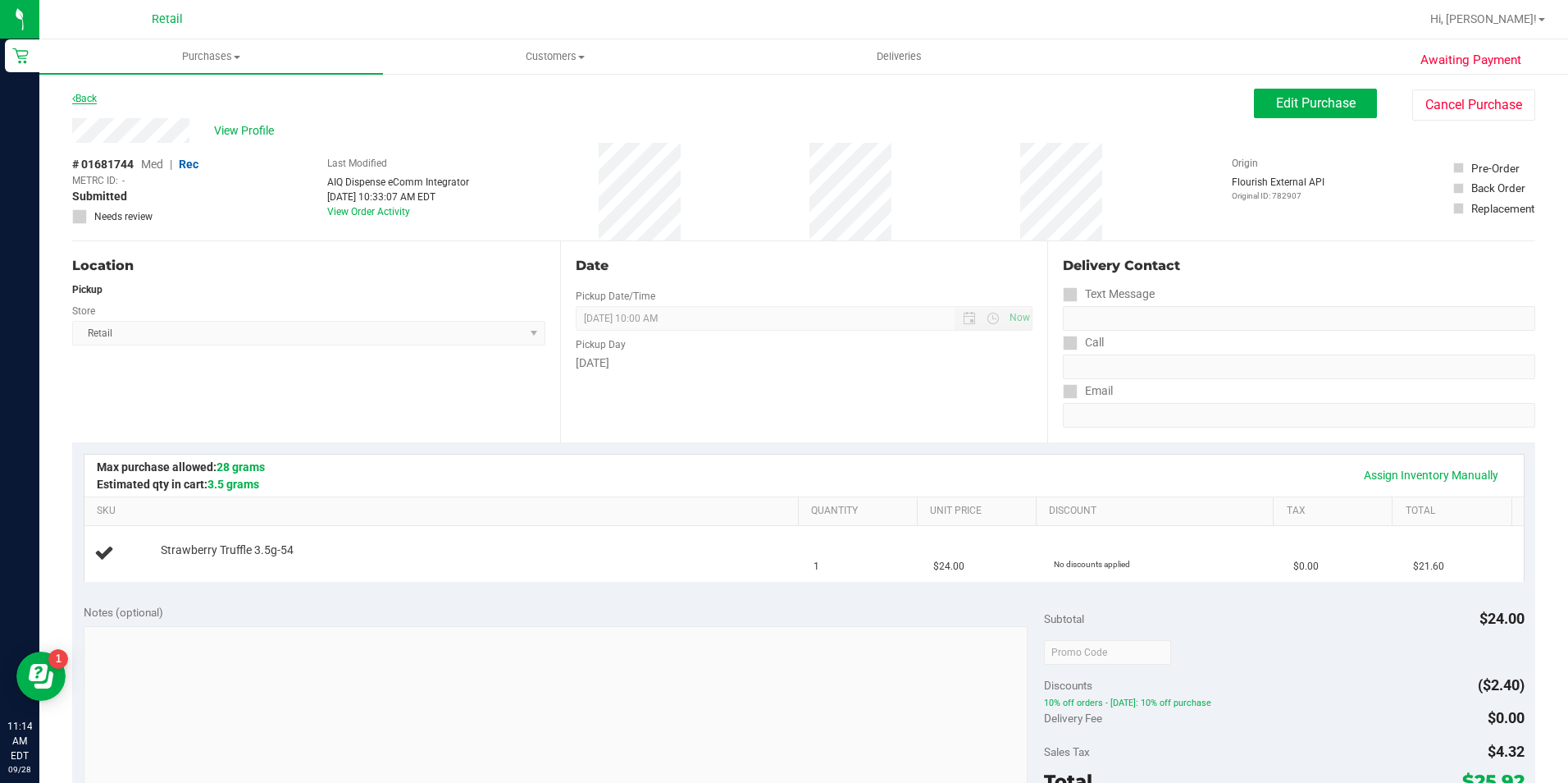
click at [79, 96] on link "Back" at bounding box center [84, 98] width 25 height 11
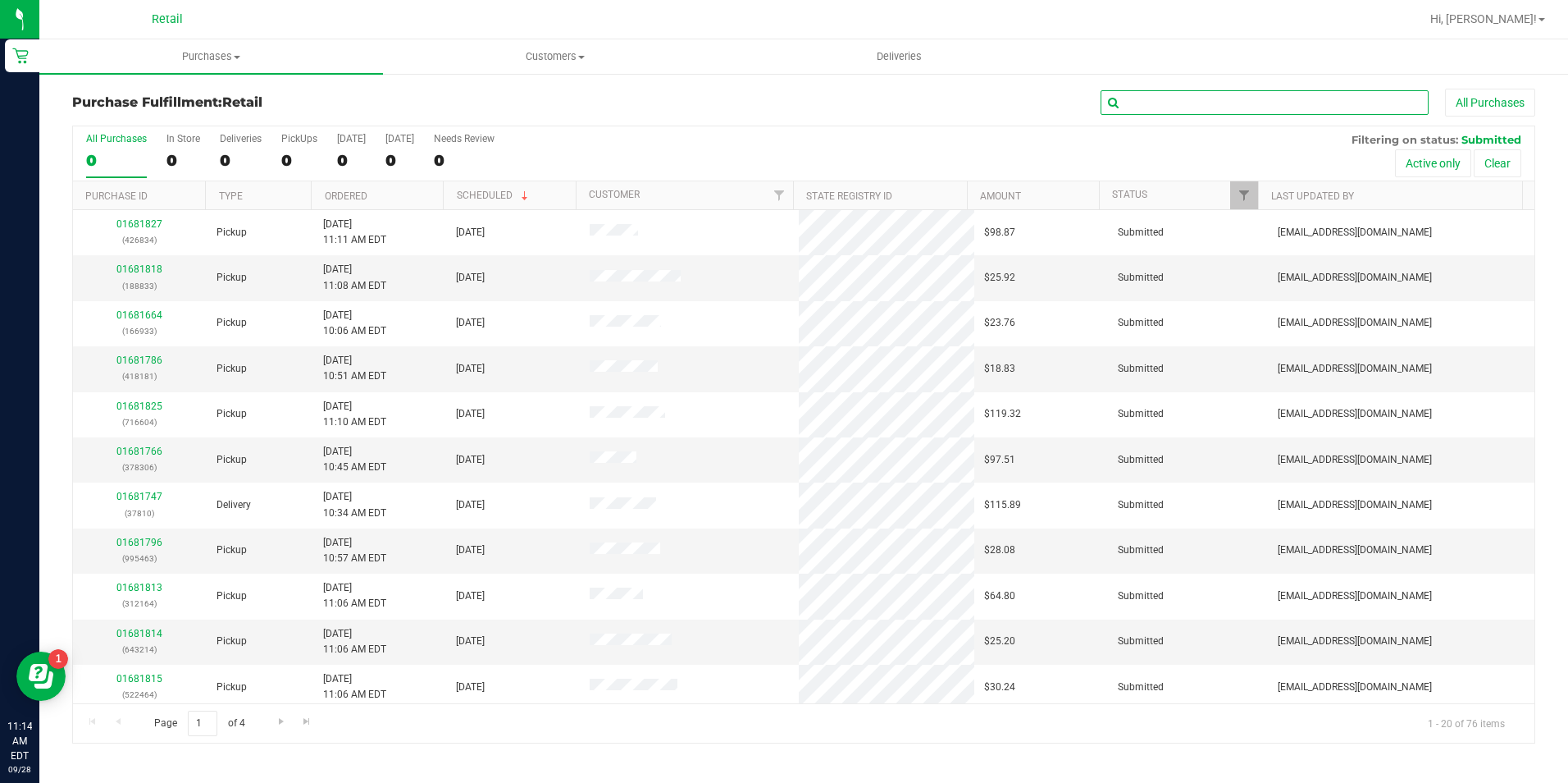
click at [1260, 94] on input "text" at bounding box center [1265, 102] width 328 height 25
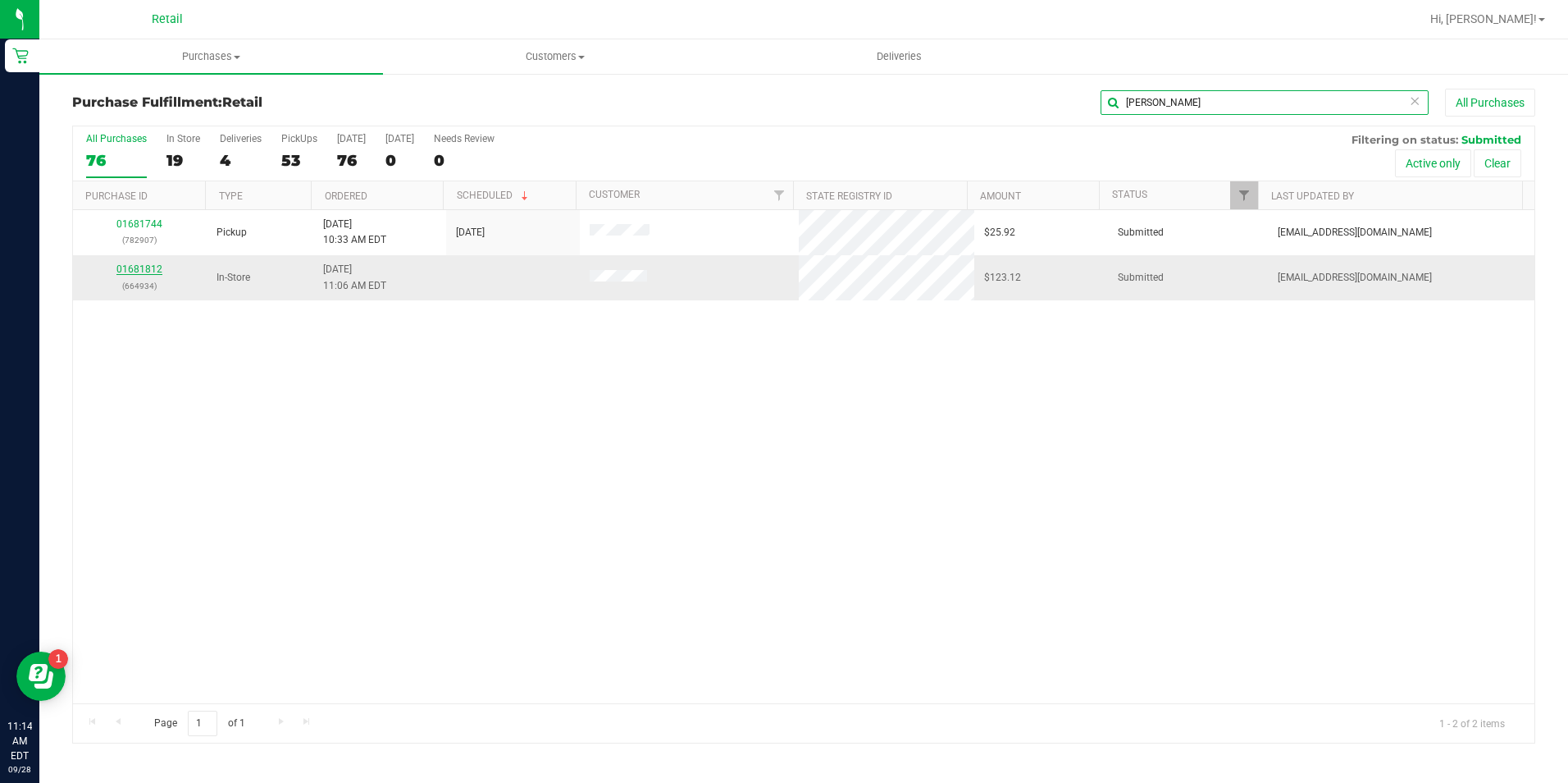
type input "[PERSON_NAME]"
click at [146, 273] on link "01681812" at bounding box center [140, 269] width 46 height 11
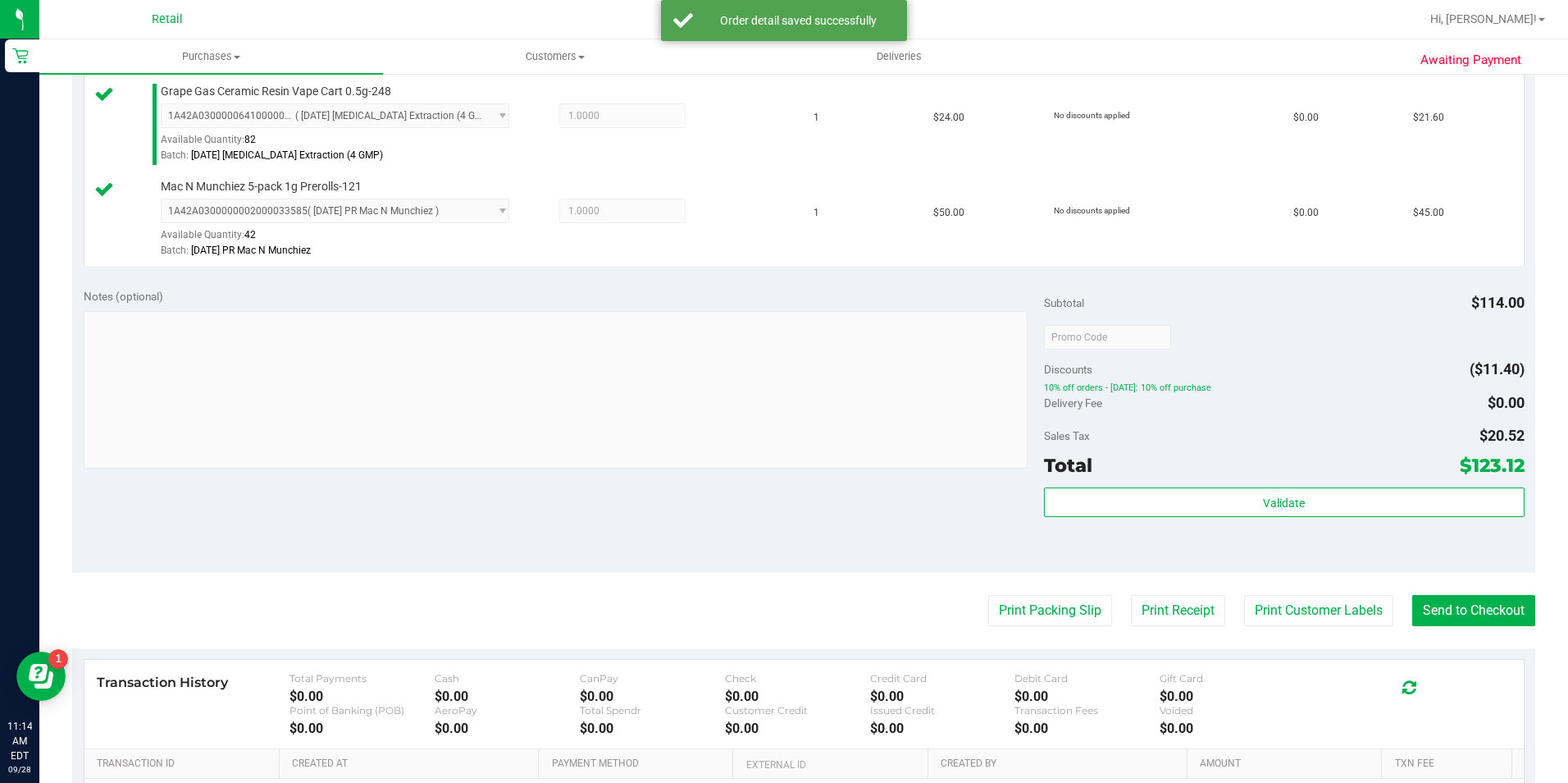
scroll to position [750, 0]
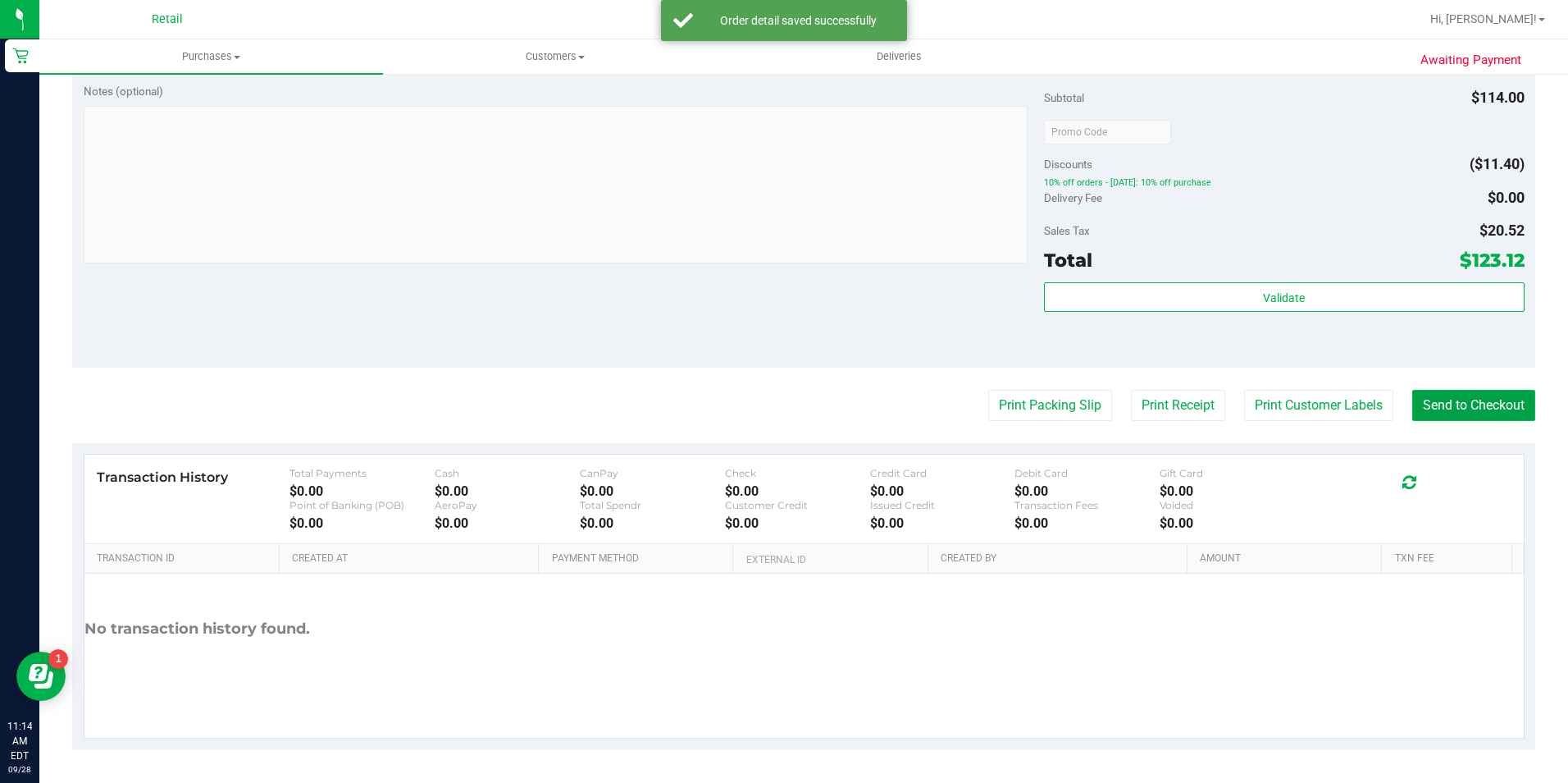
click at [1470, 416] on button "Send to Checkout" at bounding box center [1473, 405] width 123 height 32
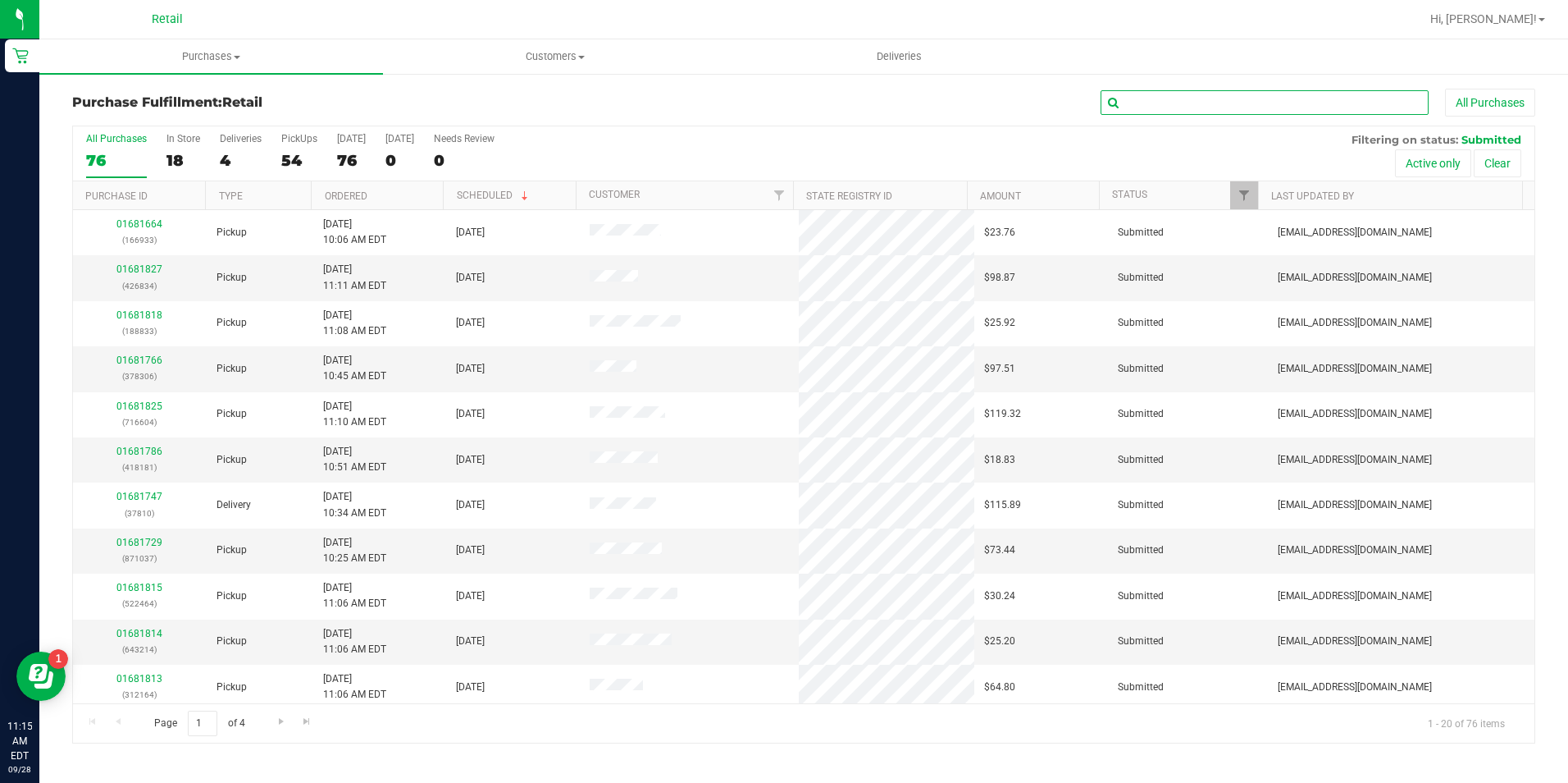
click at [1237, 101] on input "text" at bounding box center [1265, 102] width 328 height 25
type input "[PERSON_NAME]"
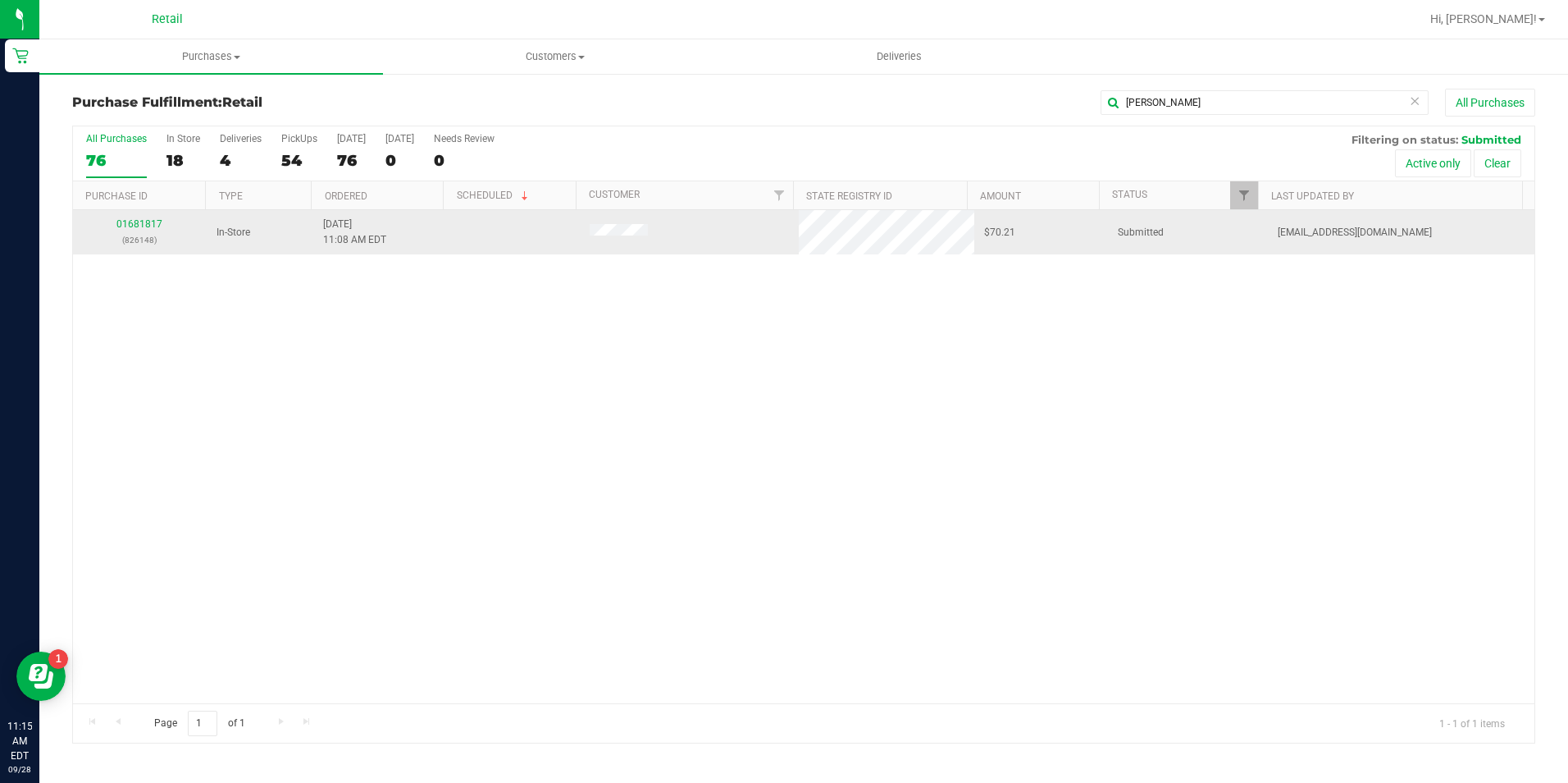
click at [125, 217] on div "01681817 (826148)" at bounding box center [139, 233] width 114 height 32
click at [135, 225] on link "01681817" at bounding box center [140, 224] width 46 height 11
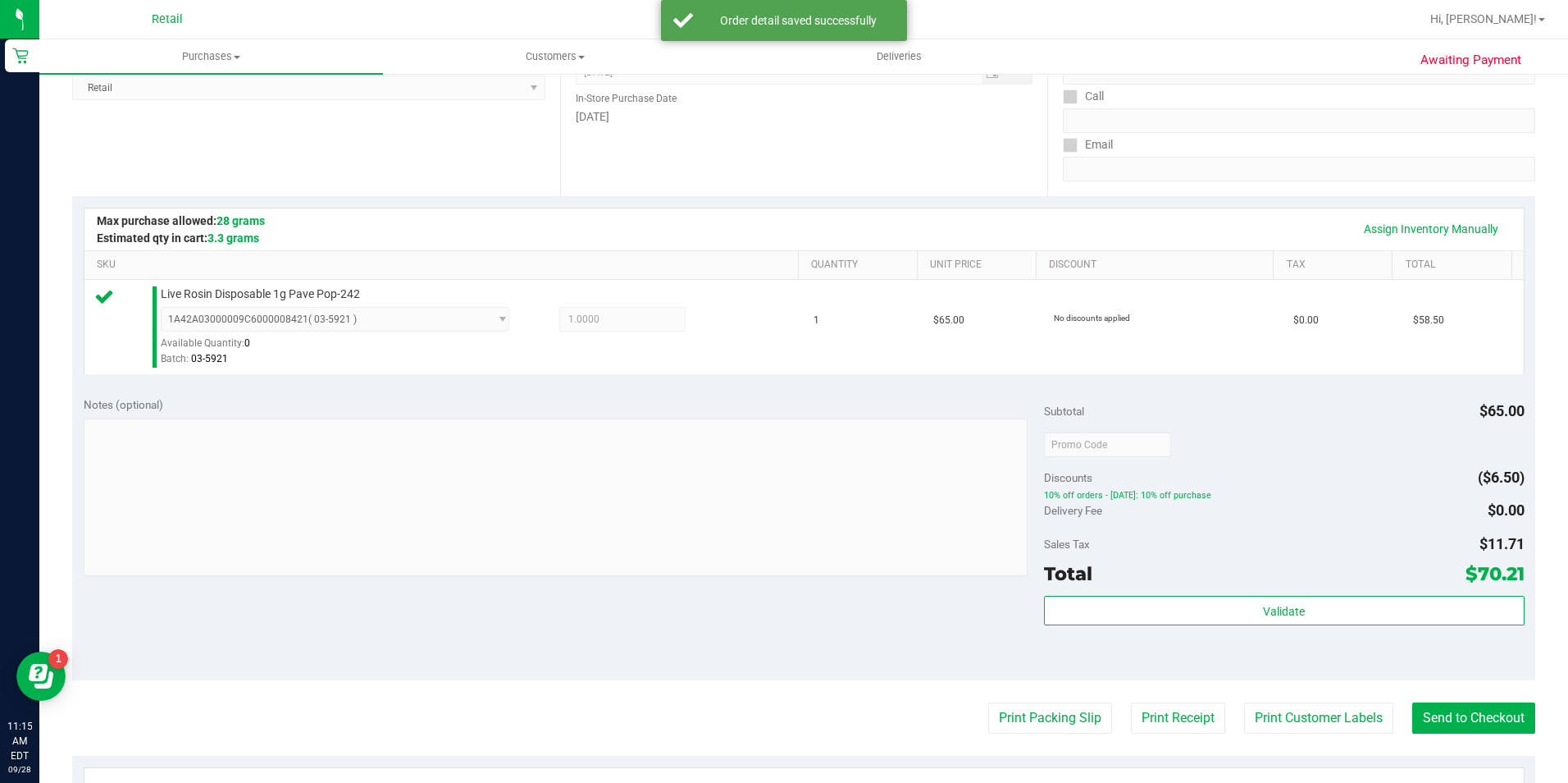
scroll to position [558, 0]
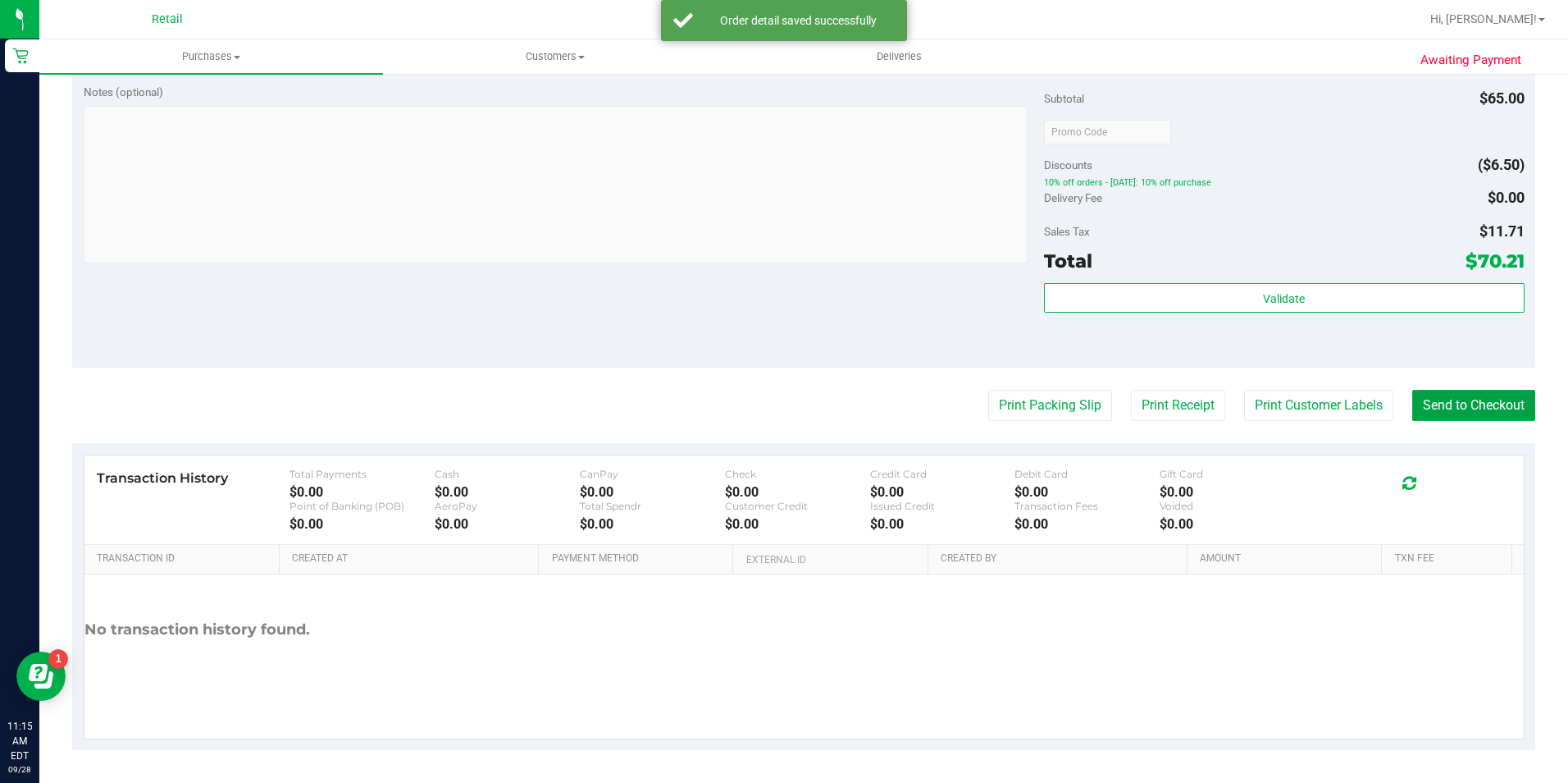
drag, startPoint x: 1475, startPoint y: 397, endPoint x: 1442, endPoint y: 388, distance: 34.2
click at [1470, 397] on button "Send to Checkout" at bounding box center [1473, 405] width 123 height 32
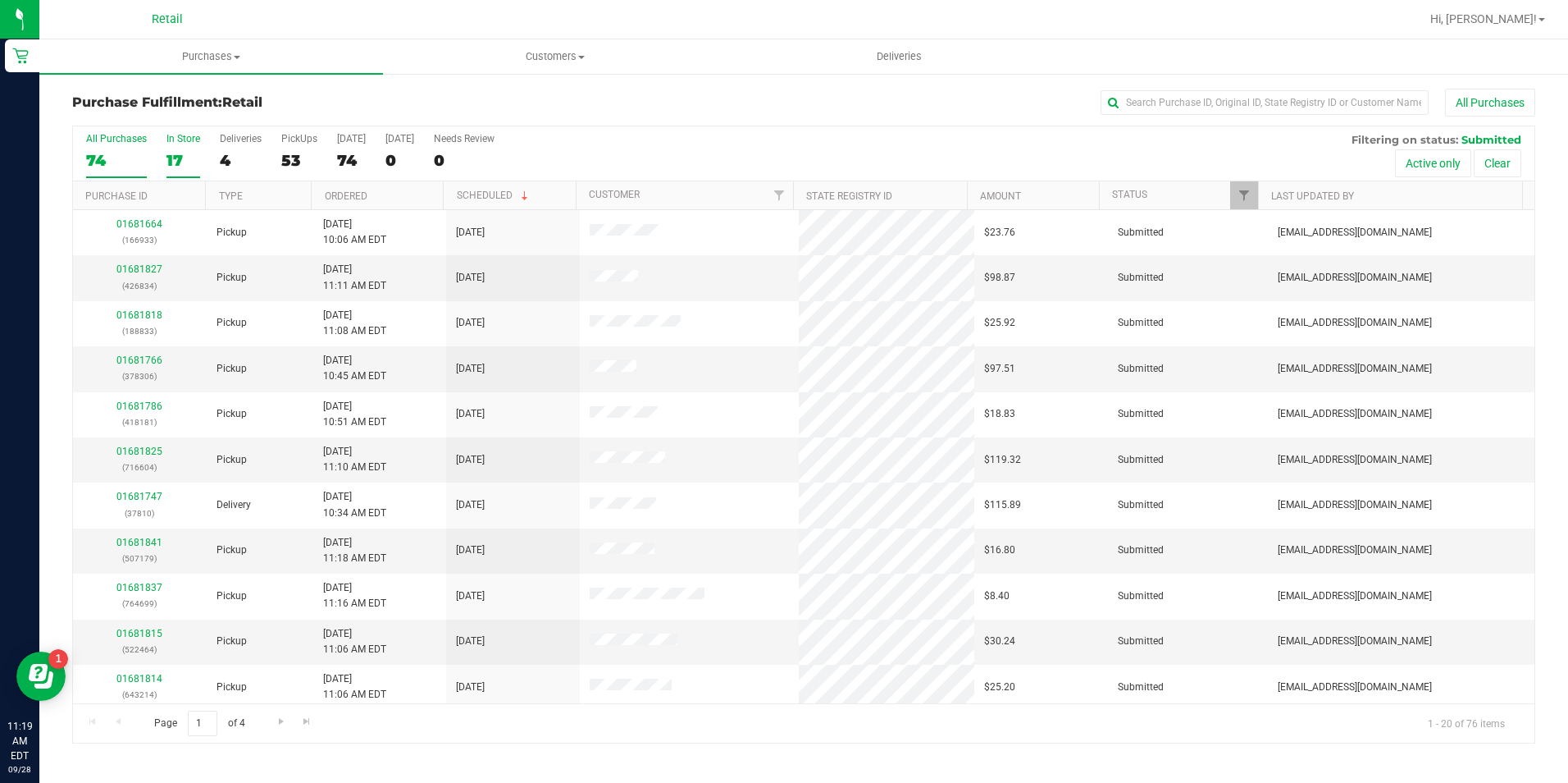
click at [172, 171] on label "In Store 17" at bounding box center [184, 155] width 33 height 45
click at [0, 0] on input "In Store 17" at bounding box center [0, 0] width 0 height 0
click at [1126, 97] on input "text" at bounding box center [1265, 102] width 328 height 25
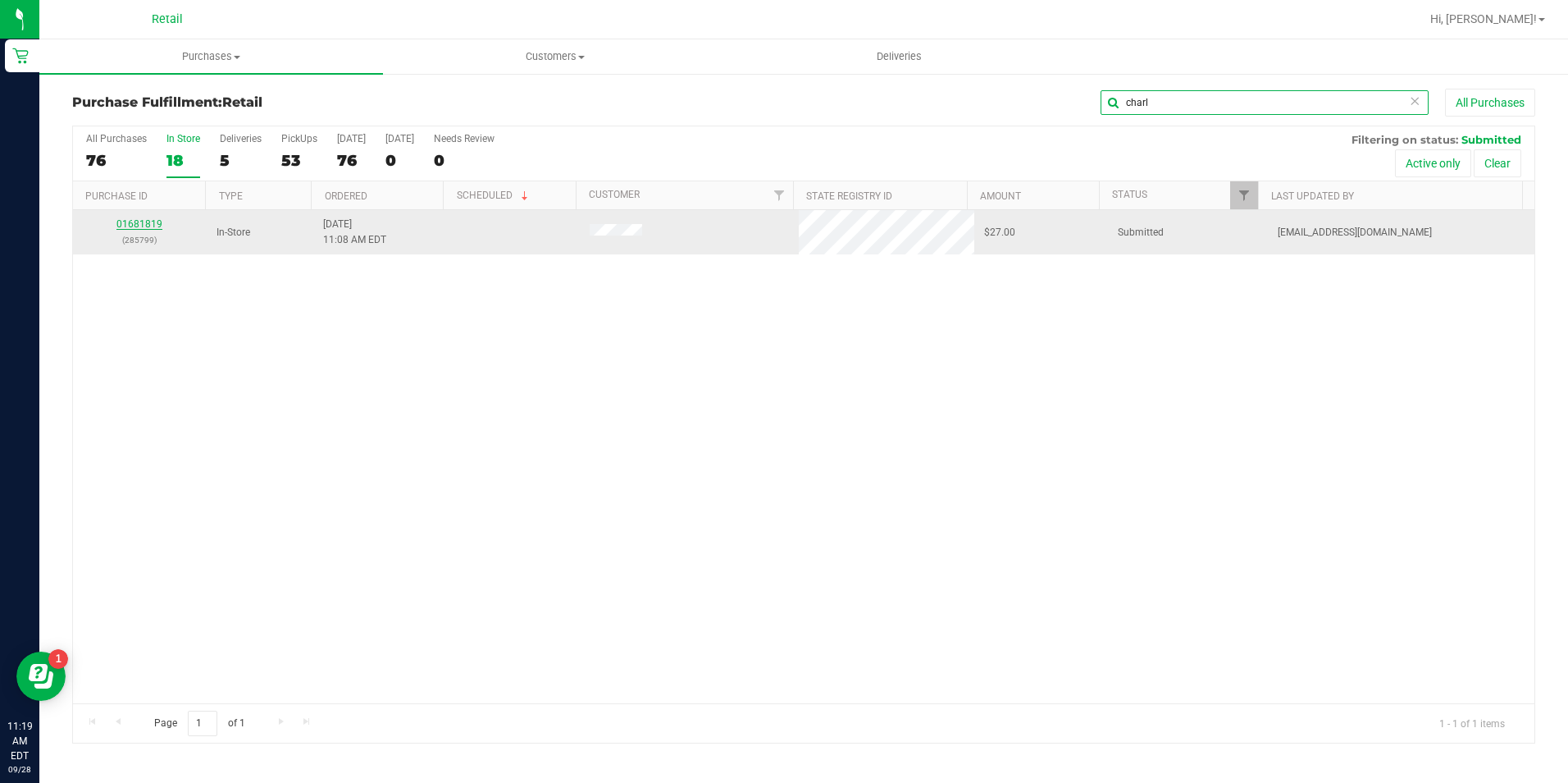
type input "charl"
click at [146, 225] on link "01681819" at bounding box center [140, 224] width 46 height 11
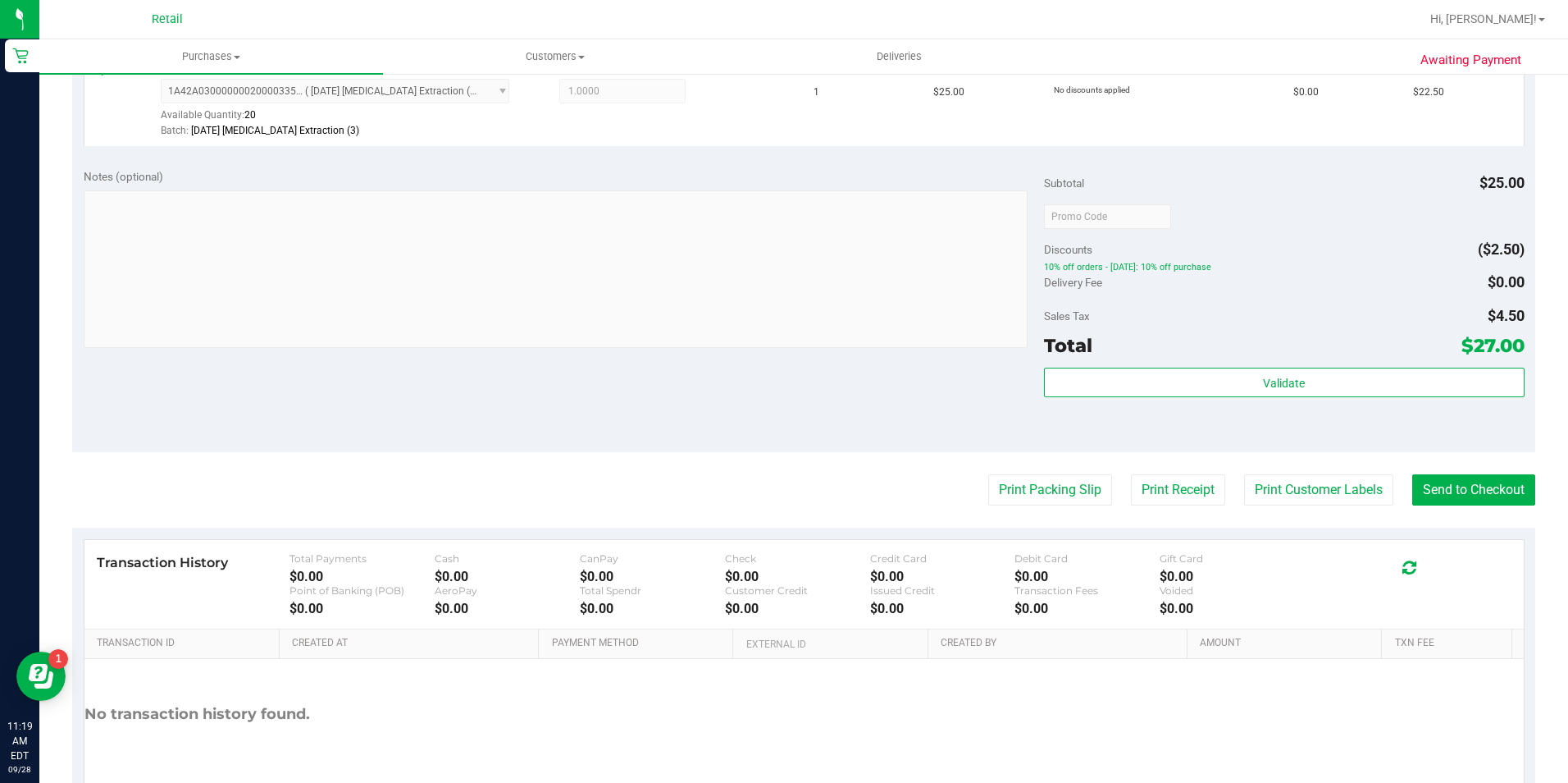
scroll to position [558, 0]
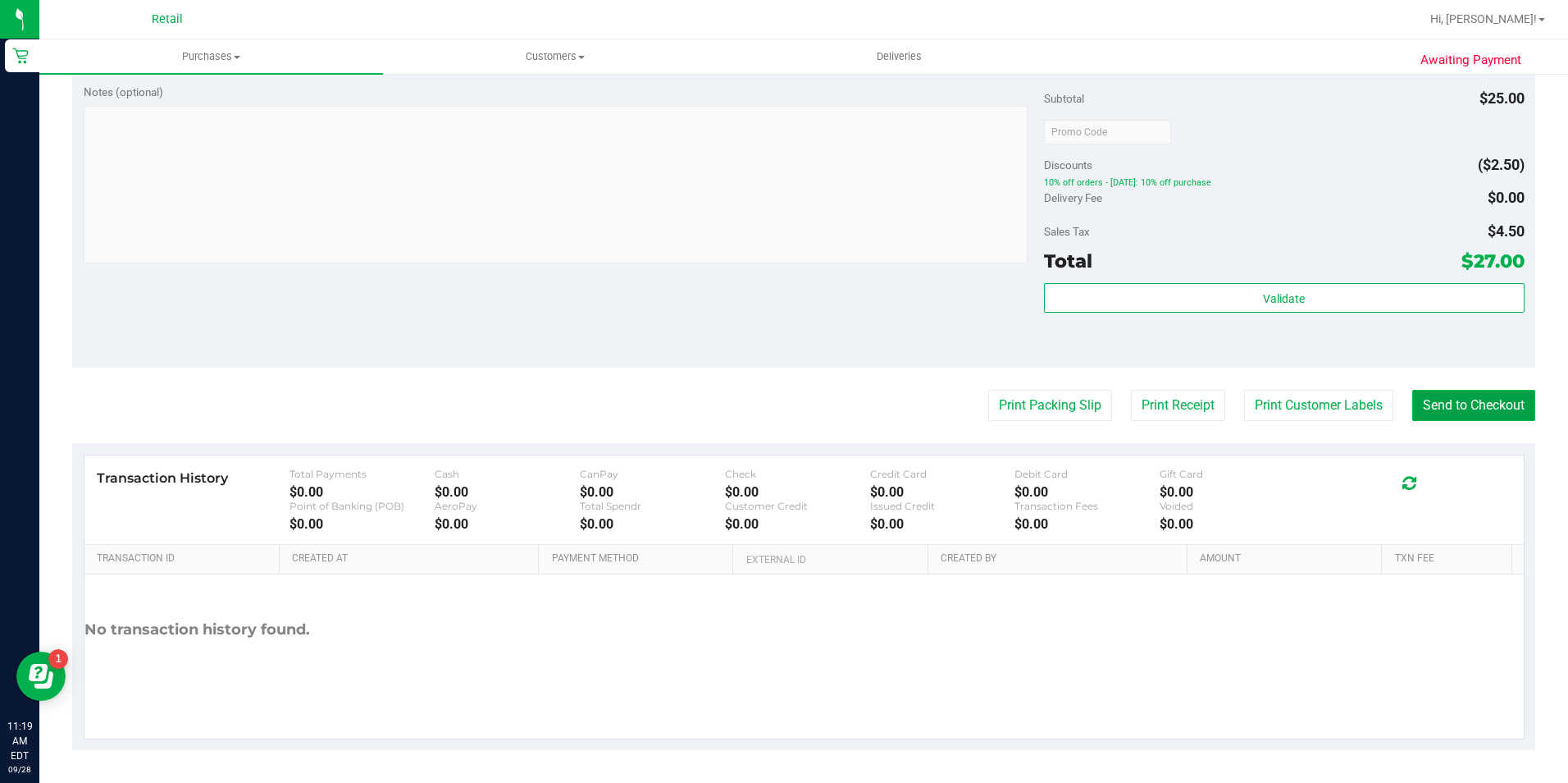
click at [1487, 417] on button "Send to Checkout" at bounding box center [1473, 405] width 123 height 32
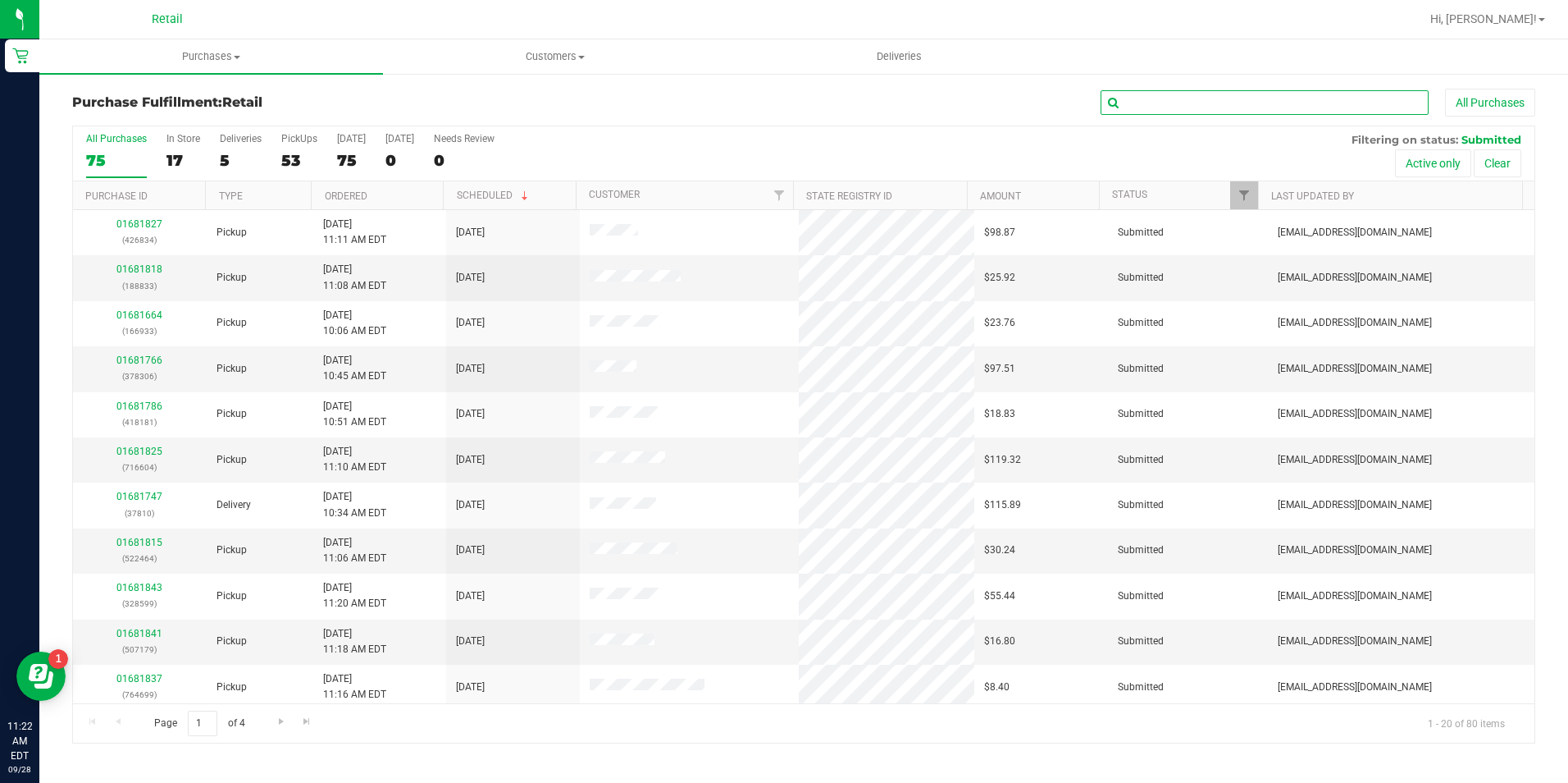
click at [1228, 107] on input "text" at bounding box center [1265, 102] width 328 height 25
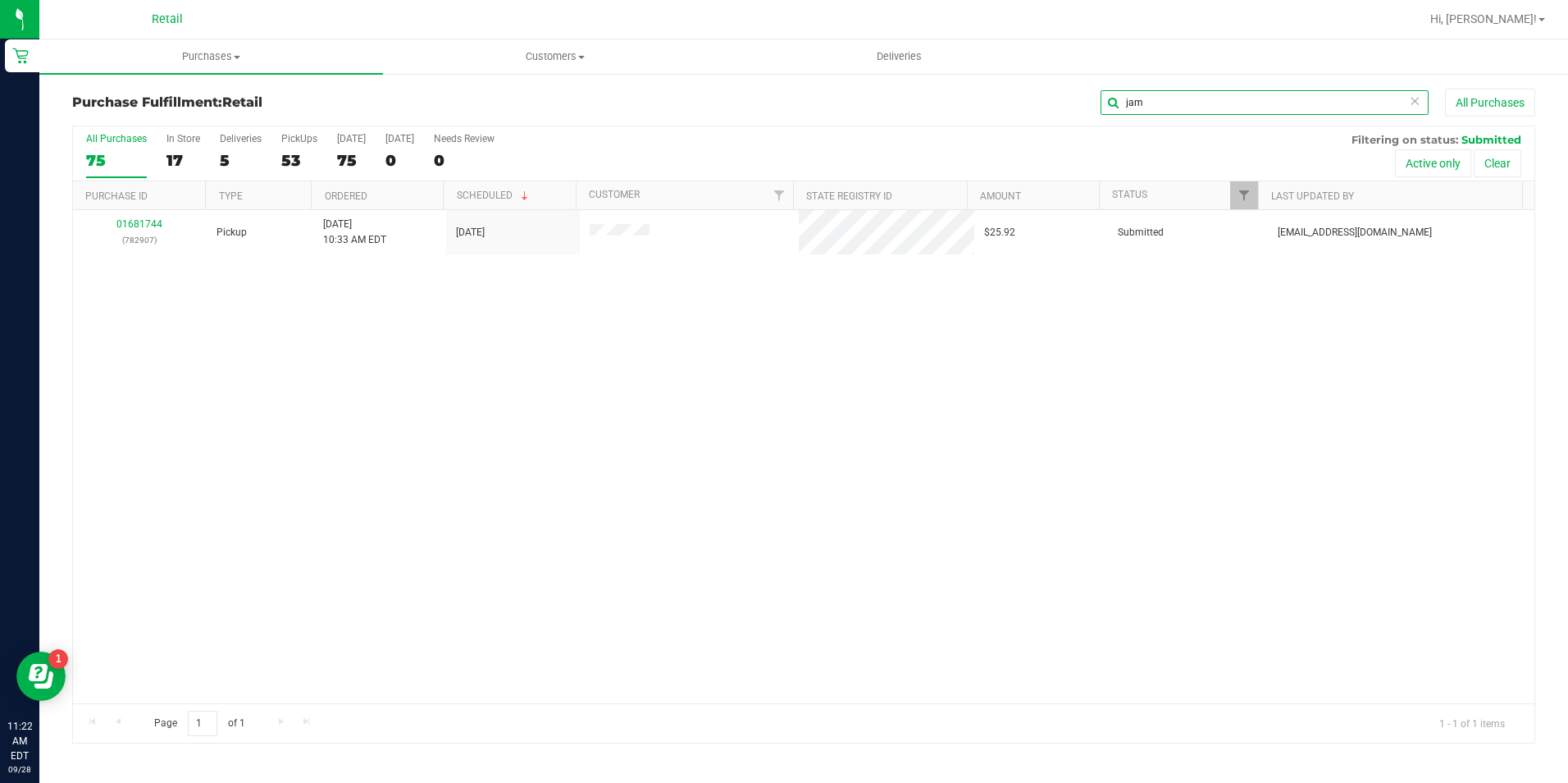
type input "jam"
drag, startPoint x: 1173, startPoint y: 113, endPoint x: 1163, endPoint y: 103, distance: 14.1
click at [1164, 103] on div "jam All Purchases" at bounding box center [1048, 103] width 975 height 28
drag, startPoint x: 1163, startPoint y: 103, endPoint x: 1062, endPoint y: 99, distance: 101.1
click at [1062, 99] on div "jam All Purchases" at bounding box center [1048, 103] width 975 height 28
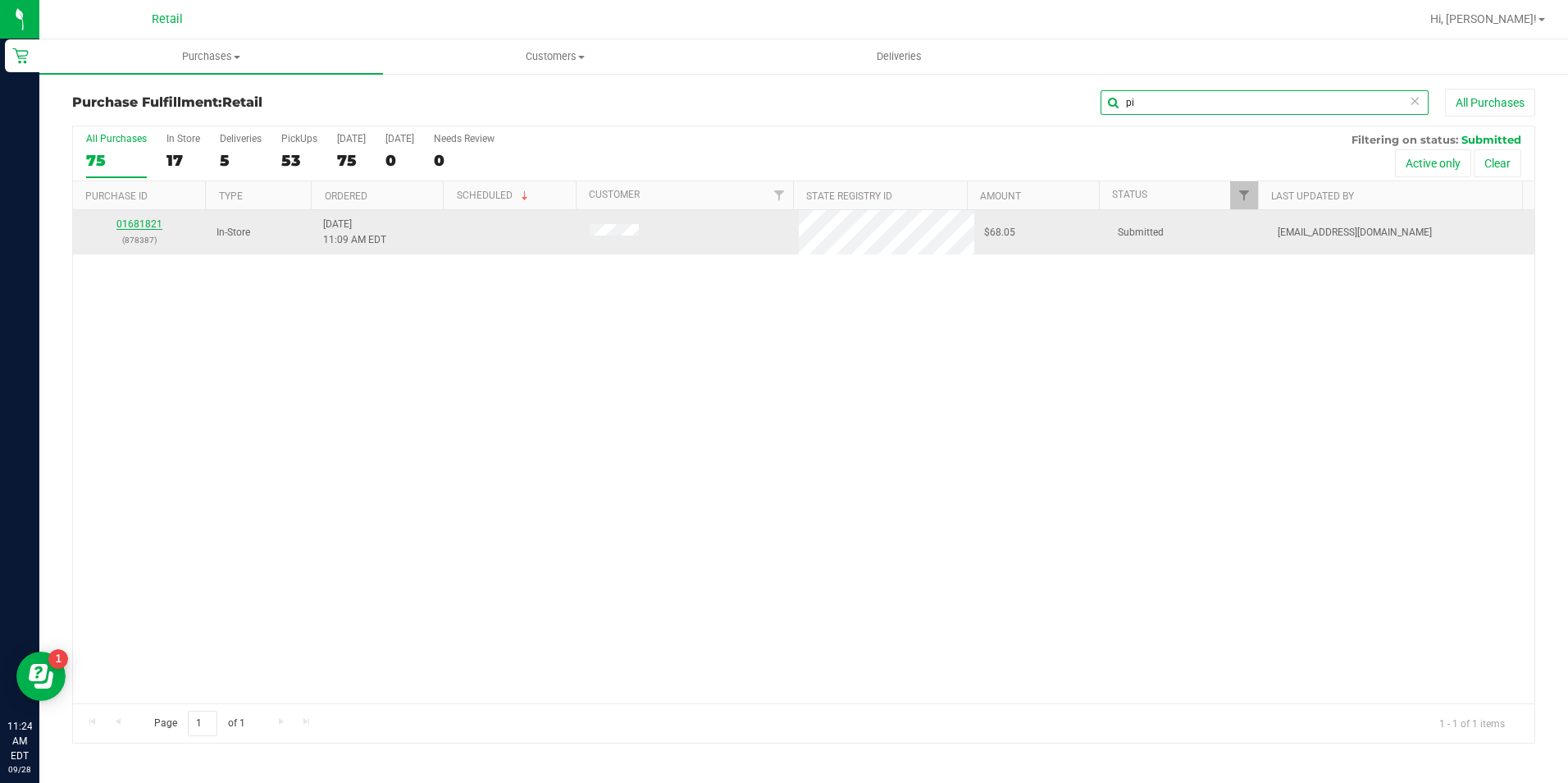
type input "pi"
click at [142, 222] on link "01681821" at bounding box center [140, 224] width 46 height 11
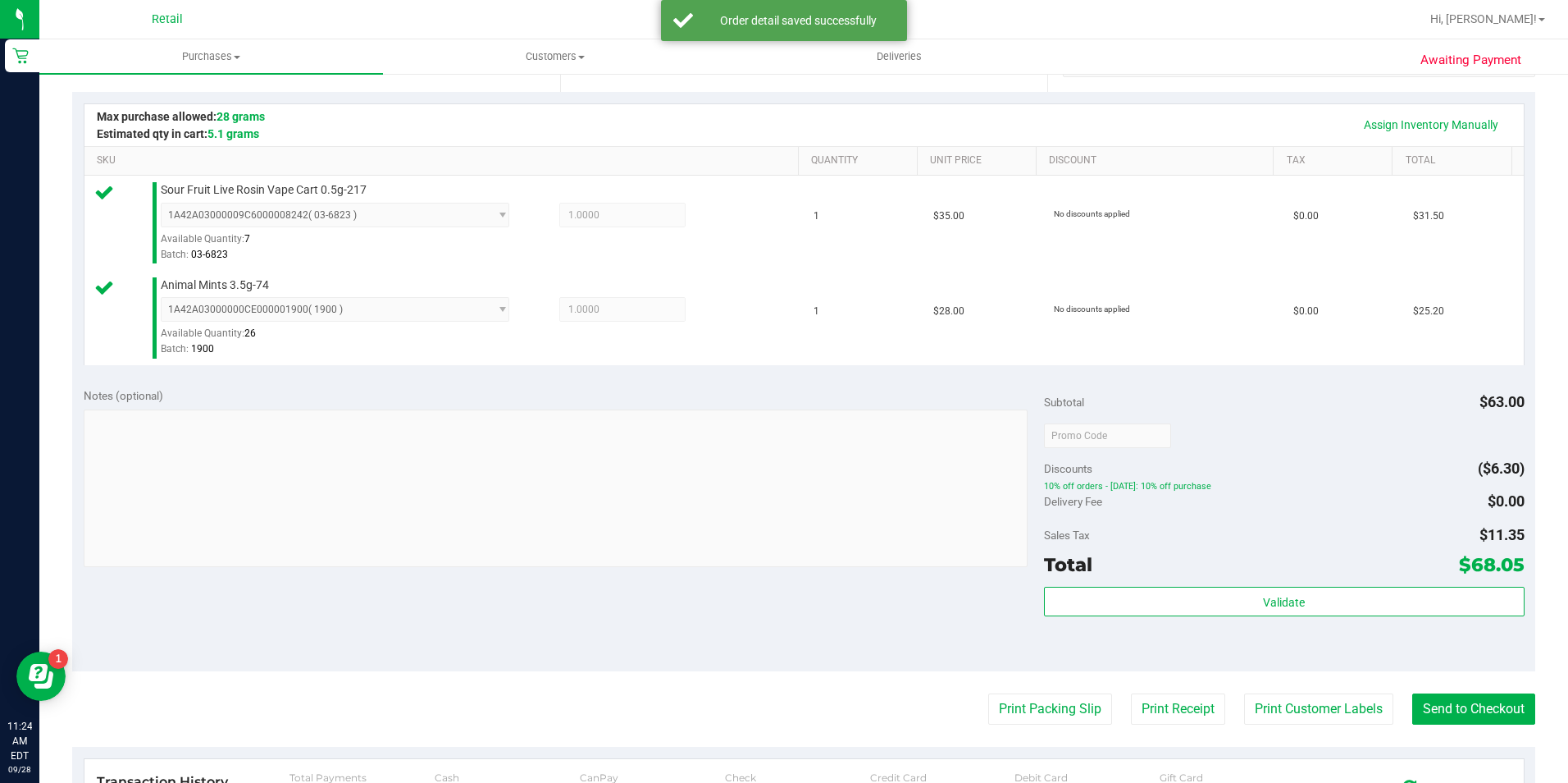
scroll to position [410, 0]
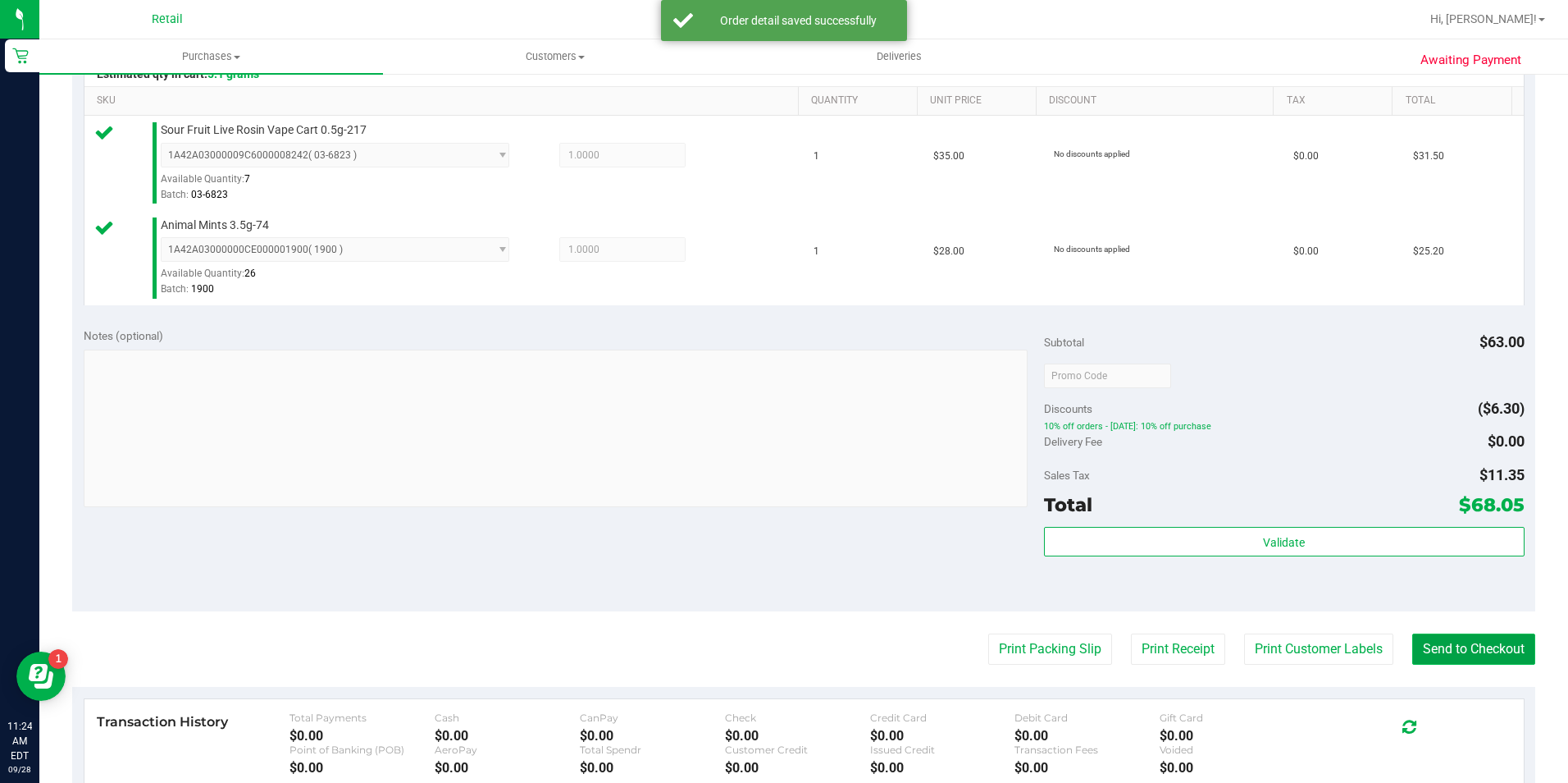
click at [1445, 644] on button "Send to Checkout" at bounding box center [1473, 649] width 123 height 32
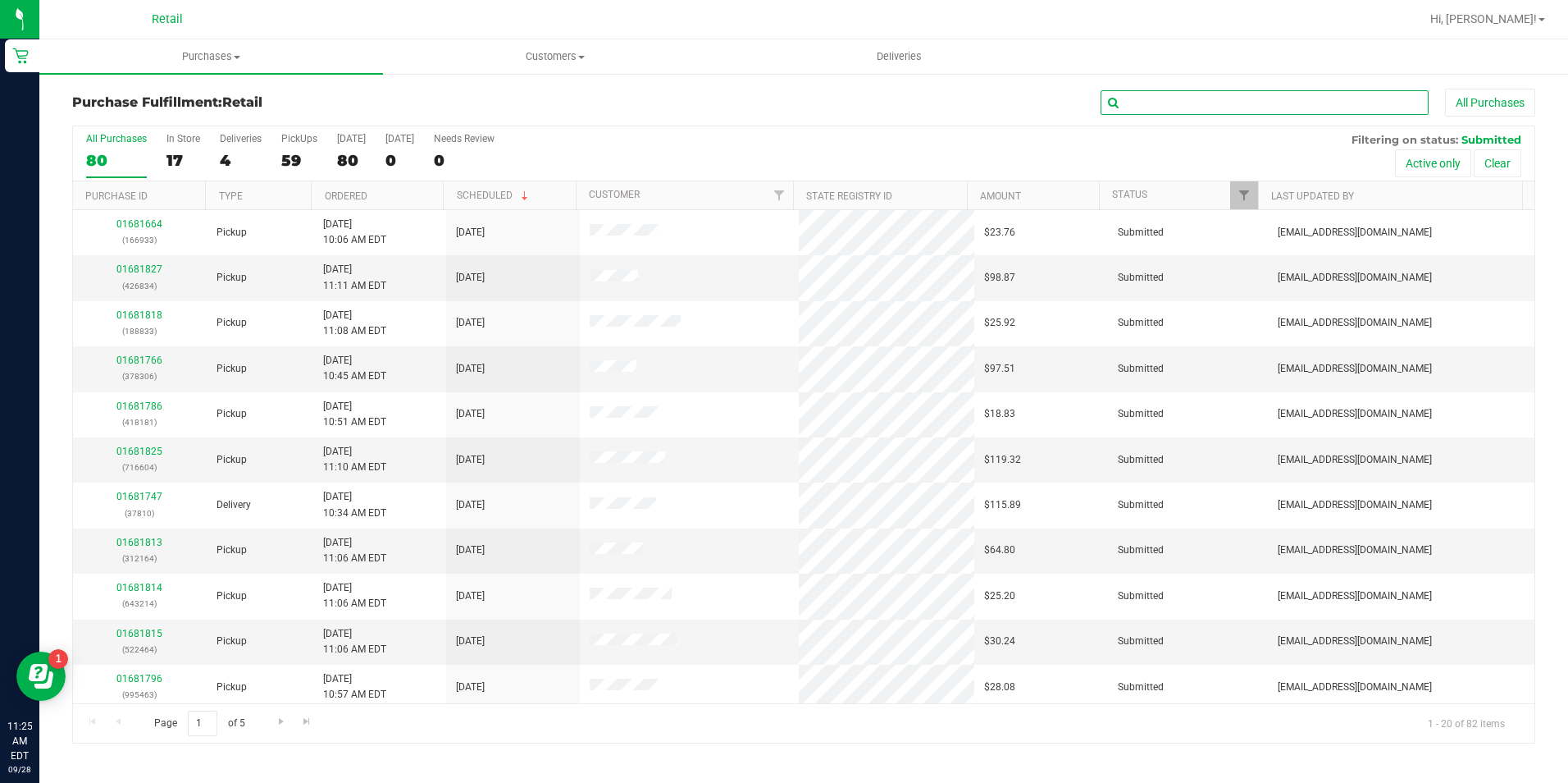
click at [1223, 96] on input "text" at bounding box center [1265, 102] width 328 height 25
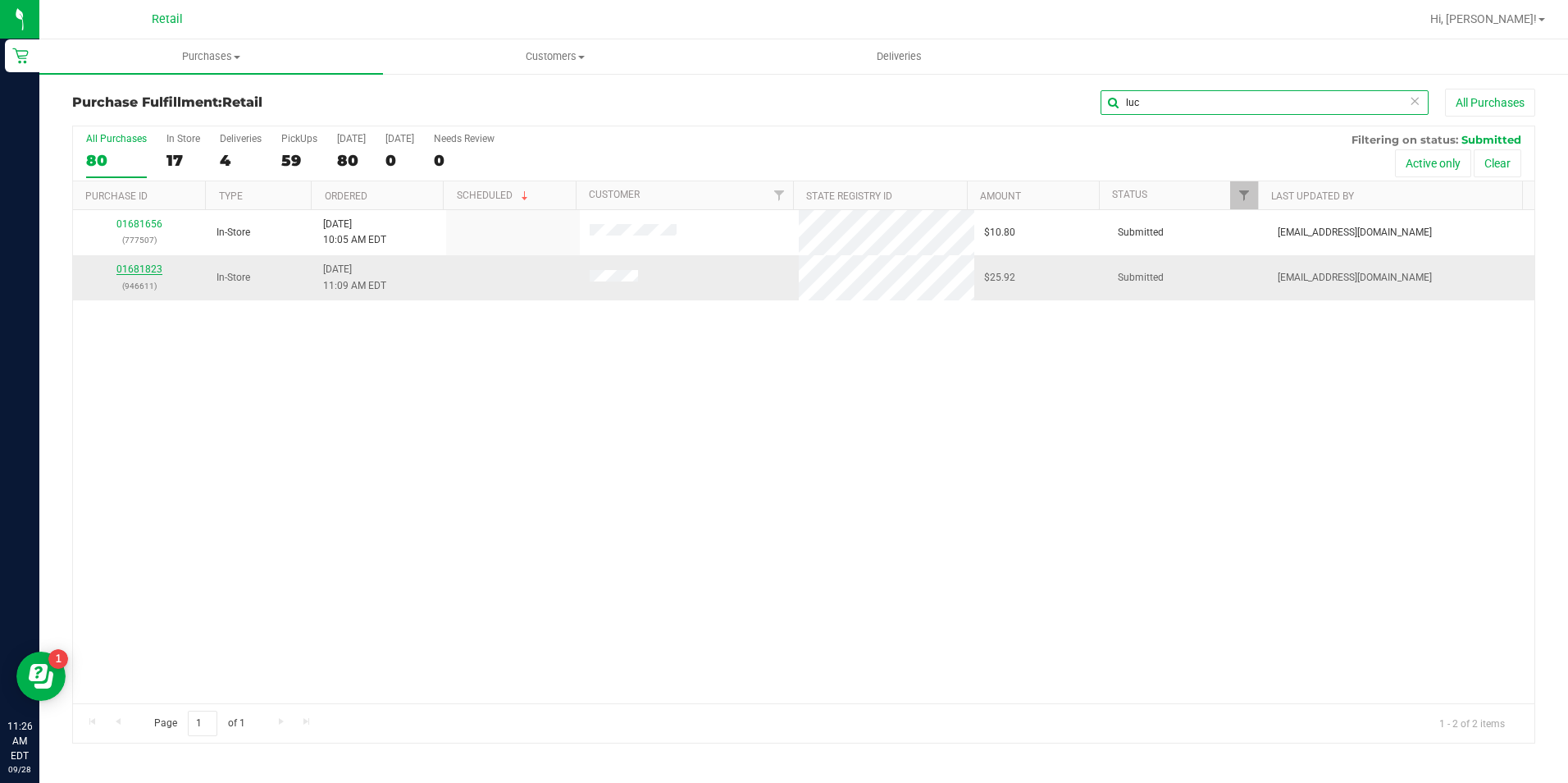
type input "luc"
click at [146, 274] on link "01681823" at bounding box center [140, 269] width 46 height 11
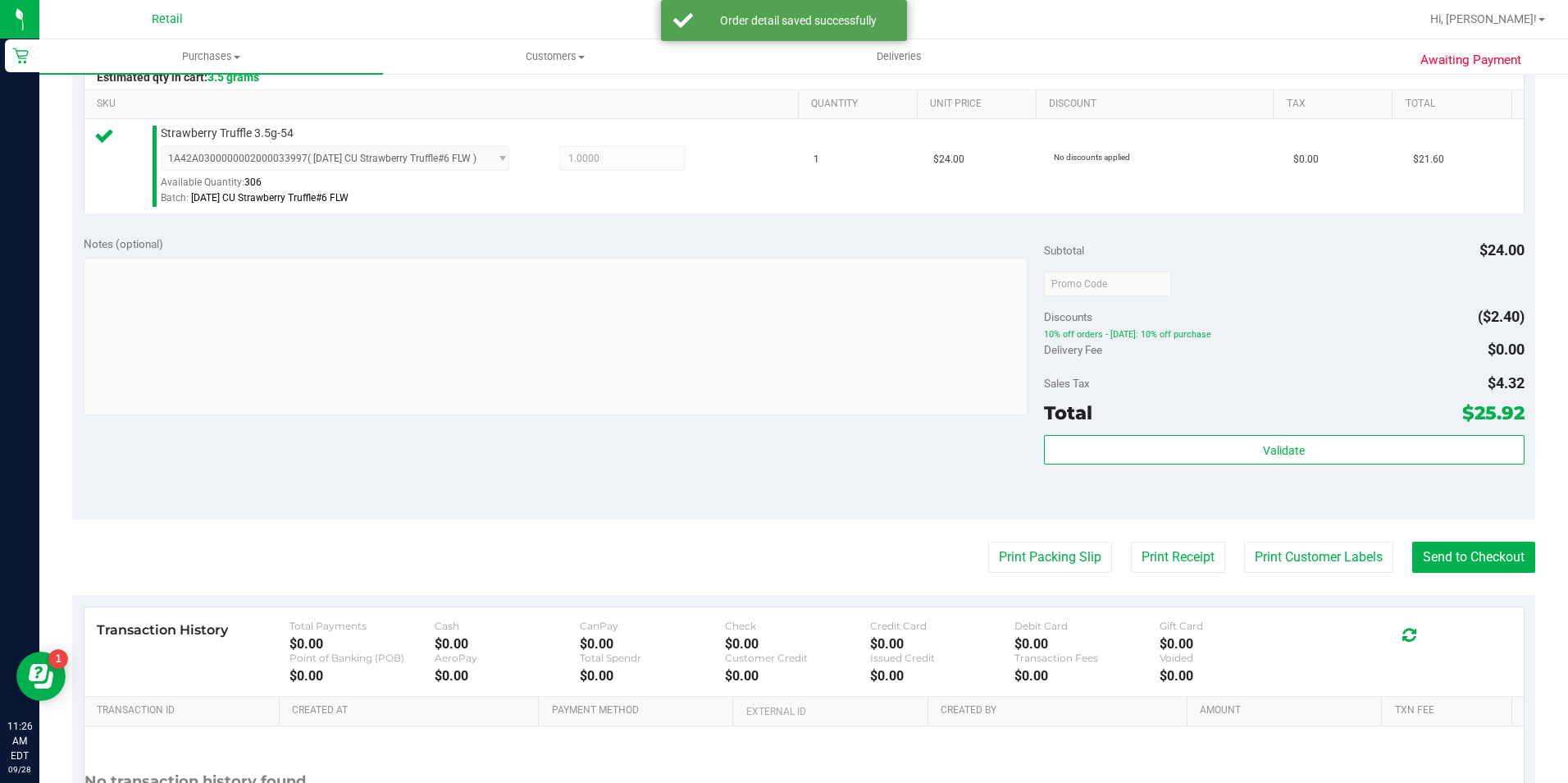
scroll to position [410, 0]
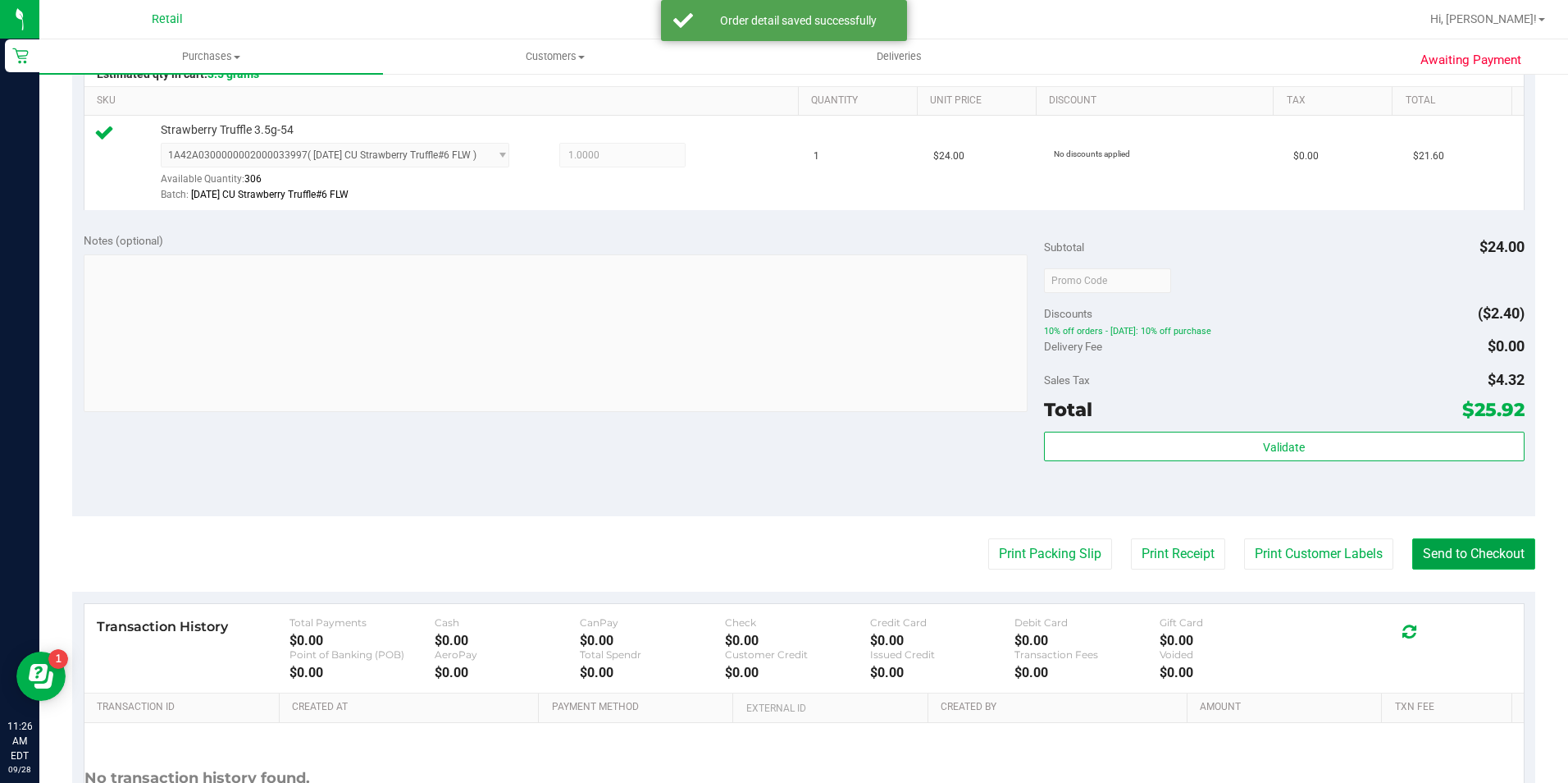
click at [1432, 546] on button "Send to Checkout" at bounding box center [1473, 554] width 123 height 32
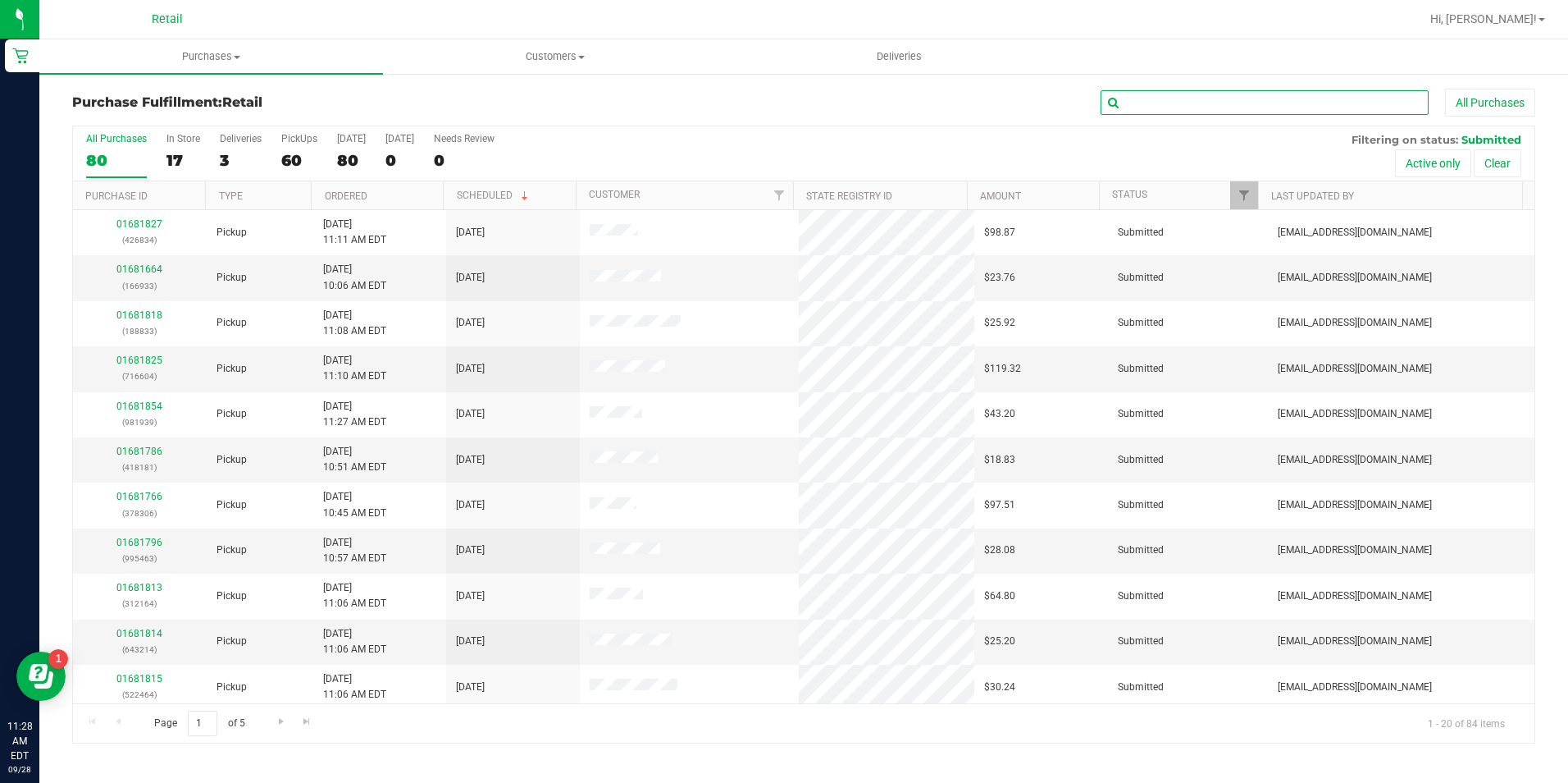
click at [1126, 102] on input "text" at bounding box center [1265, 102] width 328 height 25
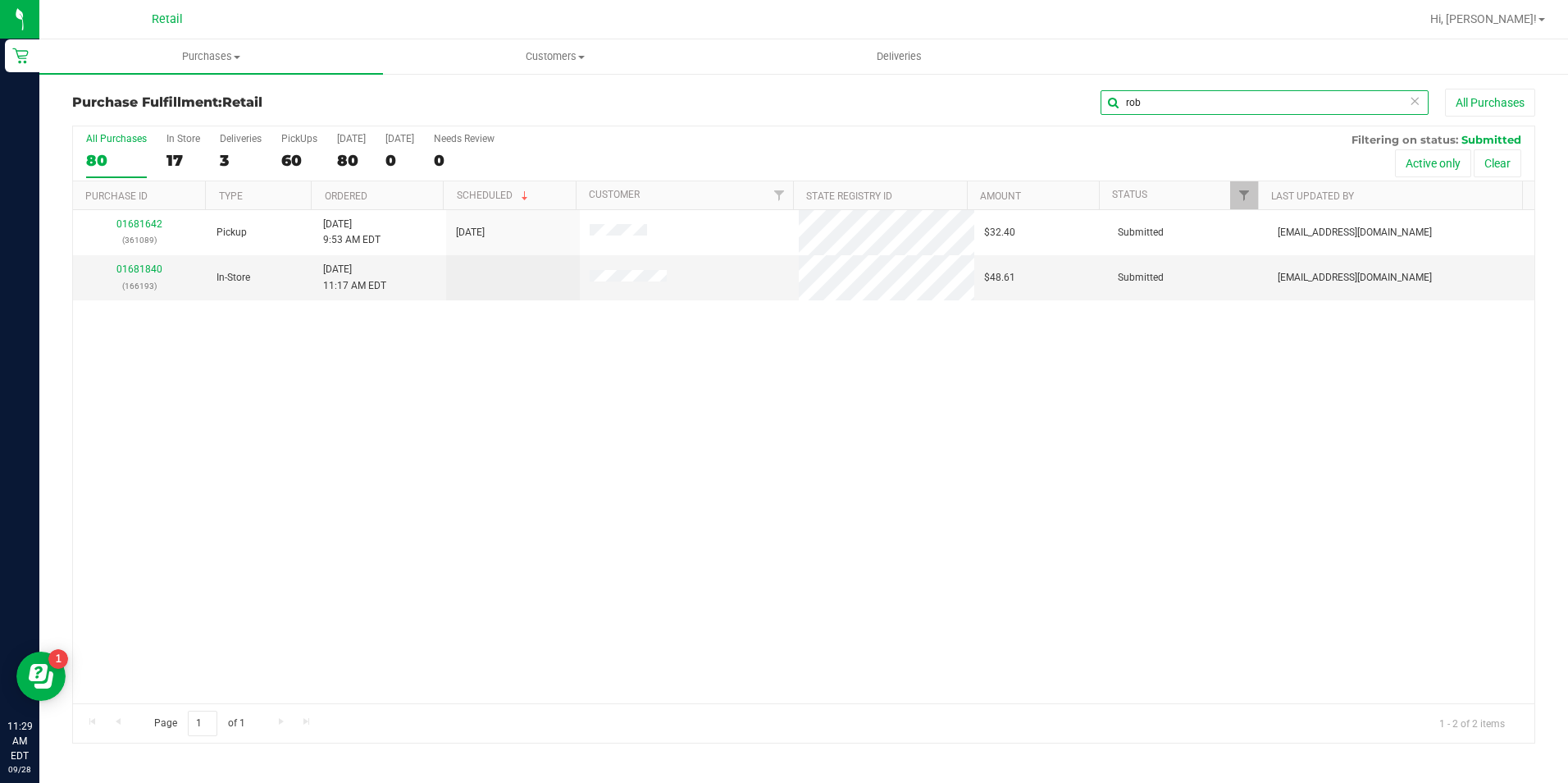
drag, startPoint x: 1145, startPoint y: 95, endPoint x: 914, endPoint y: 83, distance: 231.3
click at [935, 81] on div "Purchase Fulfillment: Retail rob All Purchases All Purchases 80 In Store 17 Del…" at bounding box center [803, 416] width 1529 height 687
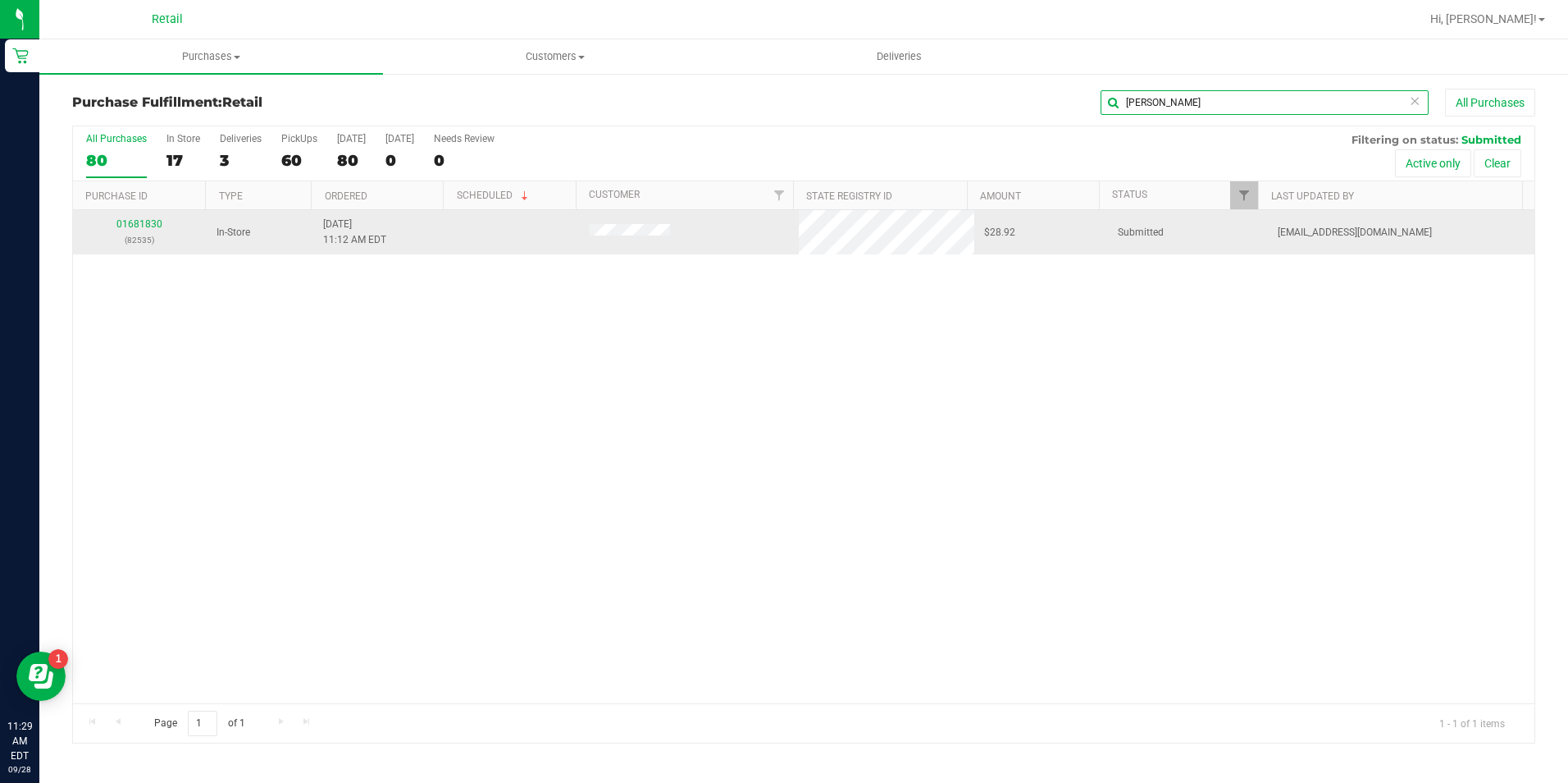
type input "[PERSON_NAME]"
click at [134, 230] on div "01681830 (82535)" at bounding box center [139, 233] width 114 height 32
click at [132, 227] on link "01681830" at bounding box center [140, 224] width 46 height 11
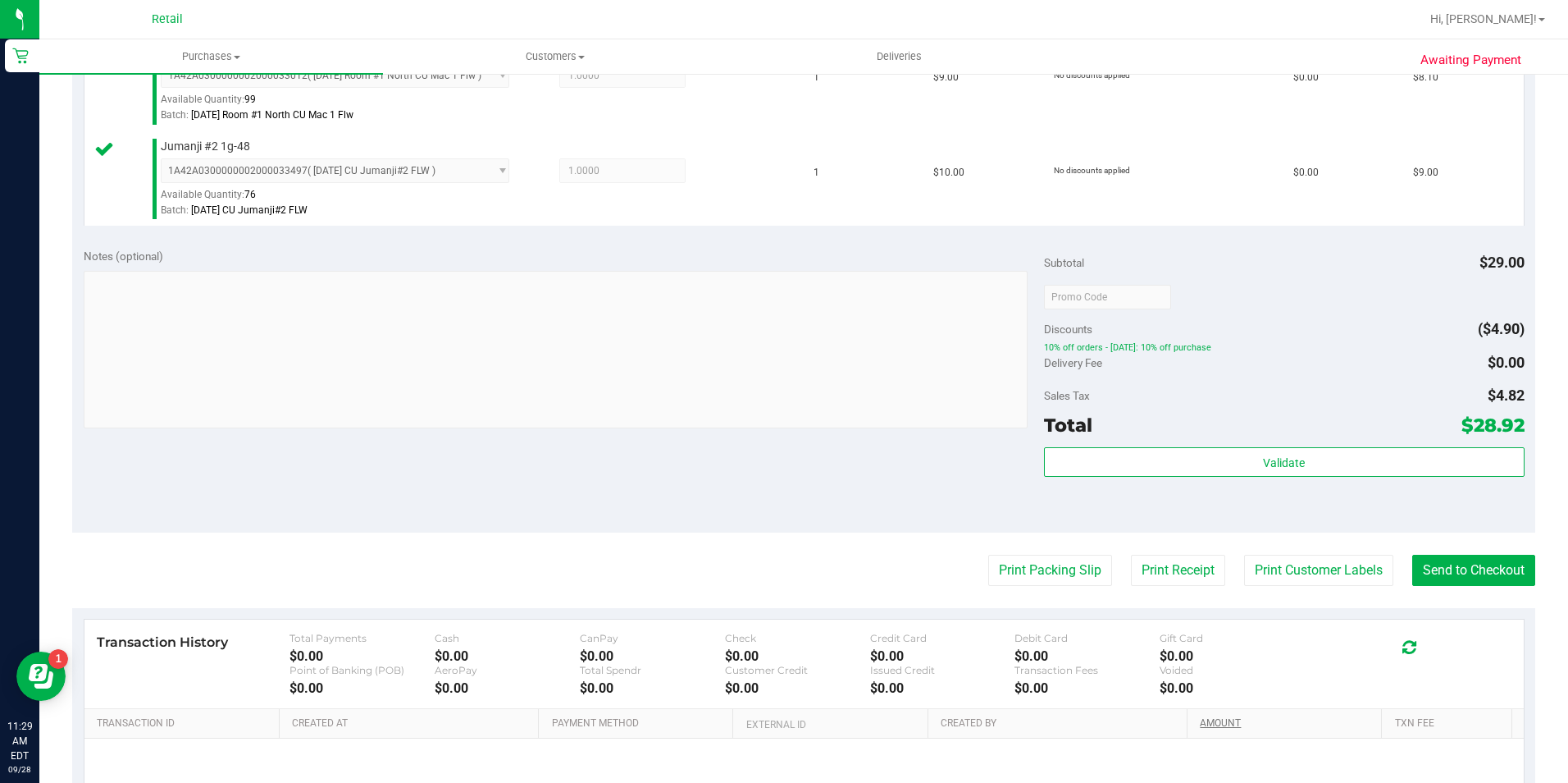
scroll to position [750, 0]
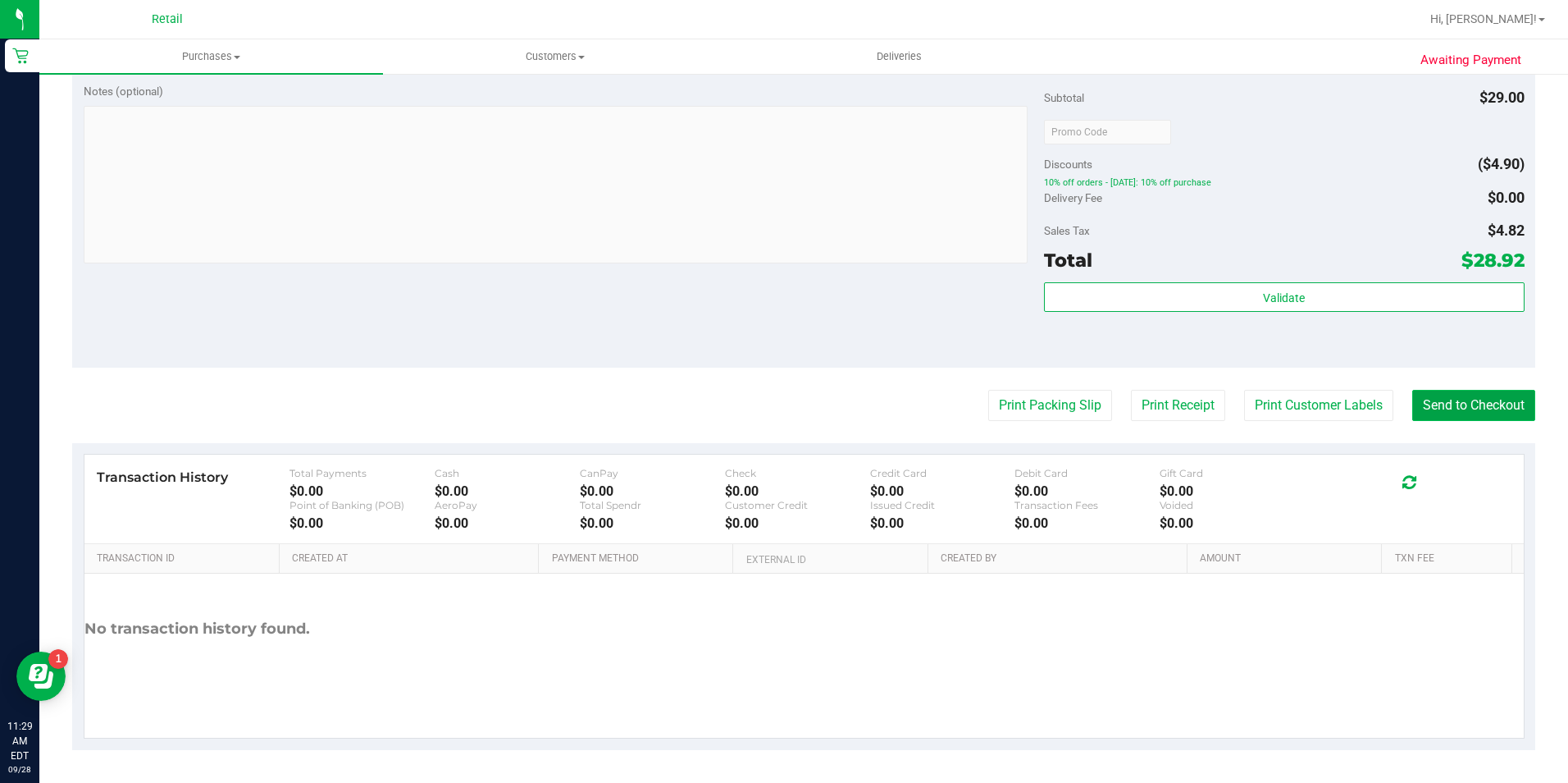
click at [1484, 412] on button "Send to Checkout" at bounding box center [1473, 405] width 123 height 32
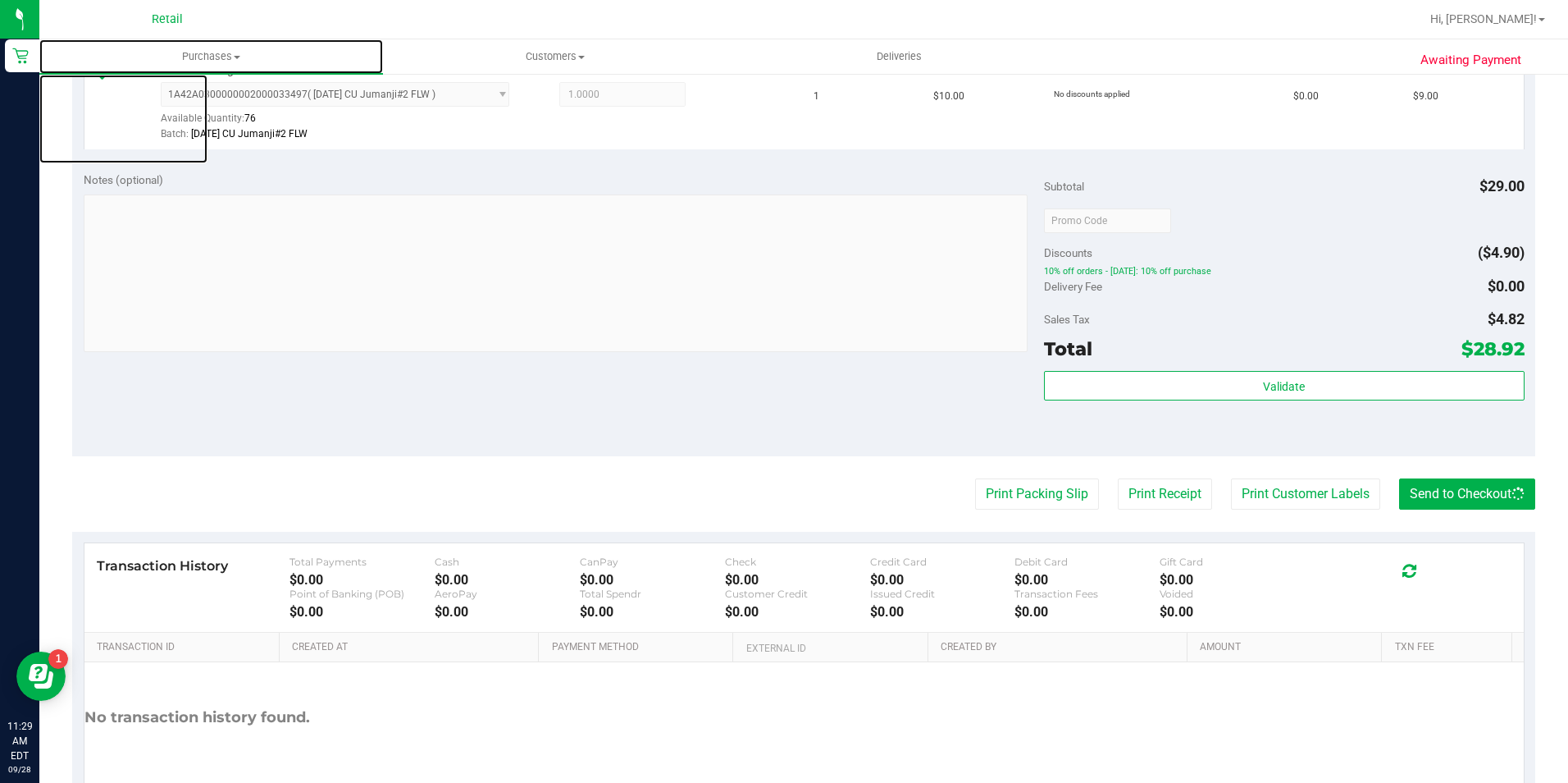
scroll to position [657, 0]
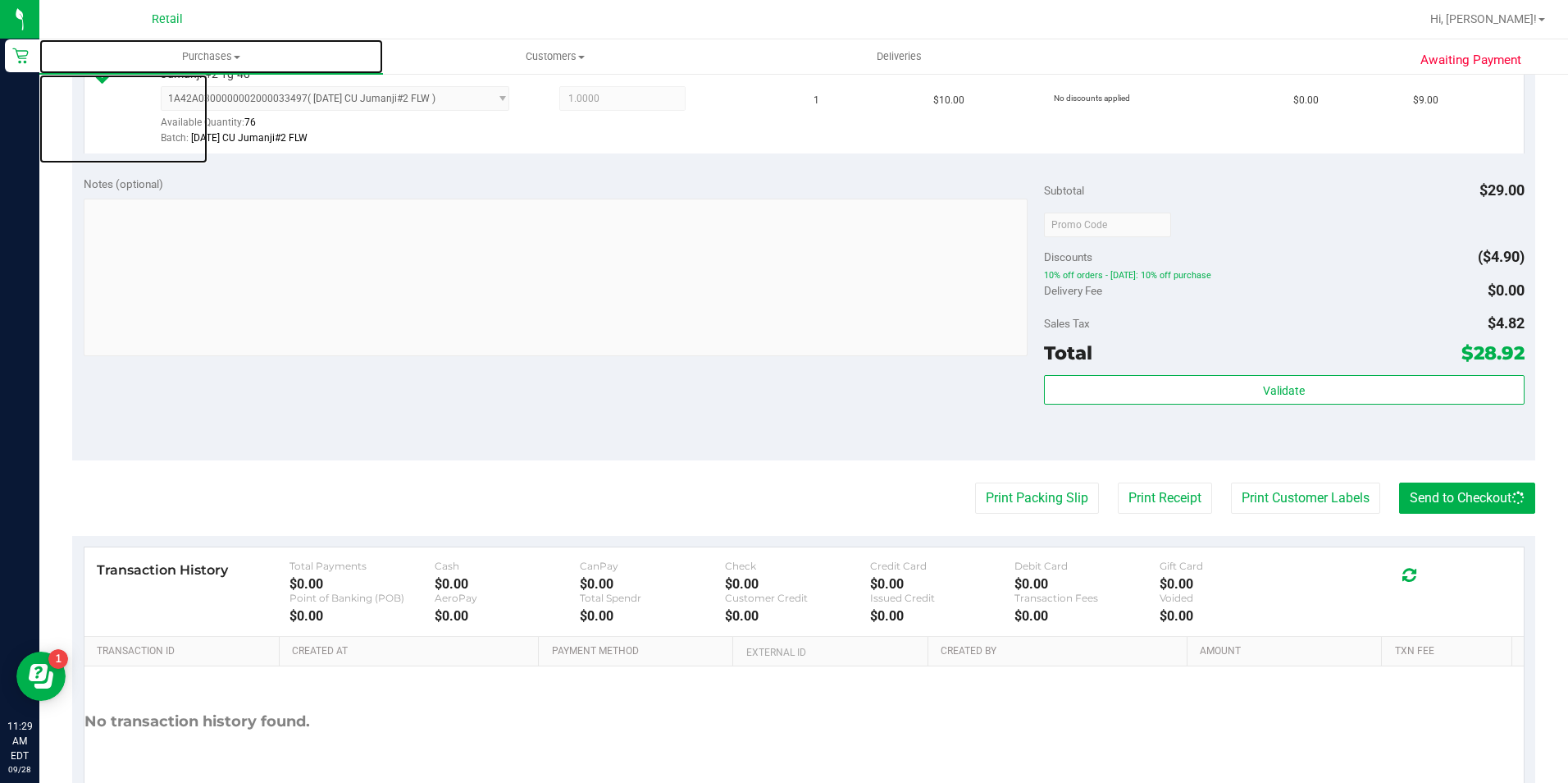
drag, startPoint x: 297, startPoint y: 46, endPoint x: 357, endPoint y: 22, distance: 64.6
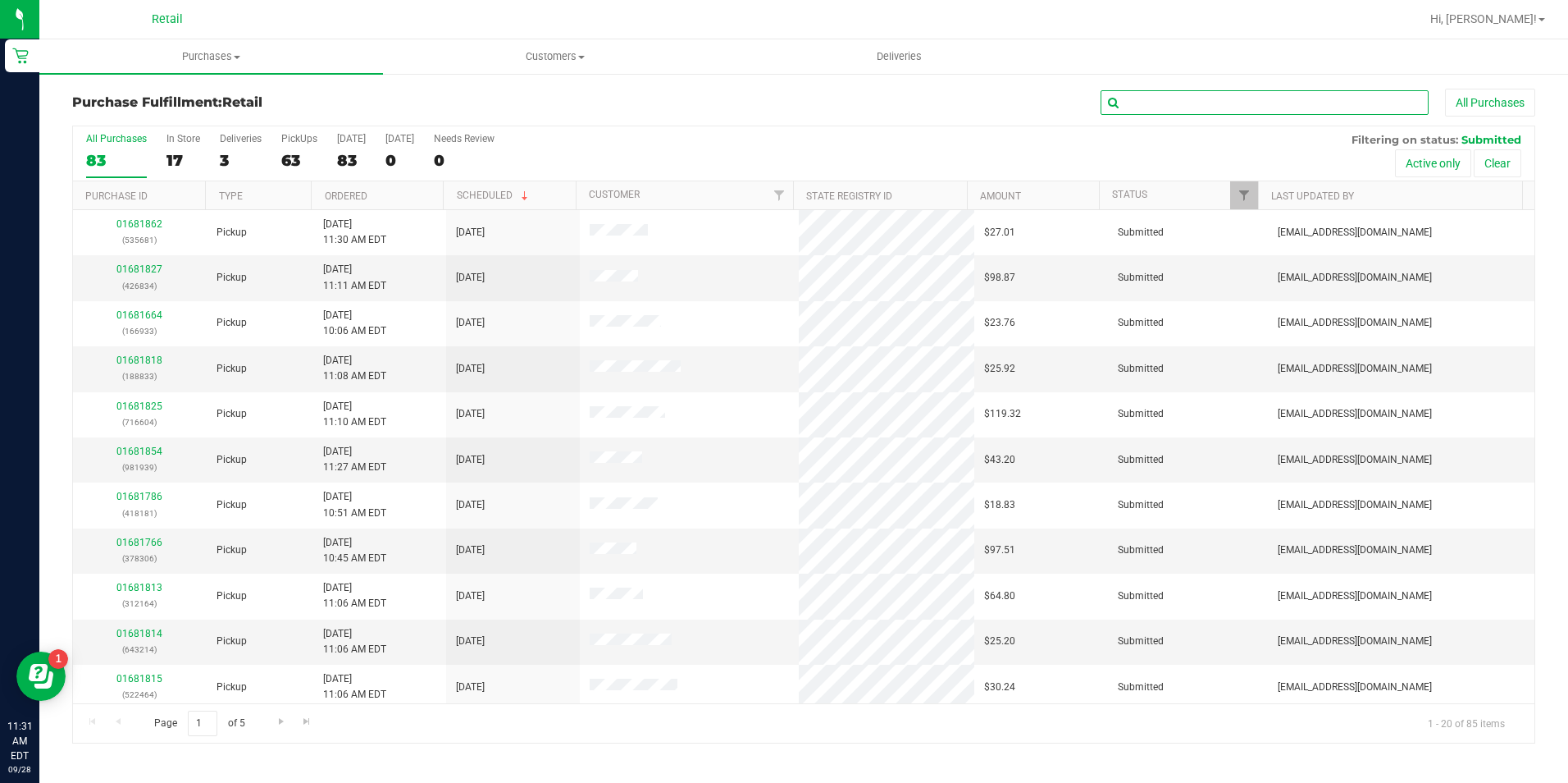
click at [1161, 110] on input "text" at bounding box center [1265, 102] width 328 height 25
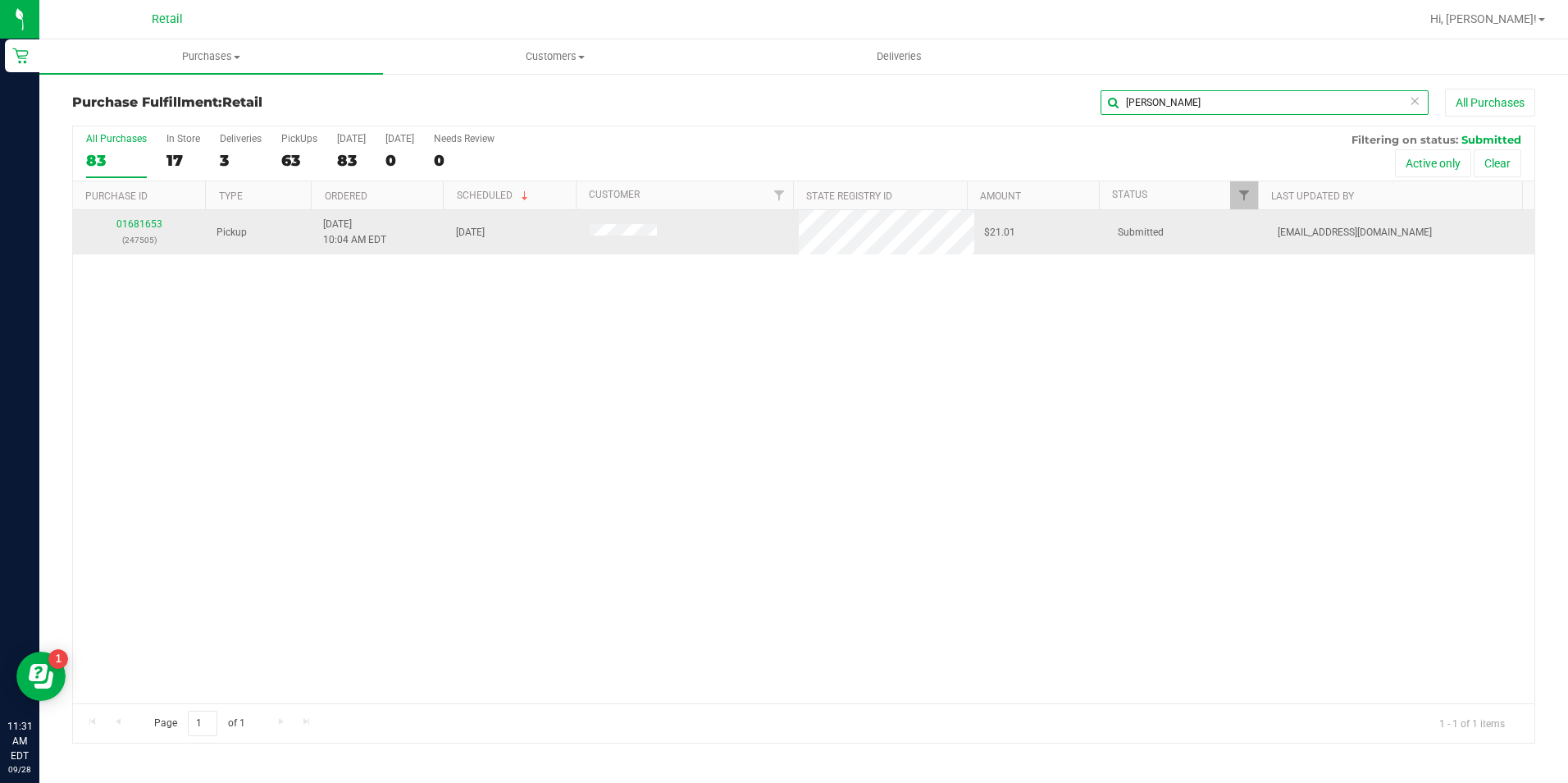
type input "[PERSON_NAME]"
click at [151, 217] on div "01681653 (247505)" at bounding box center [139, 233] width 114 height 32
click at [151, 218] on link "01681653" at bounding box center [140, 224] width 46 height 11
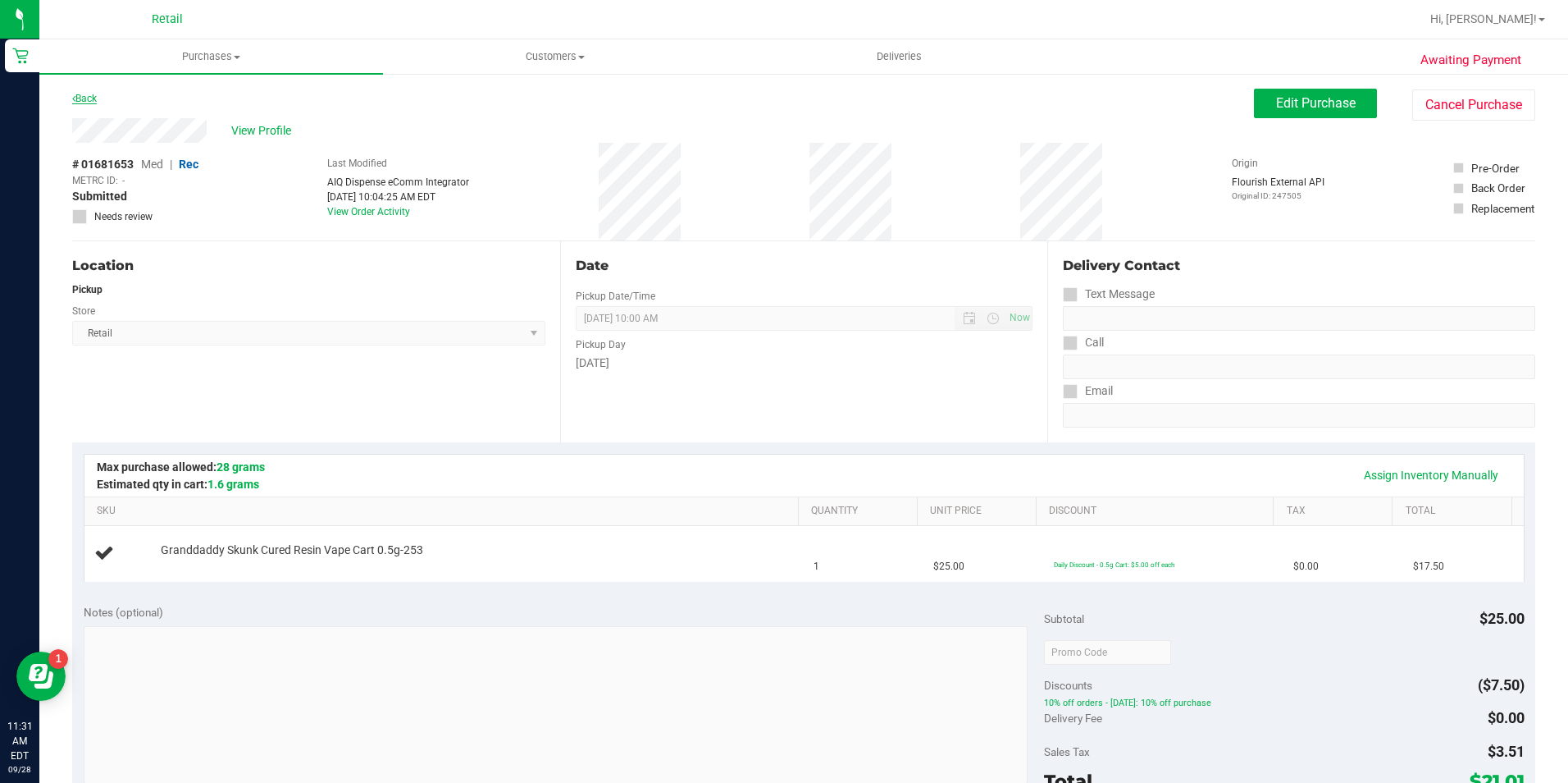
click at [84, 98] on link "Back" at bounding box center [84, 98] width 25 height 11
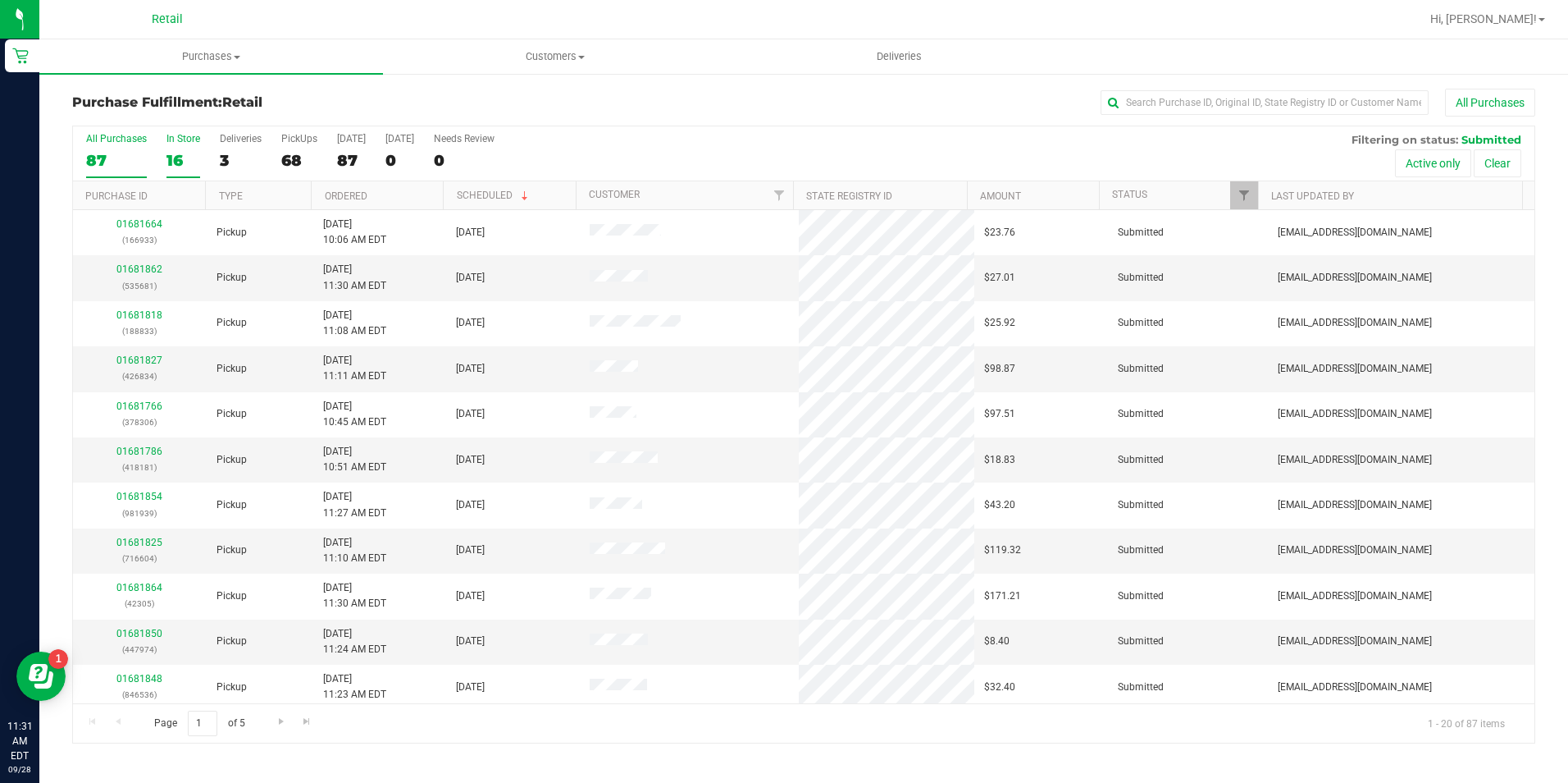
click at [182, 165] on div "16" at bounding box center [184, 160] width 33 height 19
click at [0, 0] on input "In Store 16" at bounding box center [0, 0] width 0 height 0
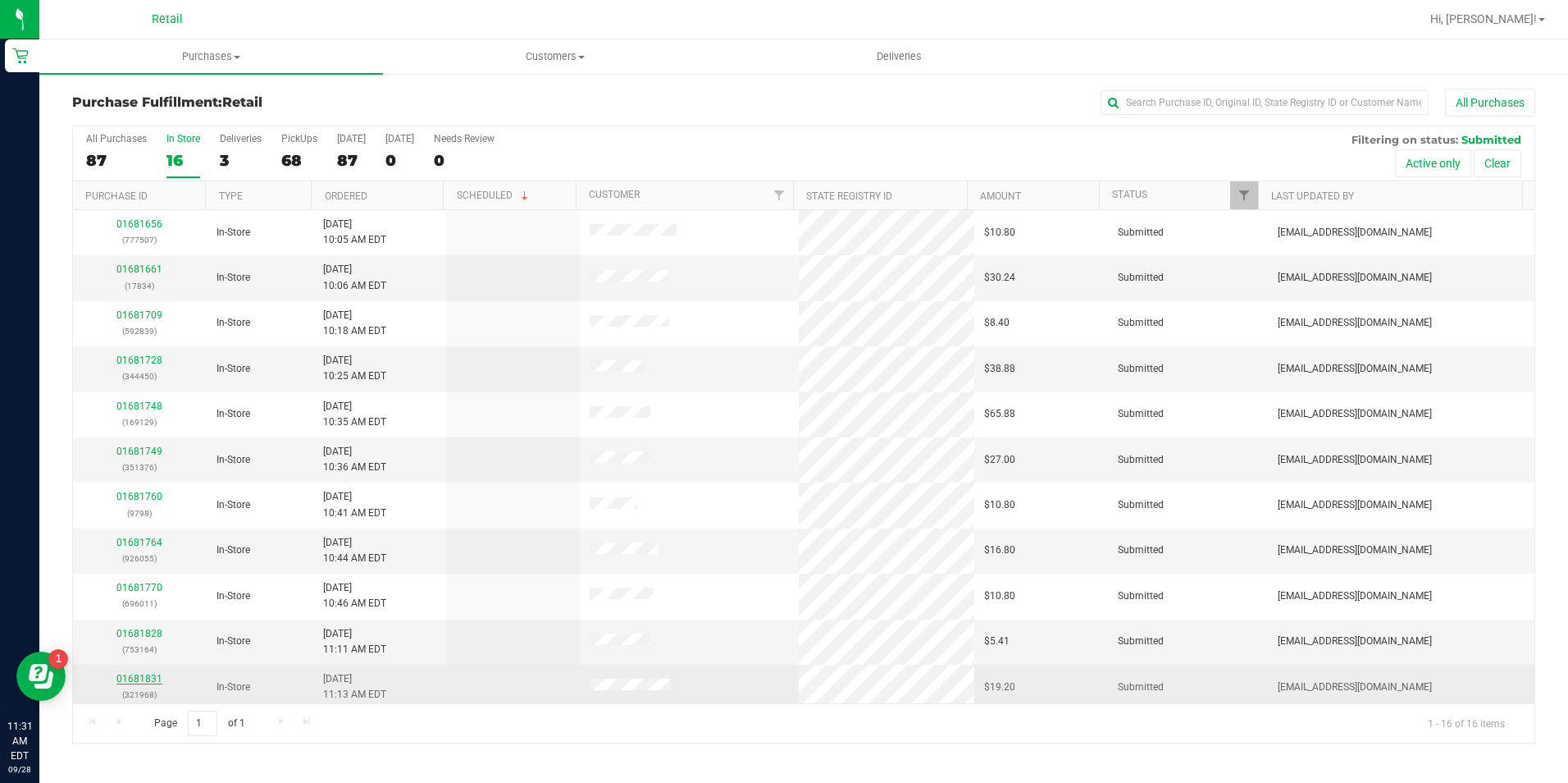
click at [150, 676] on link "01681831" at bounding box center [140, 678] width 46 height 11
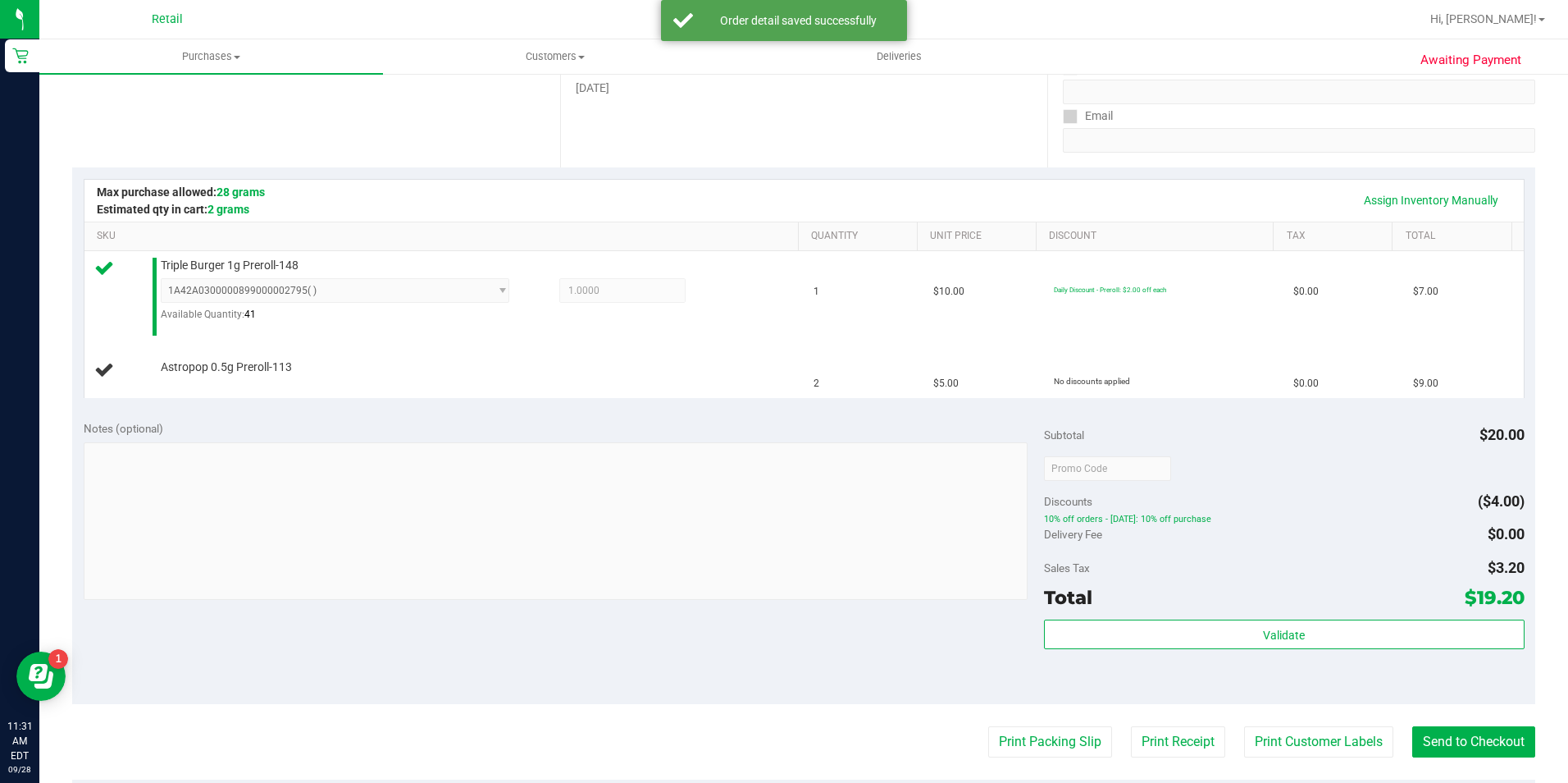
scroll to position [246, 0]
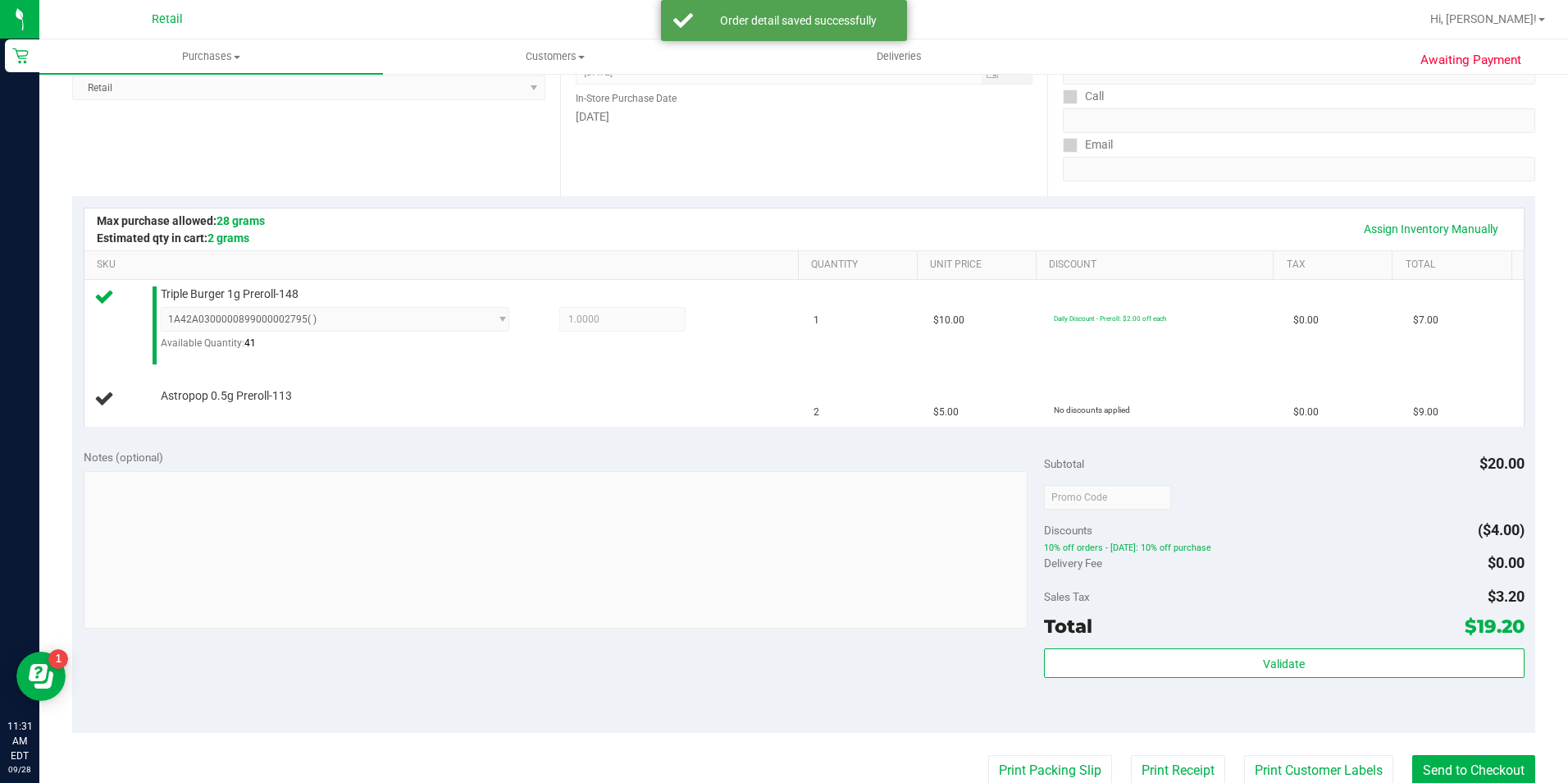
click at [1390, 211] on div "Assign Inventory Manually" at bounding box center [804, 229] width 1440 height 42
click at [1389, 217] on link "Assign Inventory Manually" at bounding box center [1432, 229] width 156 height 28
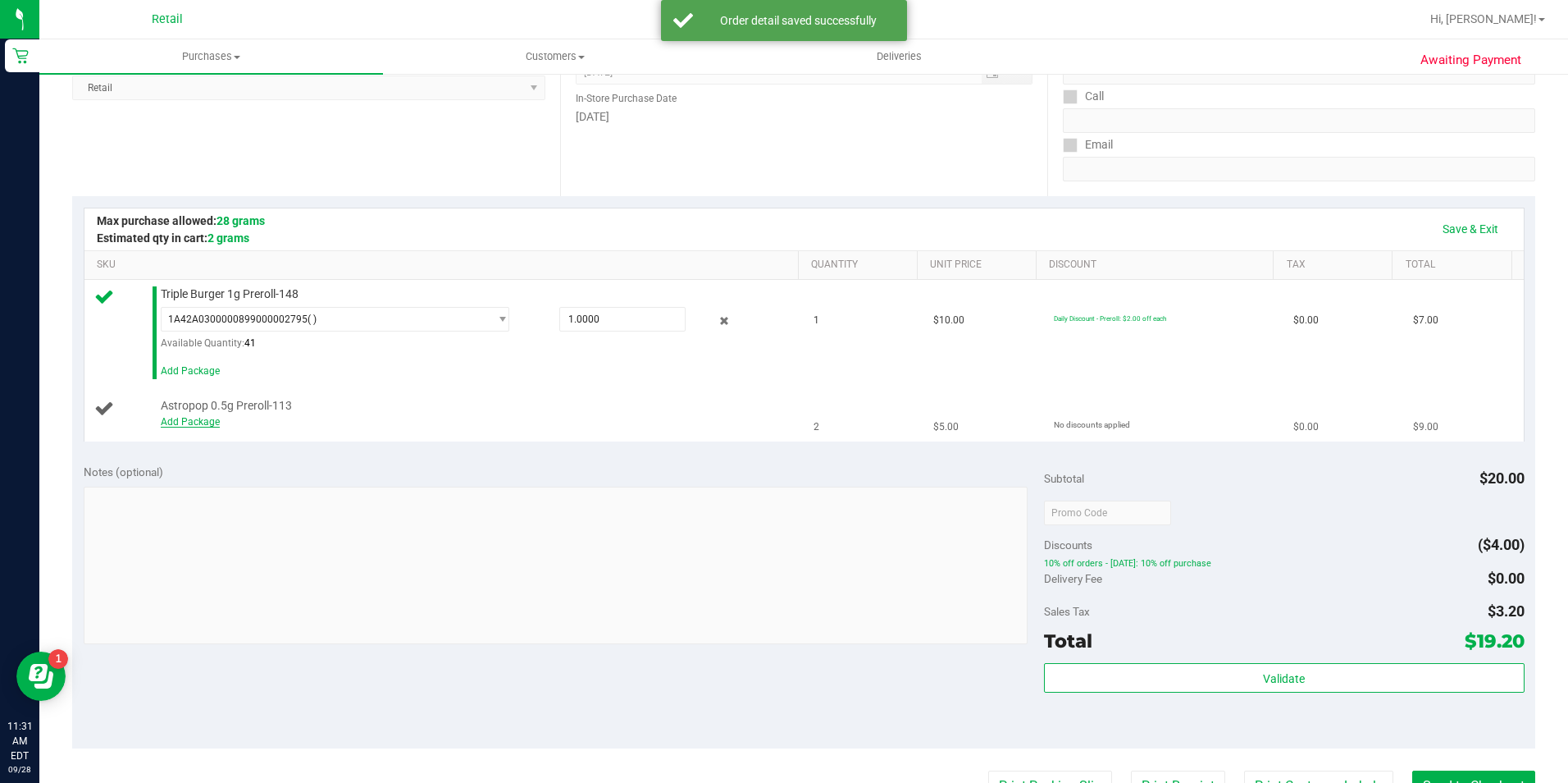
click at [198, 424] on link "Add Package" at bounding box center [190, 422] width 59 height 11
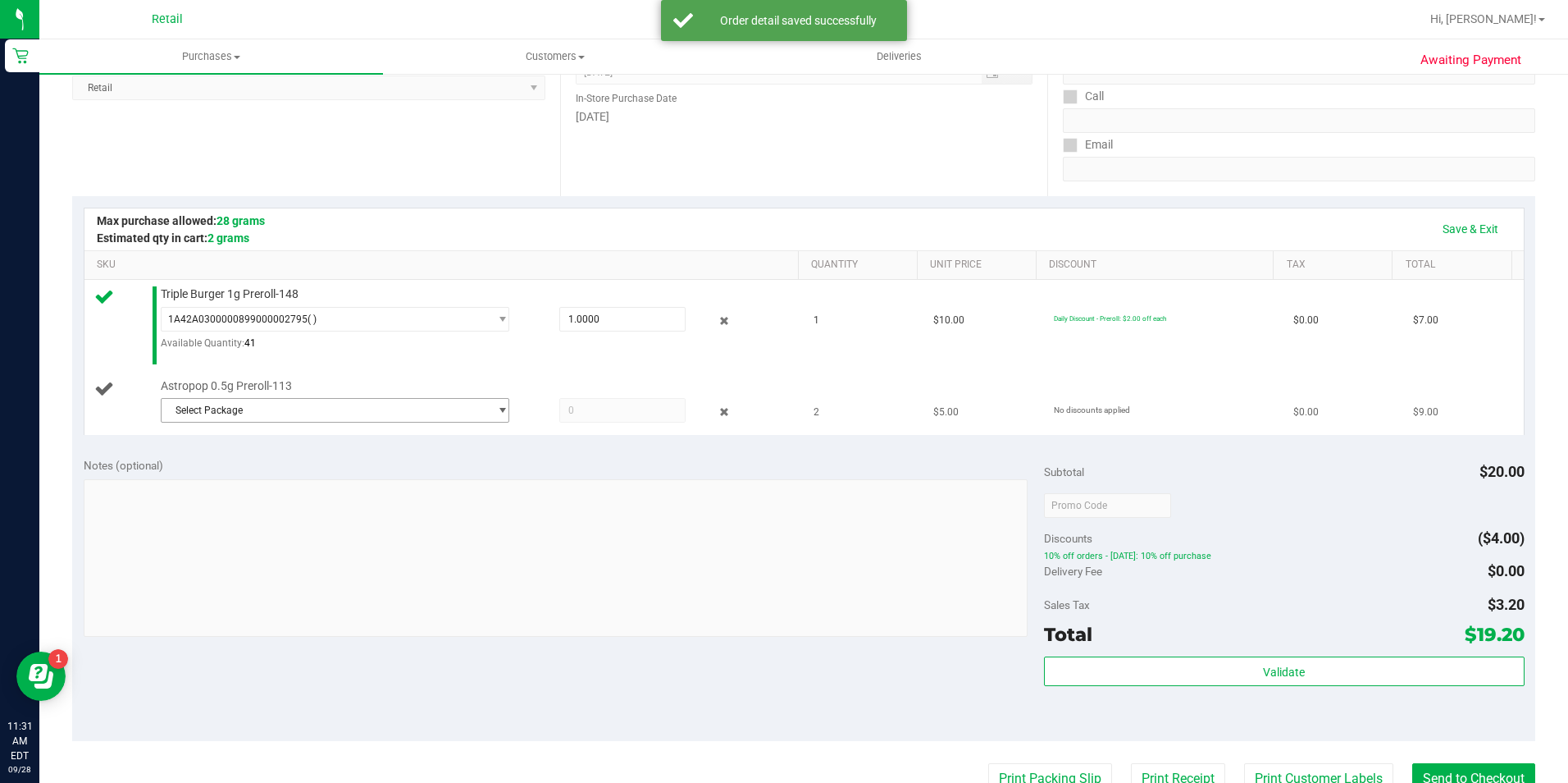
click at [343, 426] on div "Select Package 1A42A0300000002000033503" at bounding box center [475, 413] width 630 height 30
click at [338, 420] on span "Select Package" at bounding box center [325, 410] width 327 height 23
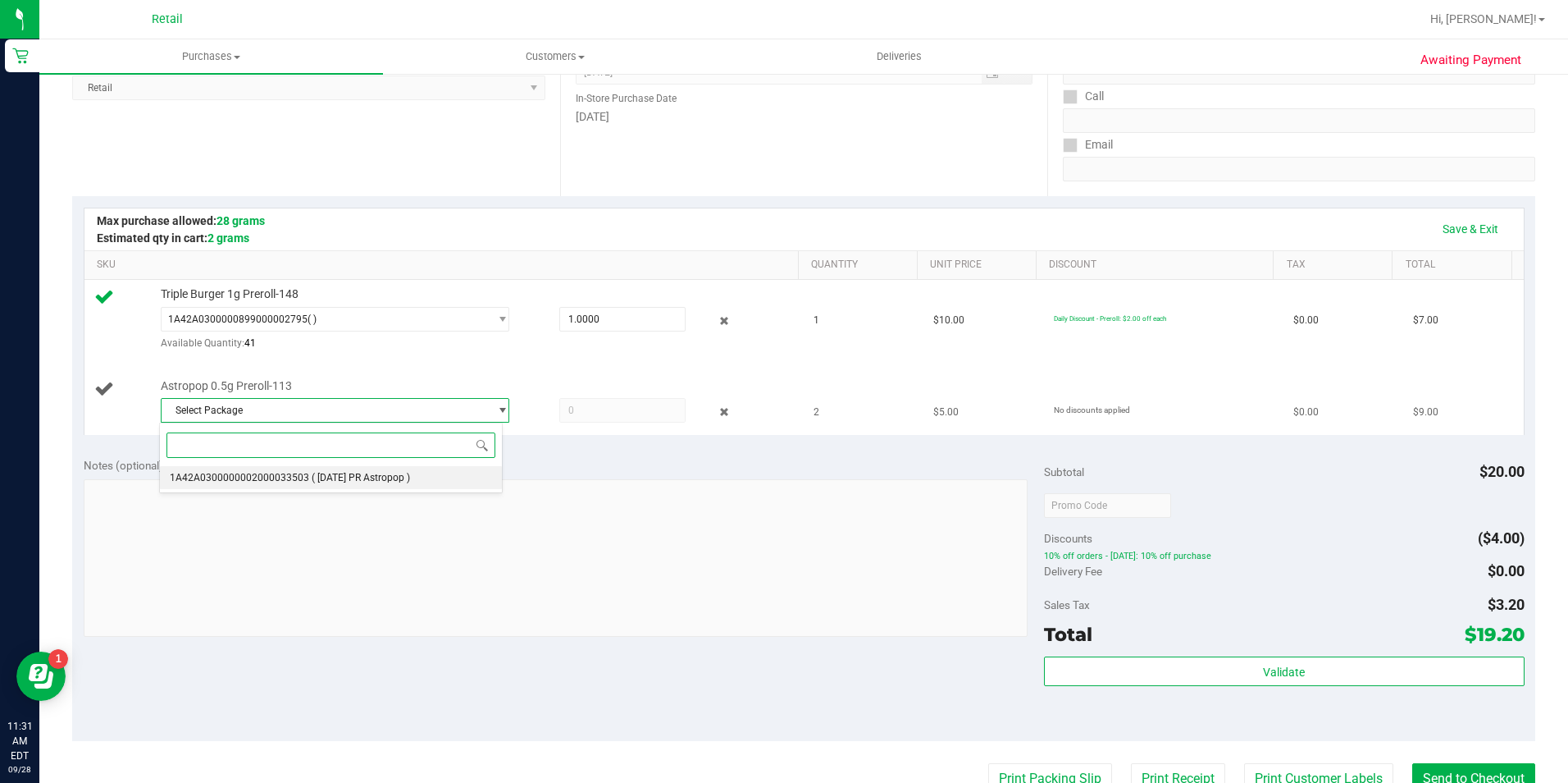
click at [322, 481] on span "( [DATE] PR Astropop )" at bounding box center [361, 478] width 98 height 11
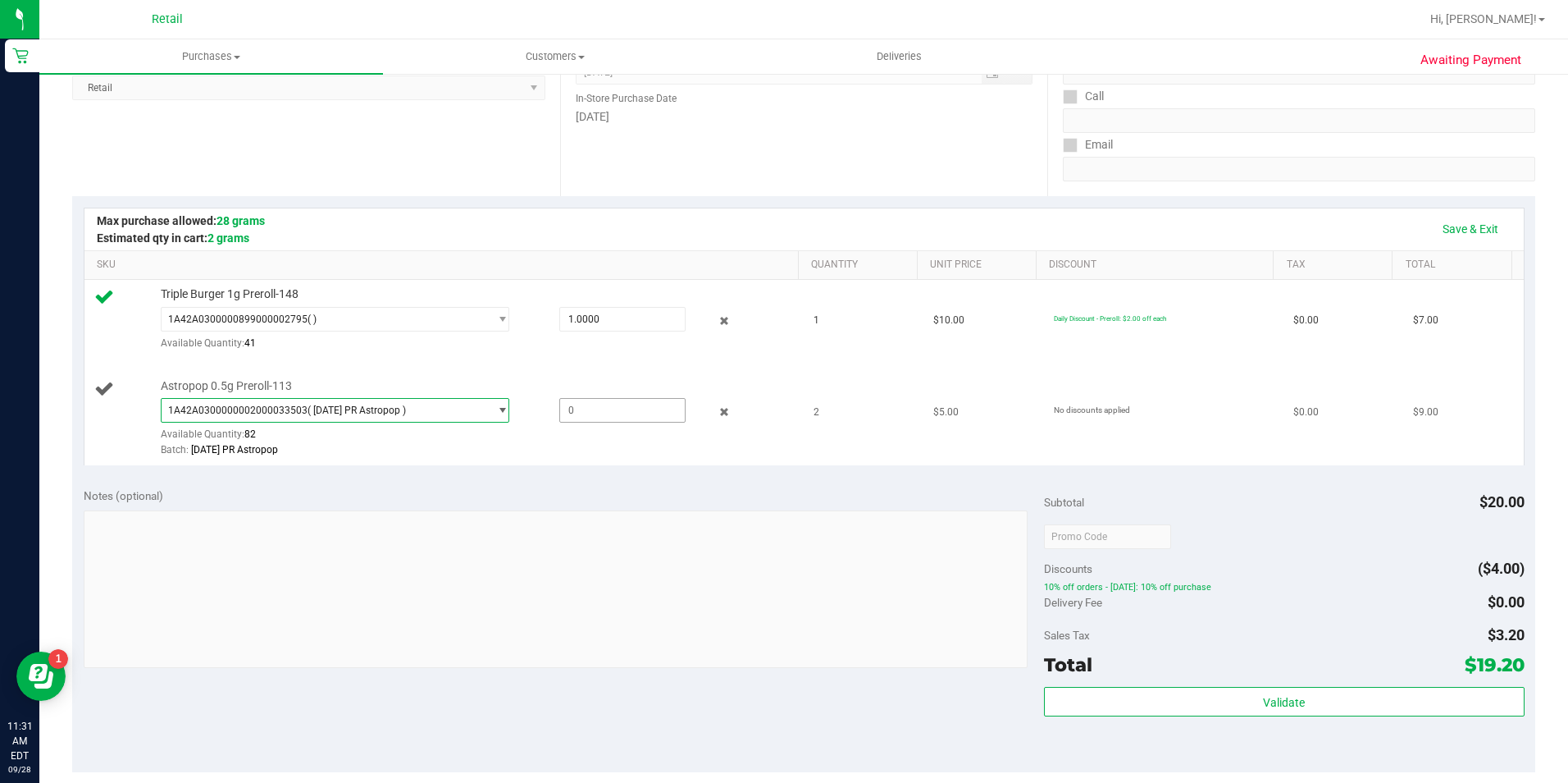
click at [616, 401] on span at bounding box center [622, 410] width 126 height 25
type input "1"
type input "2"
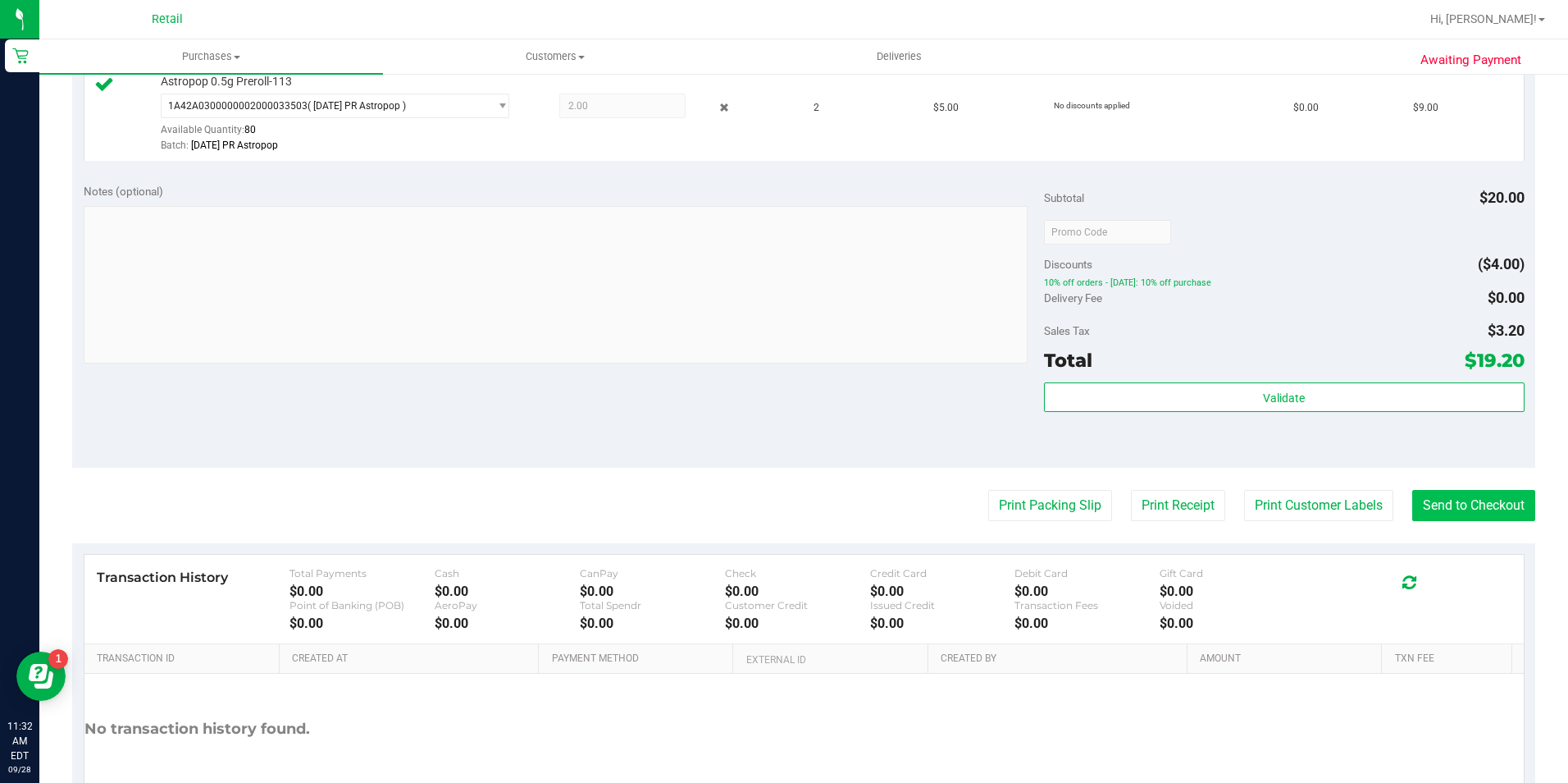
scroll to position [569, 0]
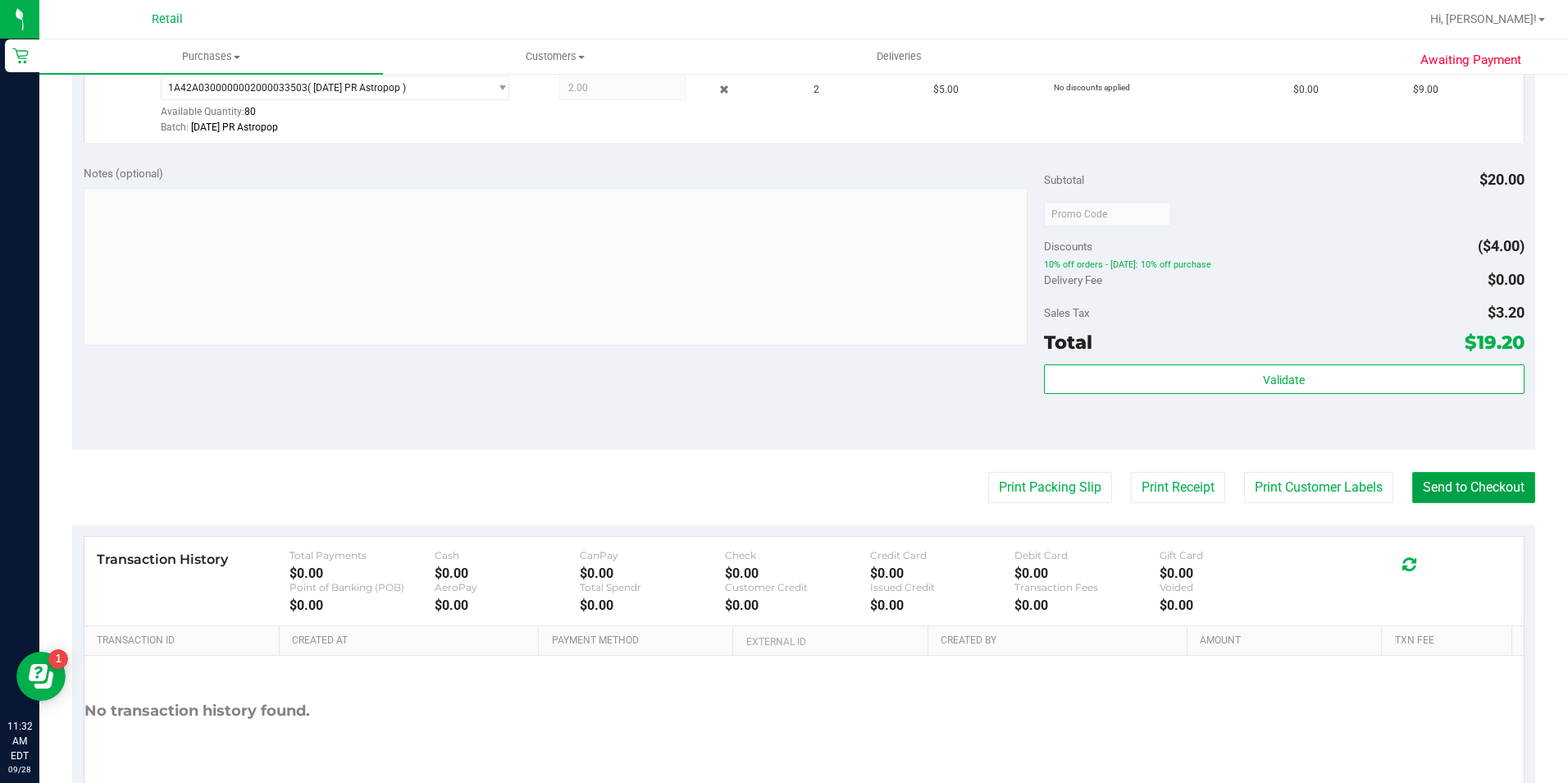
click at [1486, 494] on button "Send to Checkout" at bounding box center [1473, 488] width 123 height 32
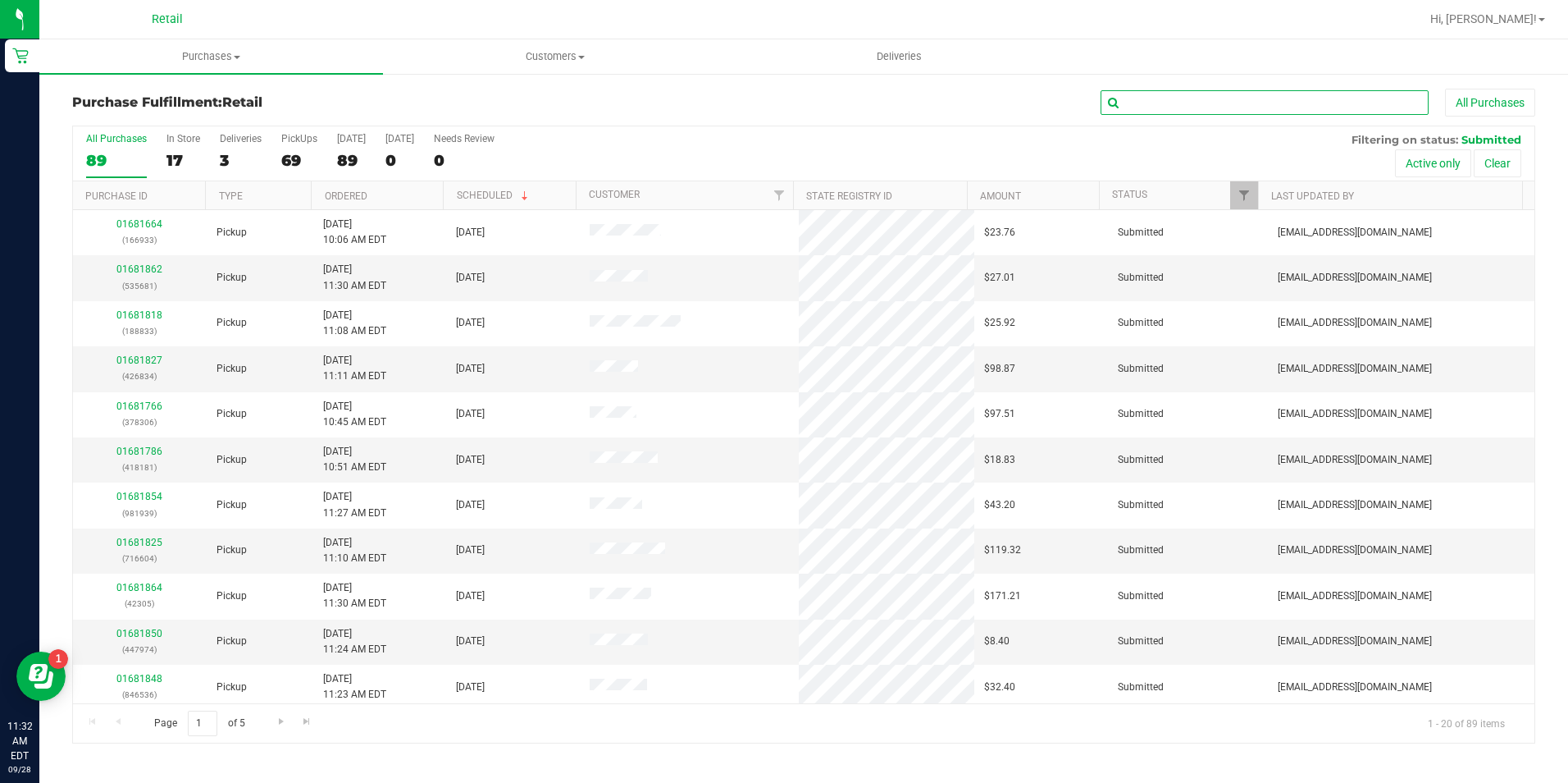
click at [1213, 96] on input "text" at bounding box center [1265, 102] width 328 height 25
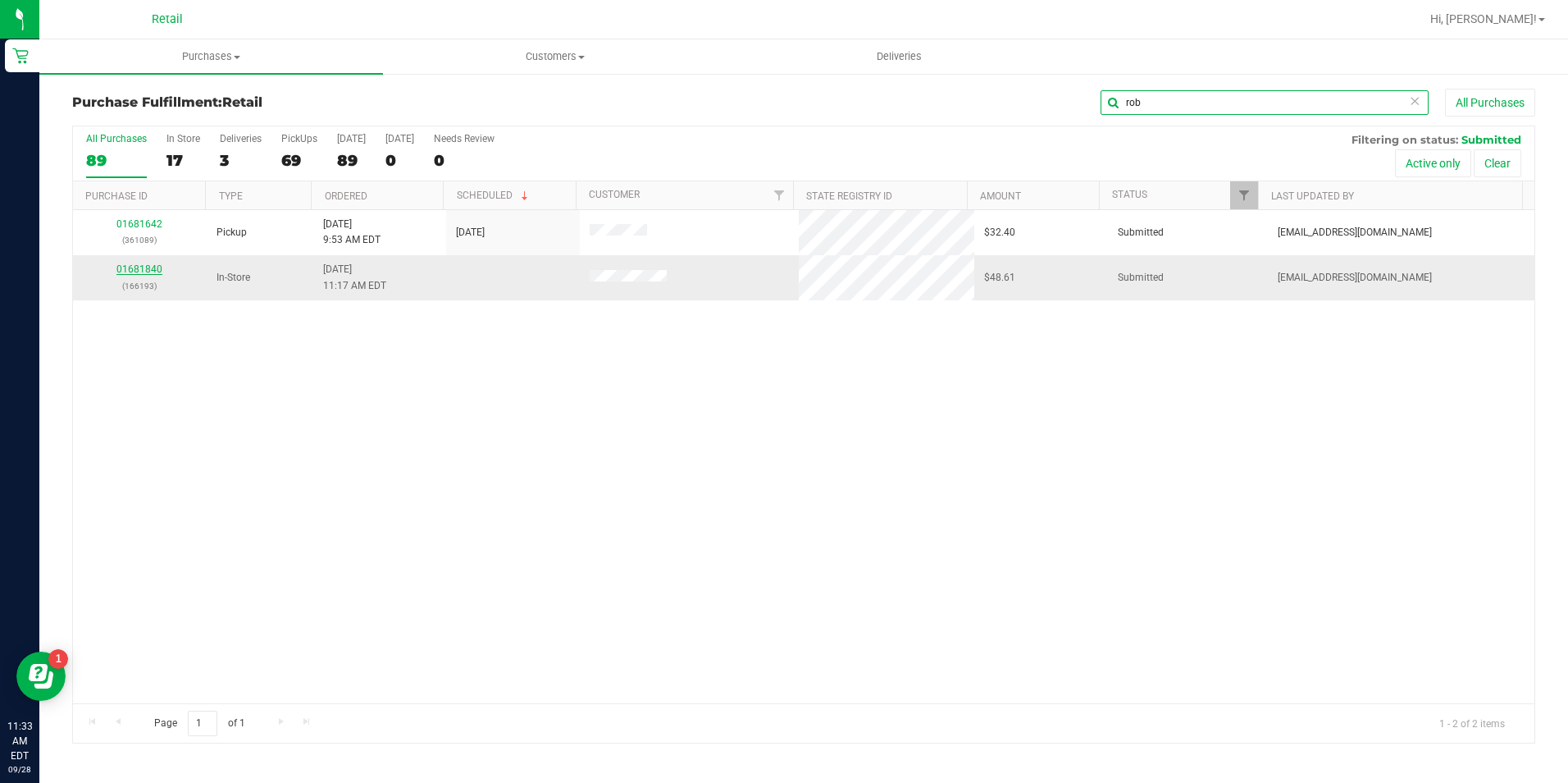
type input "rob"
click at [139, 269] on link "01681840" at bounding box center [140, 269] width 46 height 11
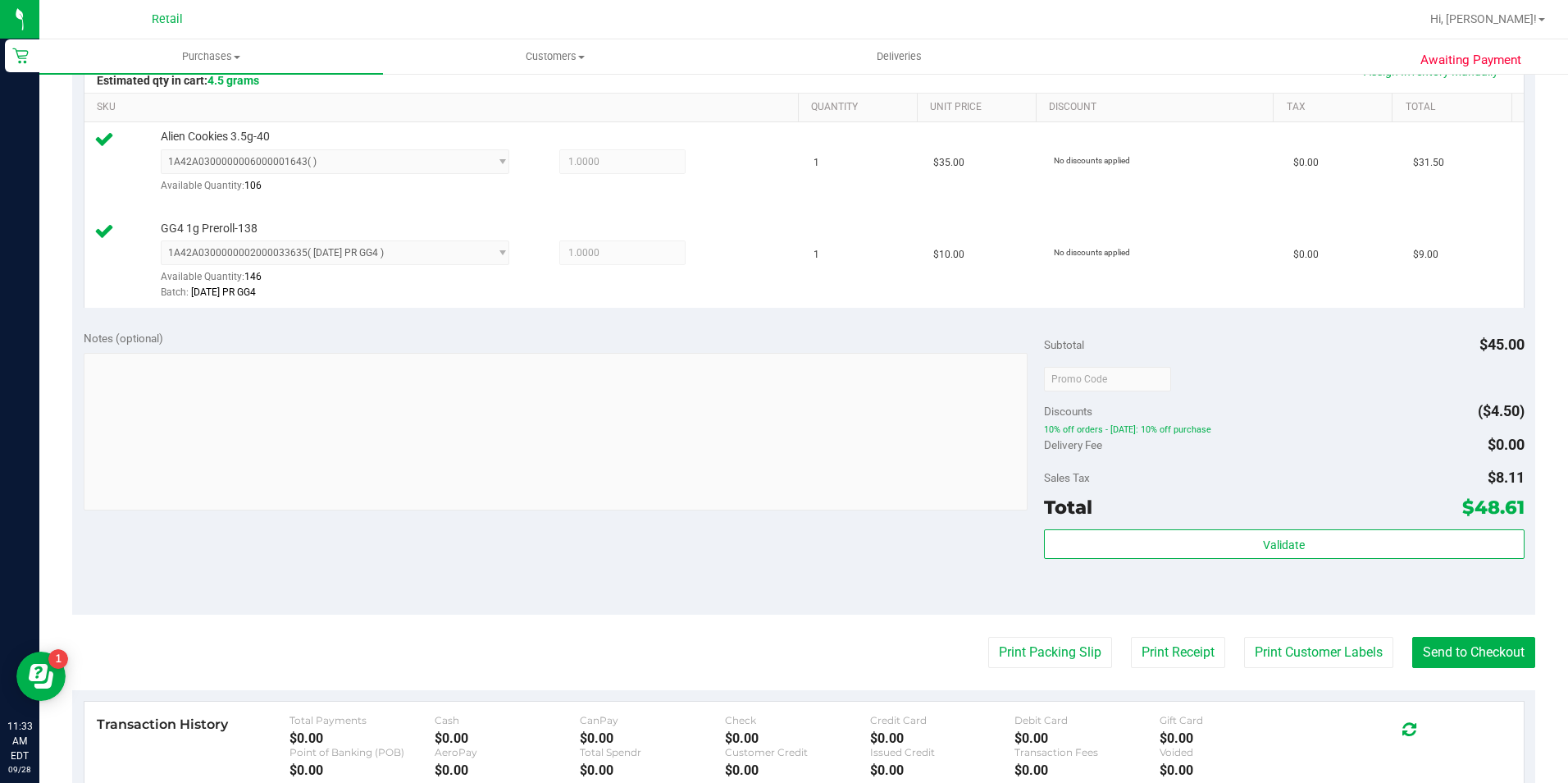
scroll to position [410, 0]
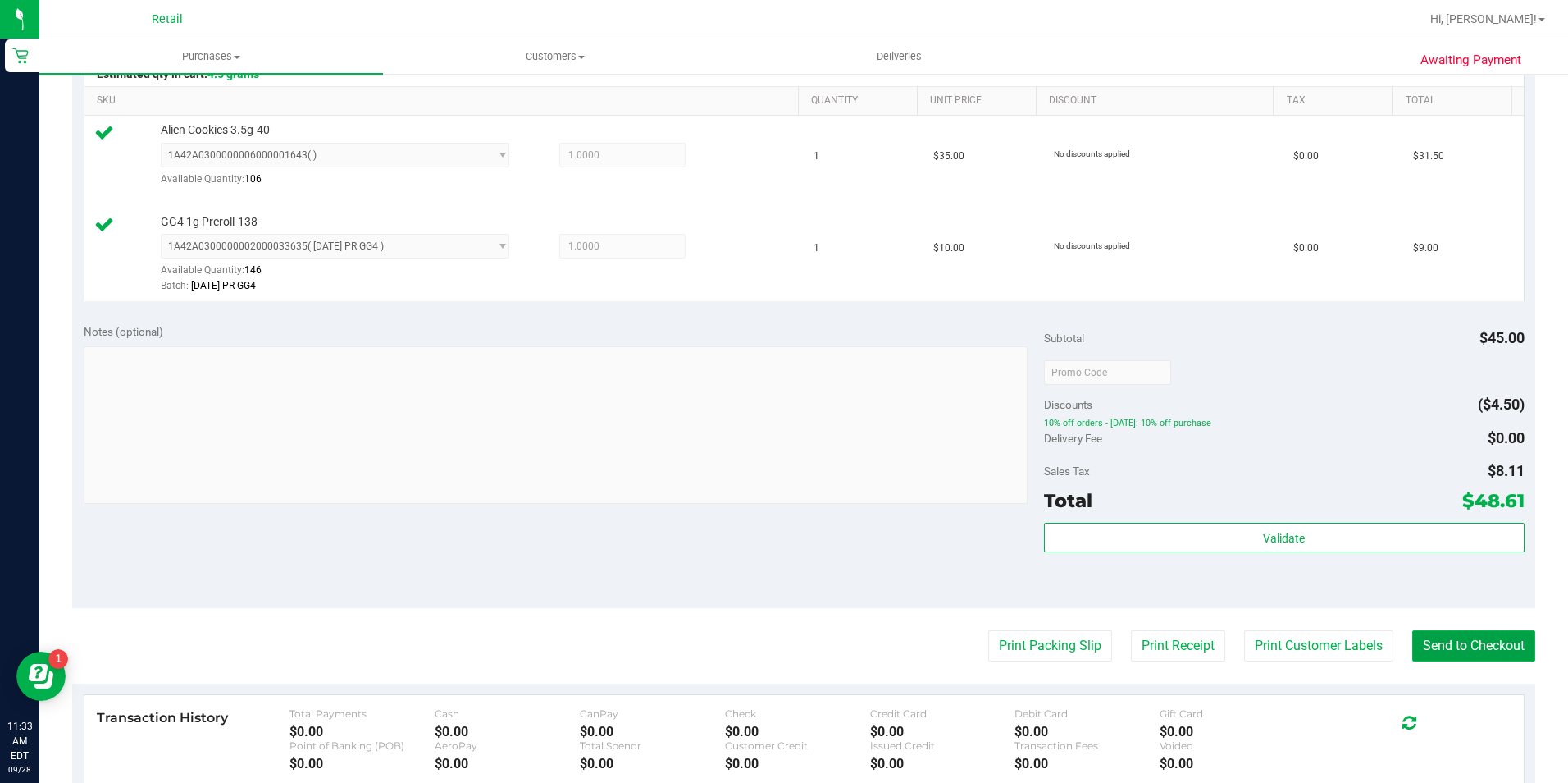
click at [1452, 645] on button "Send to Checkout" at bounding box center [1473, 646] width 123 height 32
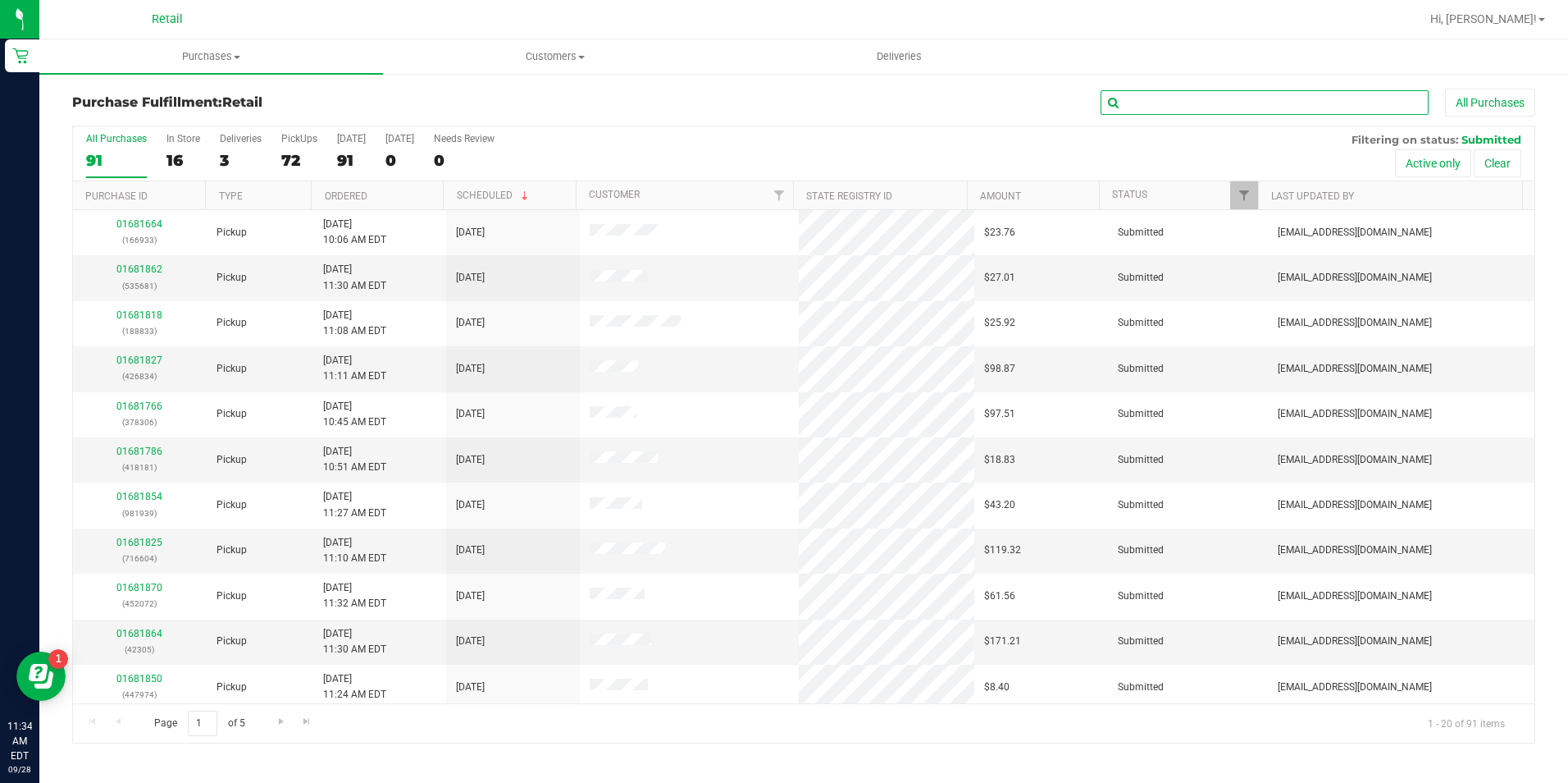
click at [1219, 102] on input "text" at bounding box center [1265, 102] width 328 height 25
type input "emm"
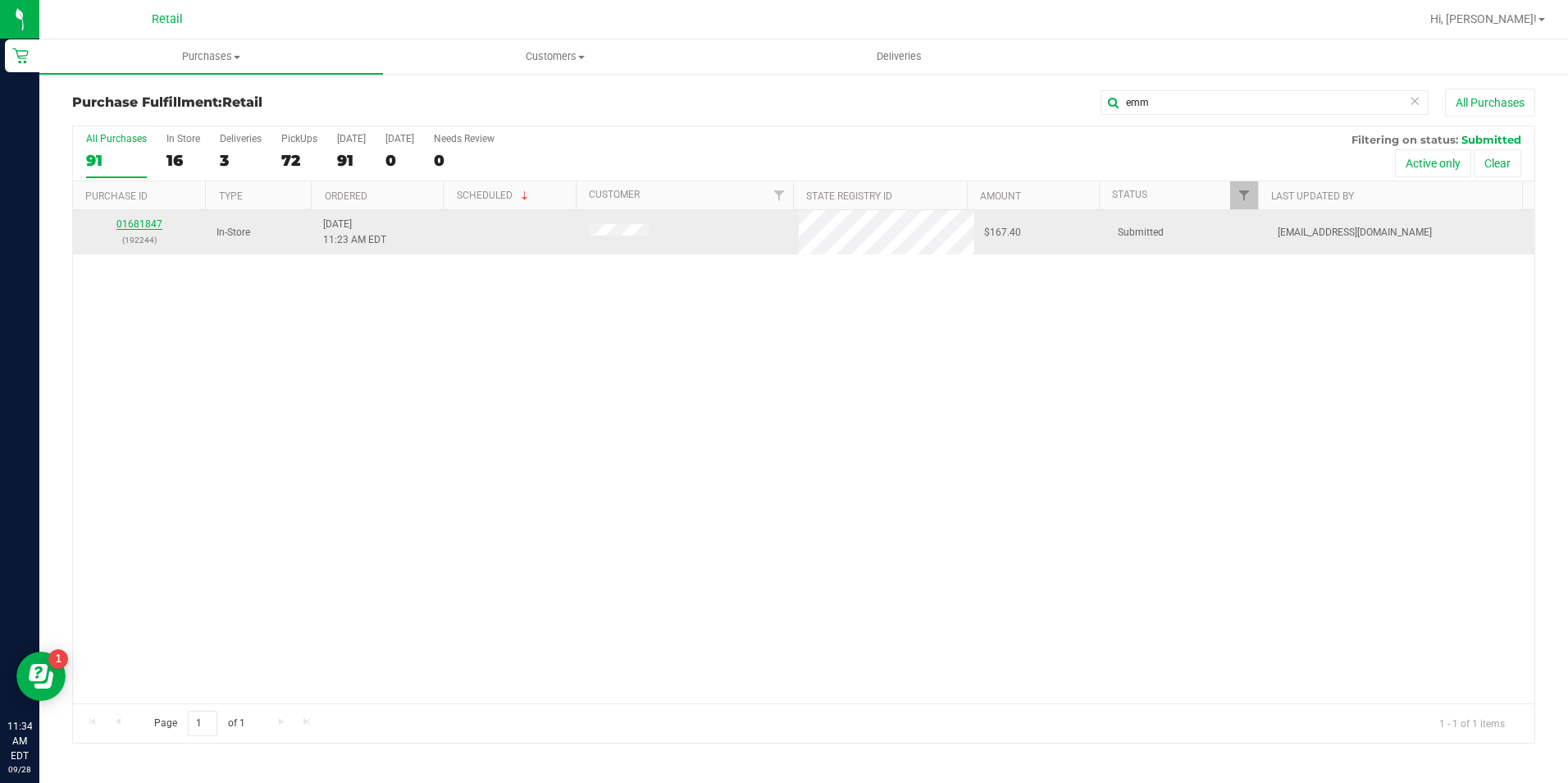
click at [156, 218] on link "01681847" at bounding box center [140, 224] width 46 height 11
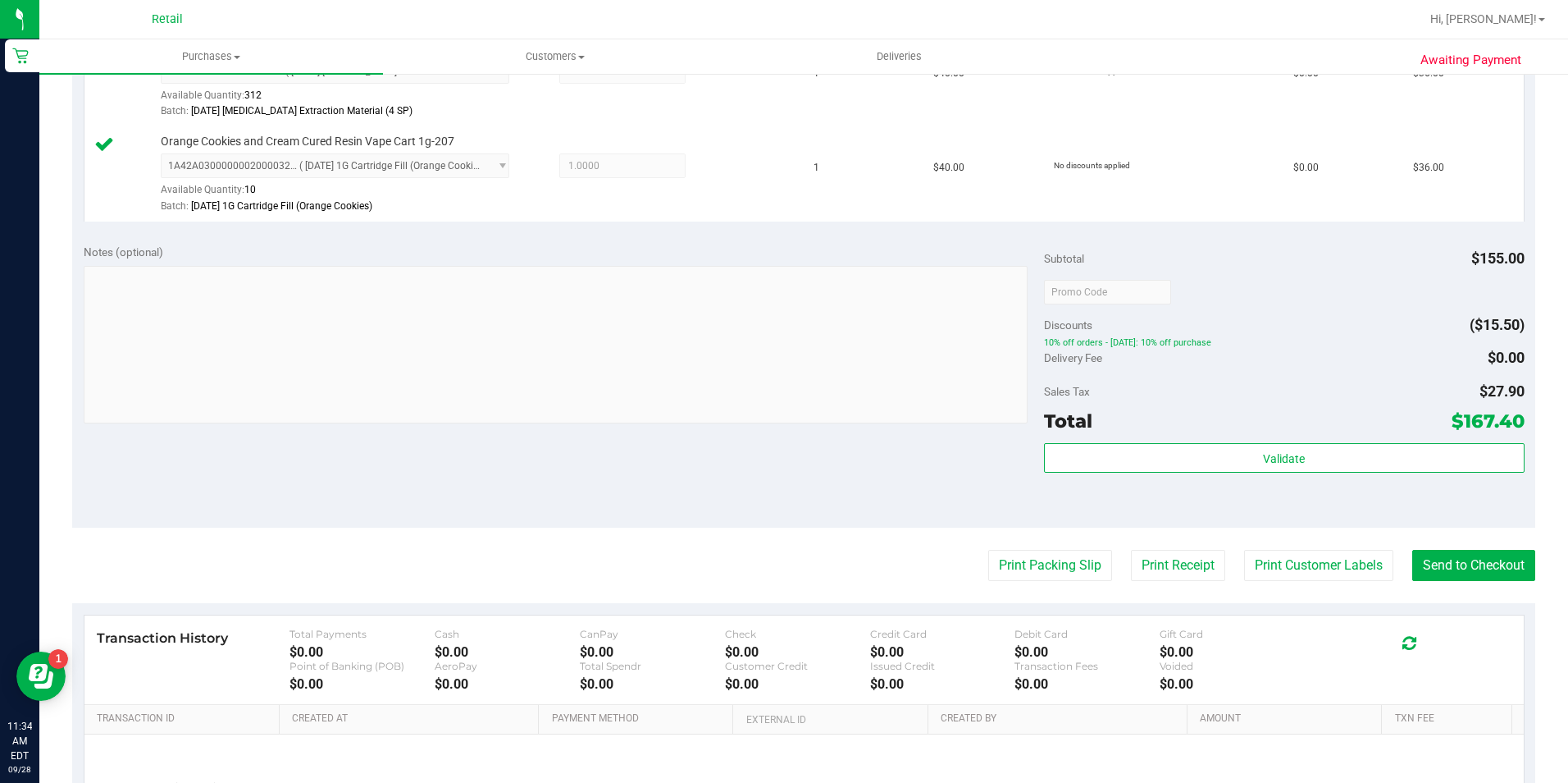
scroll to position [738, 0]
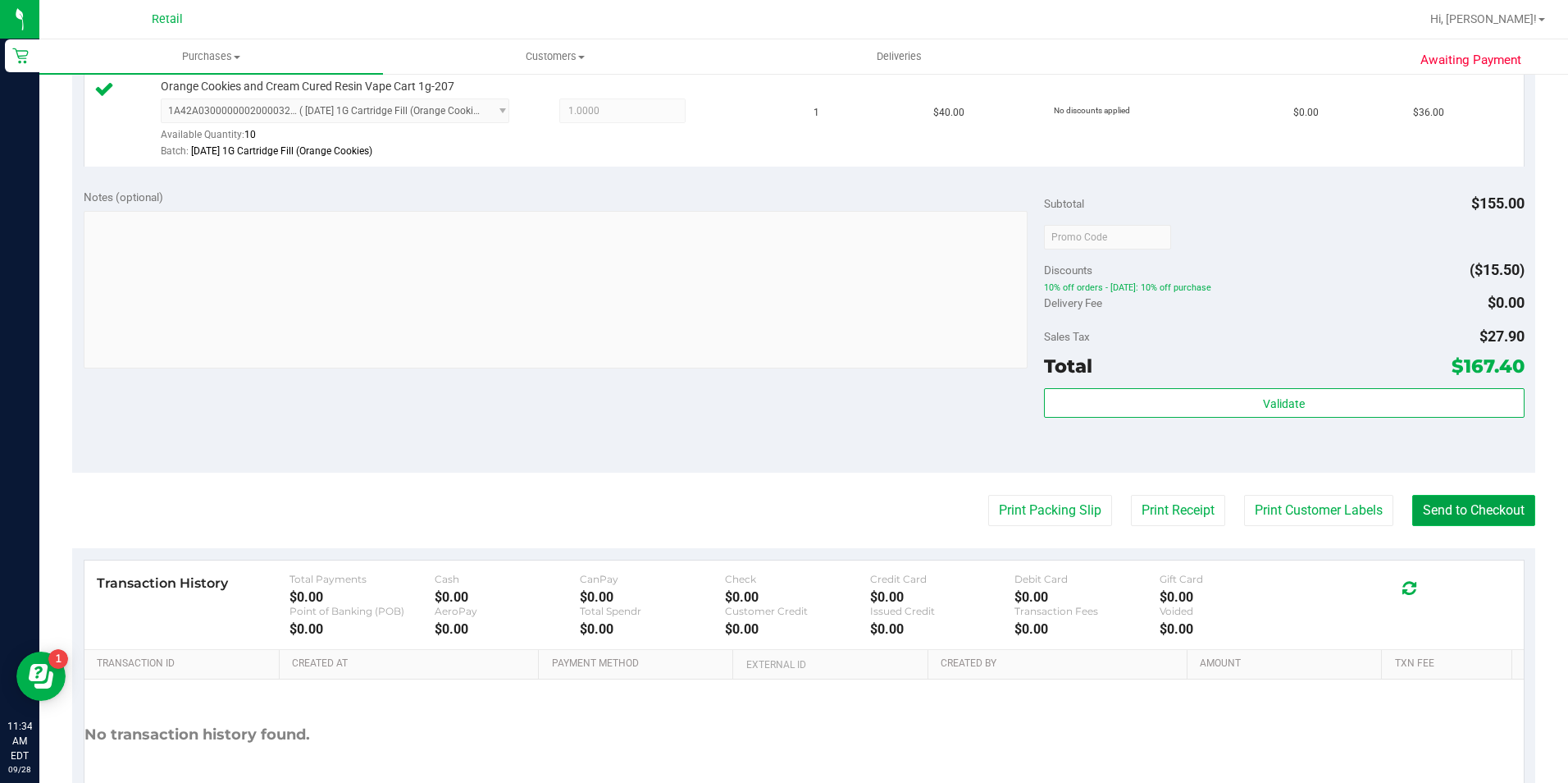
click at [1455, 508] on button "Send to Checkout" at bounding box center [1473, 510] width 123 height 32
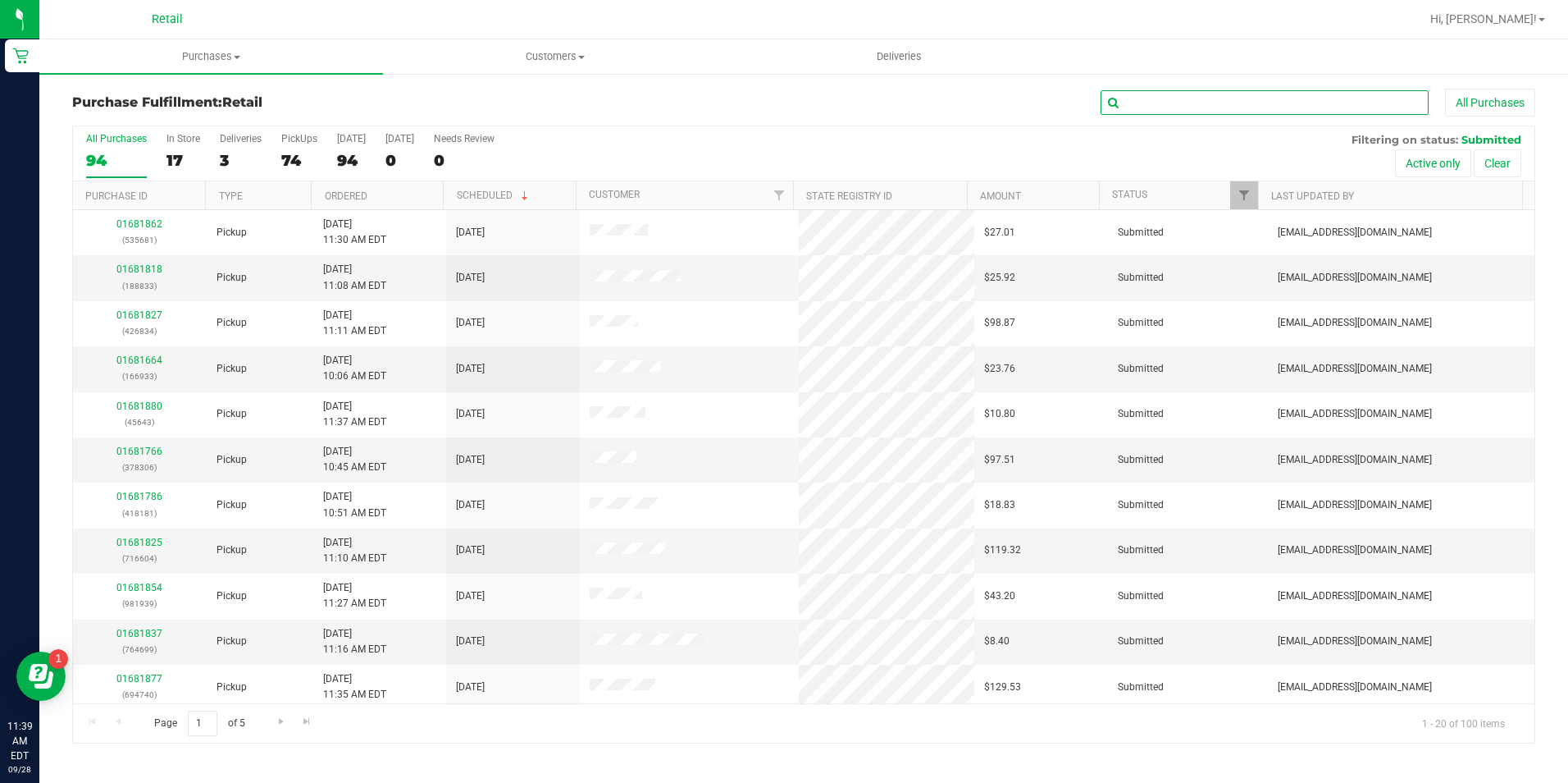
click at [1270, 102] on input "text" at bounding box center [1265, 102] width 328 height 25
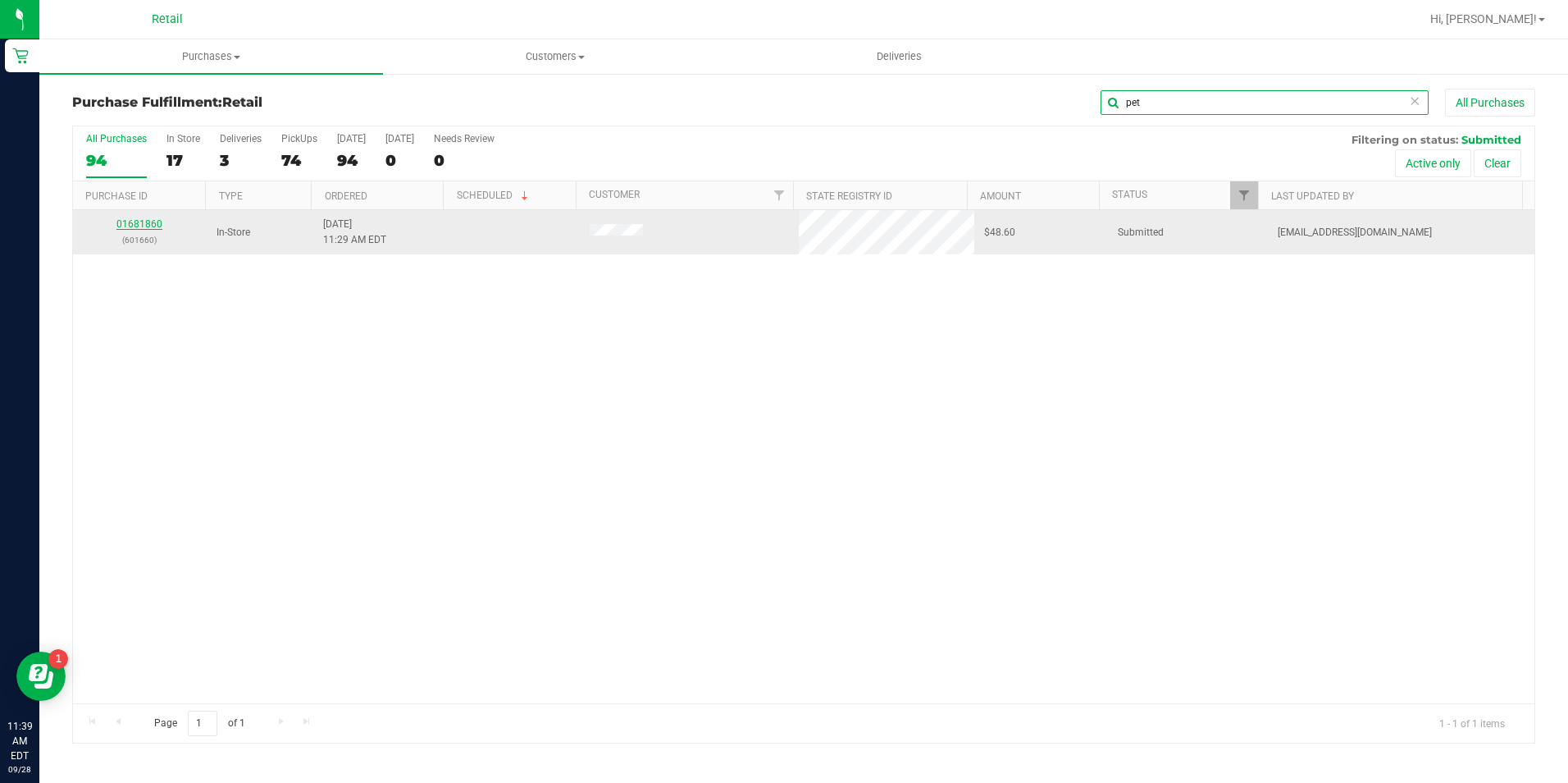
type input "pet"
click at [125, 226] on link "01681860" at bounding box center [140, 224] width 46 height 11
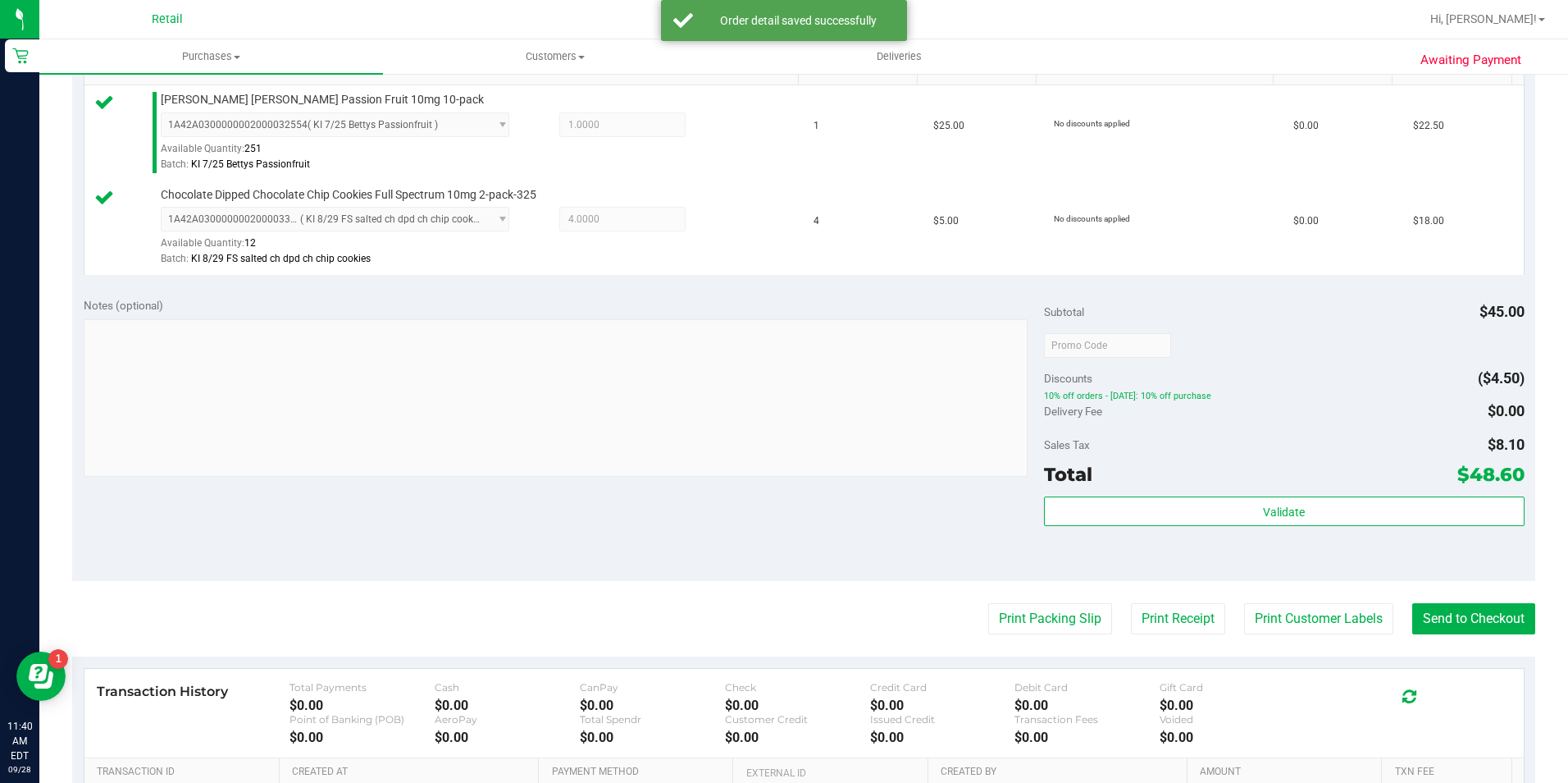
scroll to position [493, 0]
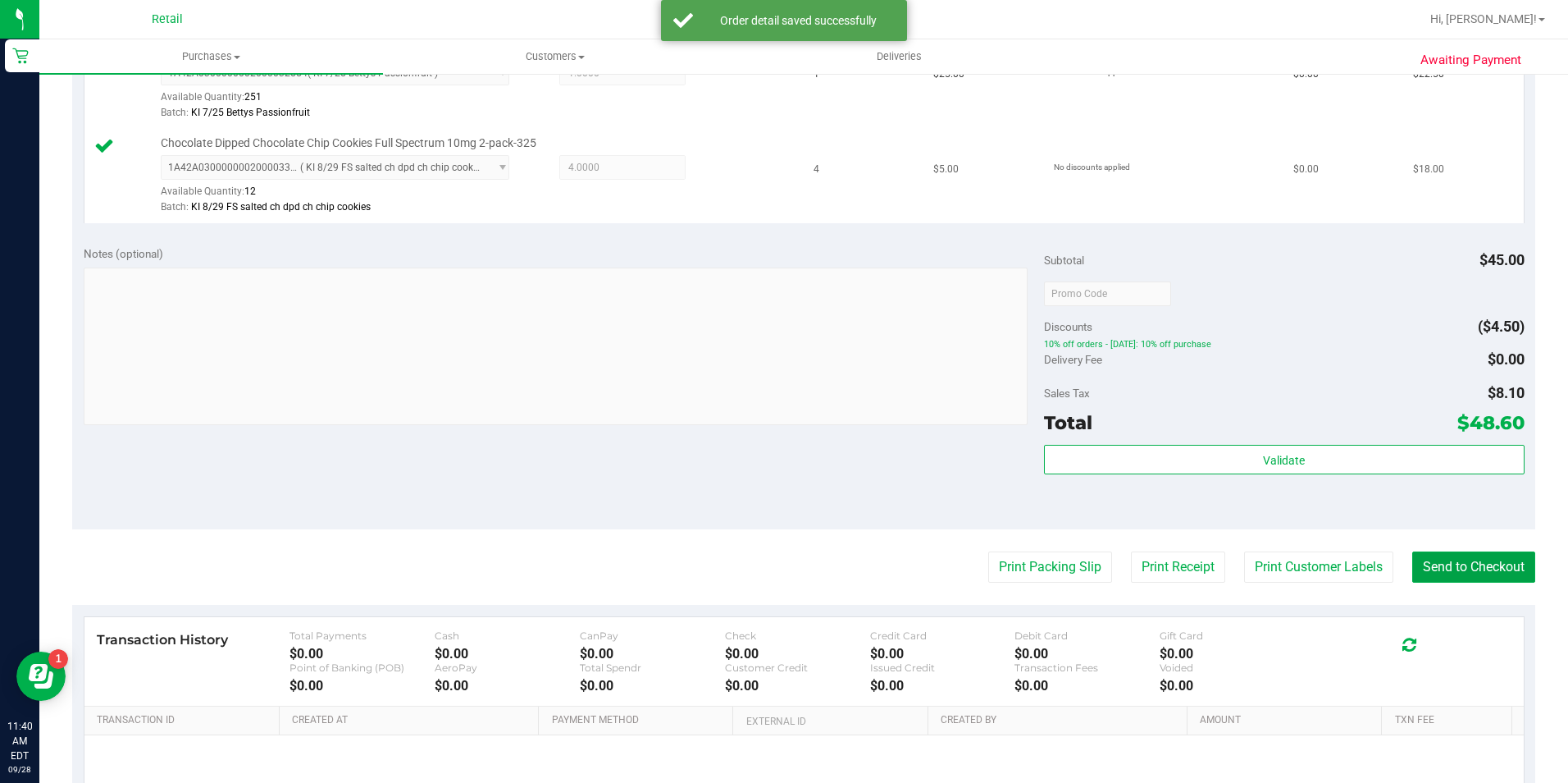
drag, startPoint x: 1434, startPoint y: 576, endPoint x: 755, endPoint y: 188, distance: 782.0
click at [1434, 573] on button "Send to Checkout" at bounding box center [1473, 567] width 123 height 32
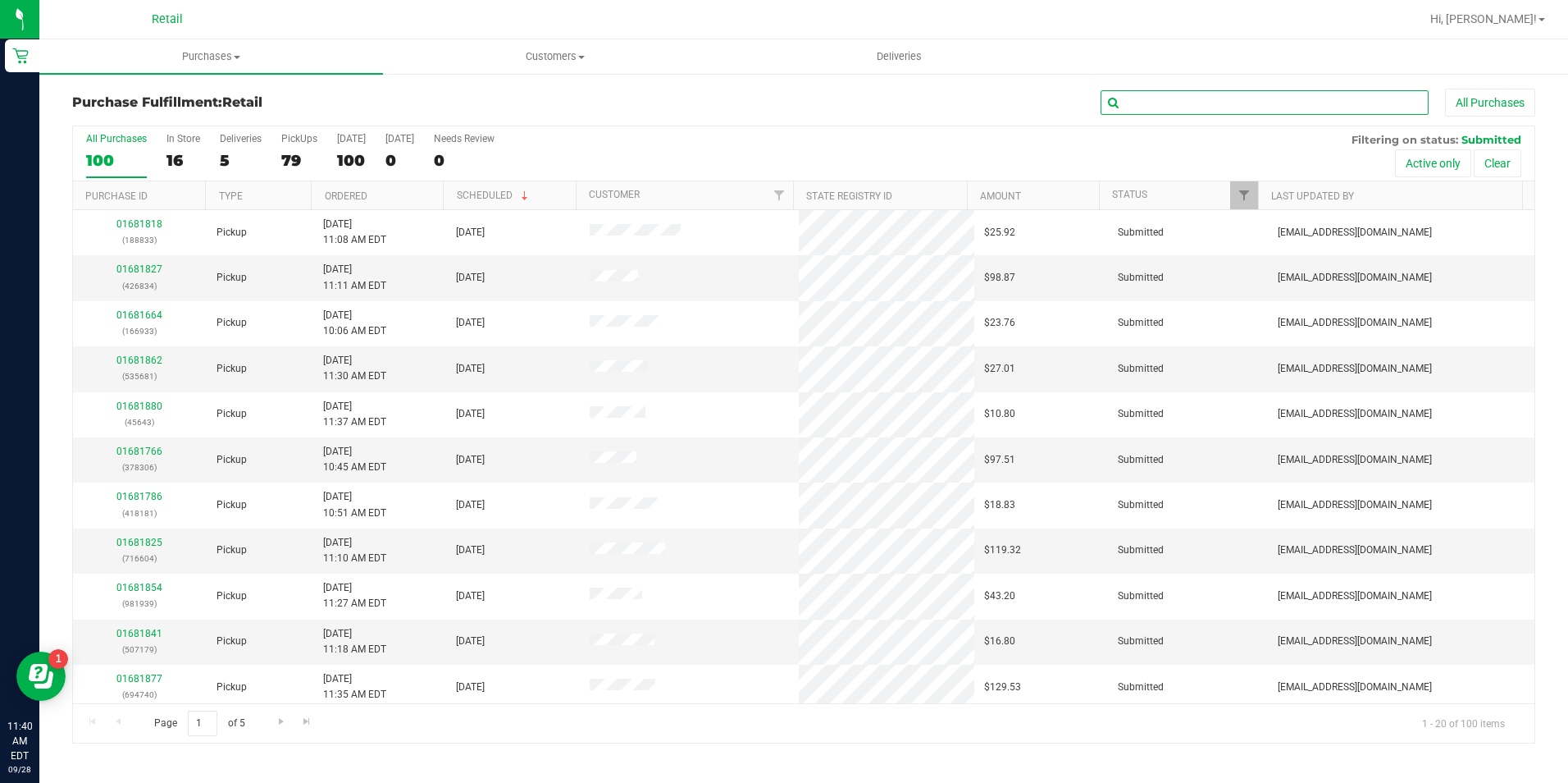
click at [1166, 100] on input "text" at bounding box center [1265, 102] width 328 height 25
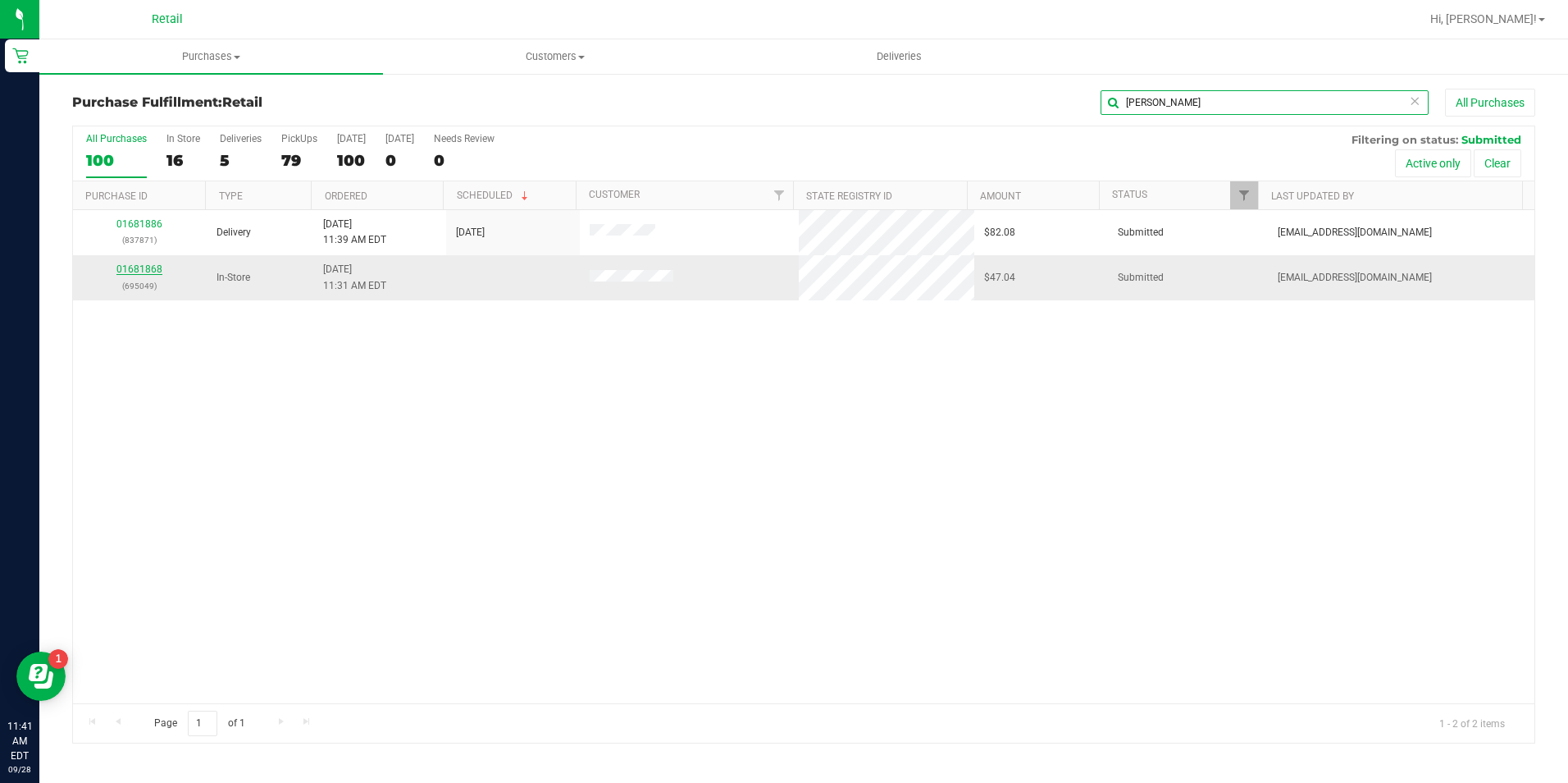
type input "[PERSON_NAME]"
click at [147, 267] on link "01681868" at bounding box center [140, 269] width 46 height 11
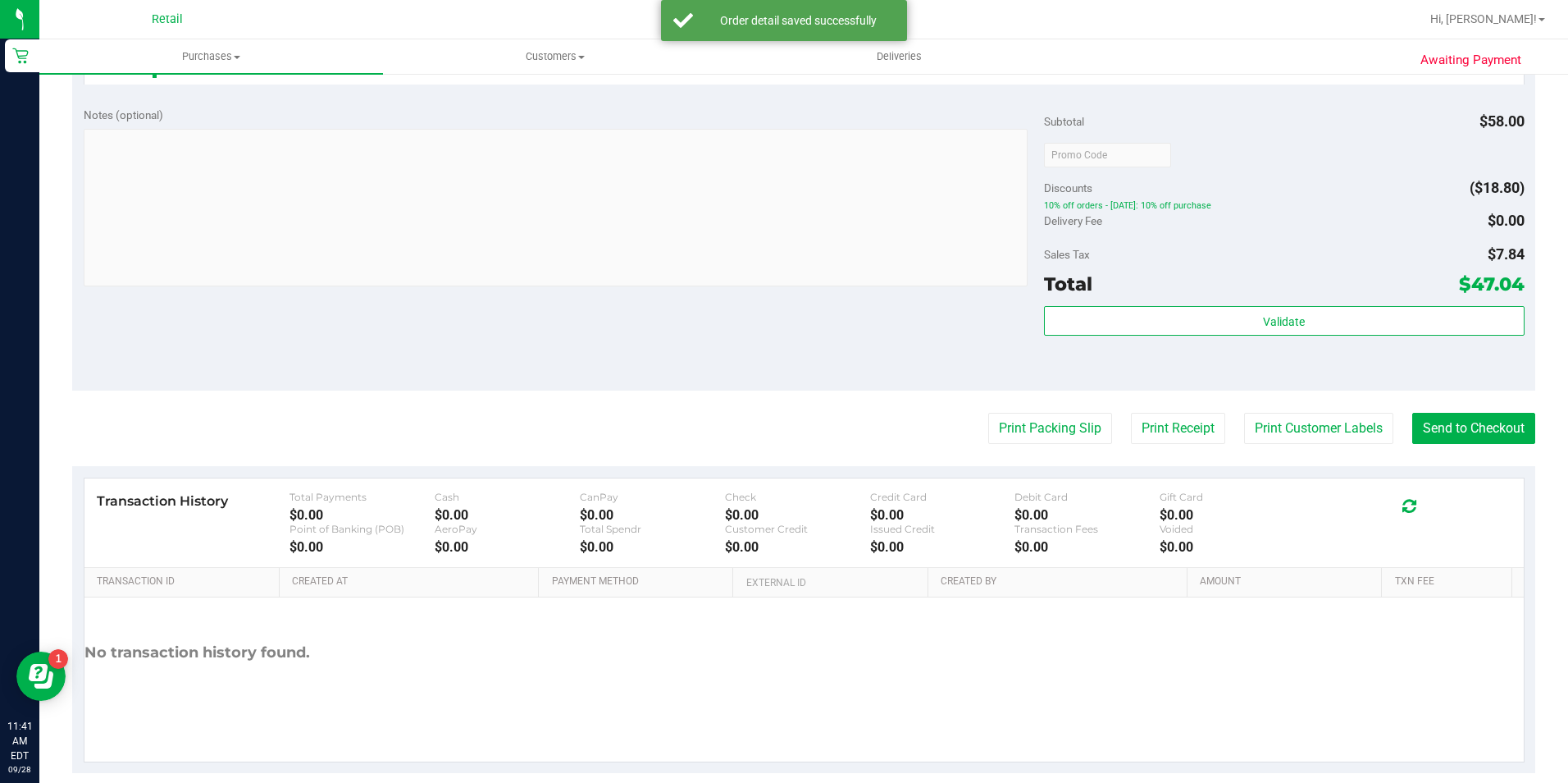
scroll to position [558, 0]
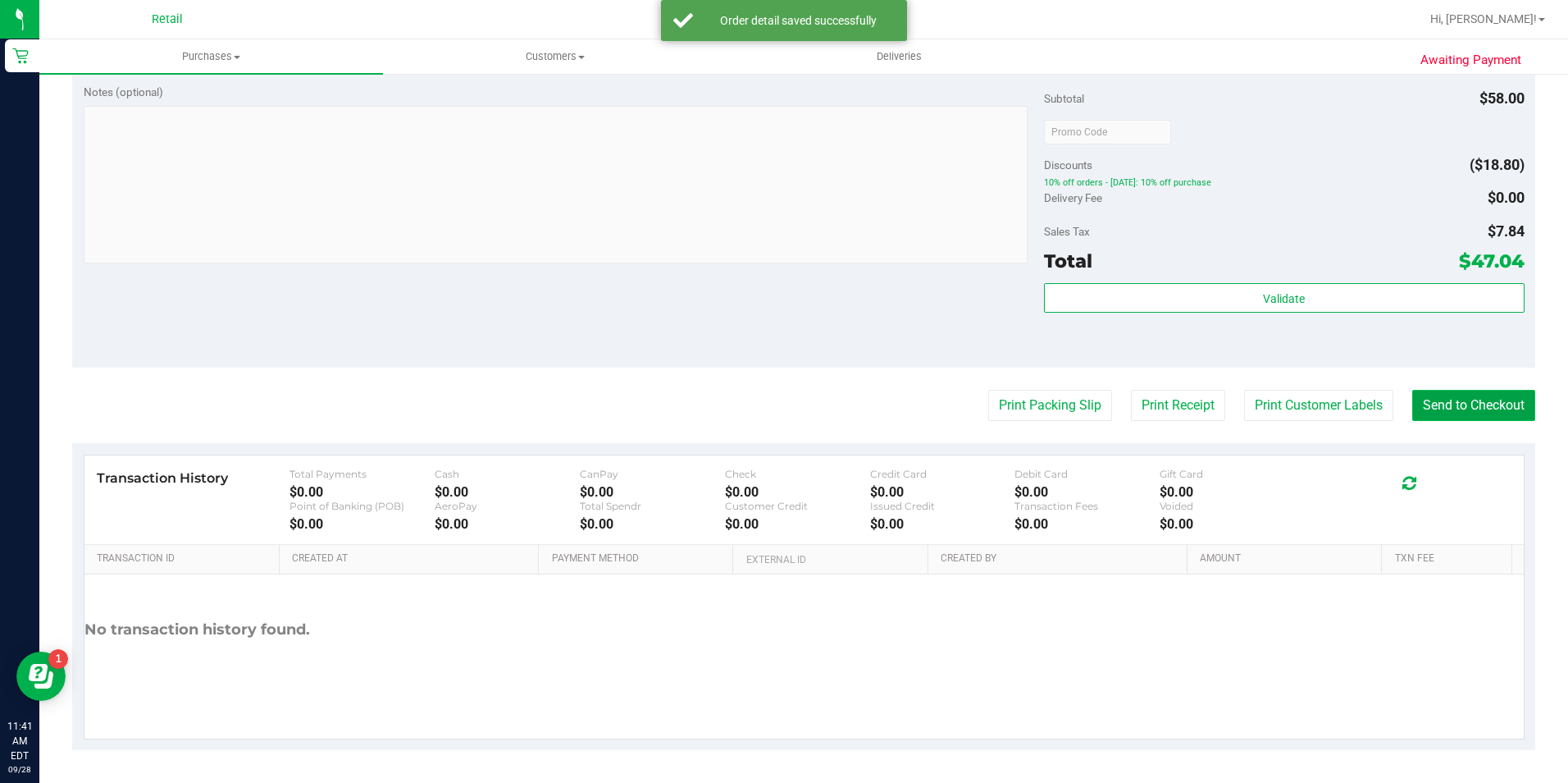
click at [1435, 417] on button "Send to Checkout" at bounding box center [1473, 405] width 123 height 32
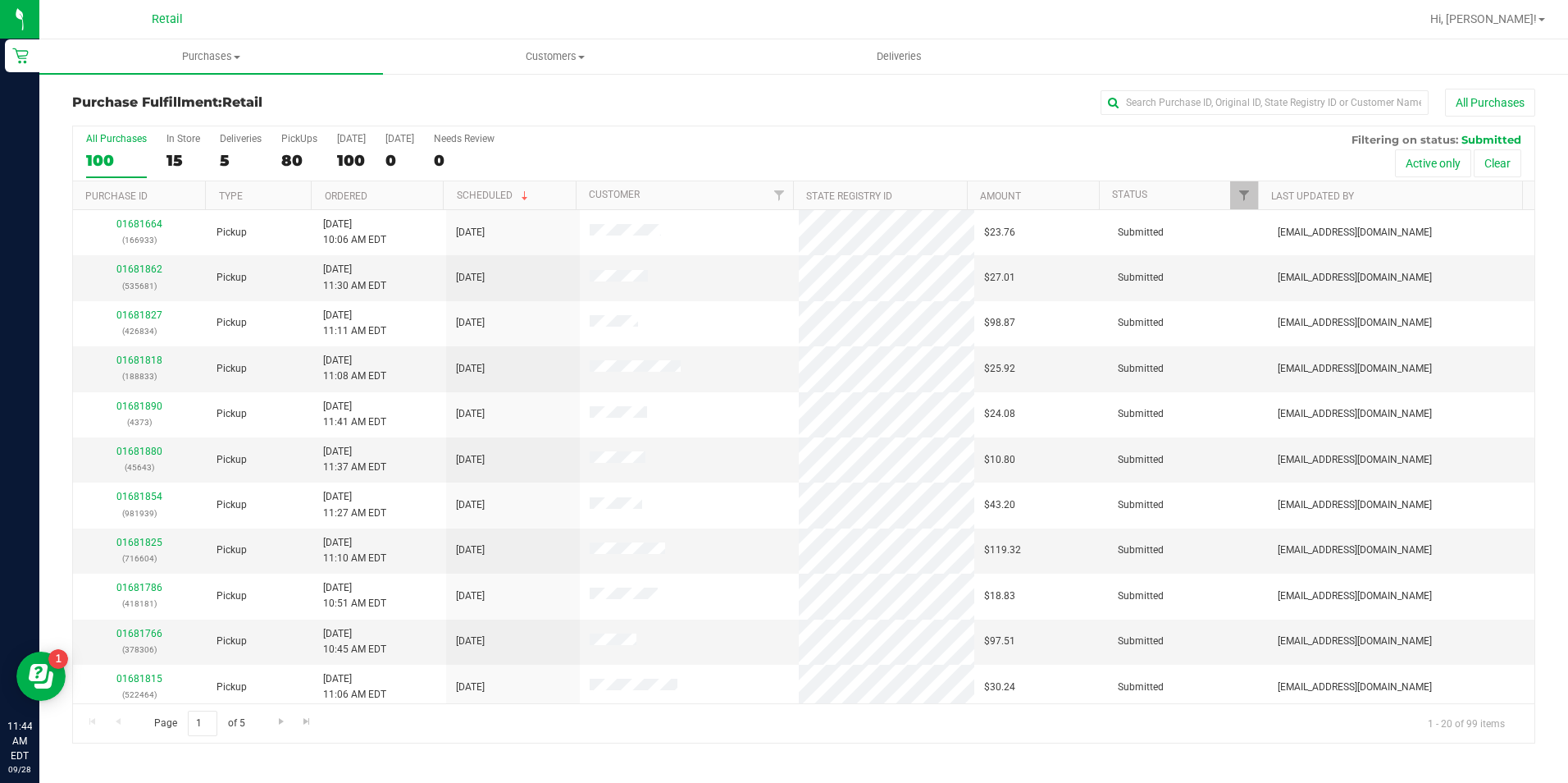
click at [1261, 89] on div "All Purchases" at bounding box center [1048, 103] width 975 height 28
click at [1258, 105] on input "text" at bounding box center [1265, 102] width 328 height 25
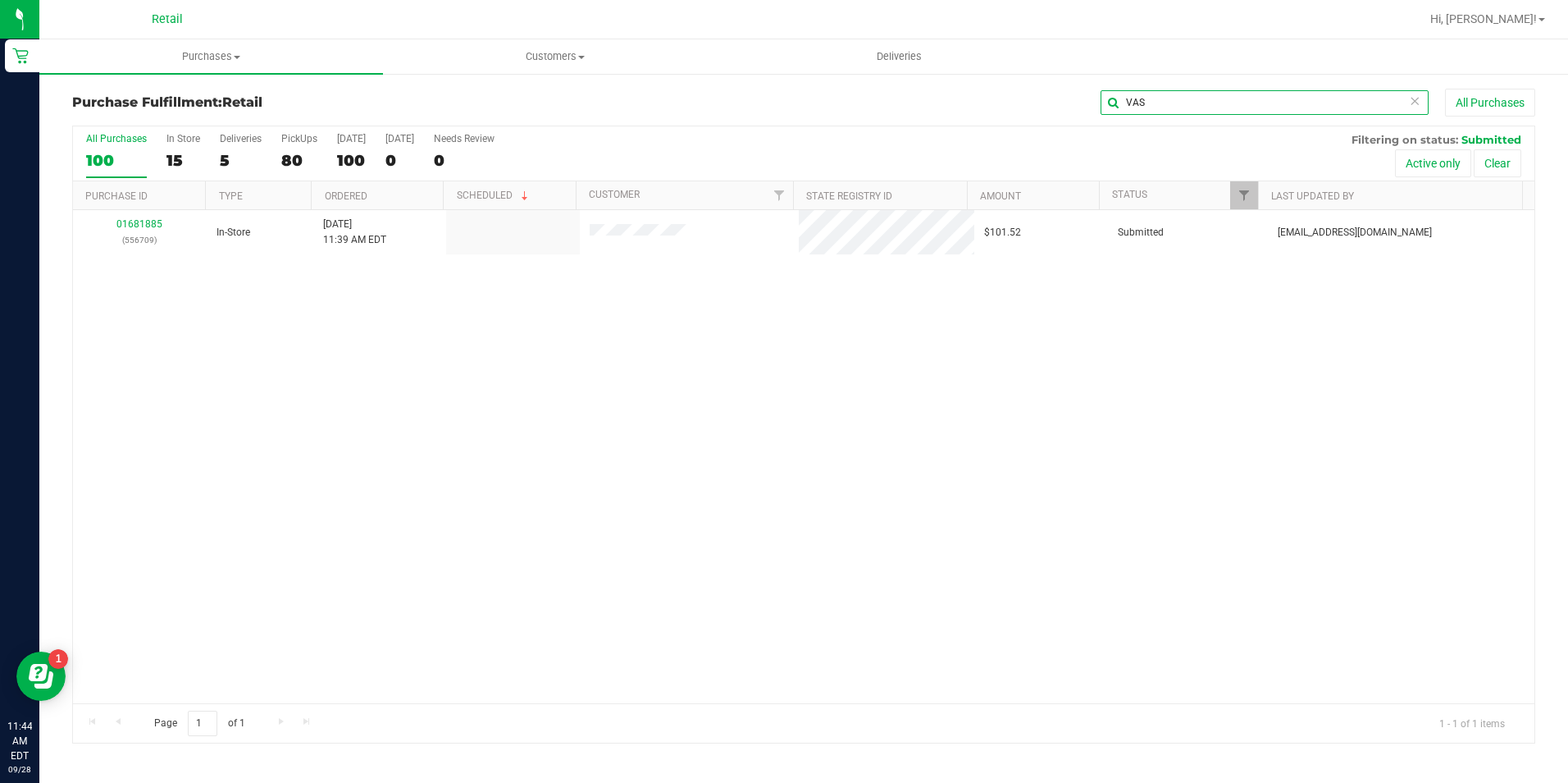
type input "VAS"
click at [138, 218] on link "01681885" at bounding box center [140, 224] width 46 height 11
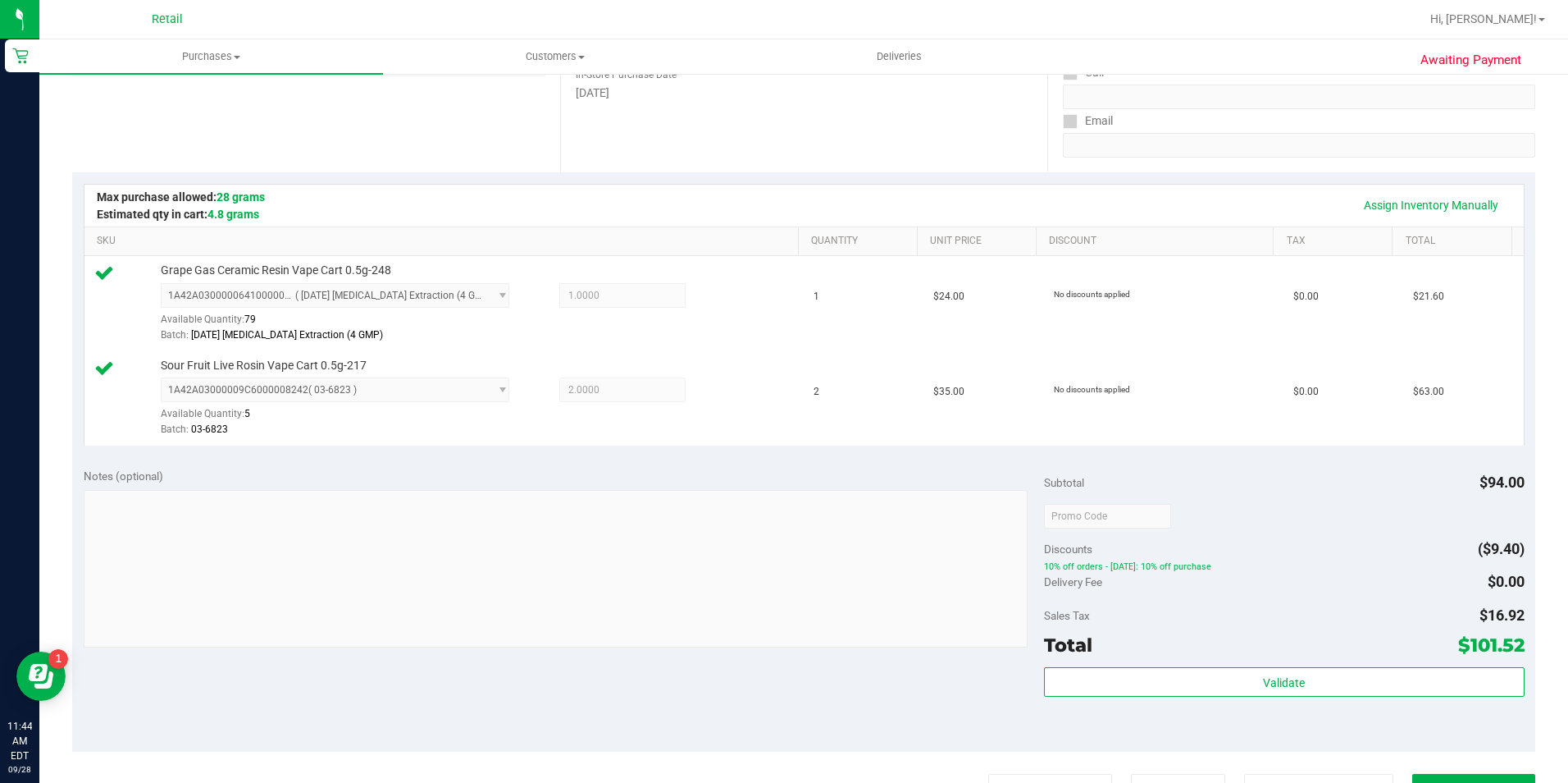
scroll to position [493, 0]
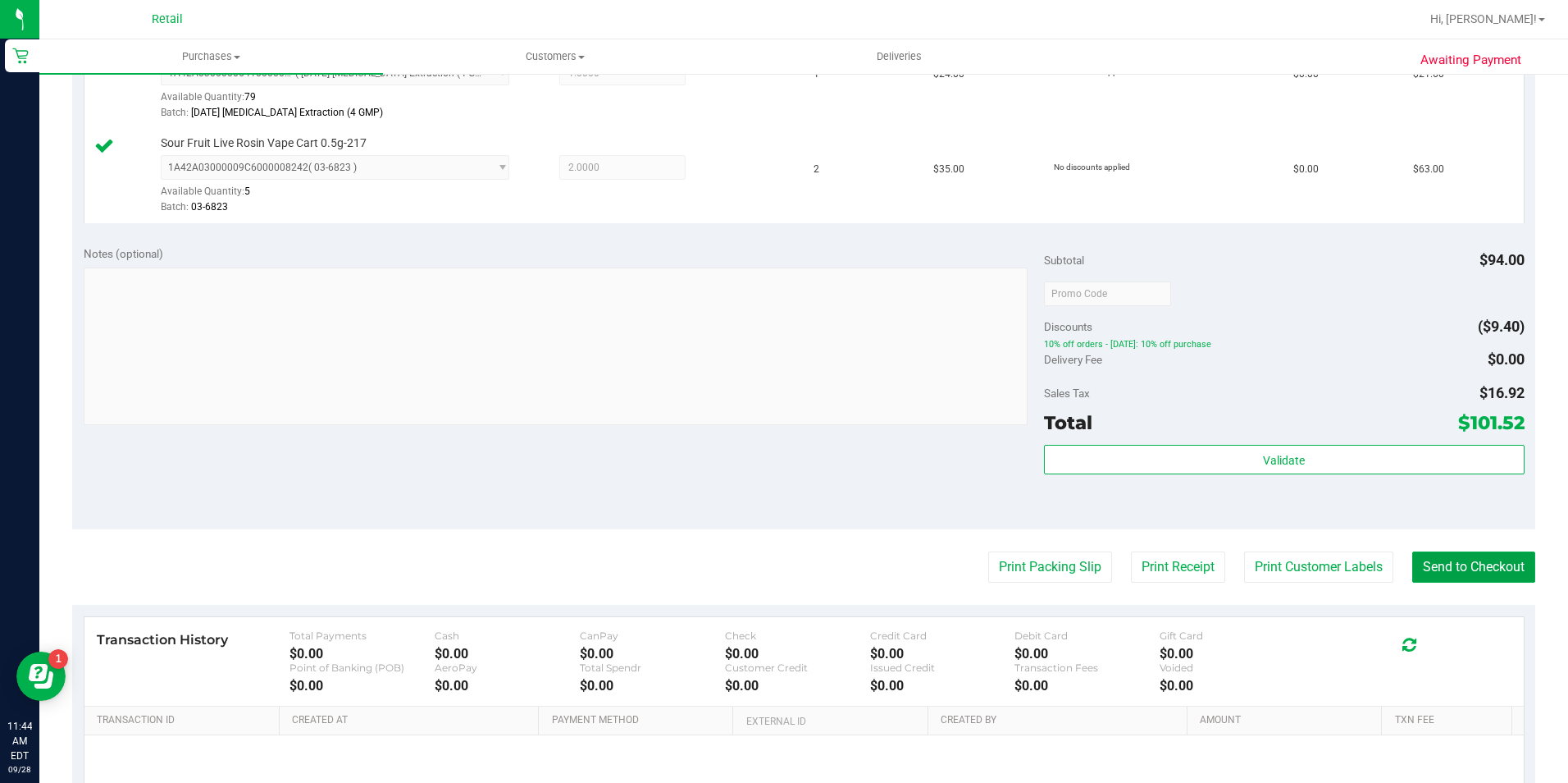
drag, startPoint x: 1454, startPoint y: 566, endPoint x: 925, endPoint y: 292, distance: 595.7
click at [1454, 566] on button "Send to Checkout" at bounding box center [1473, 567] width 123 height 32
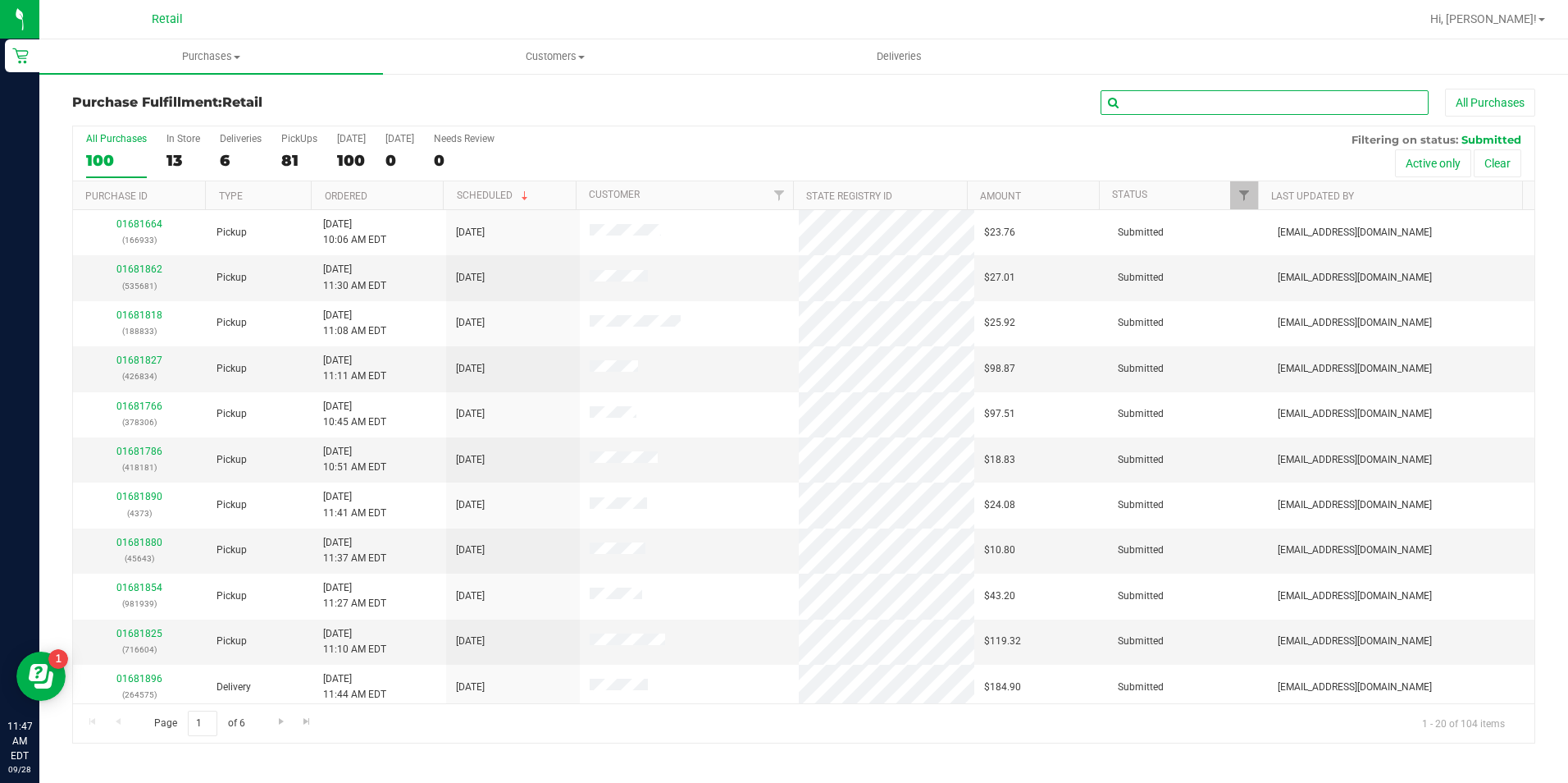
click at [1150, 107] on input "text" at bounding box center [1265, 102] width 328 height 25
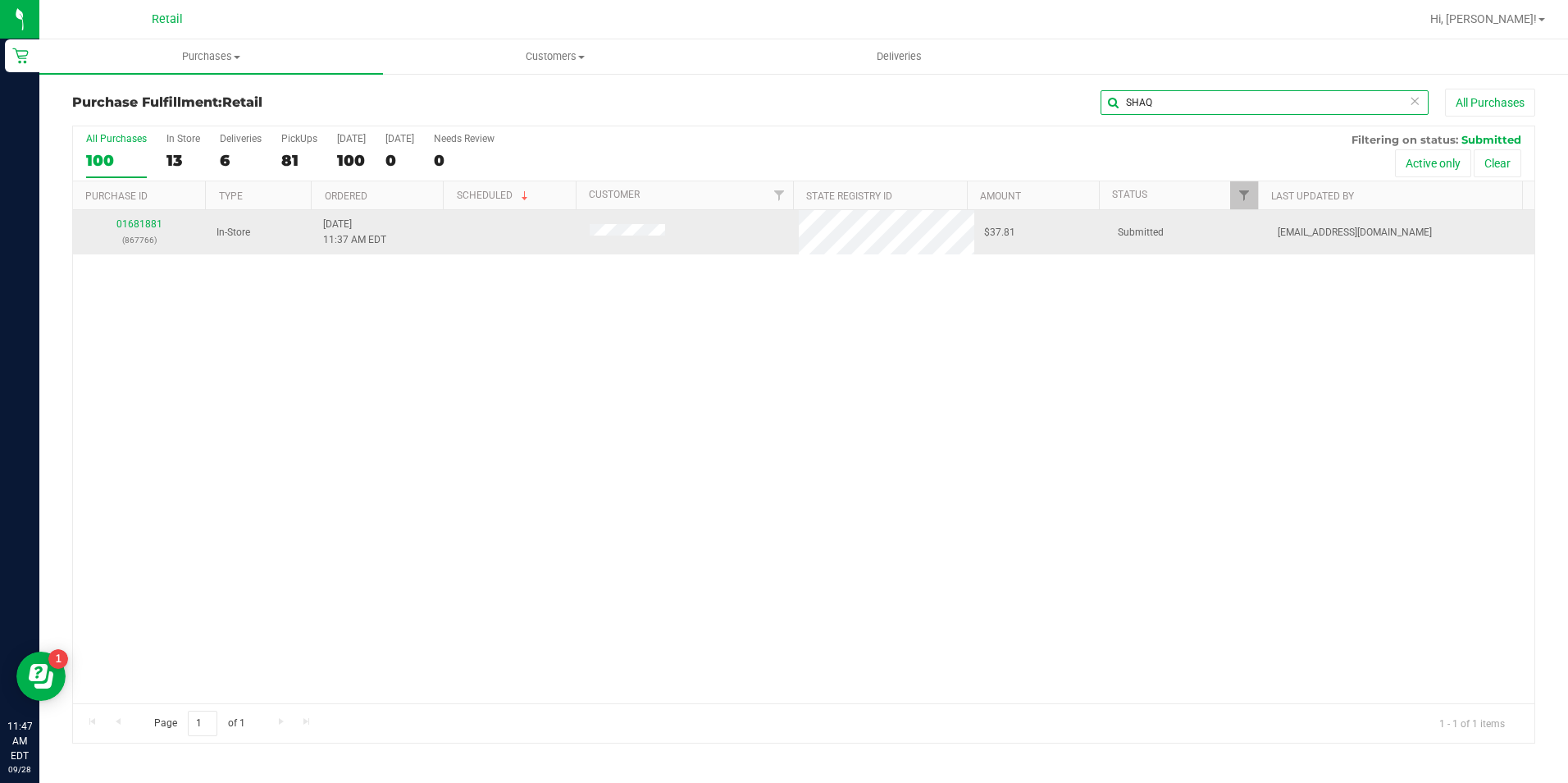
type input "SHAQ"
click at [139, 214] on td "01681881 (867766)" at bounding box center [140, 232] width 134 height 45
click at [140, 218] on link "01681881" at bounding box center [140, 224] width 46 height 11
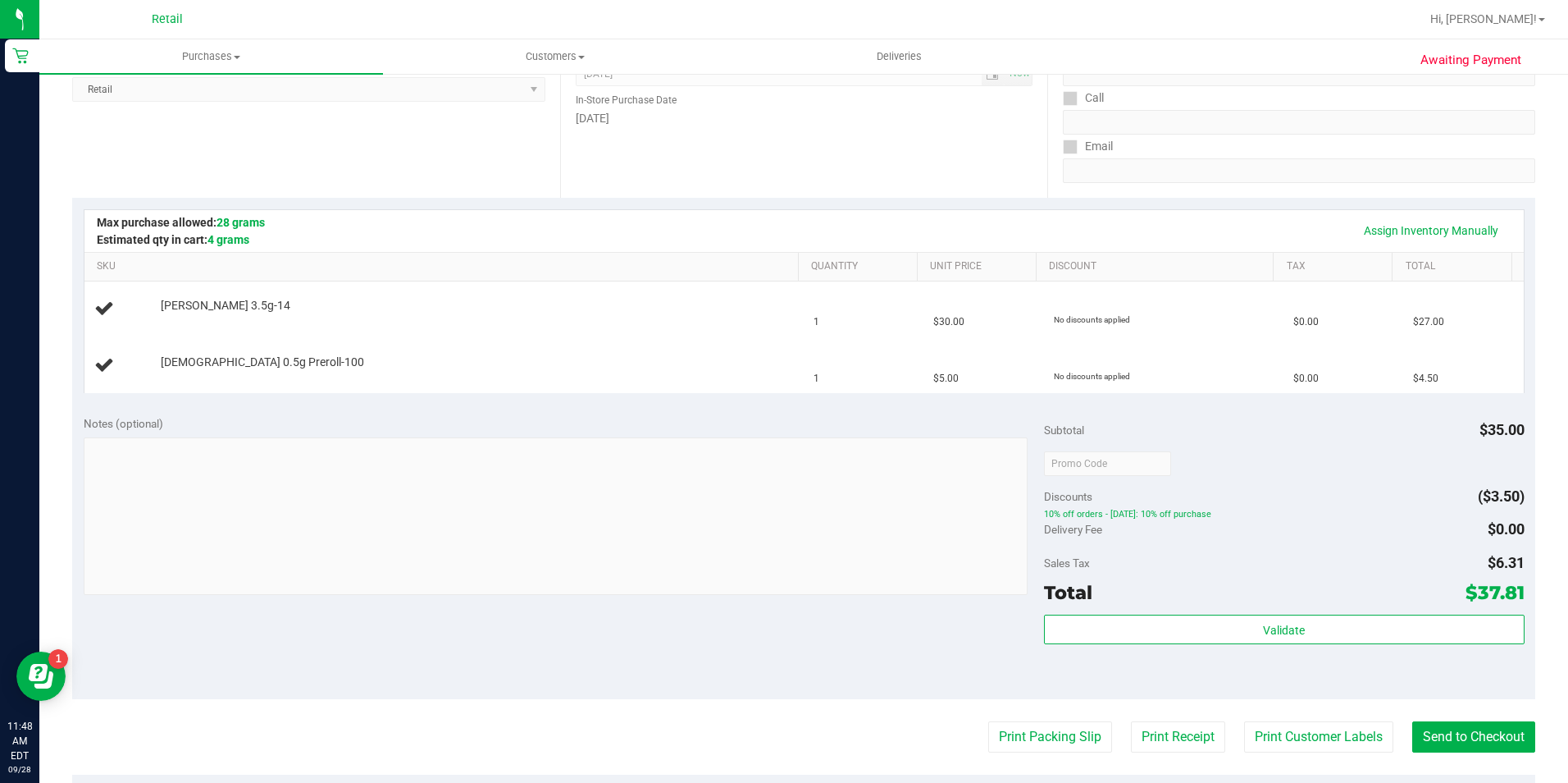
scroll to position [246, 0]
click at [1191, 741] on button "Print Receipt" at bounding box center [1179, 736] width 95 height 32
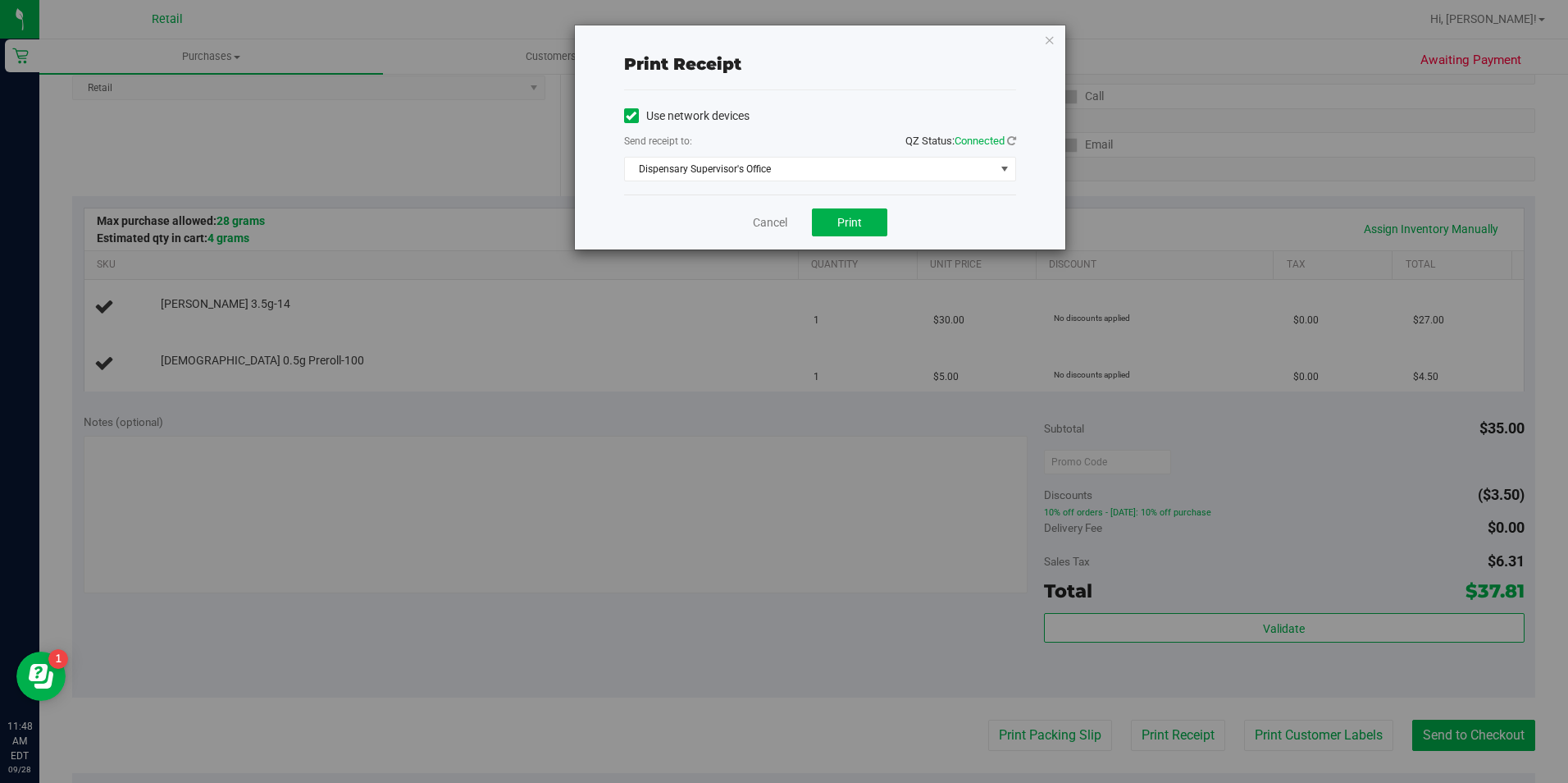
click at [630, 116] on icon at bounding box center [631, 116] width 11 height 0
click at [0, 0] on input "Use network devices" at bounding box center [0, 0] width 0 height 0
click at [672, 165] on span "Choose printer" at bounding box center [809, 169] width 370 height 23
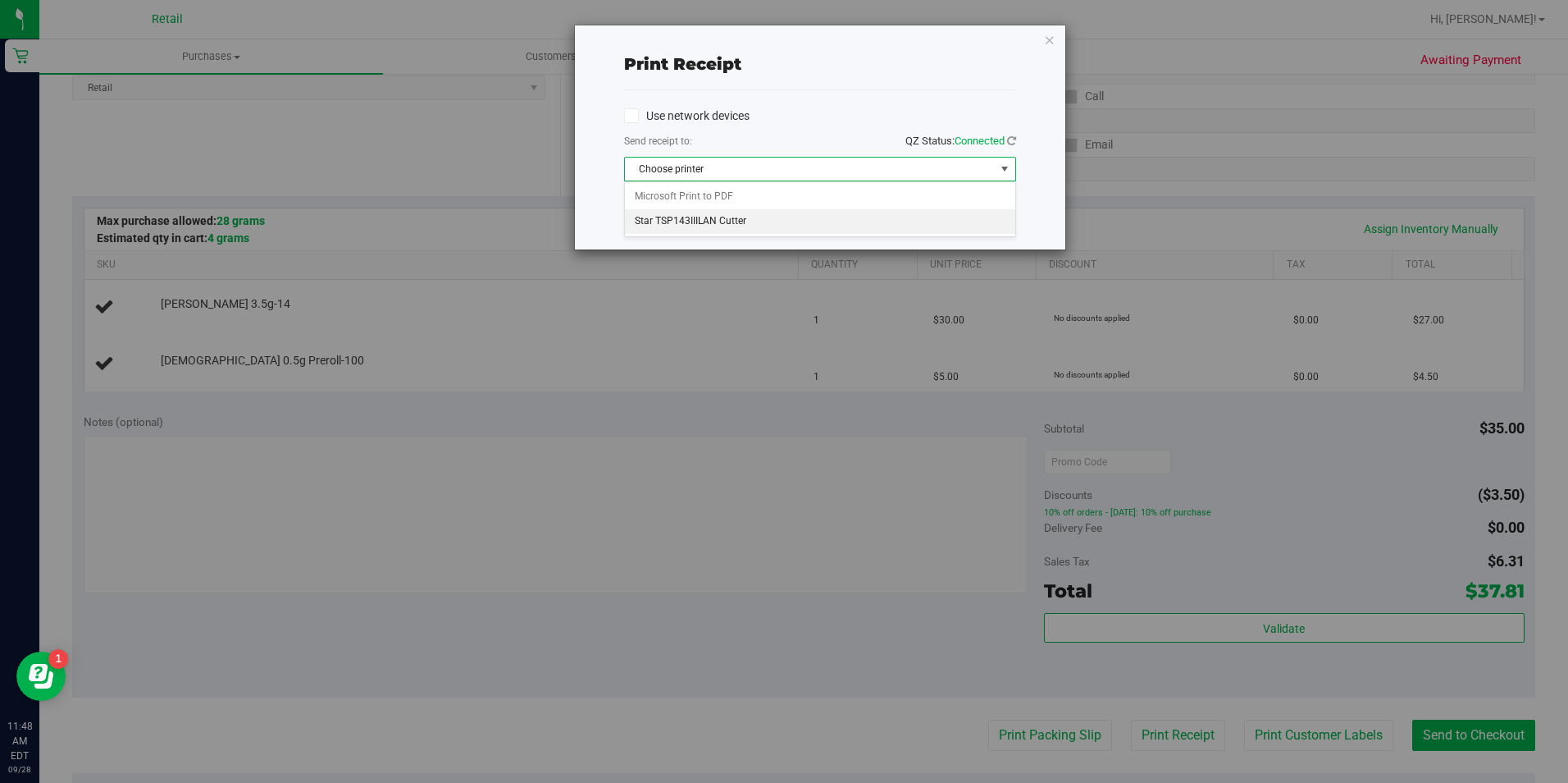
click at [669, 225] on li "Star TSP143IIILAN Cutter" at bounding box center [820, 222] width 390 height 25
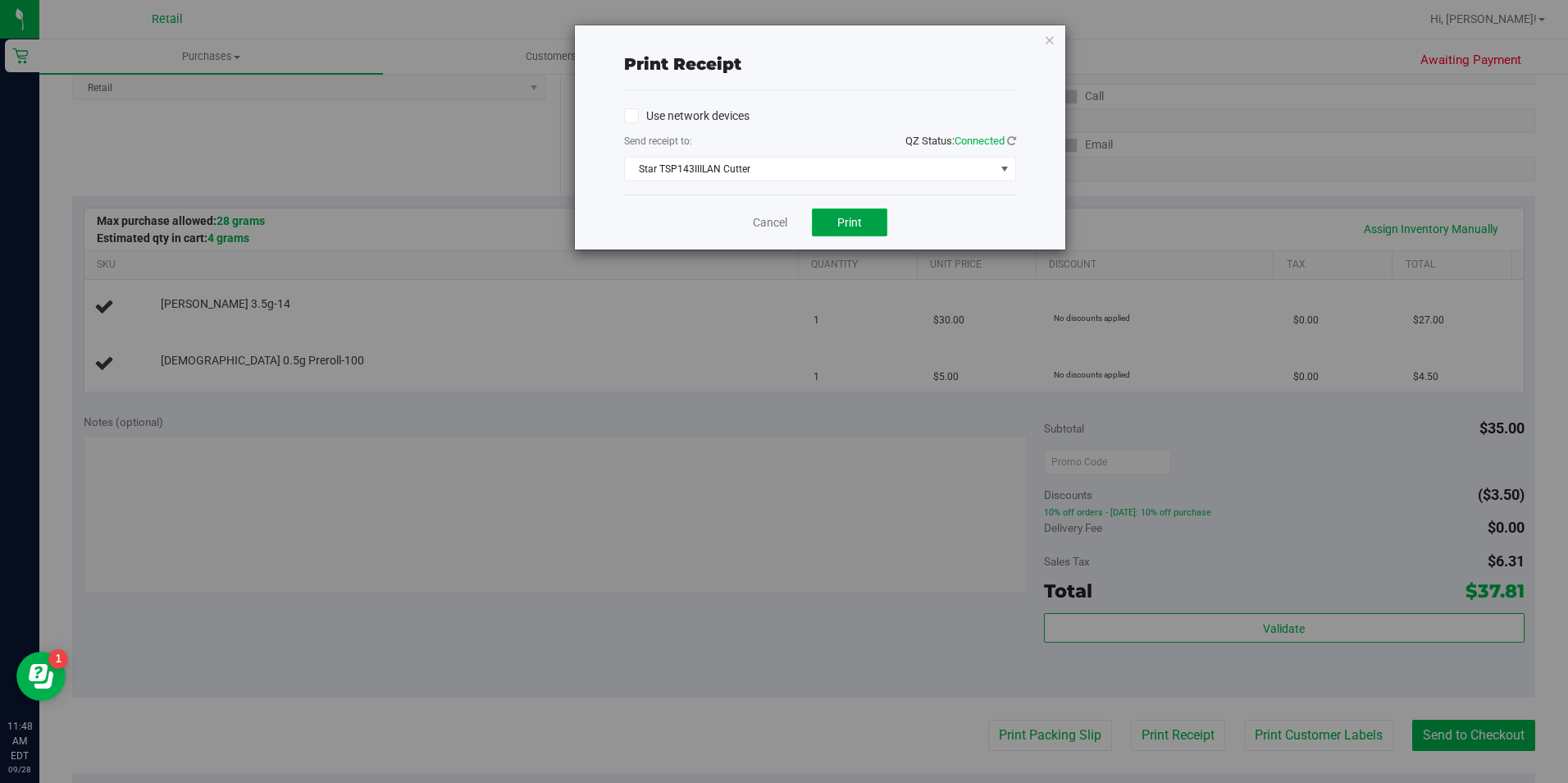
click at [856, 229] on button "Print" at bounding box center [849, 223] width 75 height 28
click at [1045, 45] on icon "button" at bounding box center [1050, 39] width 11 height 19
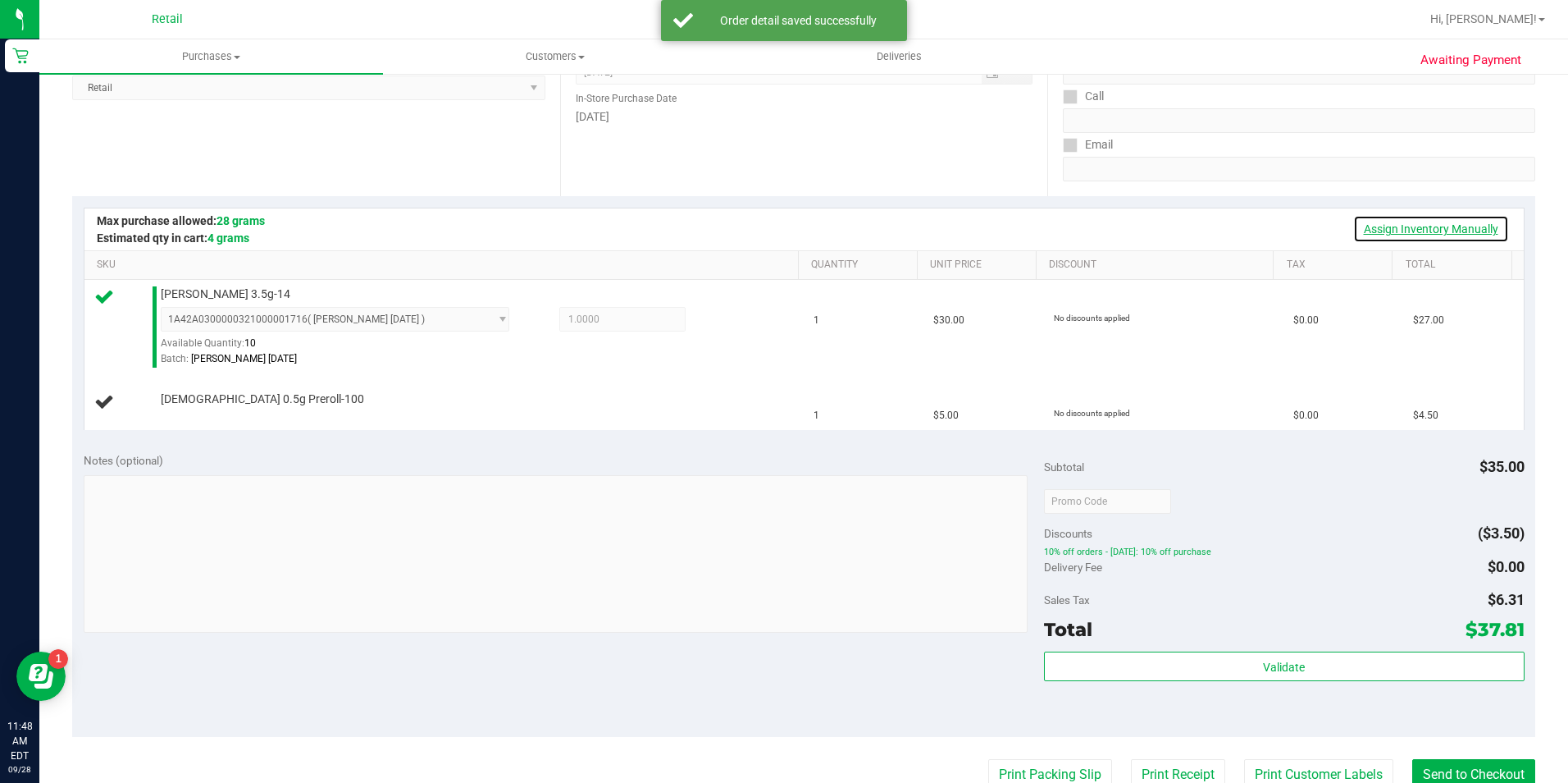
click at [1371, 217] on link "Assign Inventory Manually" at bounding box center [1432, 229] width 156 height 28
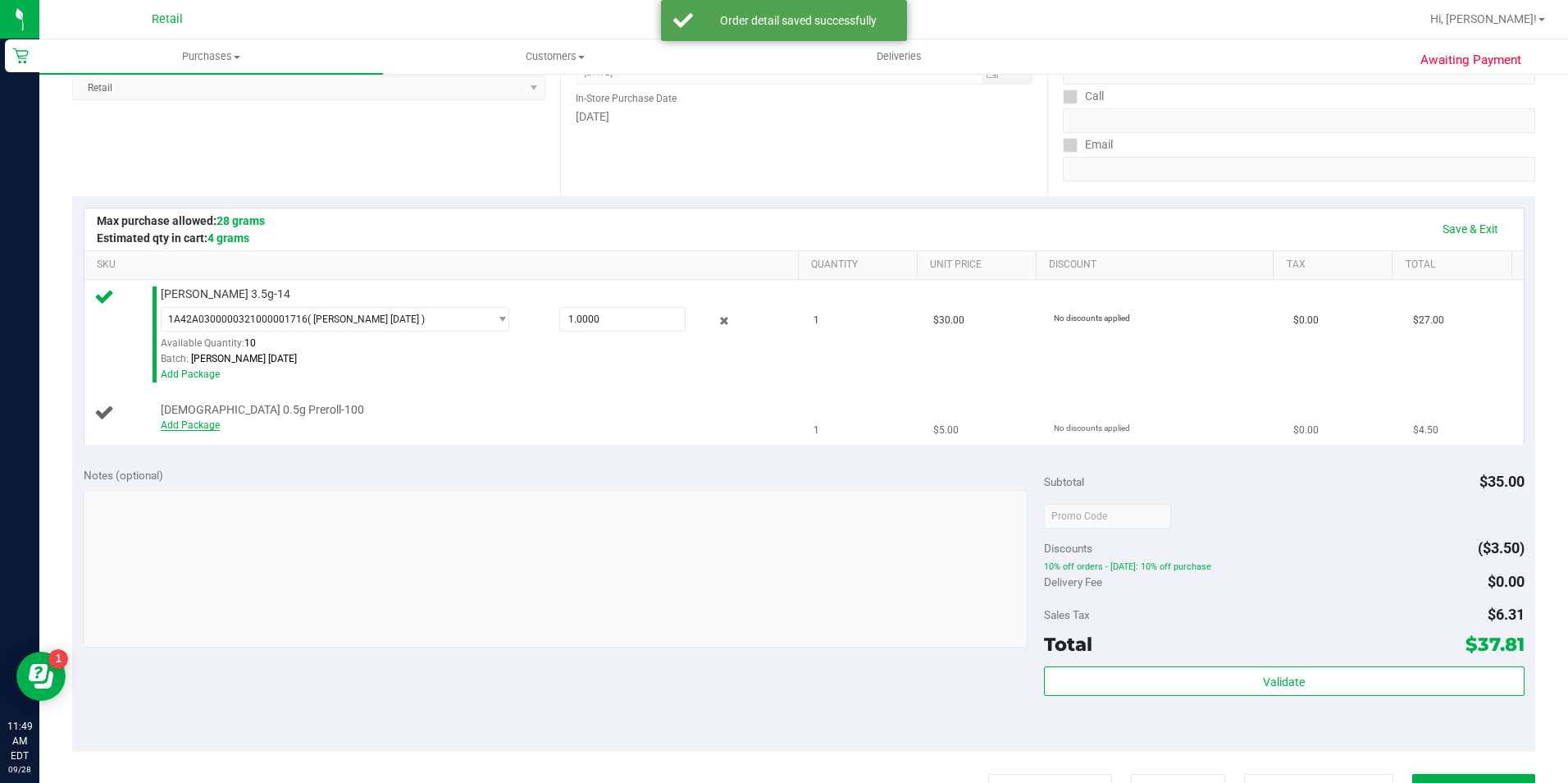
click at [188, 427] on link "Add Package" at bounding box center [190, 425] width 59 height 11
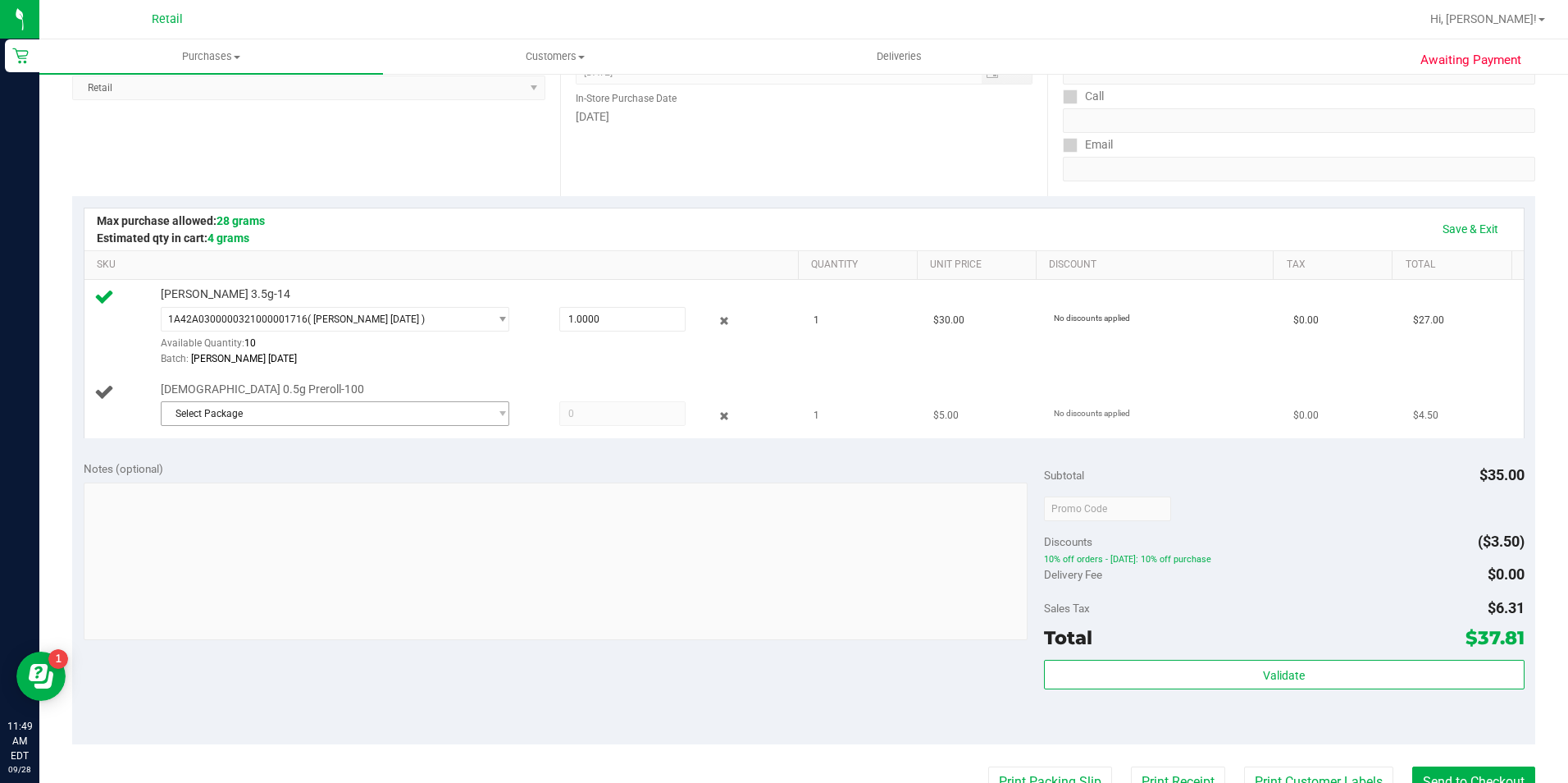
click at [215, 412] on span "Select Package" at bounding box center [325, 413] width 327 height 23
click at [224, 490] on li "1A42A0300000002000033336 ( [DATE] Room #3 South CU Jumanji#6 (TS) FLW )" at bounding box center [331, 481] width 341 height 23
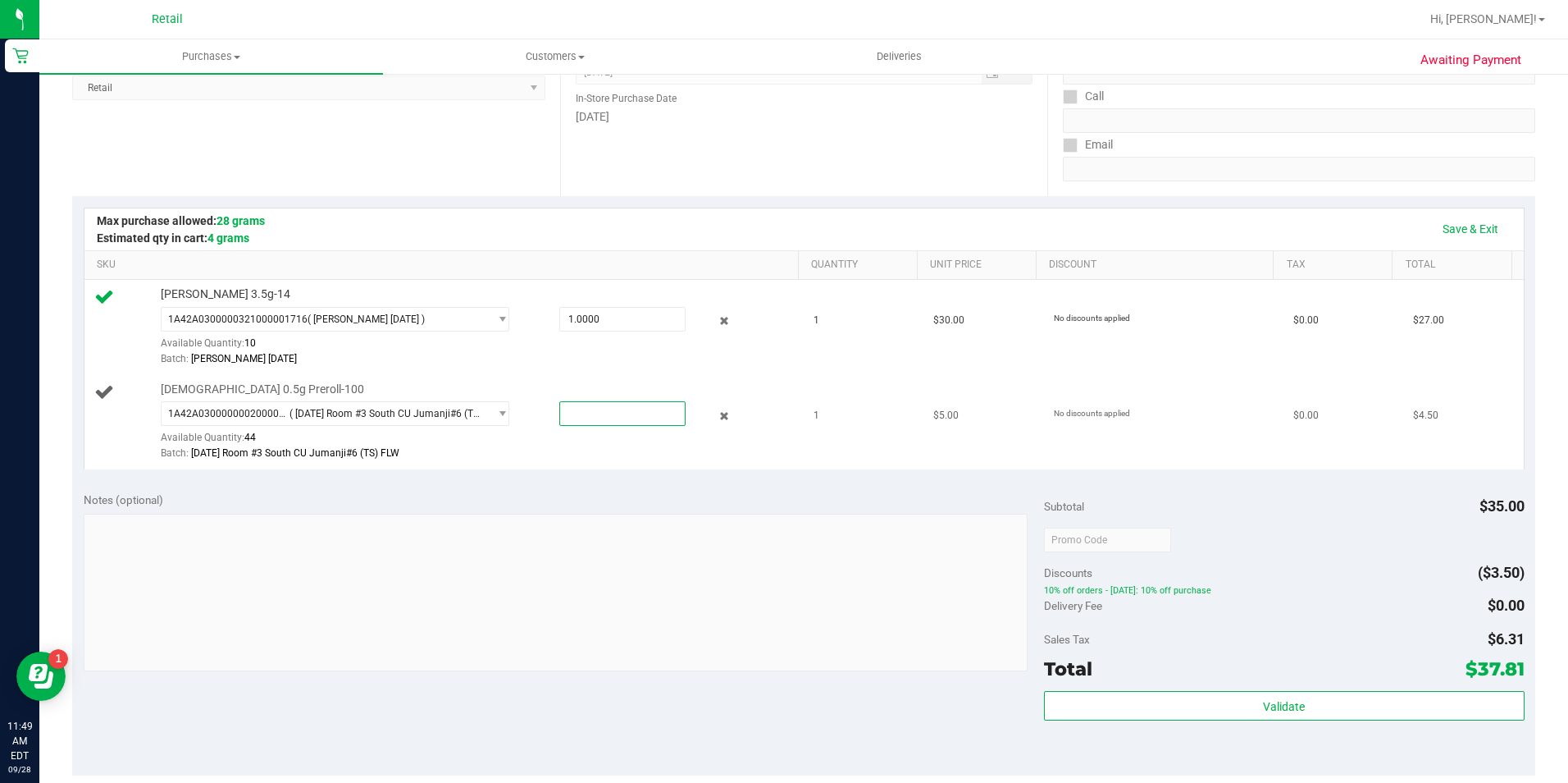
click at [574, 409] on span at bounding box center [622, 414] width 126 height 25
type input "1"
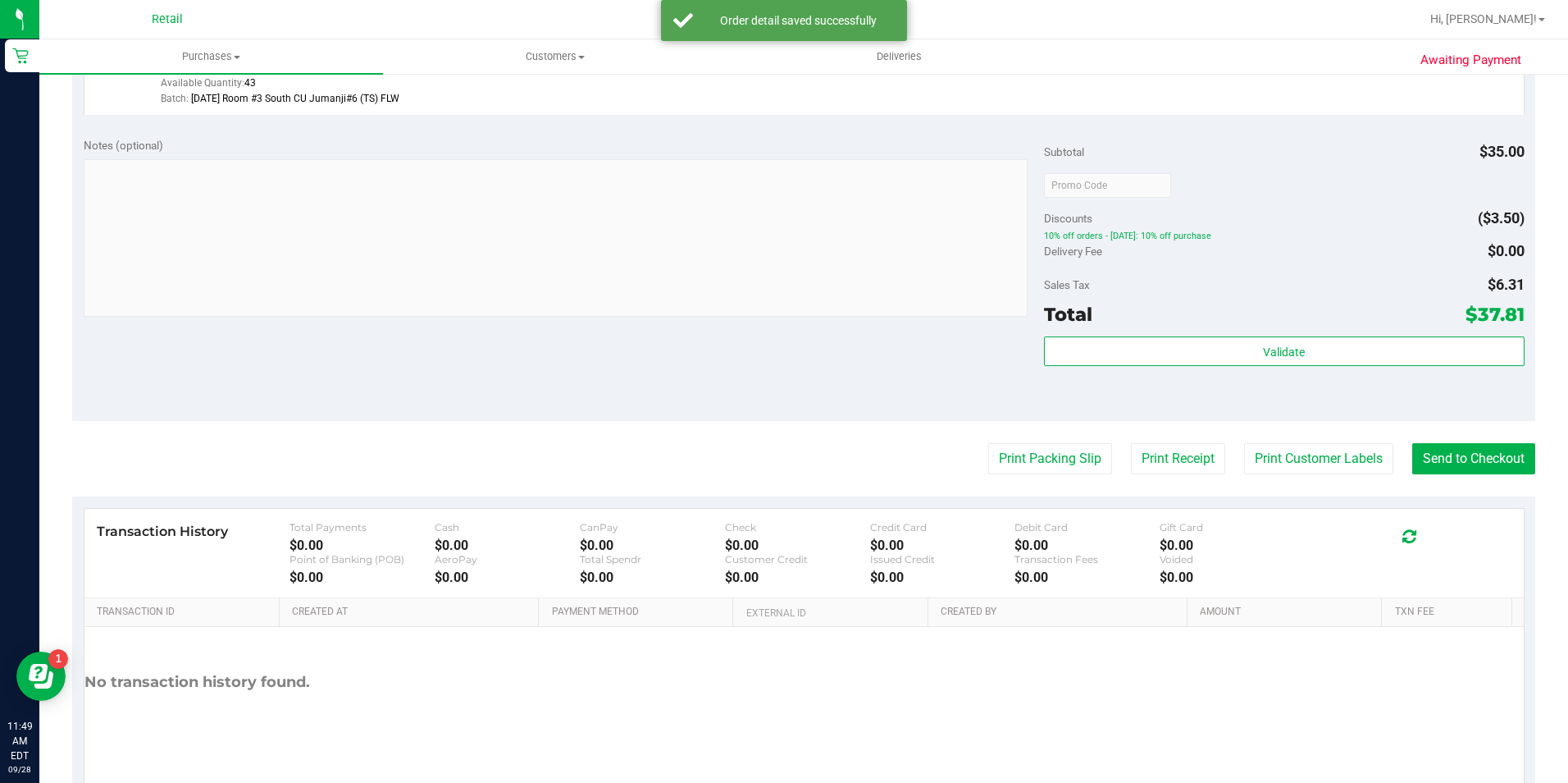
scroll to position [572, 0]
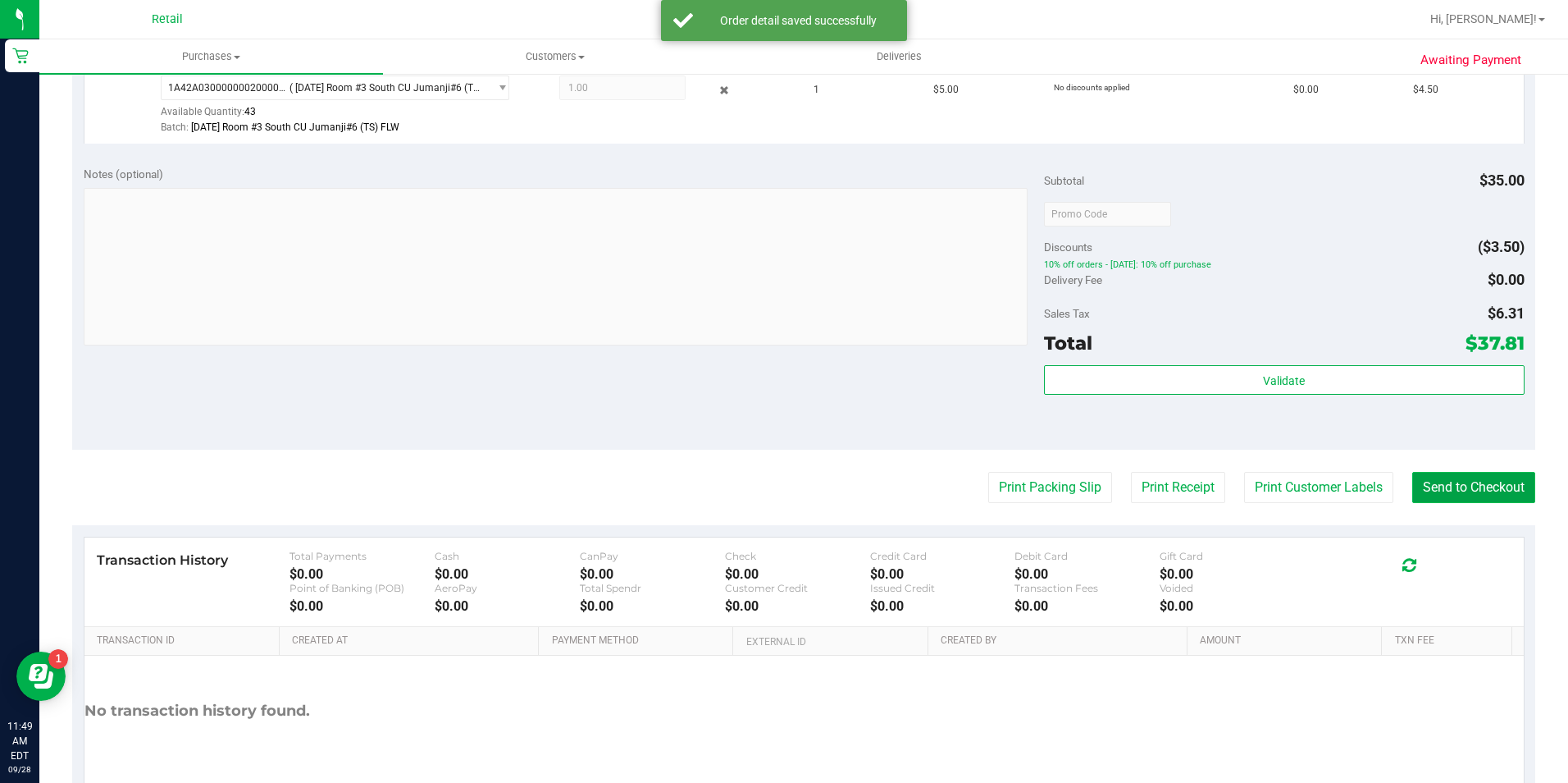
click at [1455, 479] on button "Send to Checkout" at bounding box center [1473, 488] width 123 height 32
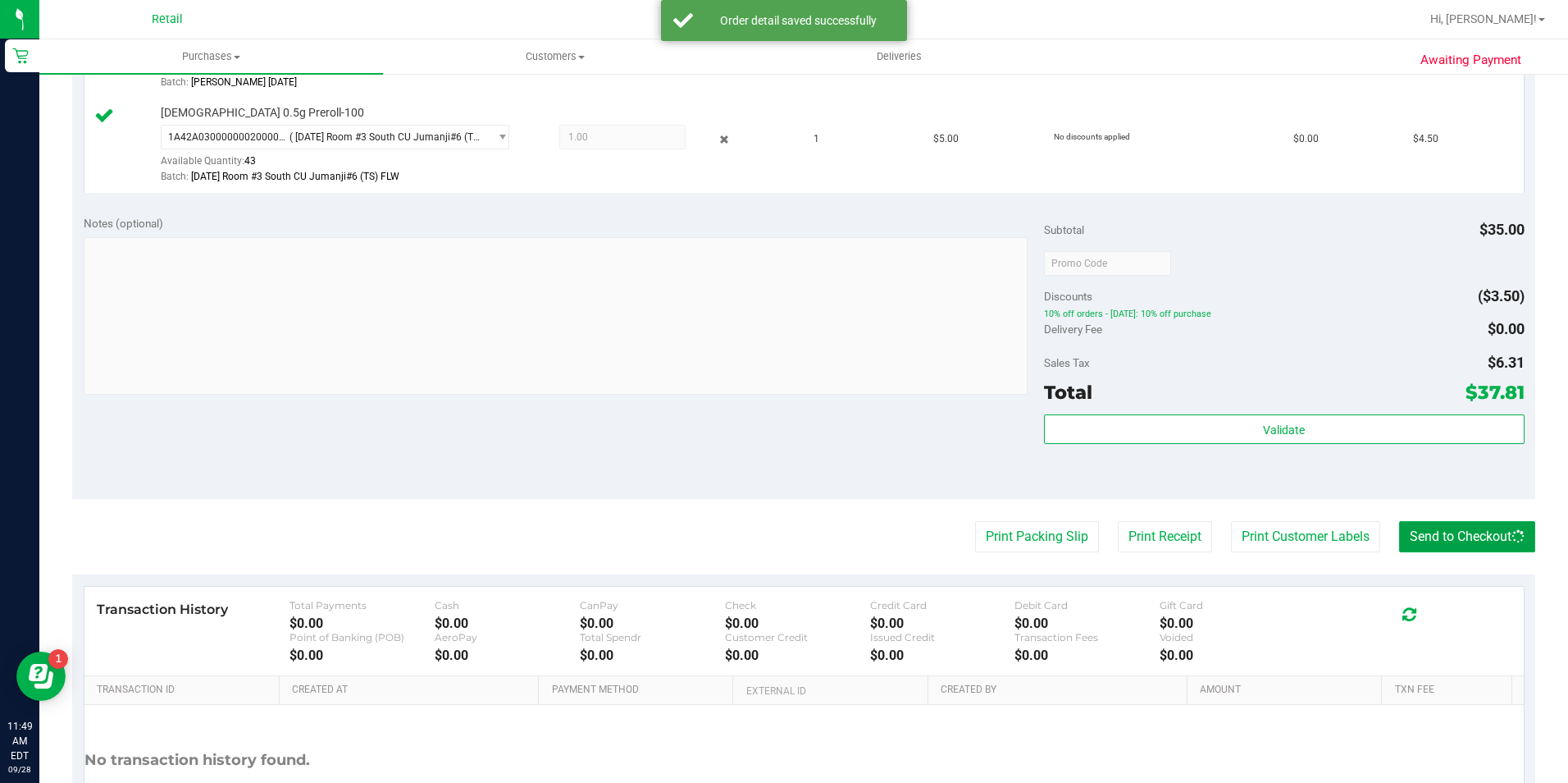
scroll to position [408, 0]
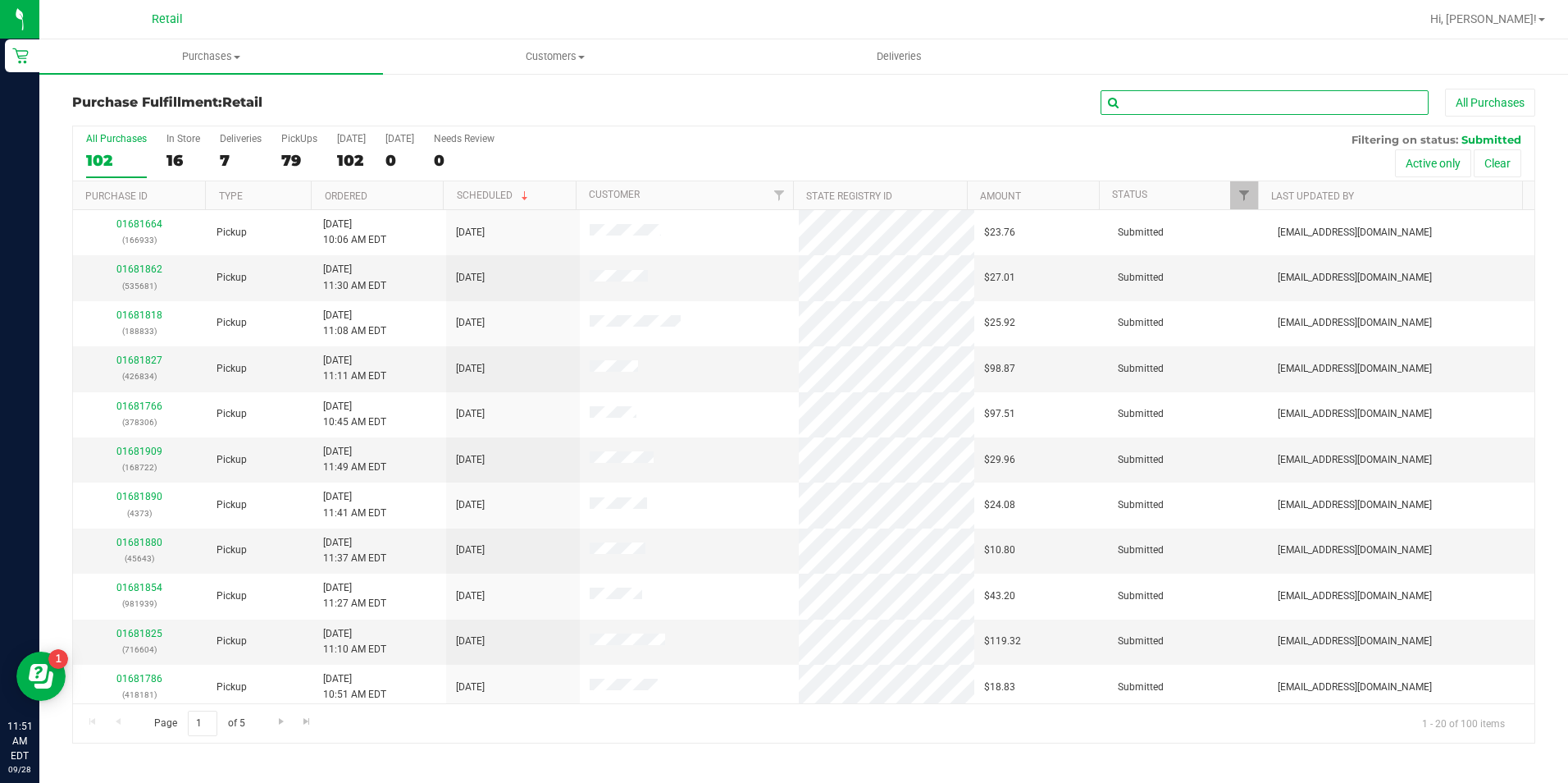
click at [1149, 114] on input "text" at bounding box center [1265, 102] width 328 height 25
click at [1151, 103] on input "text" at bounding box center [1265, 102] width 328 height 25
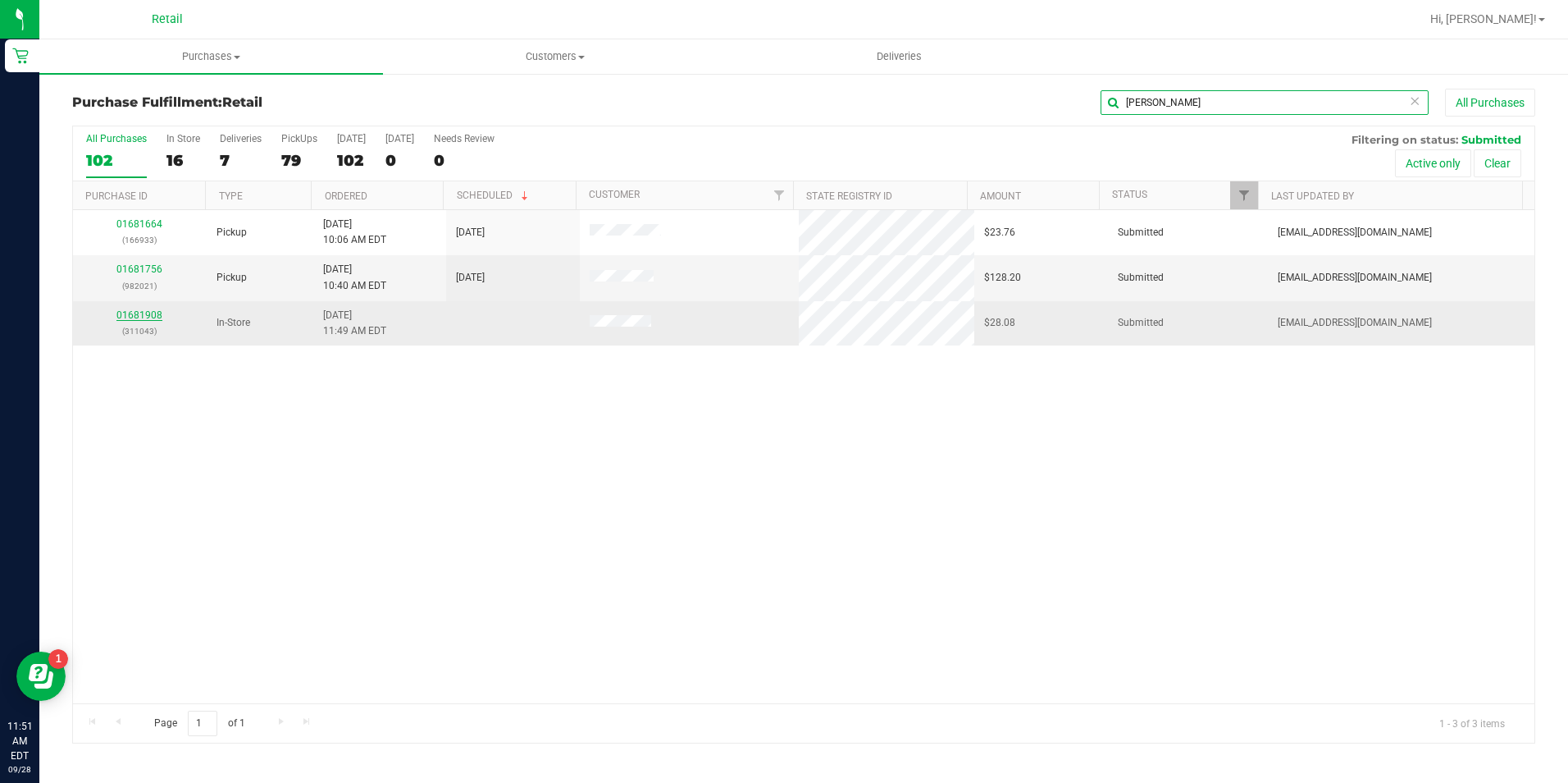
type input "[PERSON_NAME]"
click at [139, 314] on link "01681908" at bounding box center [140, 315] width 46 height 11
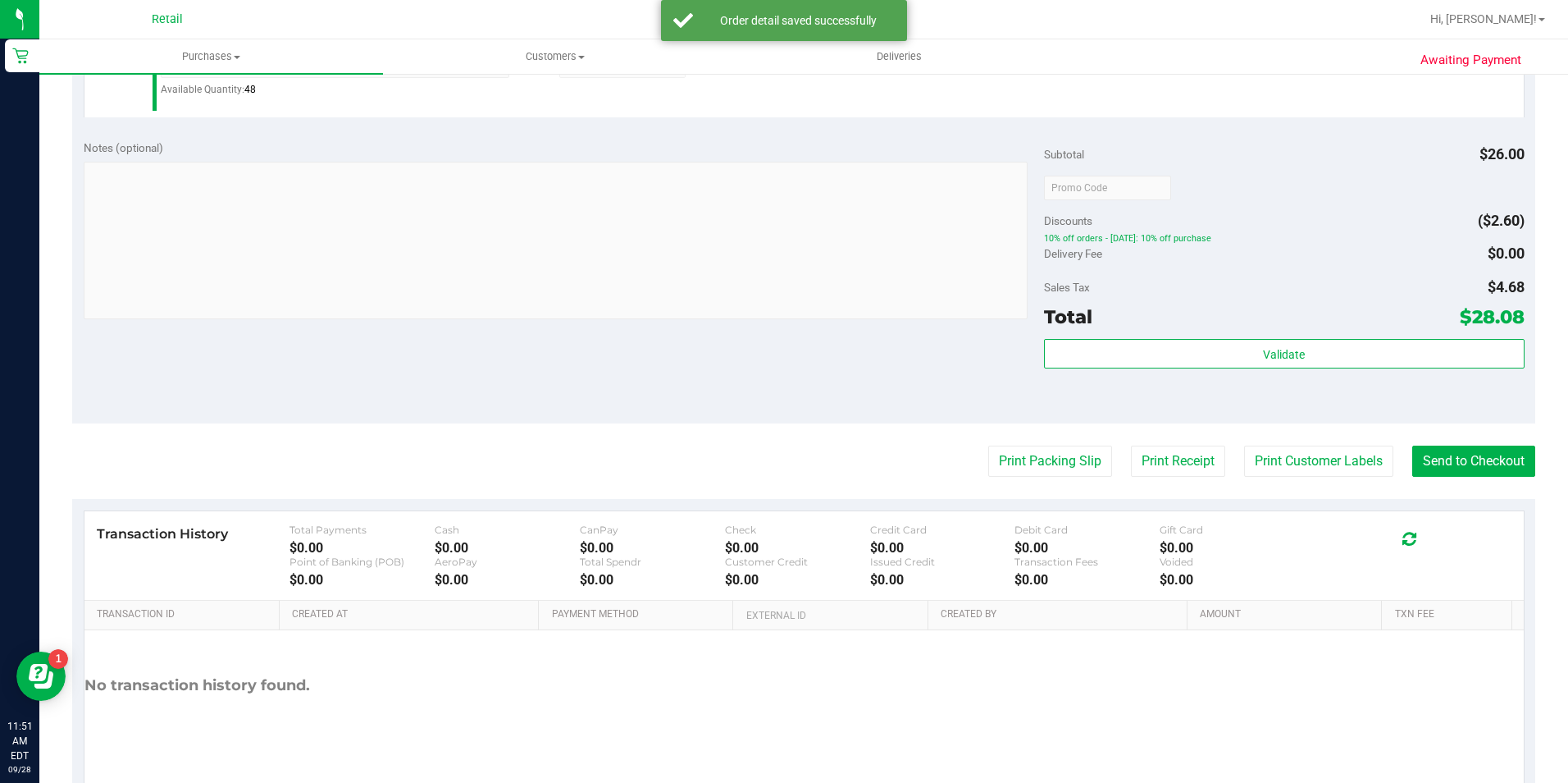
scroll to position [556, 0]
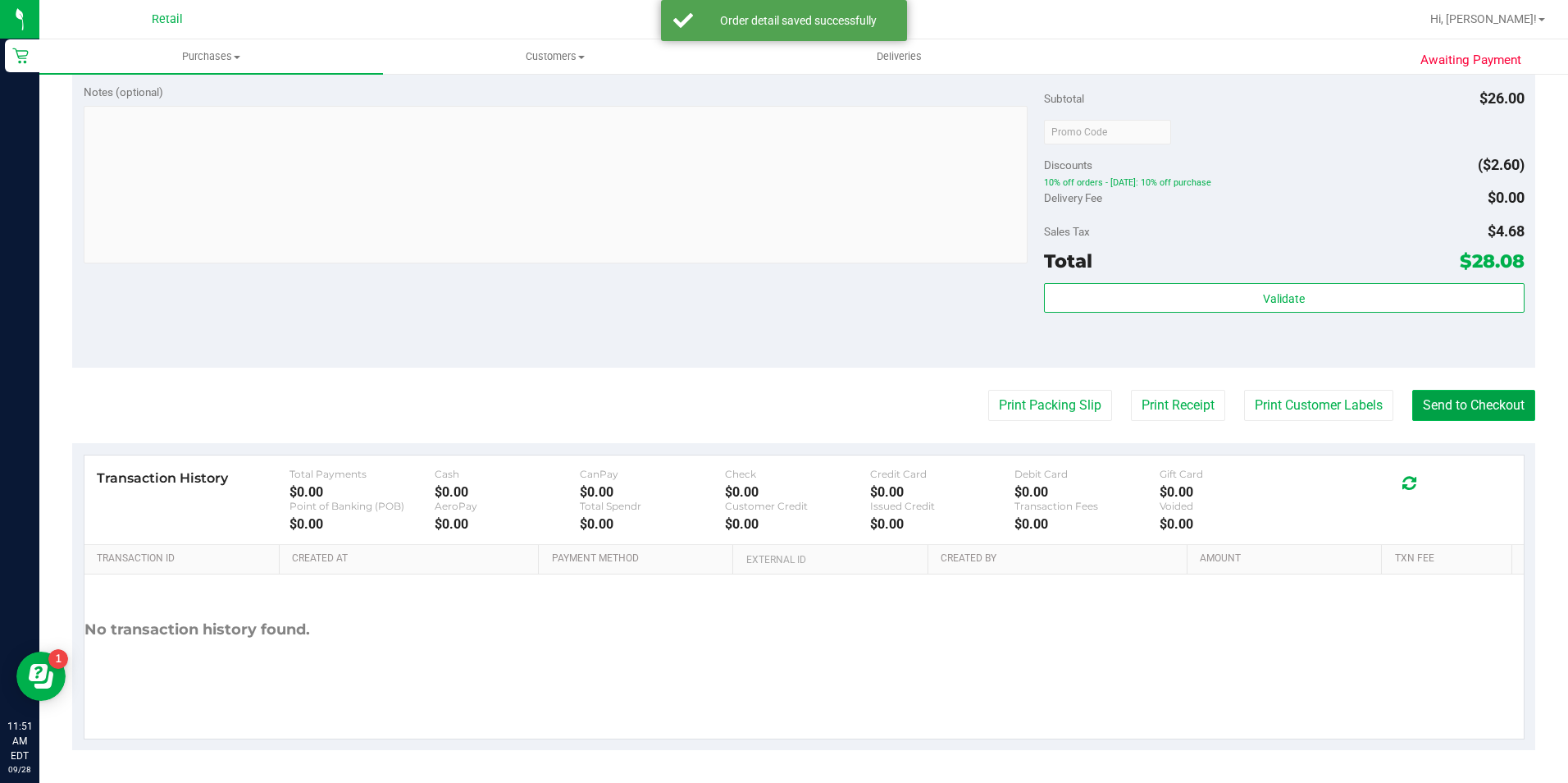
click at [1472, 406] on button "Send to Checkout" at bounding box center [1473, 405] width 123 height 32
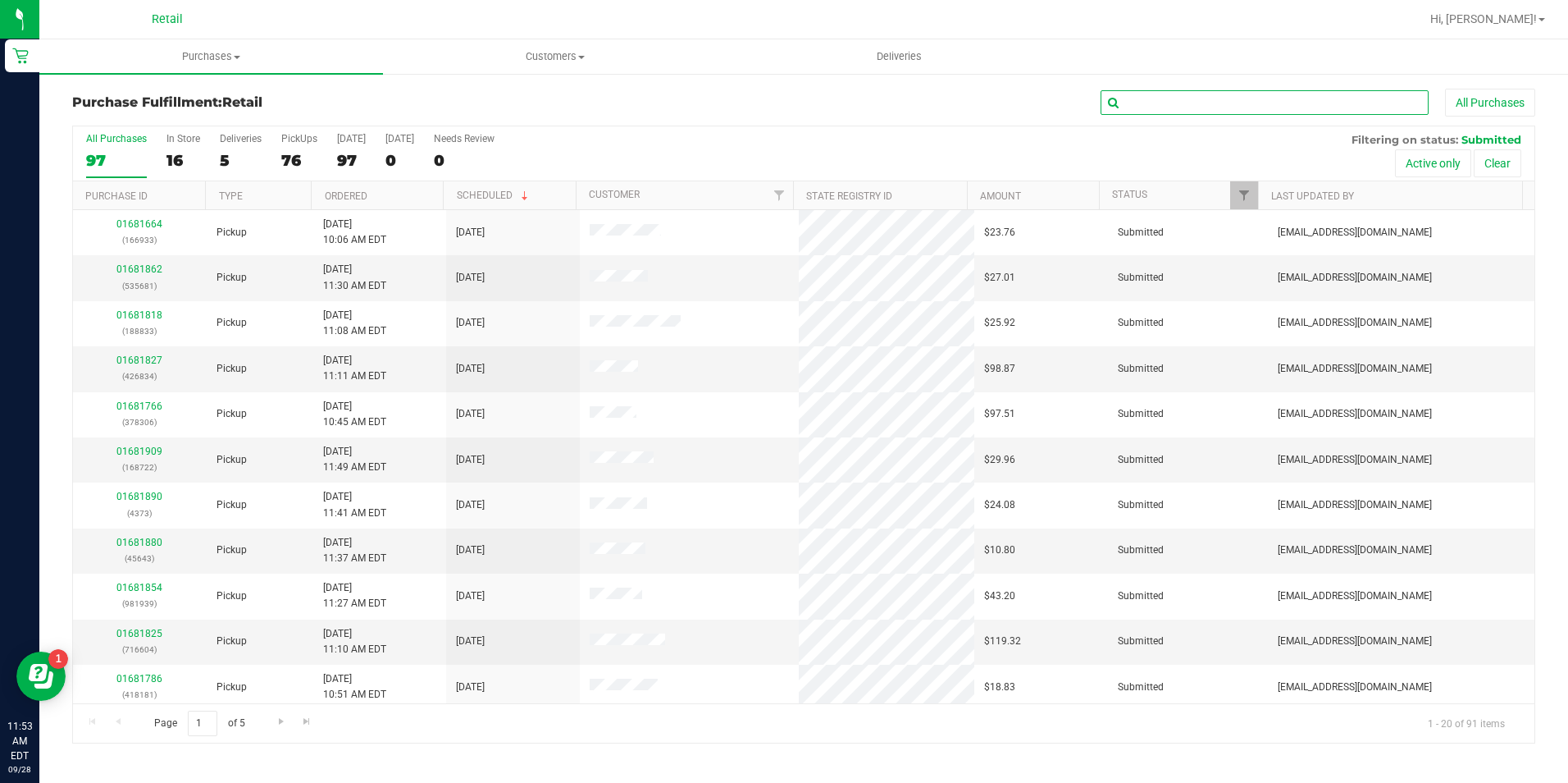
click at [1124, 109] on input "text" at bounding box center [1265, 102] width 328 height 25
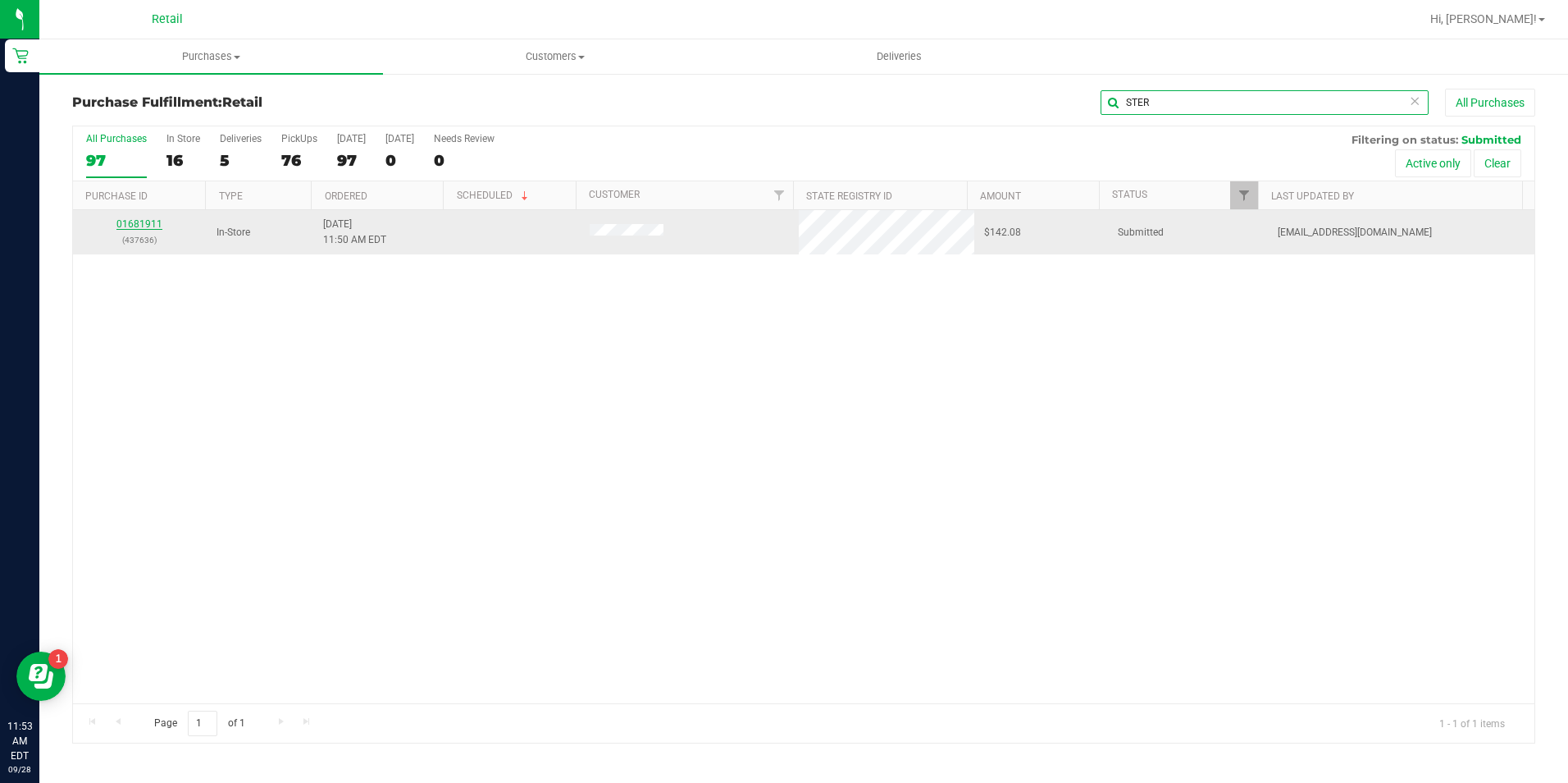
type input "STER"
click at [147, 225] on link "01681911" at bounding box center [140, 224] width 46 height 11
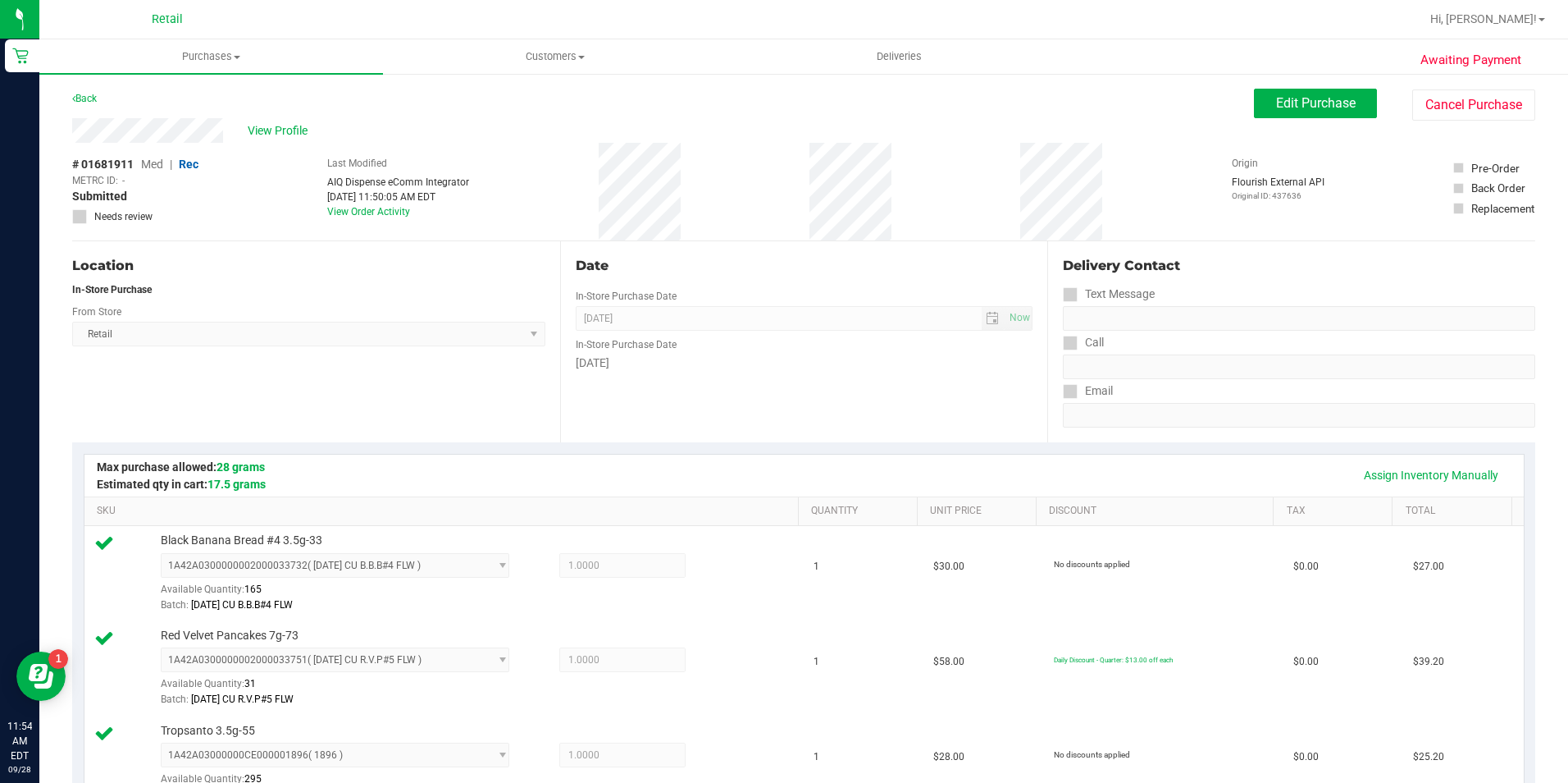
click at [230, 170] on div "# 01681911 Med | Rec METRC ID: - Submitted Needs review Last Modified AIQ Dispe…" at bounding box center [804, 191] width 1463 height 97
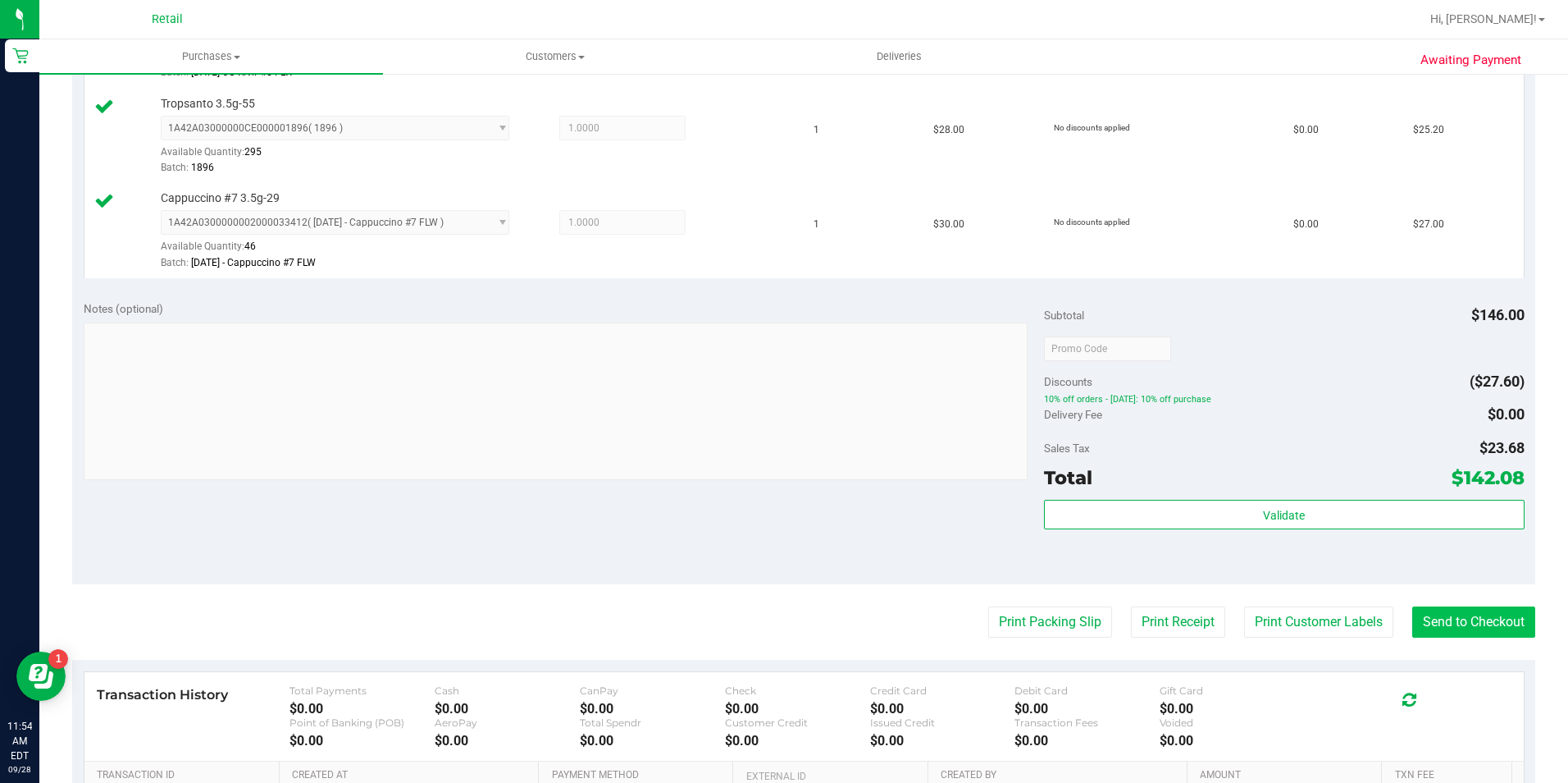
scroll to position [657, 0]
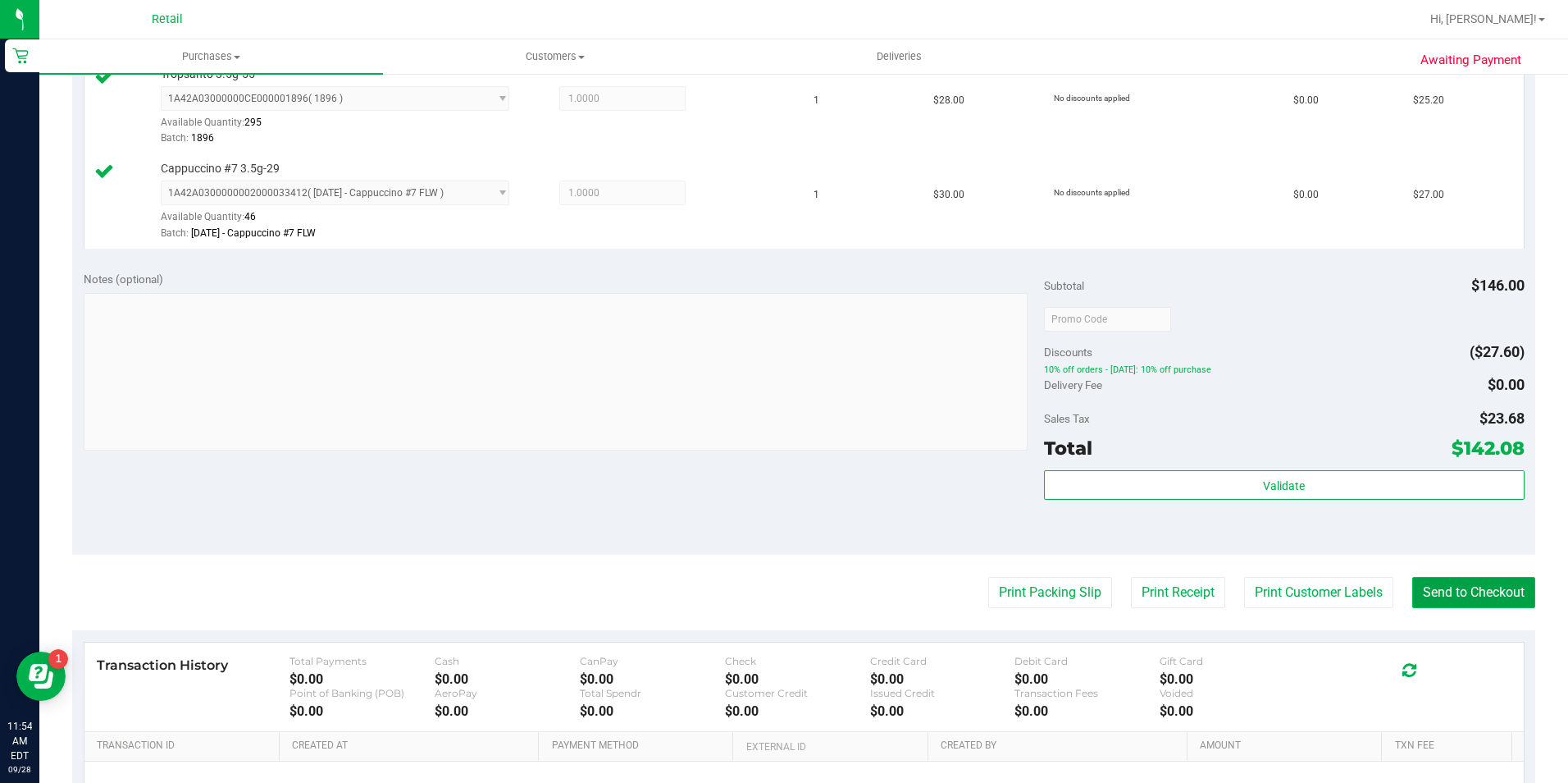
click at [1476, 583] on button "Send to Checkout" at bounding box center [1473, 593] width 123 height 32
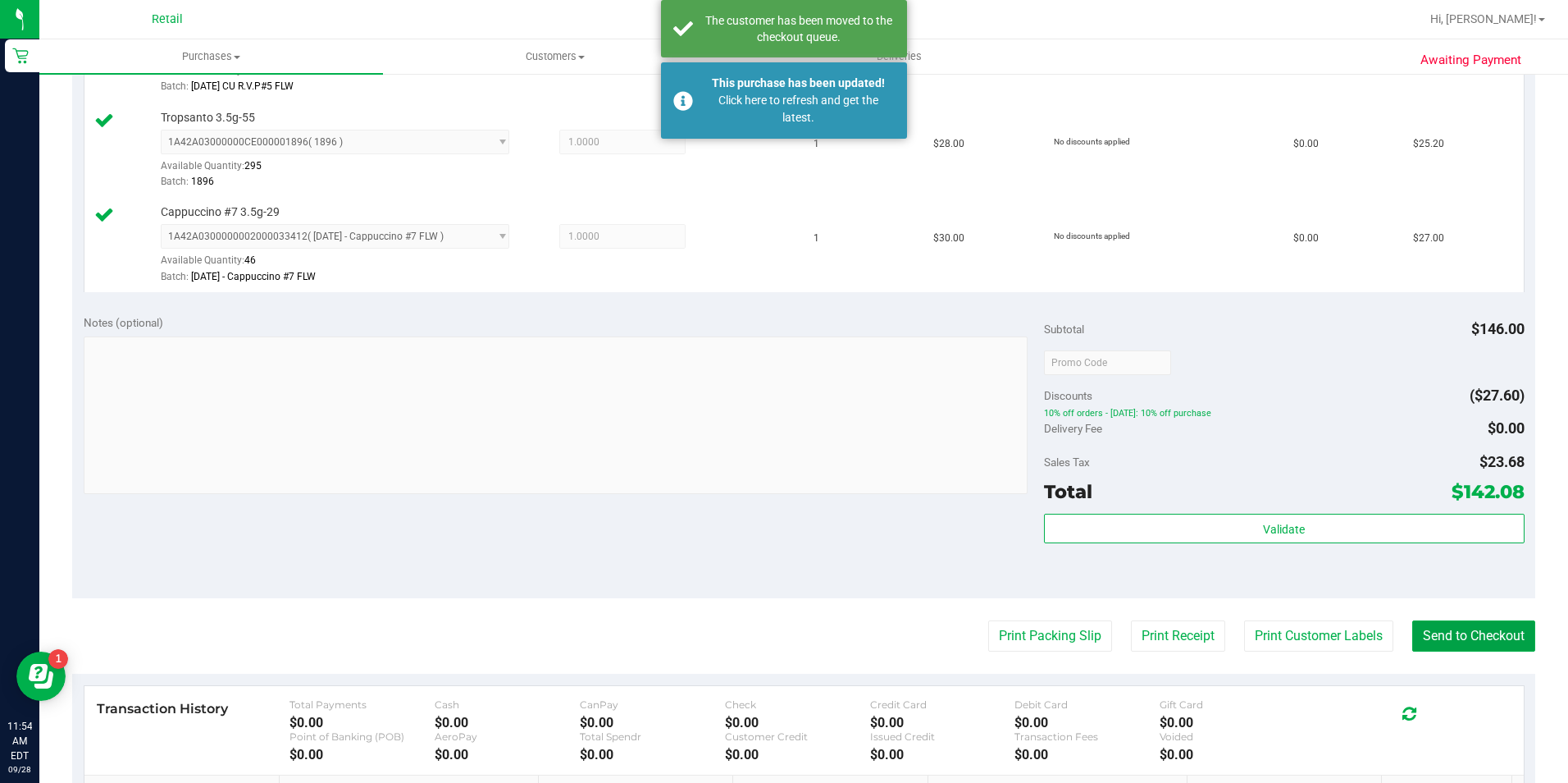
scroll to position [493, 0]
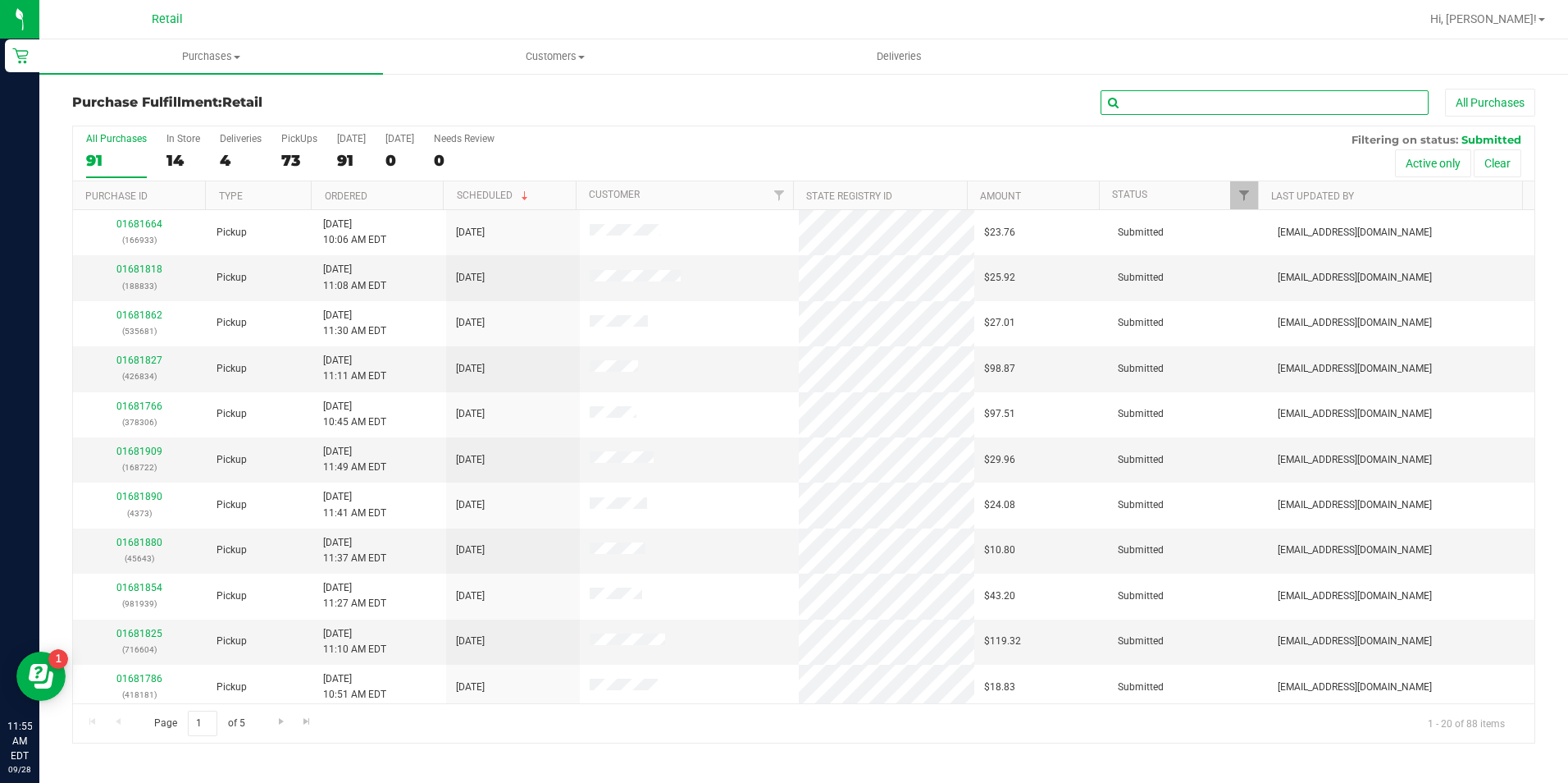
click at [1128, 102] on input "text" at bounding box center [1265, 102] width 328 height 25
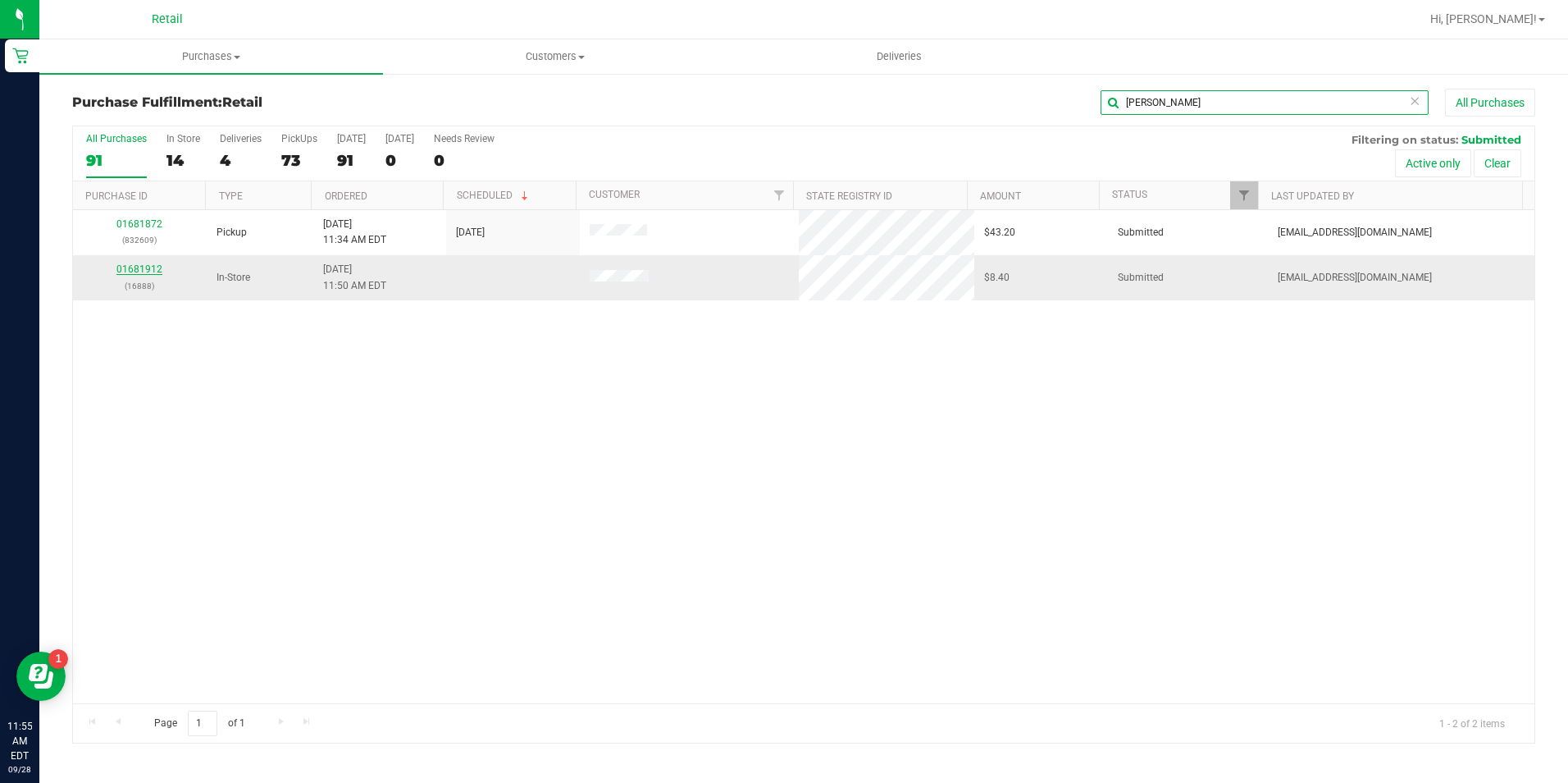
type input "[PERSON_NAME]"
click at [145, 273] on link "01681912" at bounding box center [140, 269] width 46 height 11
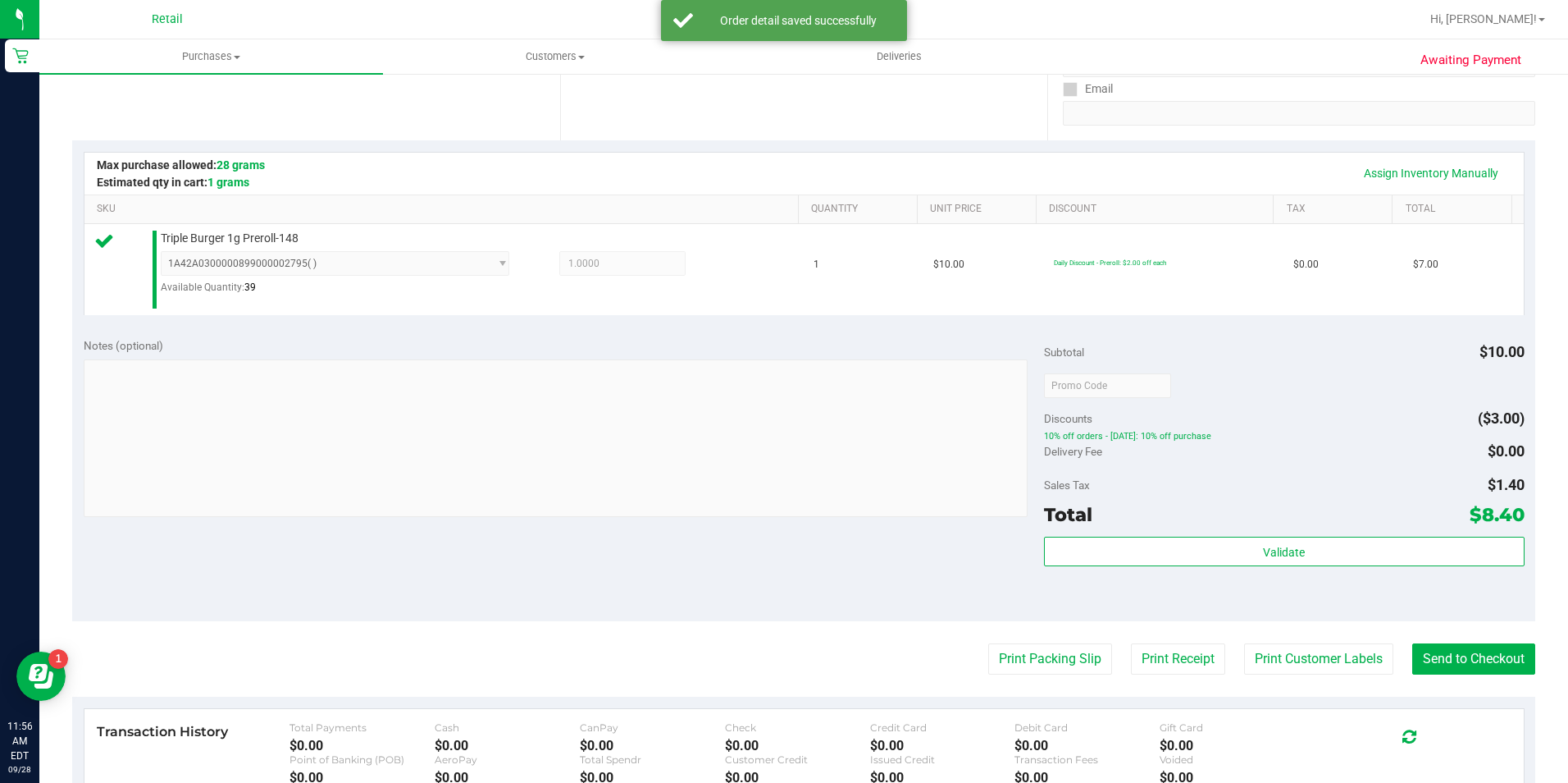
scroll to position [410, 0]
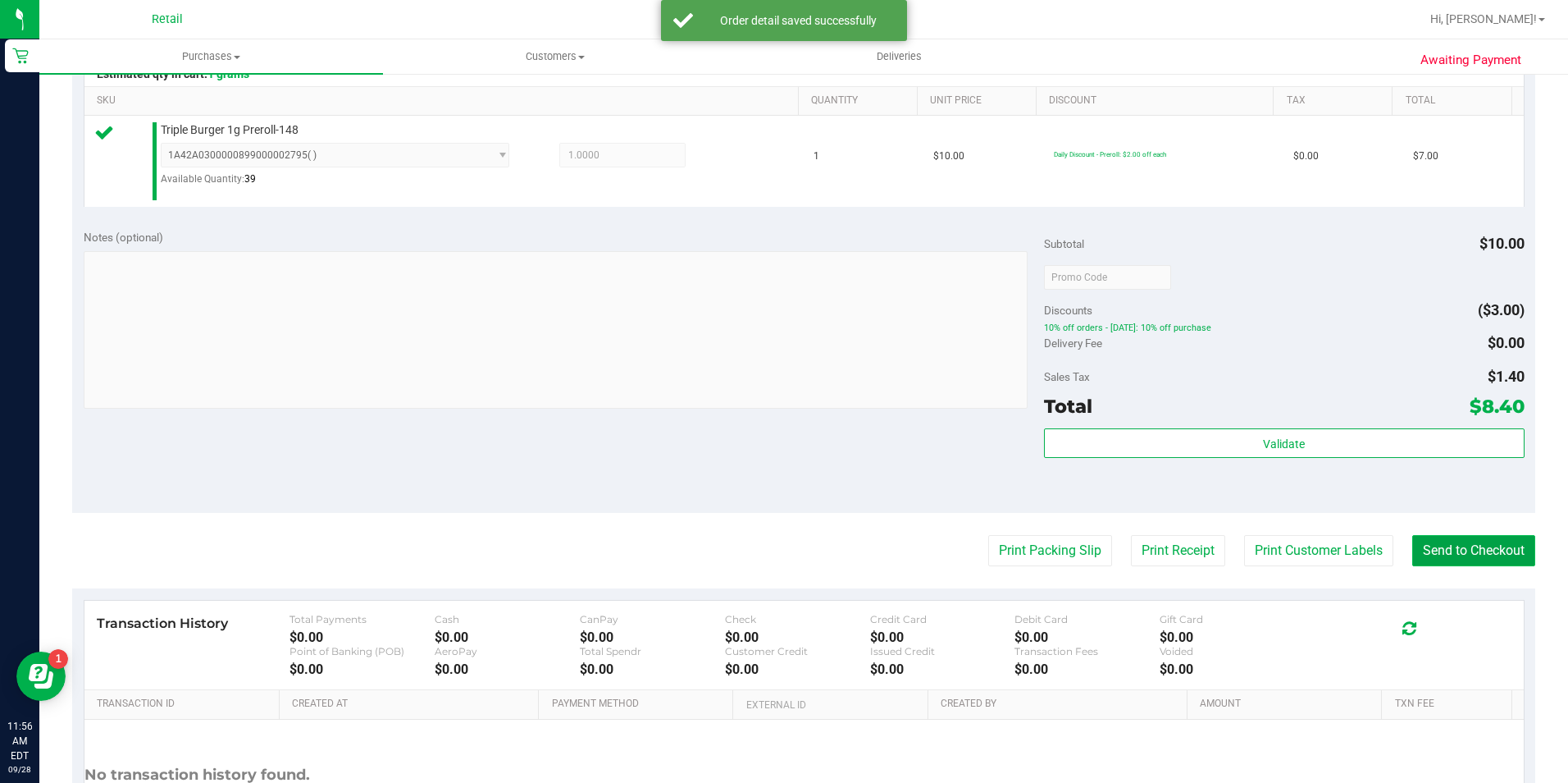
click at [1434, 546] on button "Send to Checkout" at bounding box center [1473, 551] width 123 height 32
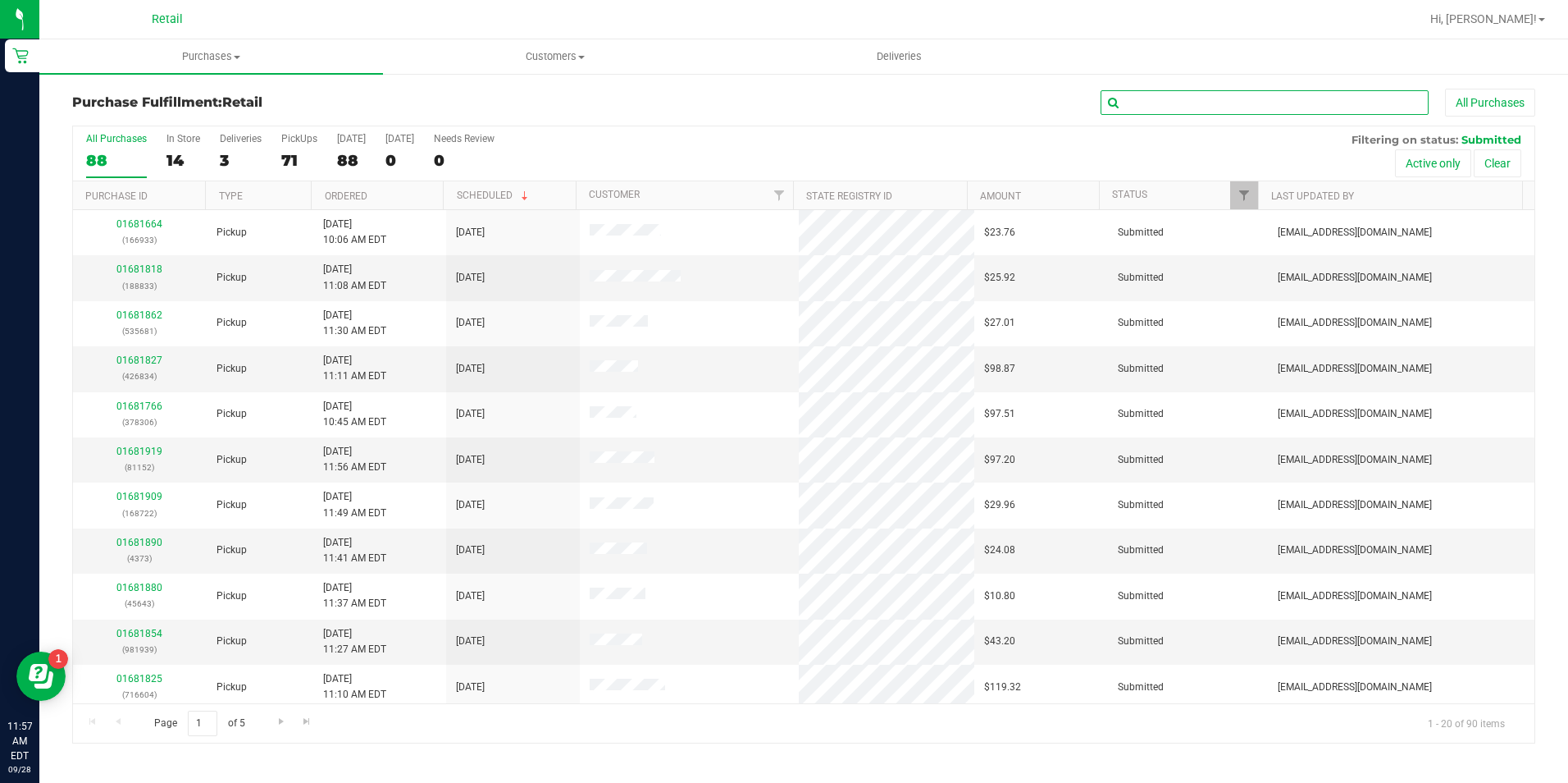
click at [1220, 95] on input "text" at bounding box center [1265, 102] width 328 height 25
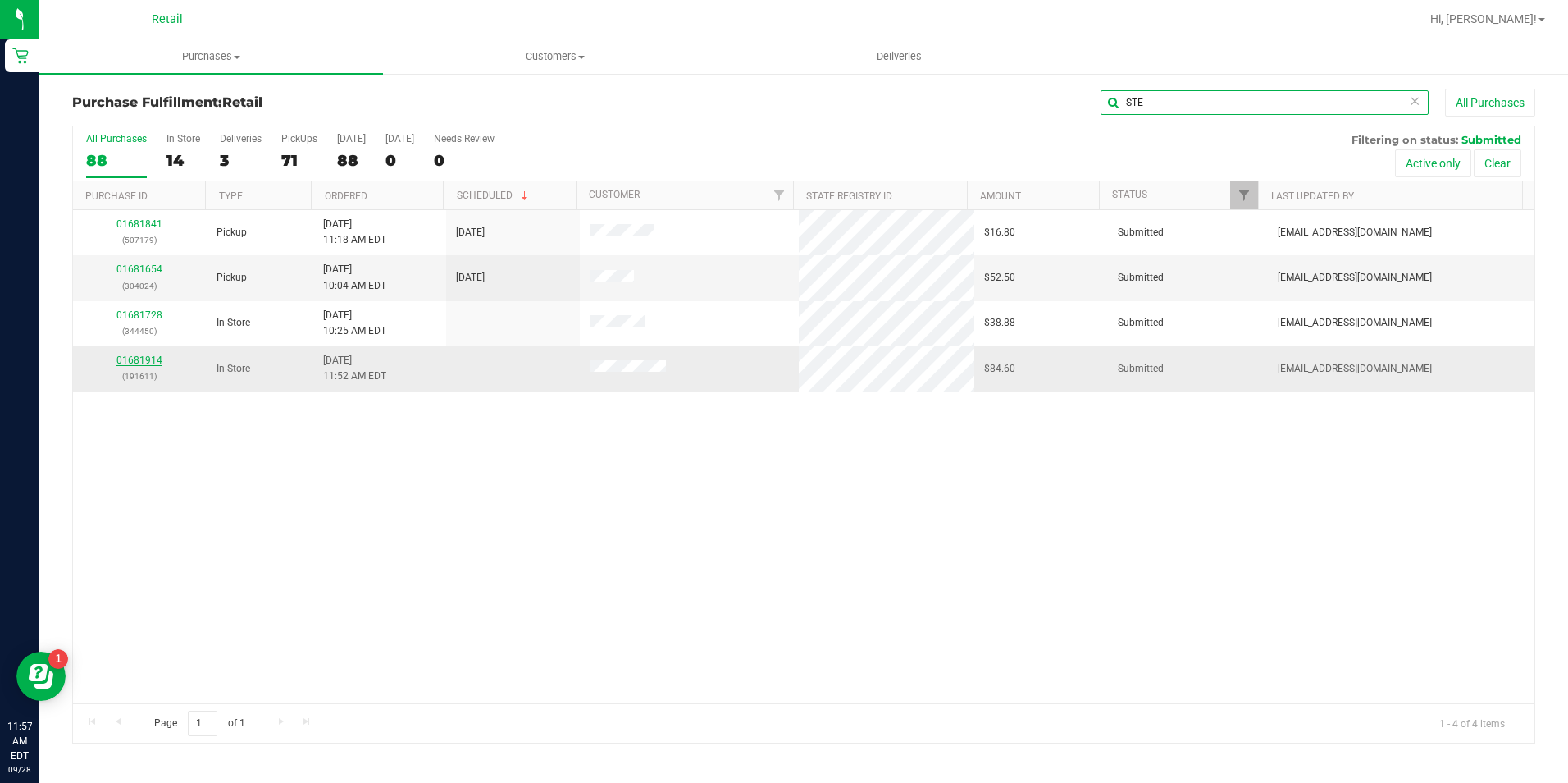
type input "STE"
click at [147, 358] on link "01681914" at bounding box center [140, 360] width 46 height 11
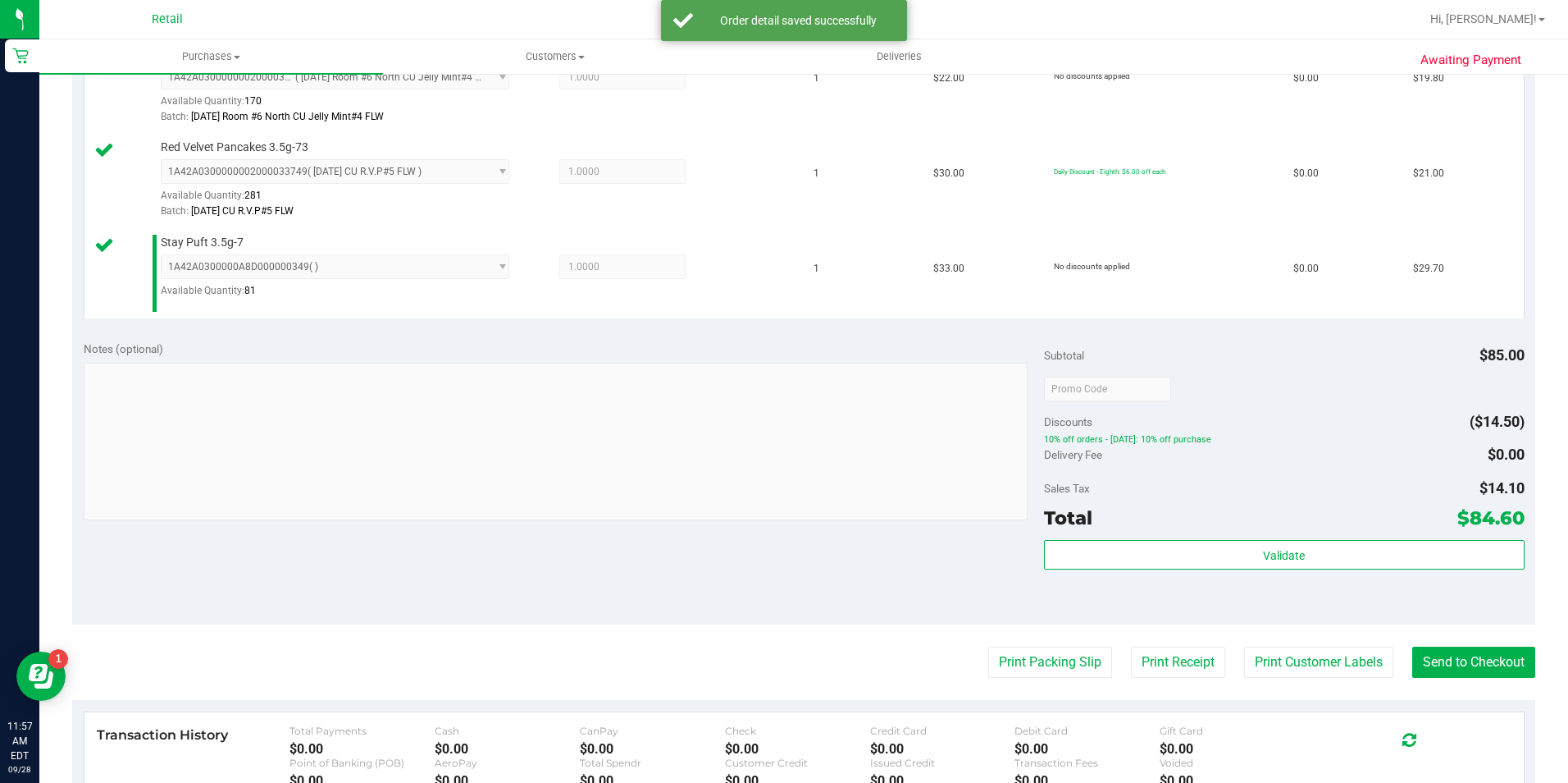
scroll to position [493, 0]
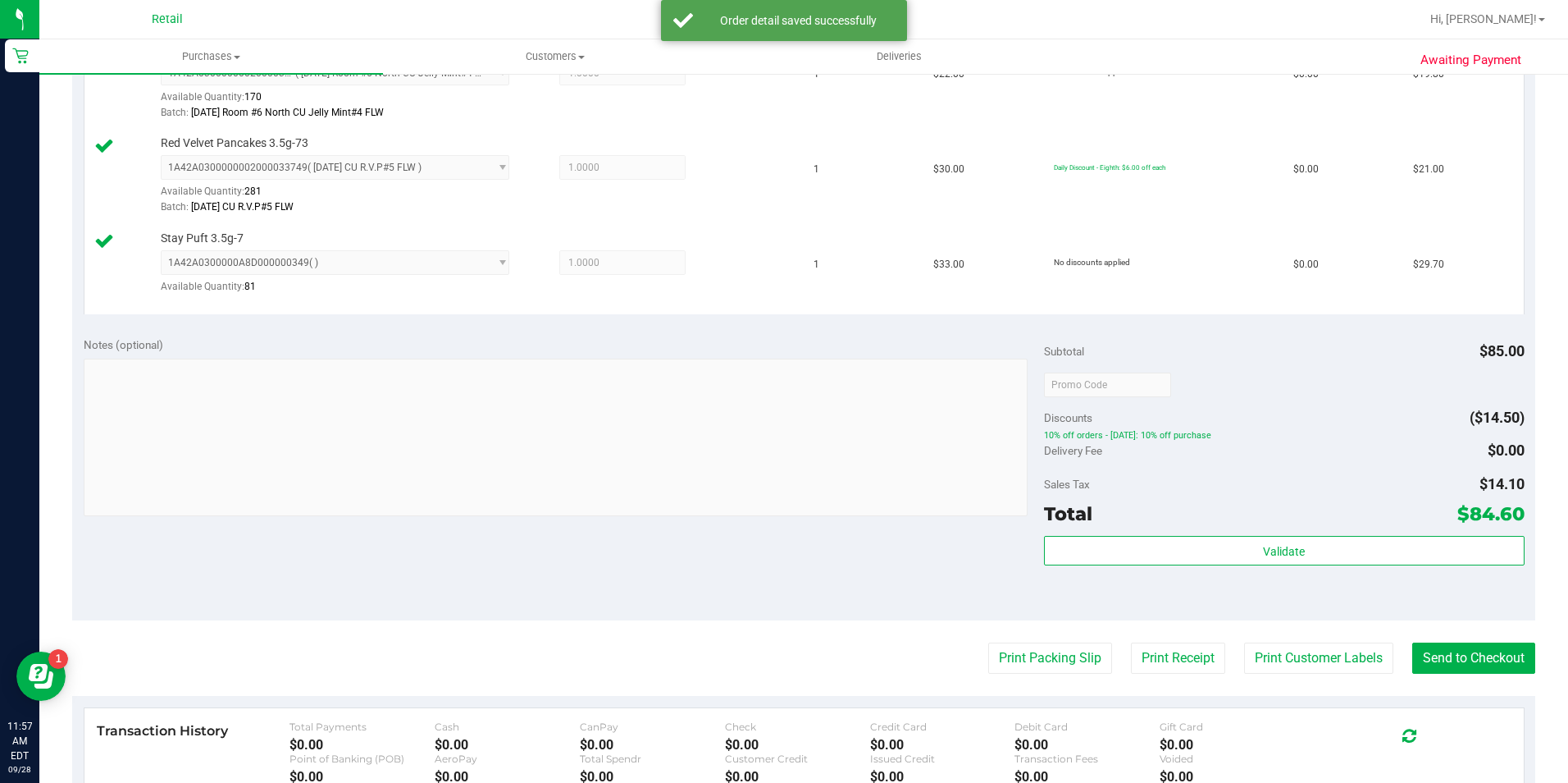
click at [1475, 638] on purchase-details "Back Edit Purchase Cancel Purchase View Profile # 01681914 Med | Rec METRC ID: …" at bounding box center [804, 300] width 1463 height 1406
drag, startPoint x: 1473, startPoint y: 644, endPoint x: 1472, endPoint y: 658, distance: 14.0
click at [1472, 655] on button "Send to Checkout" at bounding box center [1473, 659] width 123 height 32
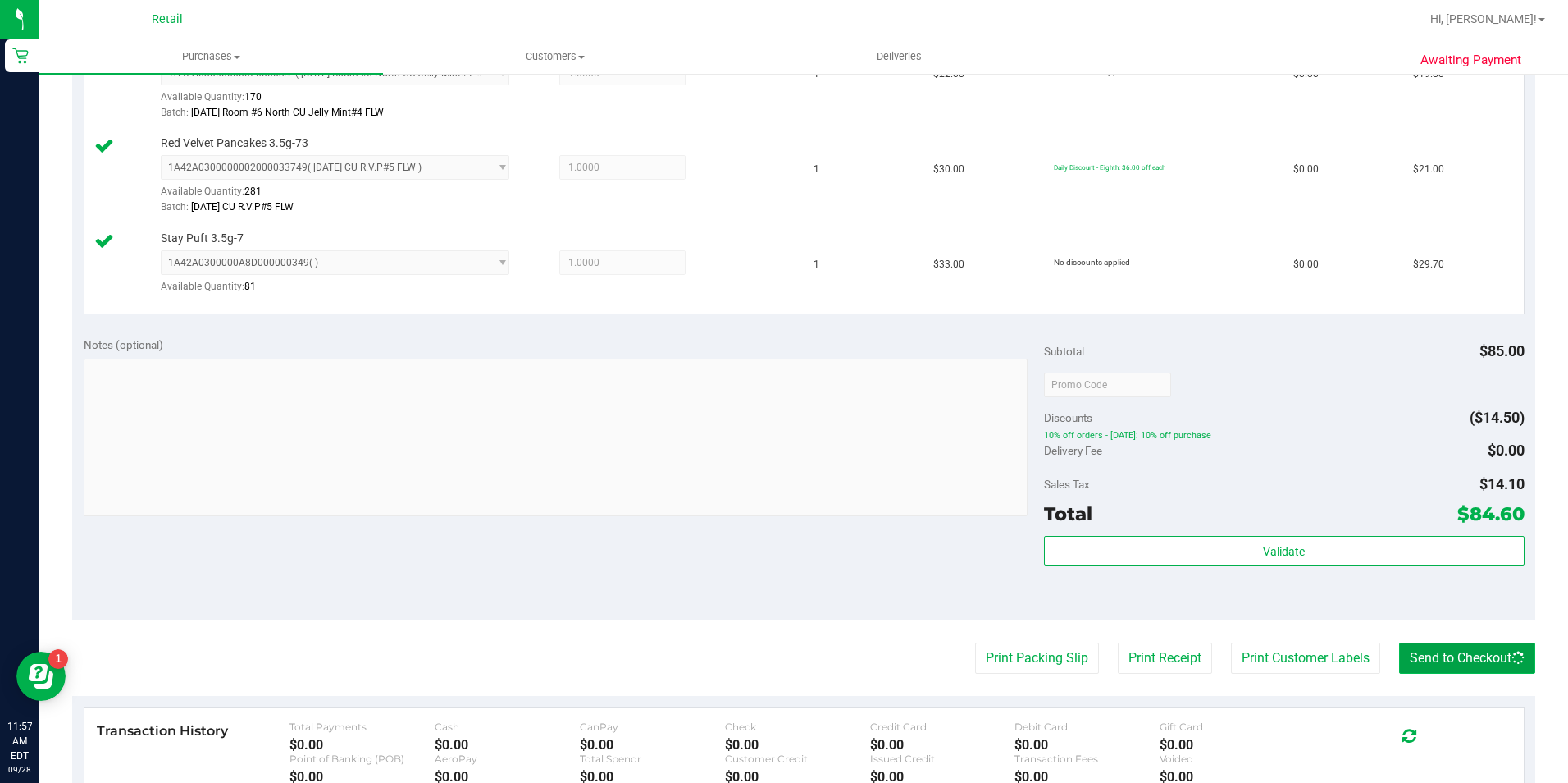
click at [1472, 658] on button "Send to Checkout" at bounding box center [1467, 659] width 136 height 32
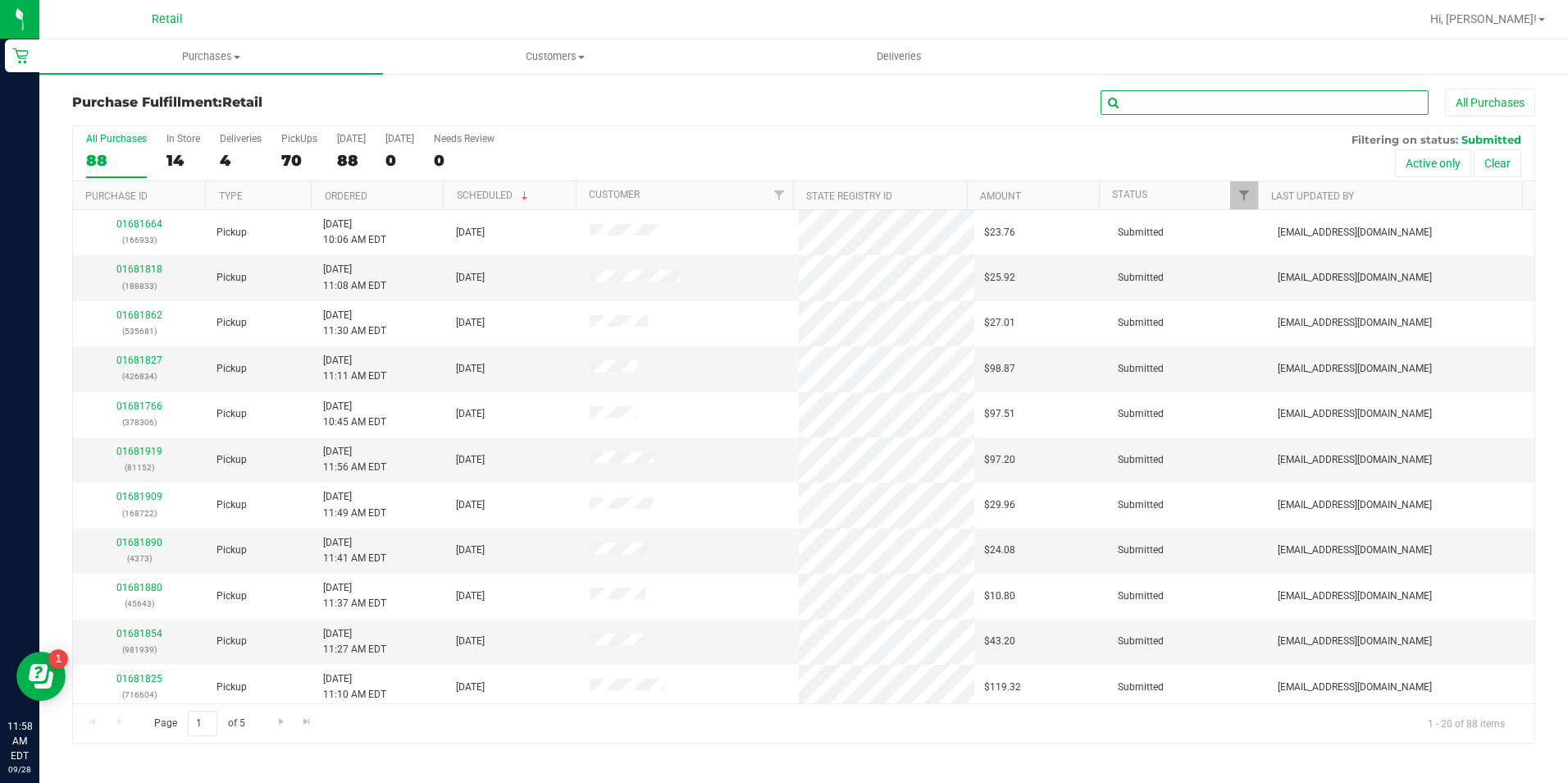
click at [1178, 108] on input "text" at bounding box center [1265, 102] width 328 height 25
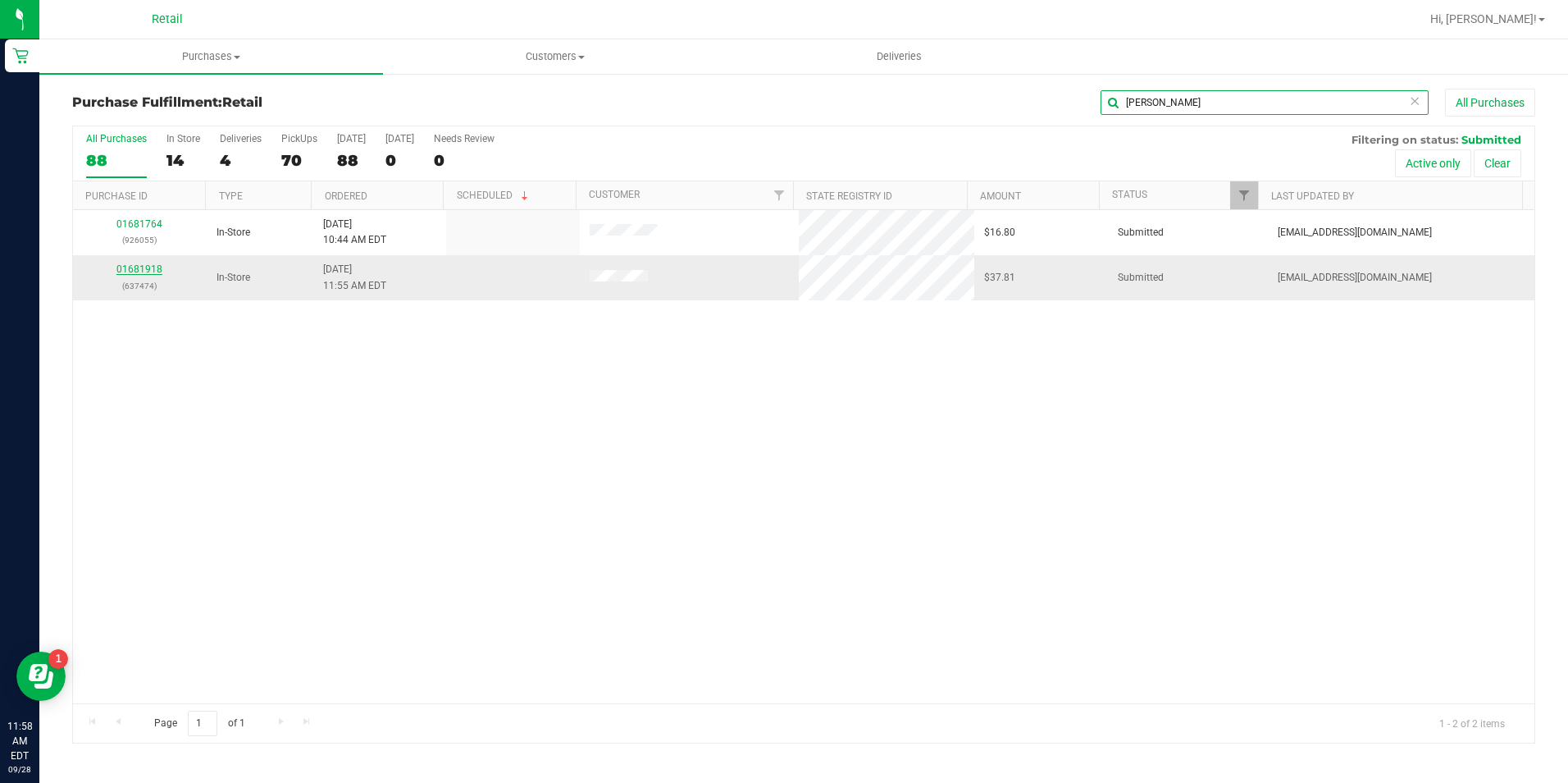
type input "[PERSON_NAME]"
click at [138, 264] on link "01681918" at bounding box center [140, 269] width 46 height 11
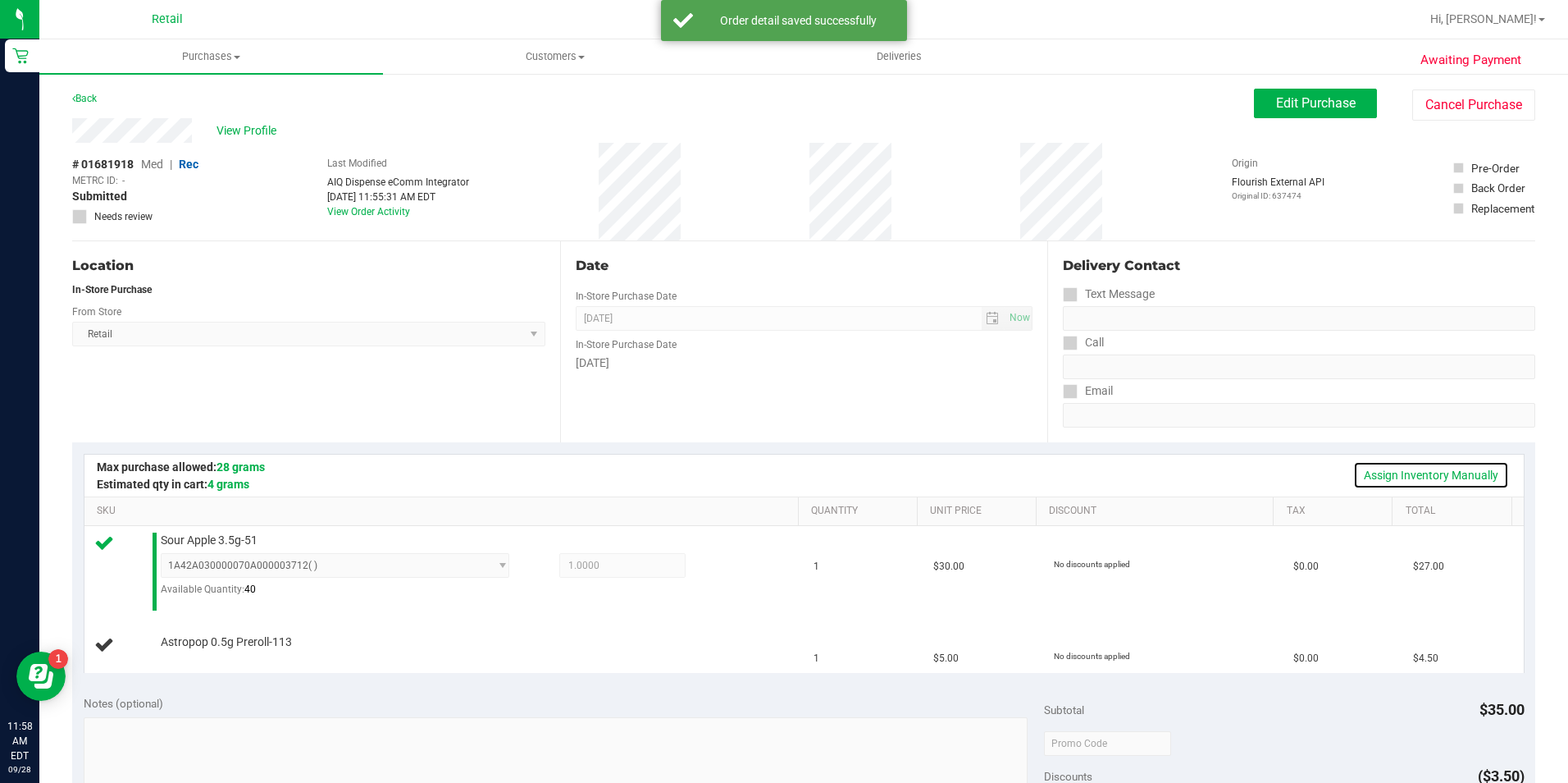
click at [1443, 470] on link "Assign Inventory Manually" at bounding box center [1432, 475] width 156 height 28
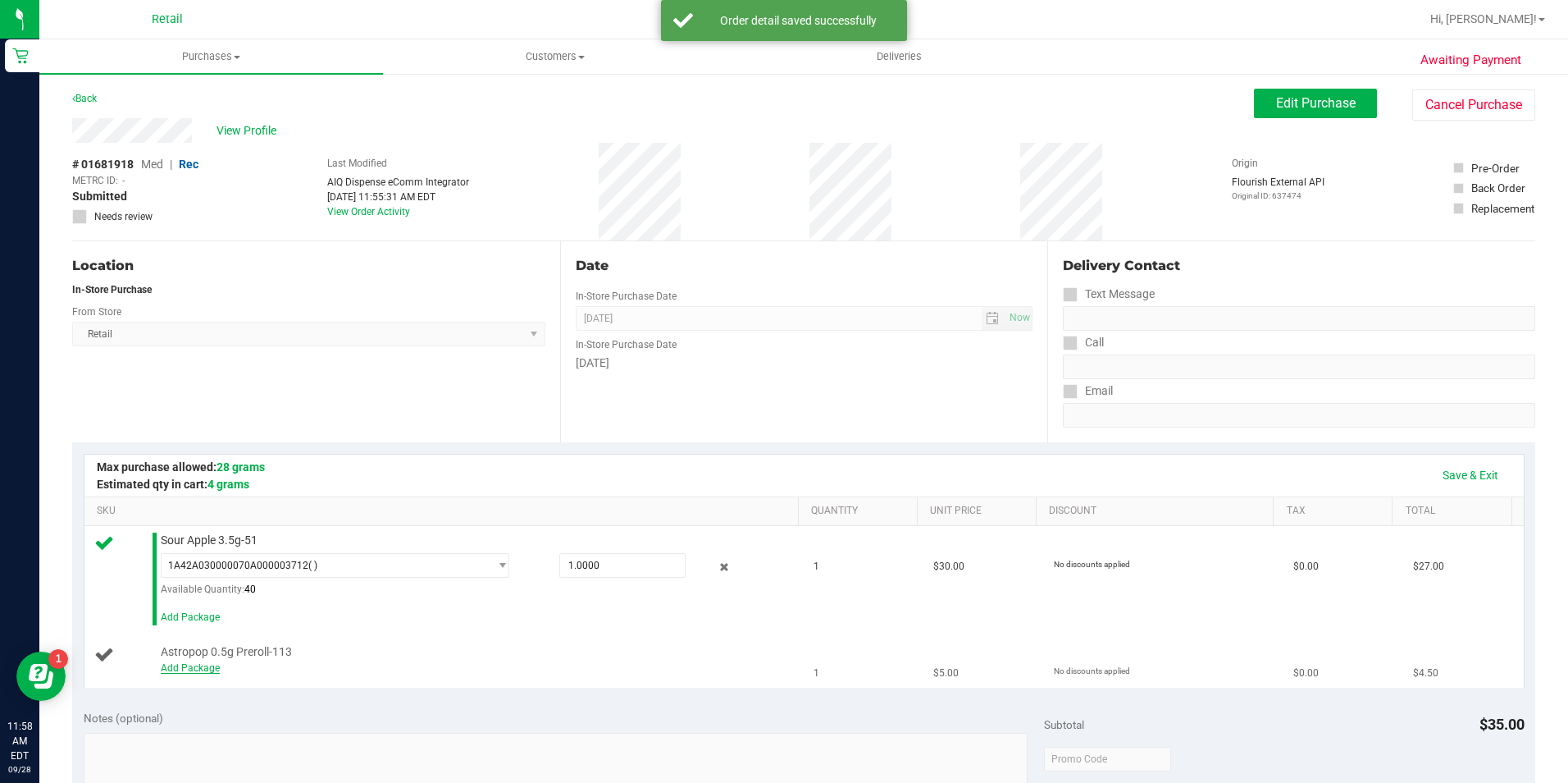
click at [199, 665] on link "Add Package" at bounding box center [190, 668] width 59 height 11
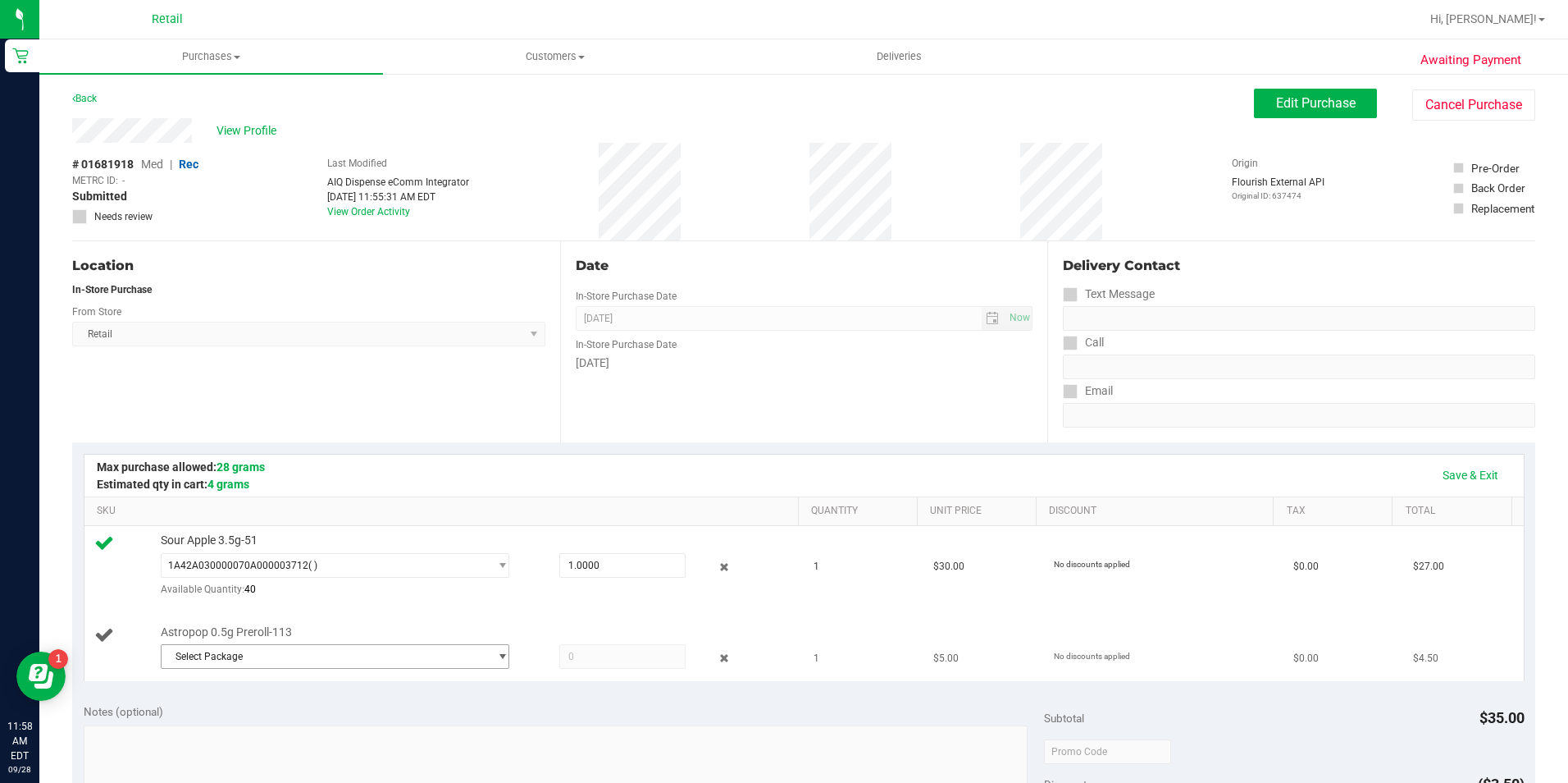
click at [332, 661] on span "Select Package" at bounding box center [325, 656] width 327 height 23
click at [277, 726] on span "1A42A0300000002000033503" at bounding box center [239, 724] width 139 height 11
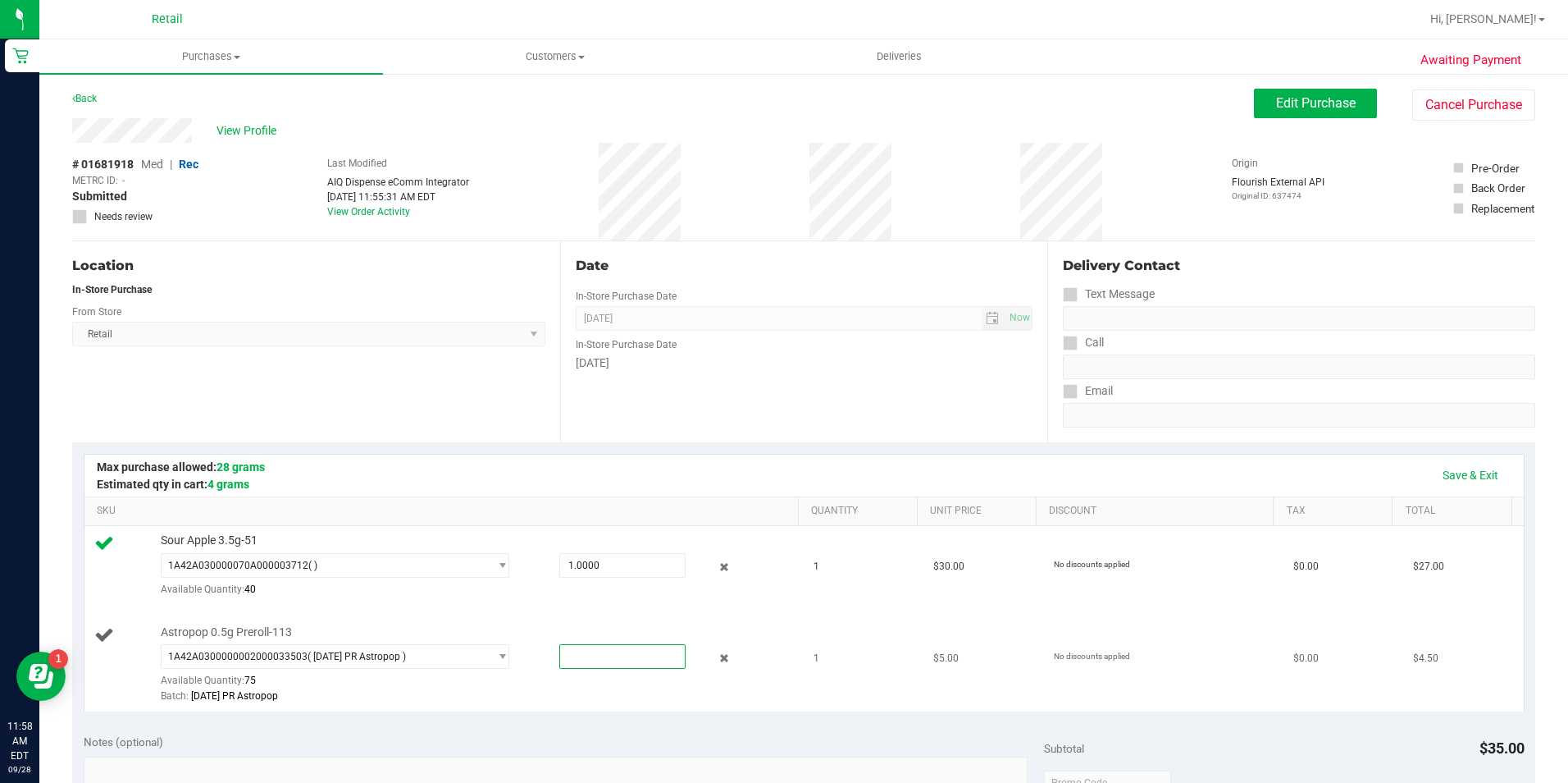
click at [615, 648] on span at bounding box center [622, 656] width 126 height 25
type input "1"
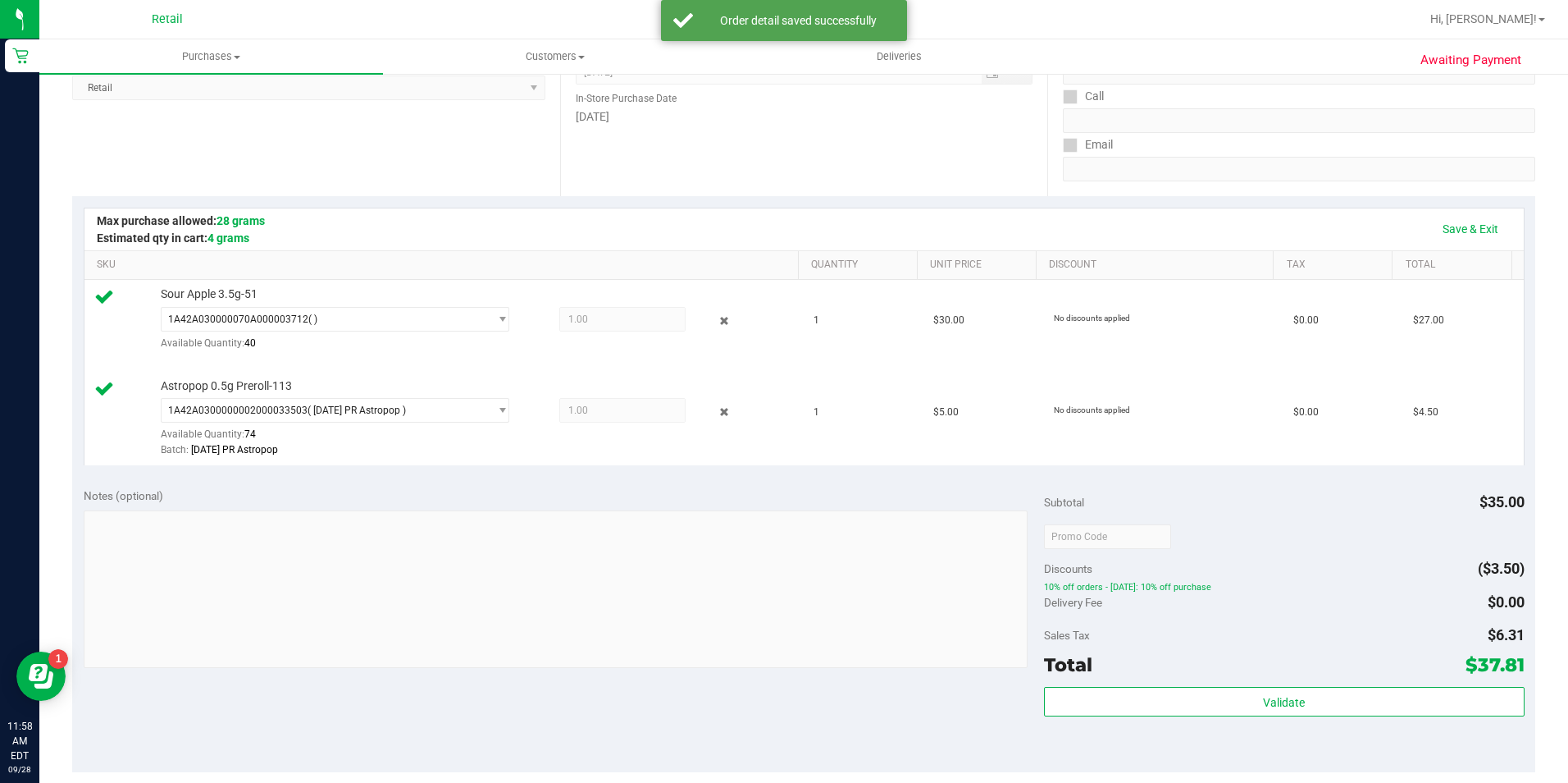
scroll to position [651, 0]
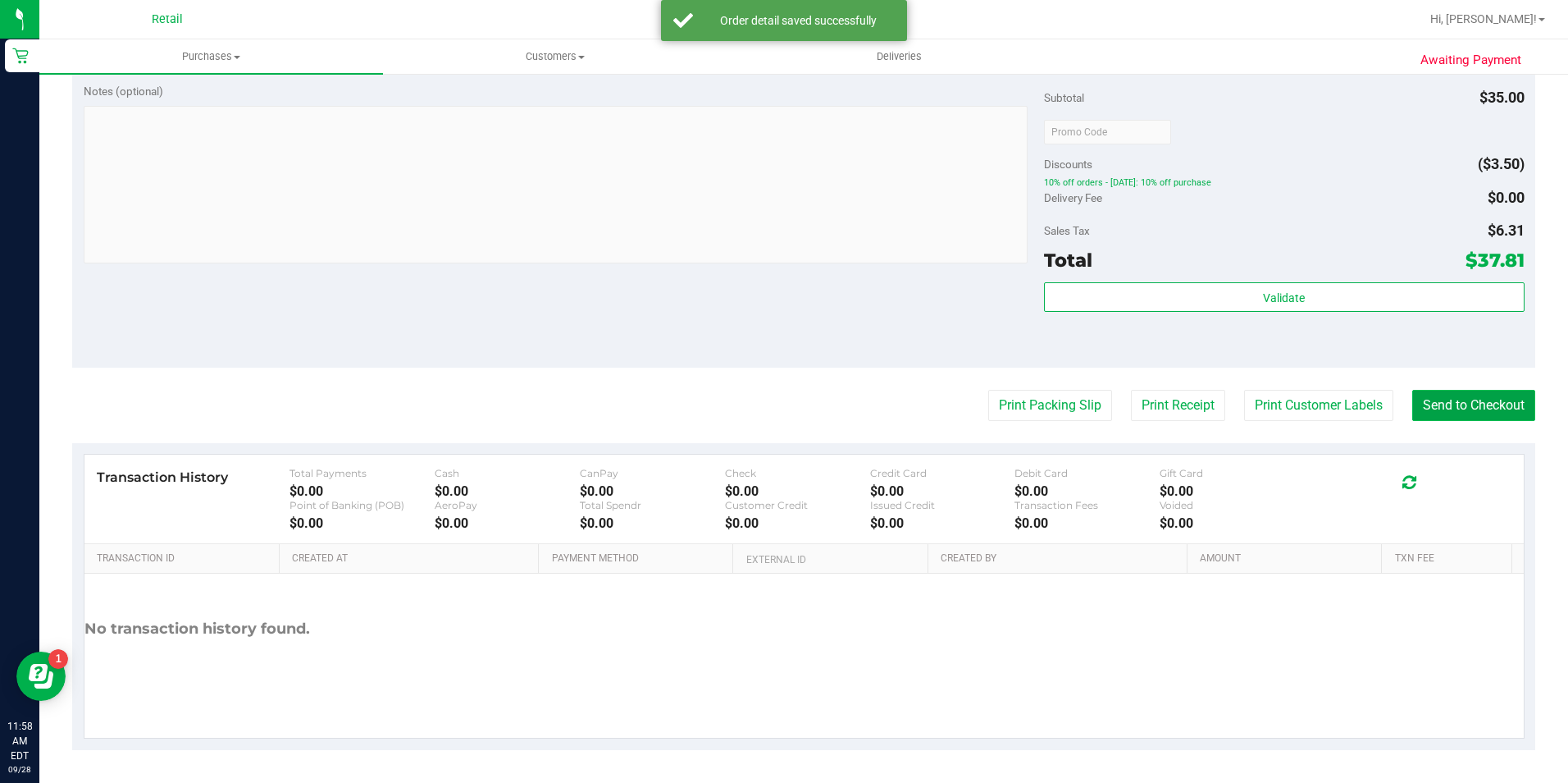
click at [1431, 403] on button "Send to Checkout" at bounding box center [1473, 405] width 123 height 32
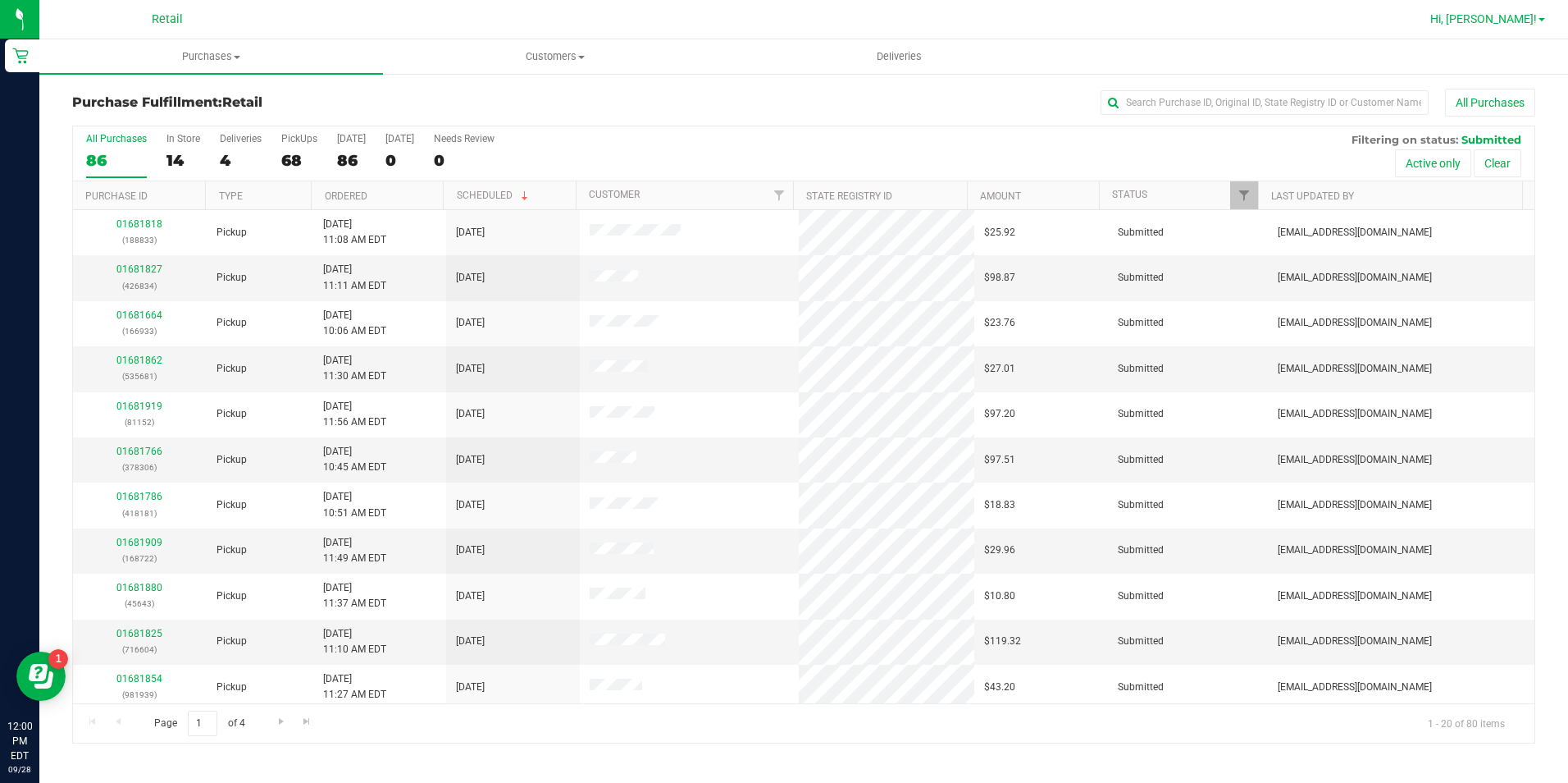
click at [1517, 17] on span "Hi, [PERSON_NAME]!" at bounding box center [1484, 19] width 107 height 13
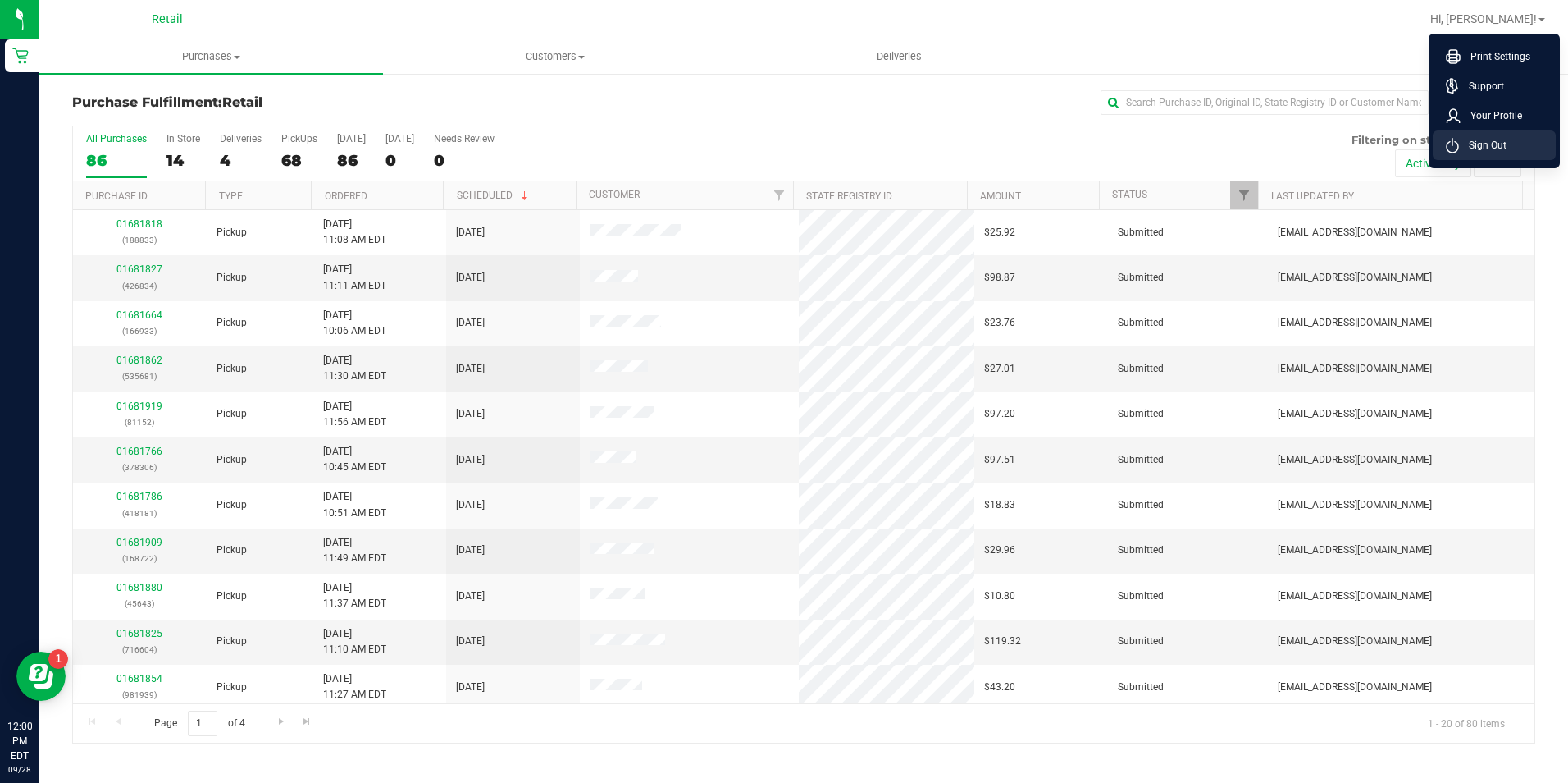
click at [1468, 145] on span "Sign Out" at bounding box center [1483, 146] width 47 height 17
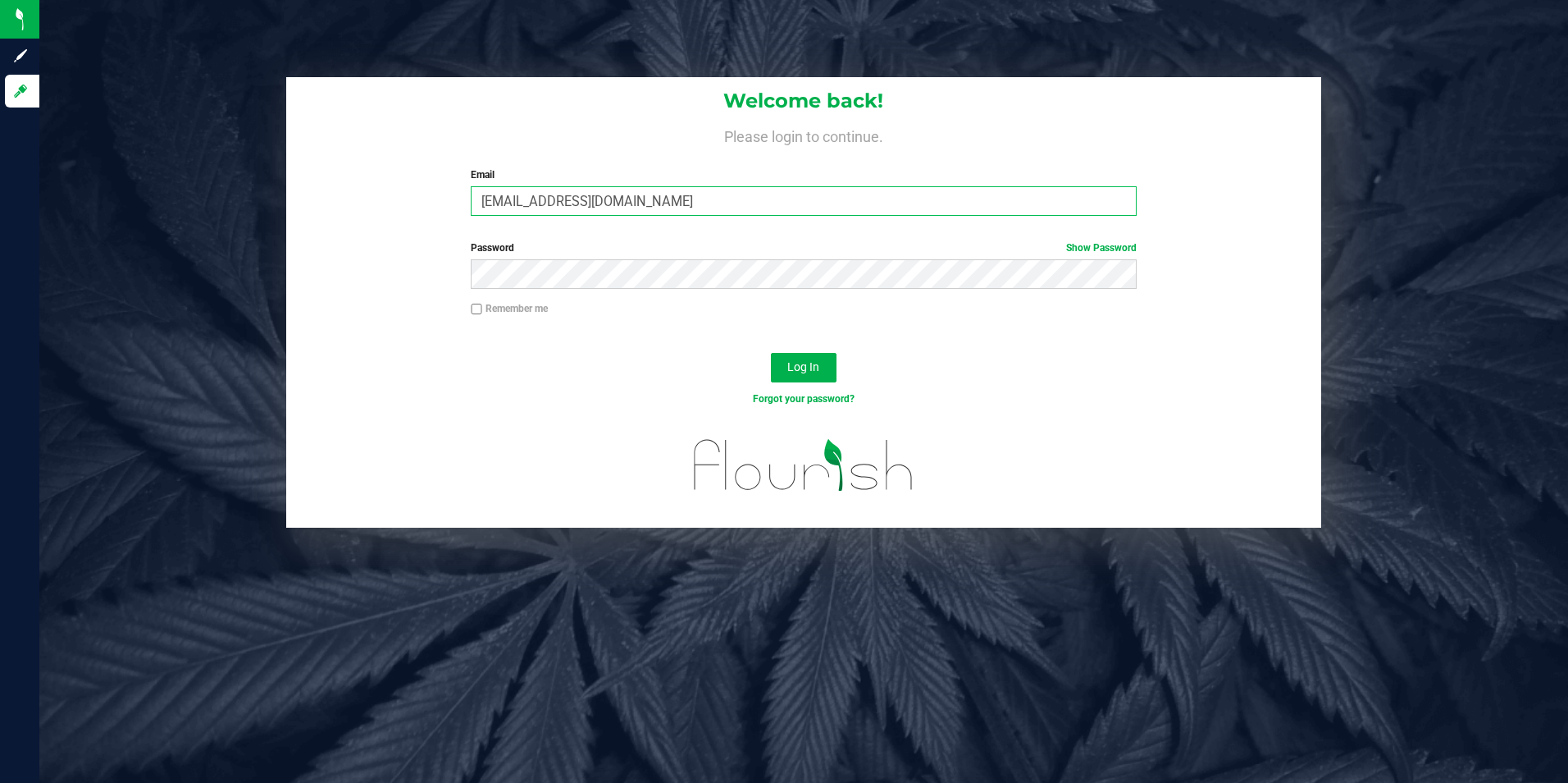
click at [494, 203] on input "[EMAIL_ADDRESS][DOMAIN_NAME]" at bounding box center [804, 201] width 666 height 30
type input "[EMAIL_ADDRESS][DOMAIN_NAME]"
